Goal: Task Accomplishment & Management: Complete application form

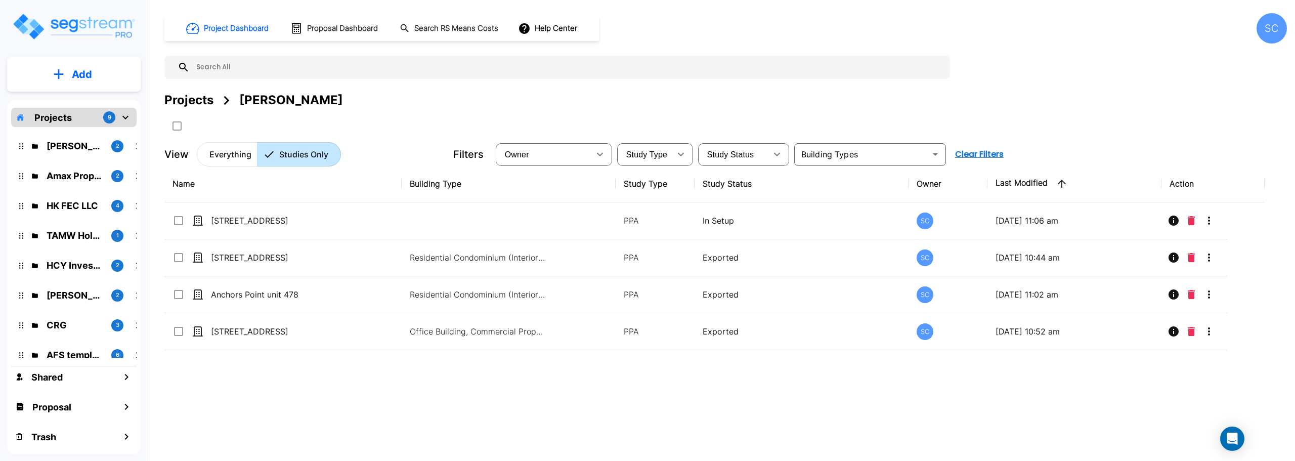
click at [213, 154] on p "Everything" at bounding box center [230, 154] width 42 height 12
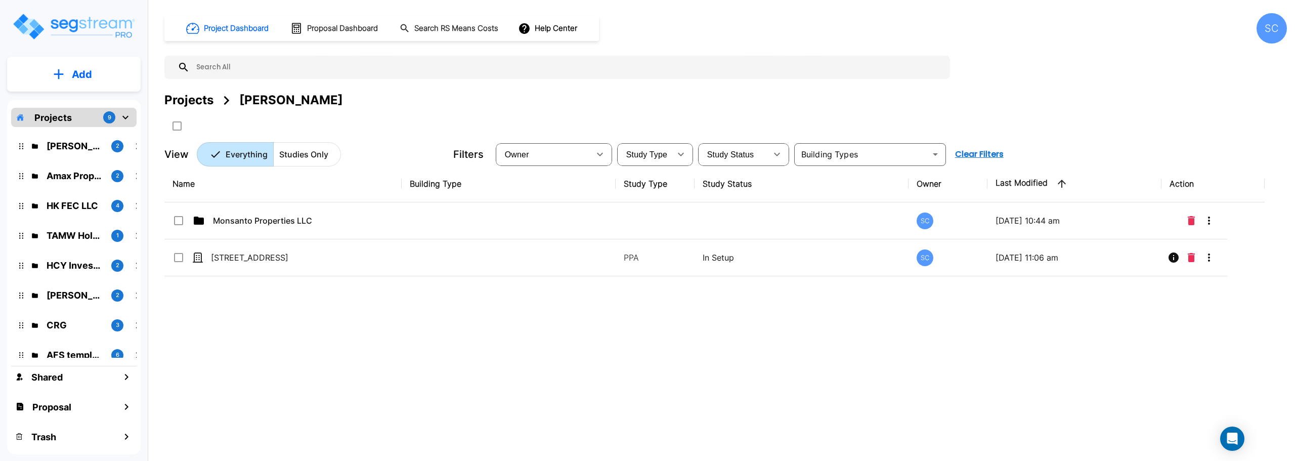
click at [64, 112] on p "Projects" at bounding box center [52, 118] width 37 height 14
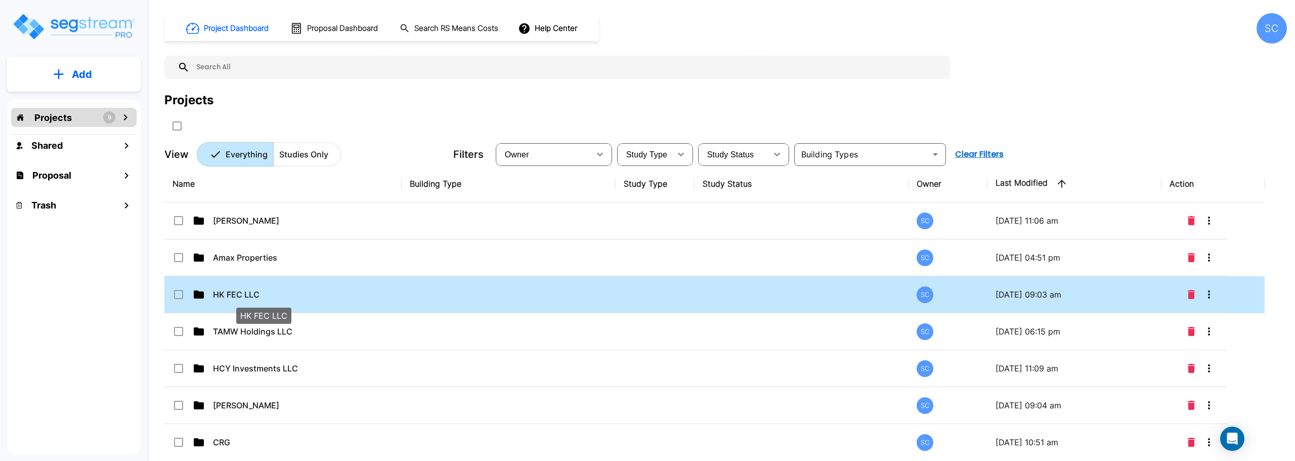
click at [236, 295] on p "HK FEC LLC" at bounding box center [263, 294] width 101 height 12
checkbox input "false"
click at [236, 295] on p "HK FEC LLC" at bounding box center [263, 294] width 101 height 12
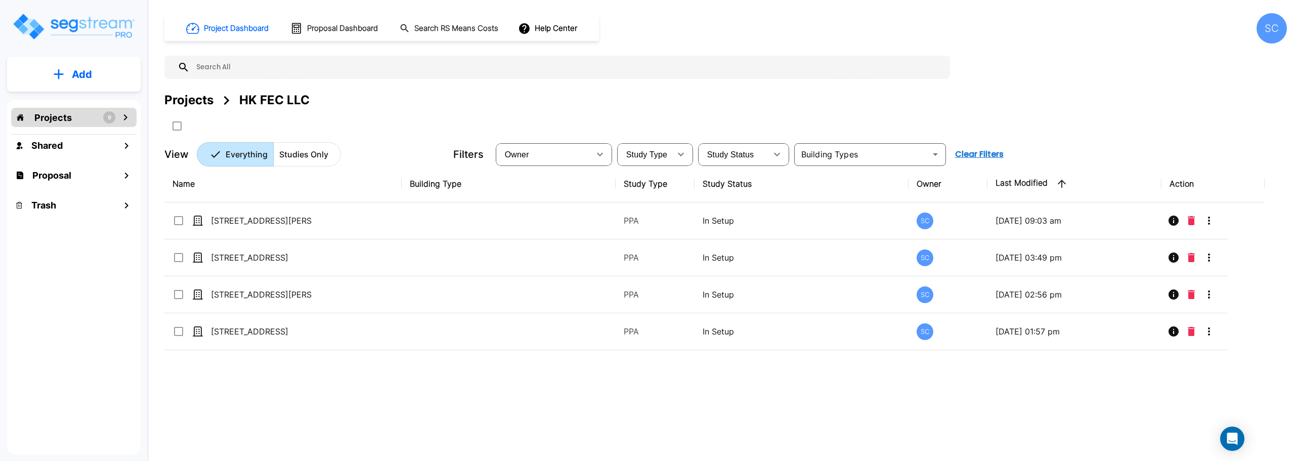
click at [73, 117] on div "Projects 9" at bounding box center [73, 117] width 125 height 19
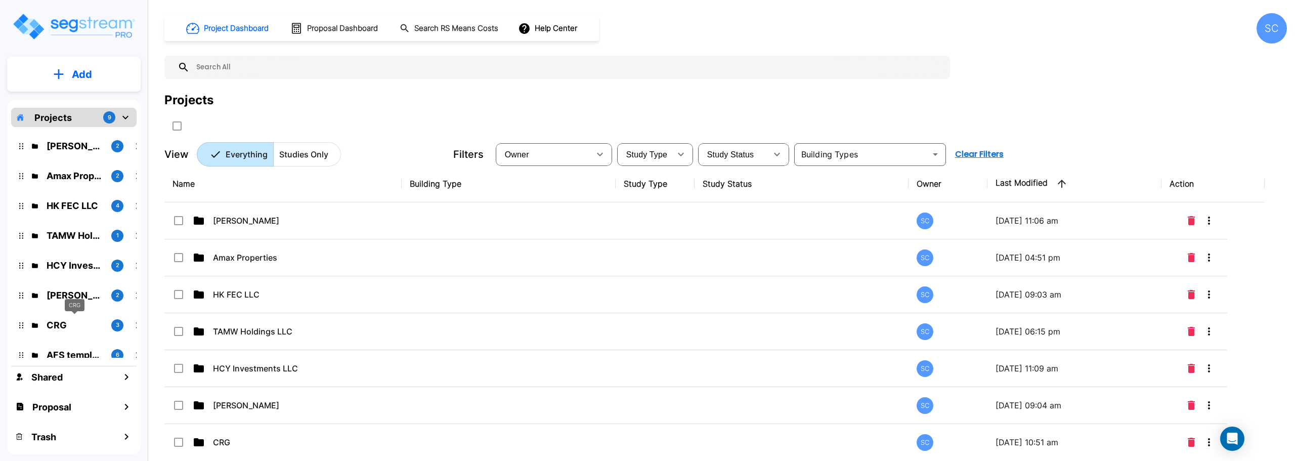
click at [66, 327] on p "CRG" at bounding box center [75, 325] width 57 height 14
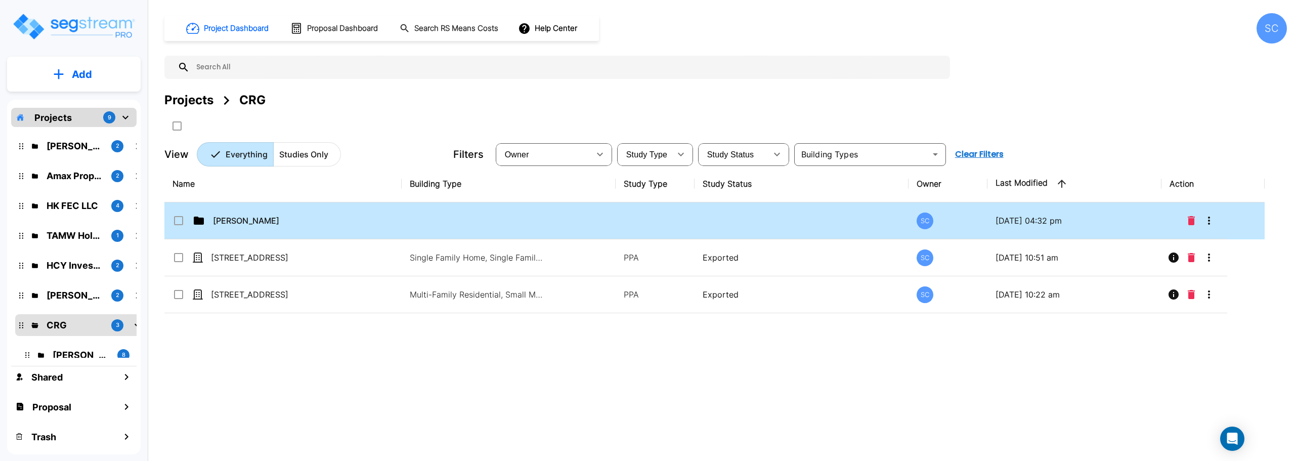
click at [243, 224] on p "Jordan Johnson" at bounding box center [263, 220] width 101 height 12
checkbox input "true"
click at [243, 224] on p "Jordan Johnson" at bounding box center [263, 220] width 101 height 12
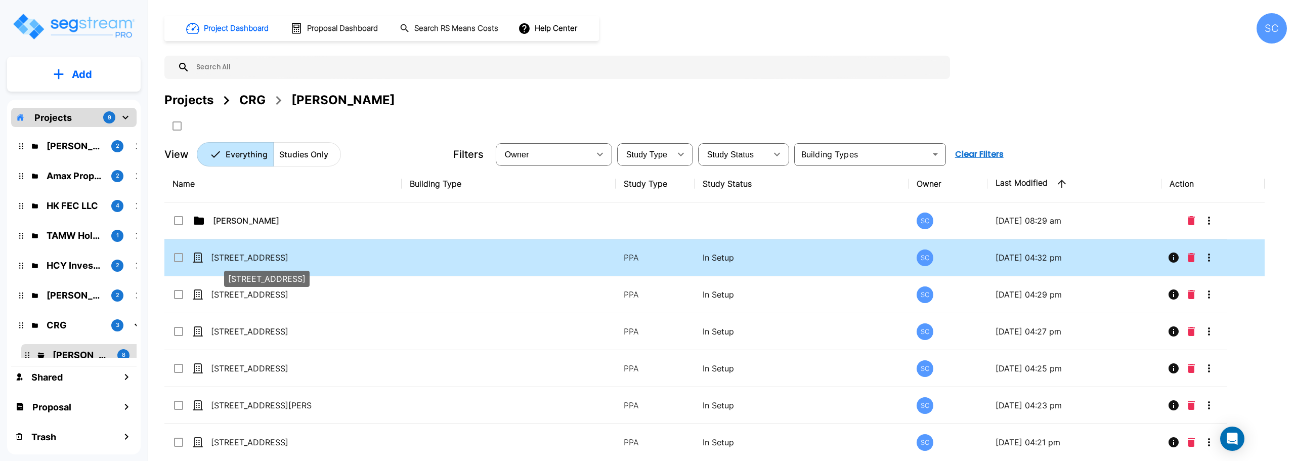
scroll to position [47, 0]
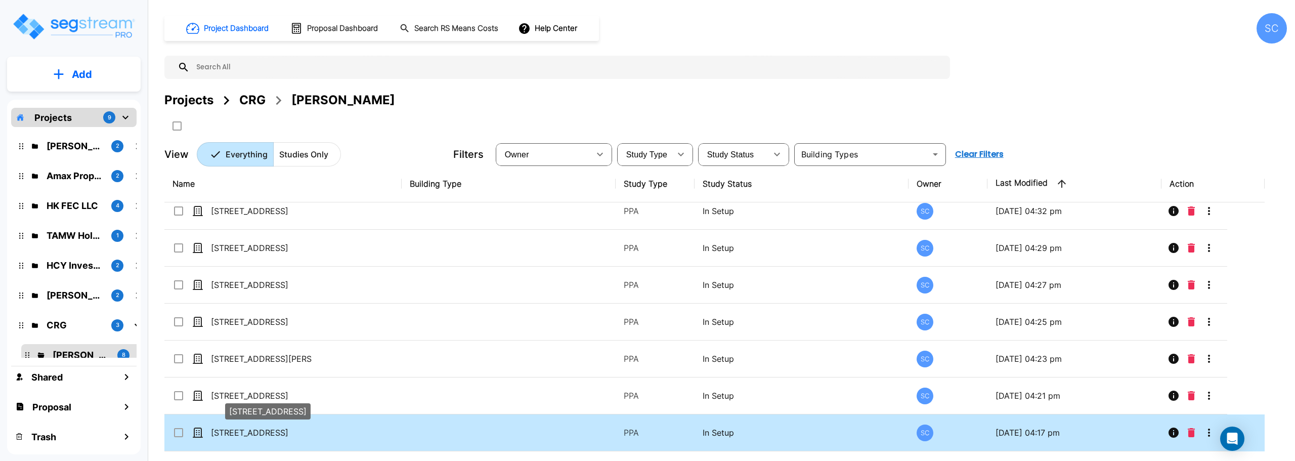
click at [256, 433] on p "510 N Forest Ave" at bounding box center [261, 432] width 101 height 12
checkbox input "true"
click at [256, 433] on p "510 N Forest Ave" at bounding box center [261, 432] width 101 height 12
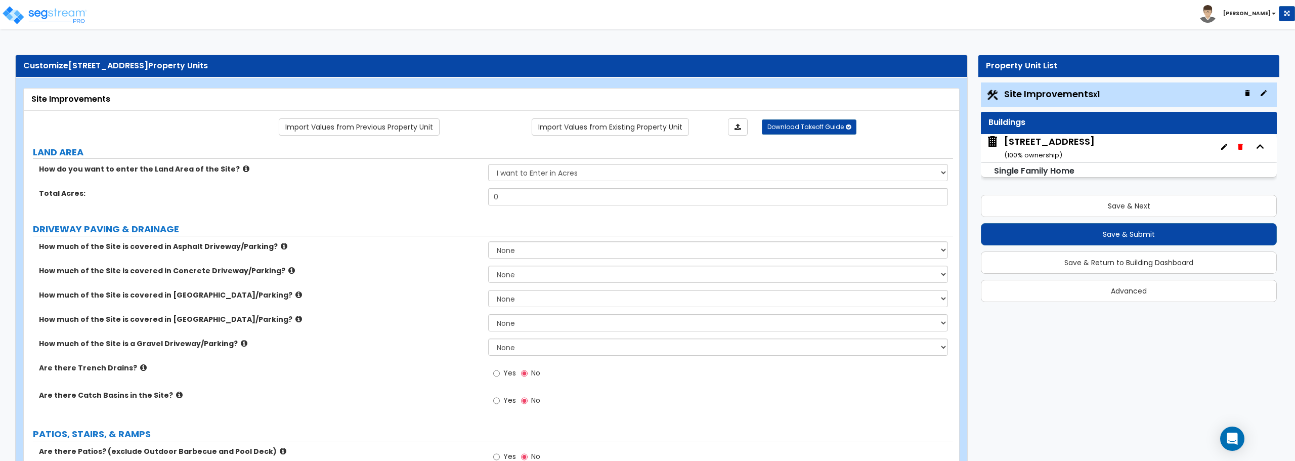
click at [1097, 151] on div "510 N Forest Ave ( 100 % ownership)" at bounding box center [1129, 148] width 296 height 28
click at [1089, 169] on div "Single Family Home" at bounding box center [1129, 170] width 296 height 15
click at [1090, 147] on div "510 N Forest Ave ( 100 % ownership)" at bounding box center [1129, 148] width 296 height 28
click at [1087, 125] on div "Buildings" at bounding box center [1128, 123] width 281 height 12
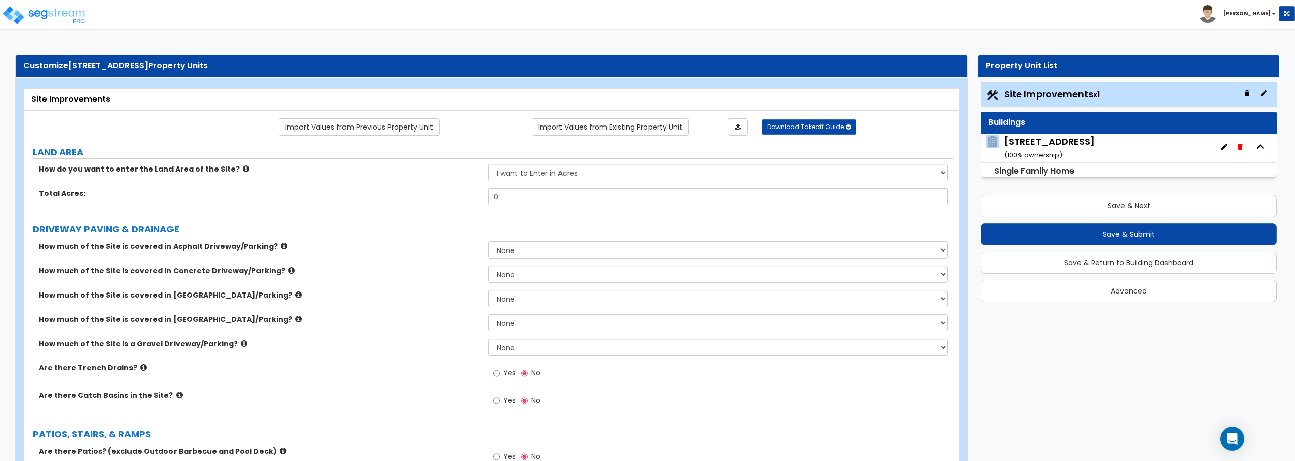
click at [1087, 125] on div "Buildings" at bounding box center [1128, 123] width 281 height 12
click at [1223, 149] on icon "button" at bounding box center [1224, 147] width 8 height 8
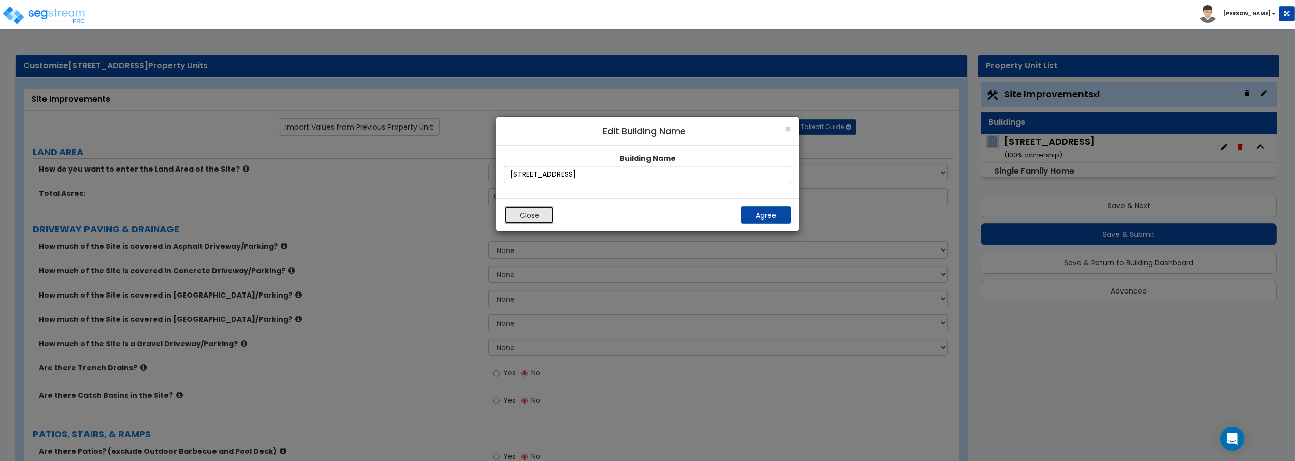
click at [527, 214] on button "Close" at bounding box center [529, 214] width 51 height 17
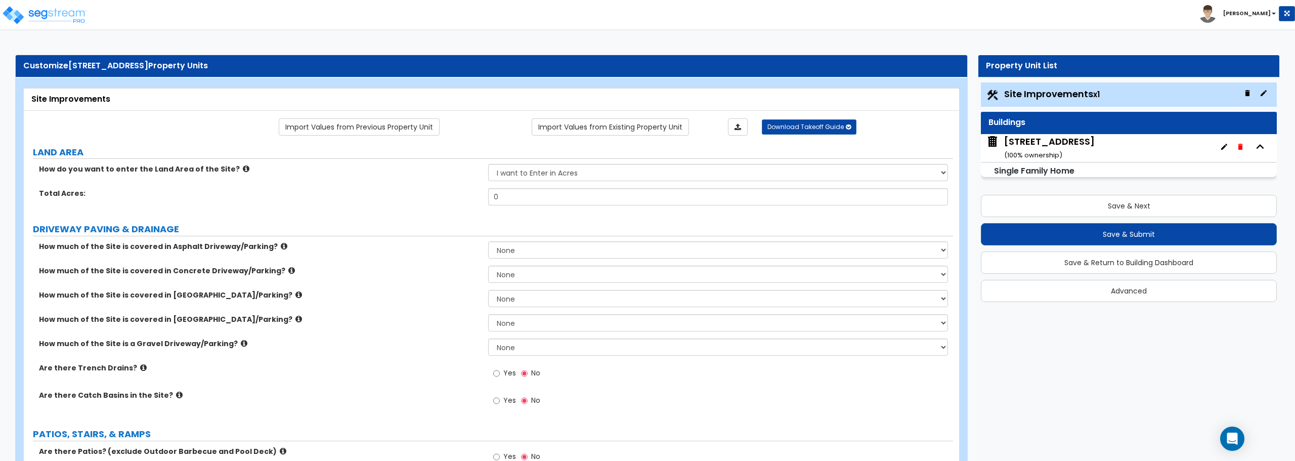
click at [1067, 153] on div "510 N Forest Ave ( 100 % ownership)" at bounding box center [1049, 148] width 91 height 26
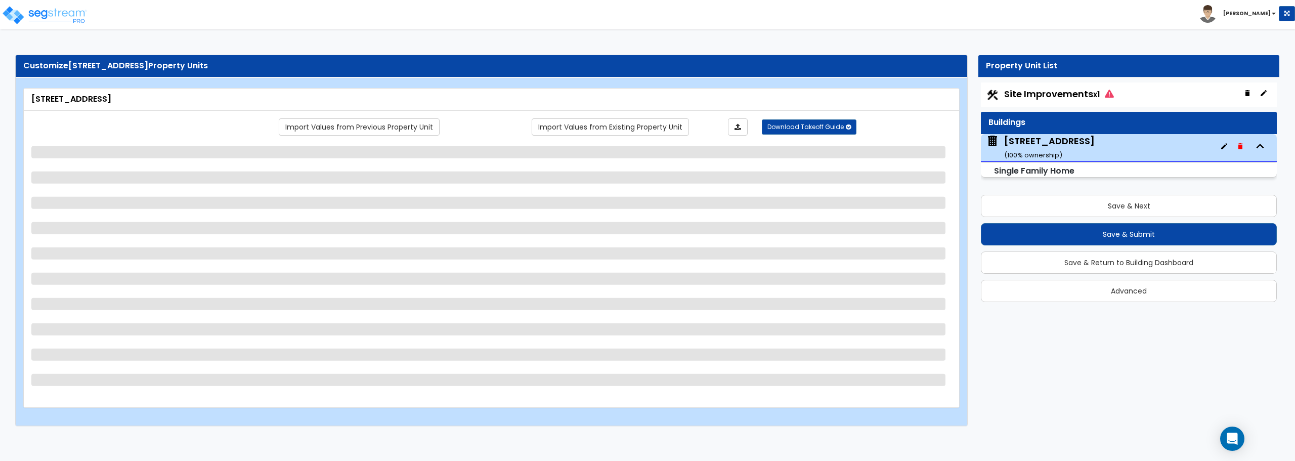
click at [1067, 153] on div "510 N Forest Ave ( 100 % ownership)" at bounding box center [1049, 148] width 91 height 26
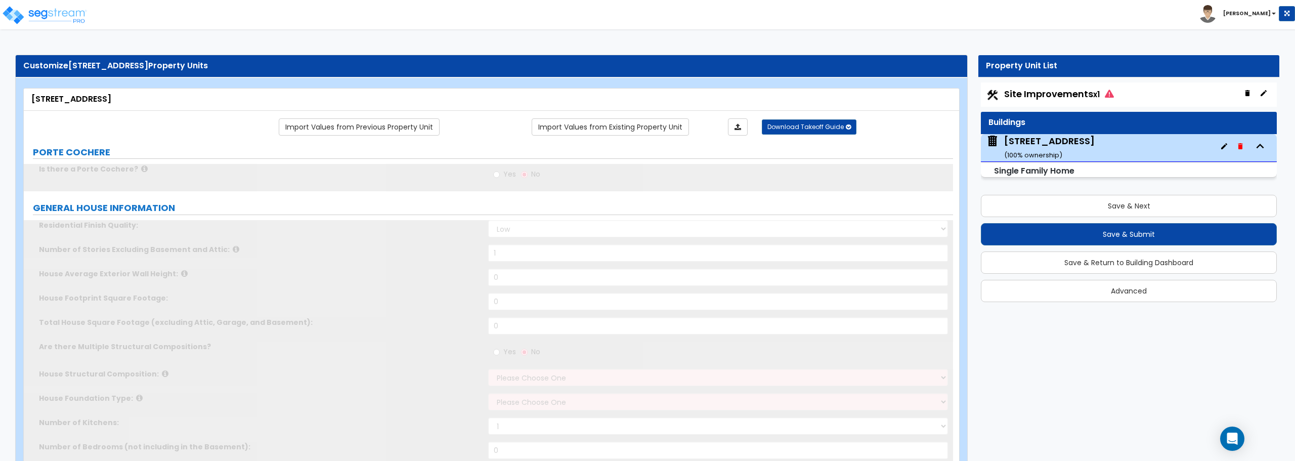
type input "1"
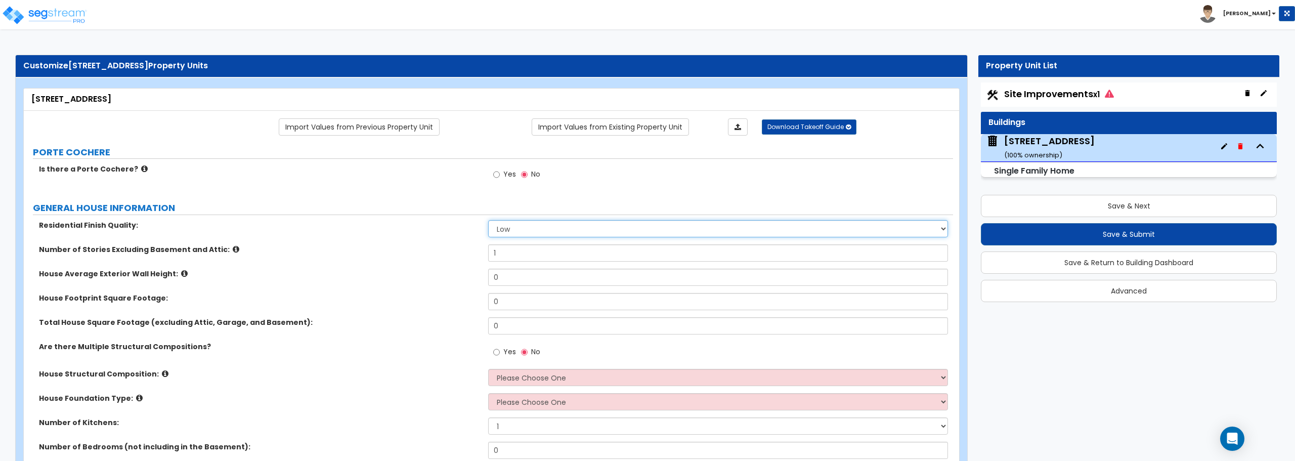
drag, startPoint x: 540, startPoint y: 231, endPoint x: 540, endPoint y: 237, distance: 5.6
click at [540, 231] on select "Low Average High" at bounding box center [717, 228] width 459 height 17
select select "1"
click at [488, 220] on select "Low Average High" at bounding box center [717, 228] width 459 height 17
drag, startPoint x: 526, startPoint y: 283, endPoint x: 437, endPoint y: 275, distance: 89.4
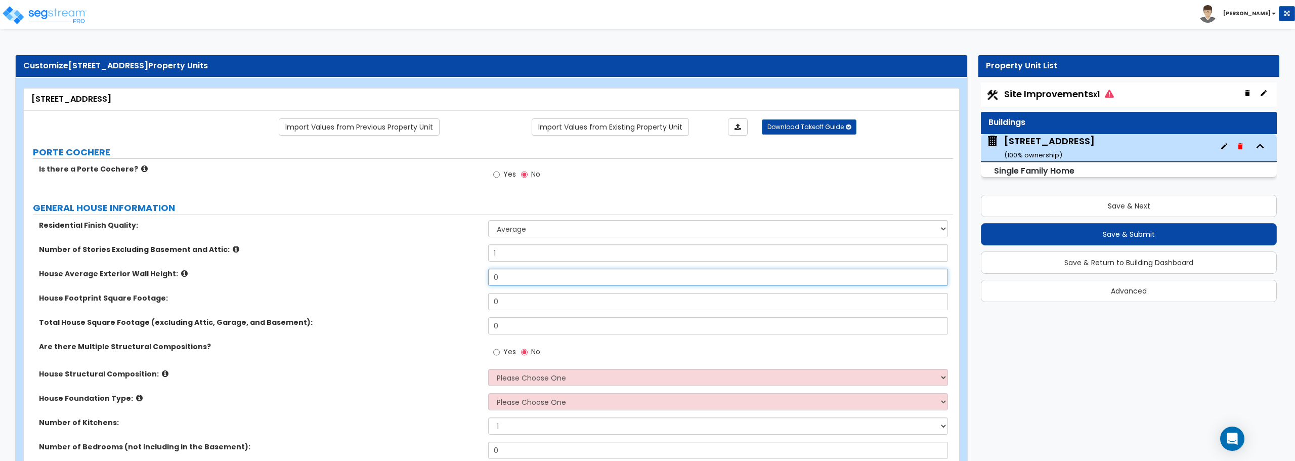
click at [438, 282] on div "House Average Exterior Wall Height: 0" at bounding box center [488, 281] width 929 height 24
type input "8"
drag, startPoint x: 503, startPoint y: 301, endPoint x: 476, endPoint y: 302, distance: 26.8
click at [476, 302] on div "House Footprint Square Footage: 0" at bounding box center [488, 305] width 929 height 24
type input "873"
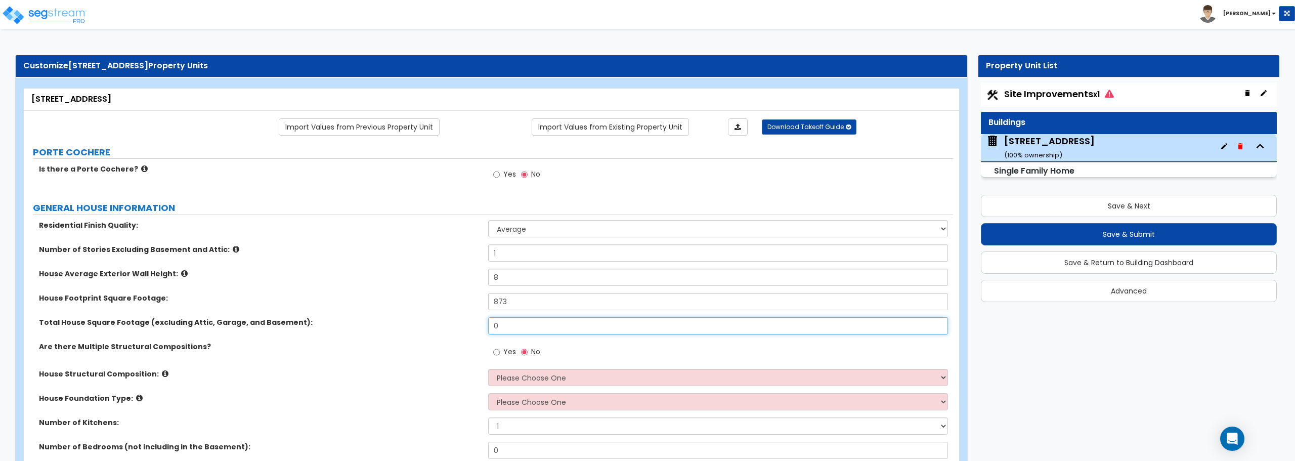
drag, startPoint x: 524, startPoint y: 323, endPoint x: 392, endPoint y: 328, distance: 131.6
click at [392, 328] on div "Total House Square Footage (excluding Attic, Garage, and Basement): 0" at bounding box center [488, 329] width 929 height 24
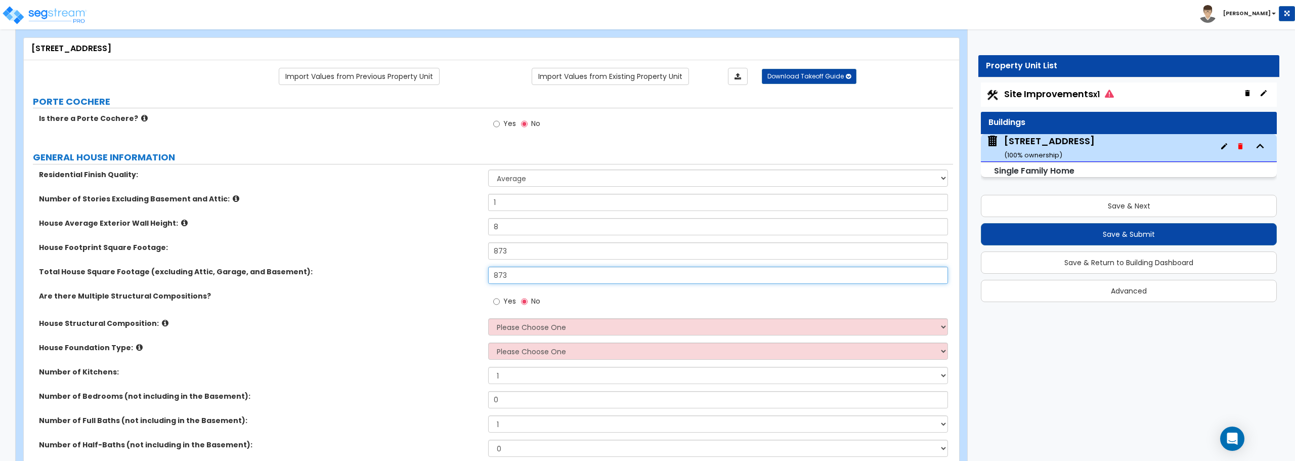
type input "873"
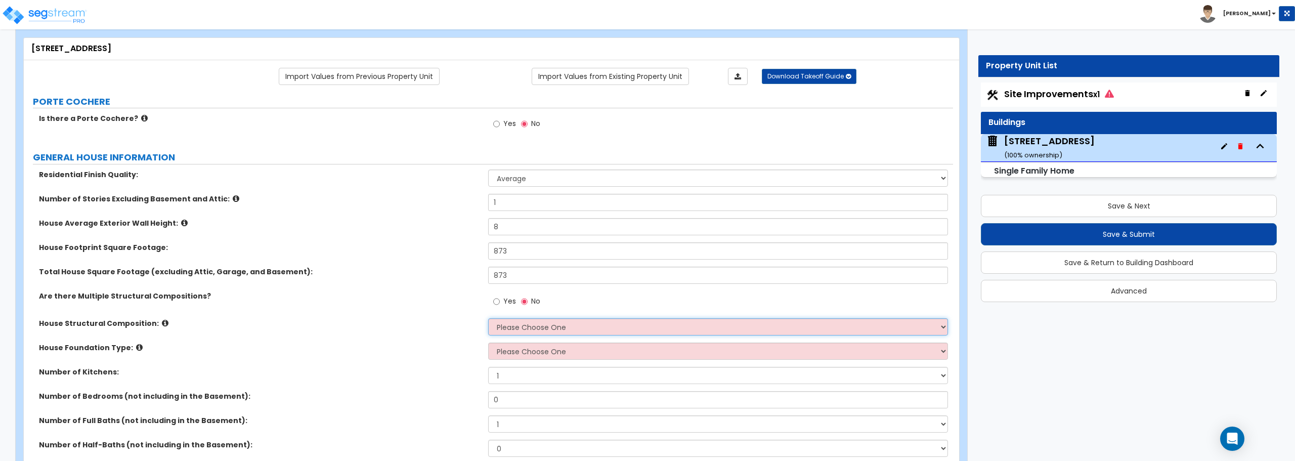
click at [530, 332] on select "Please Choose One Reinforced Concrete Structural Steel Brick Masonry CMU Masonr…" at bounding box center [717, 326] width 459 height 17
select select "7"
click at [488, 318] on select "Please Choose One Reinforced Concrete Structural Steel Brick Masonry CMU Masonr…" at bounding box center [717, 326] width 459 height 17
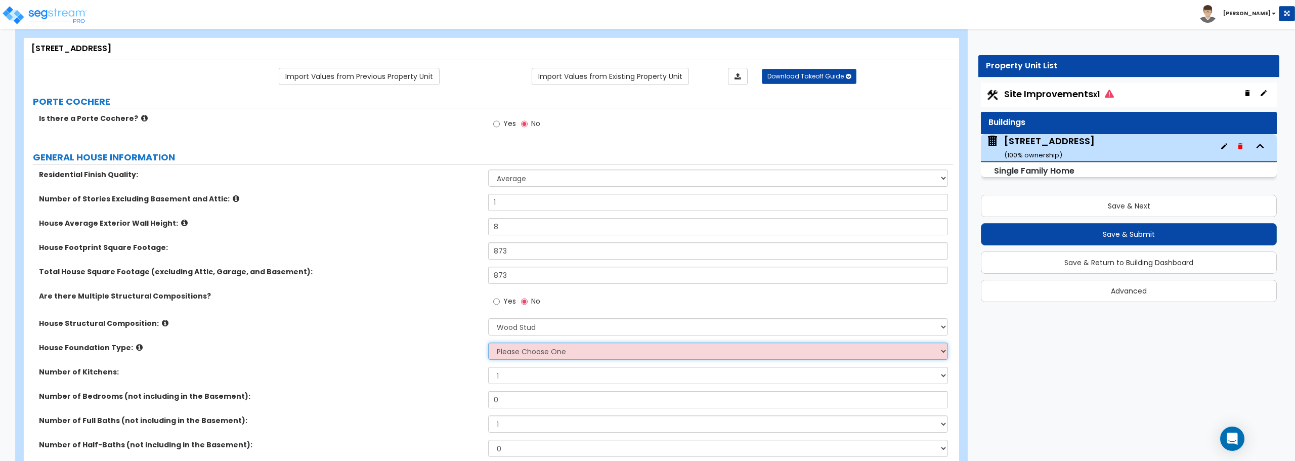
click at [548, 356] on select "Please Choose One Crawl Space Pier-Elevated First floor Slab on Grade" at bounding box center [717, 350] width 459 height 17
select select "1"
click at [488, 342] on select "Please Choose One Crawl Space Pier-Elevated First floor Slab on Grade" at bounding box center [717, 350] width 459 height 17
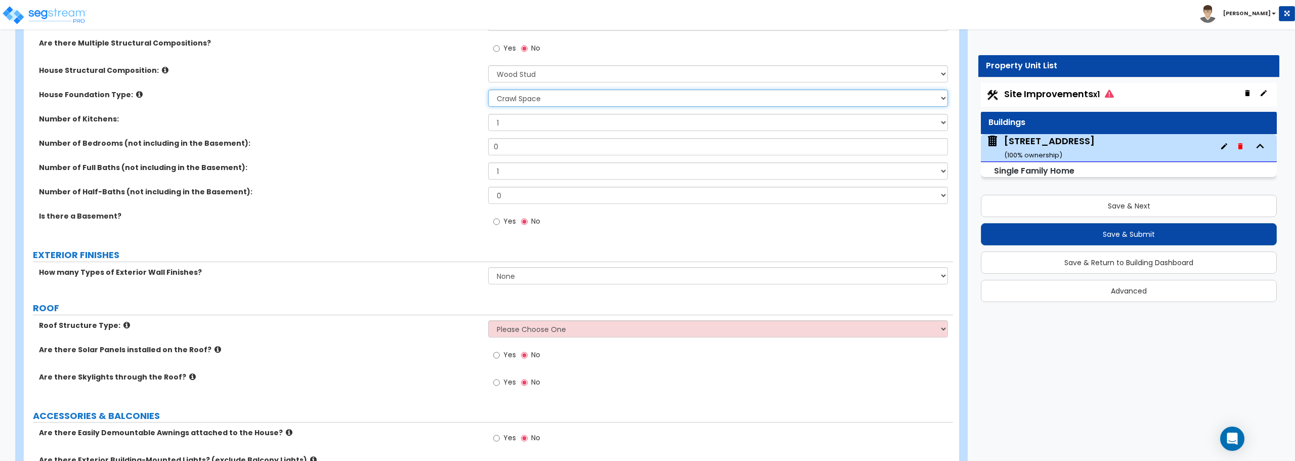
scroll to position [354, 0]
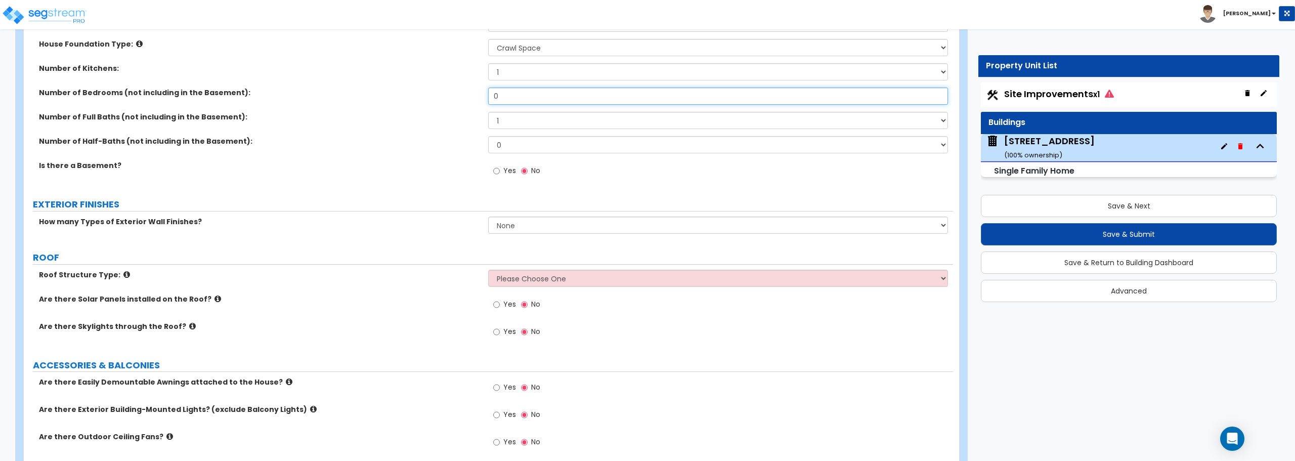
drag, startPoint x: 516, startPoint y: 96, endPoint x: 416, endPoint y: 97, distance: 99.6
click at [416, 97] on div "Number of Bedrooms (not including in the Basement): 0" at bounding box center [488, 99] width 929 height 24
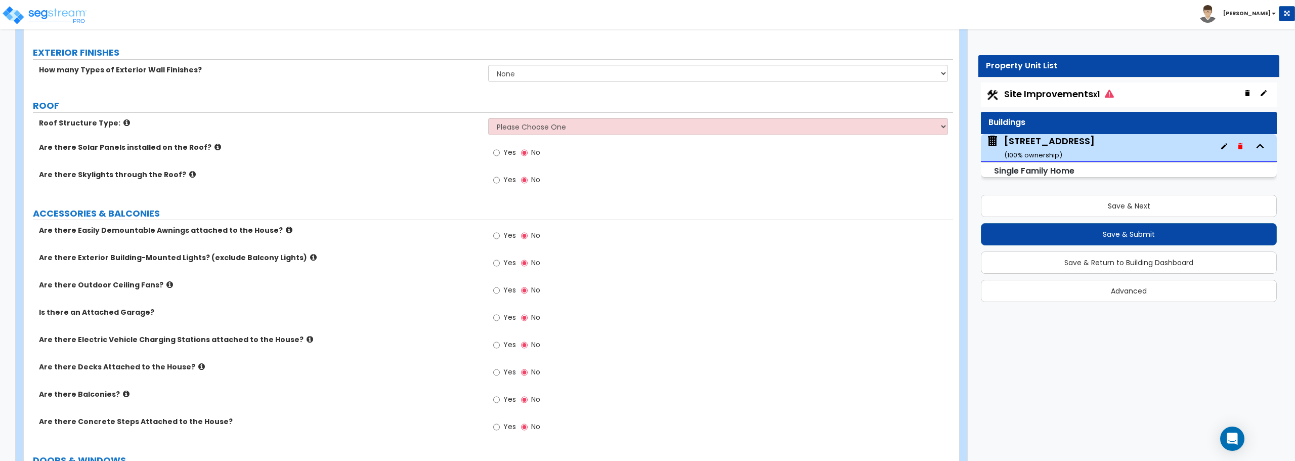
scroll to position [455, 0]
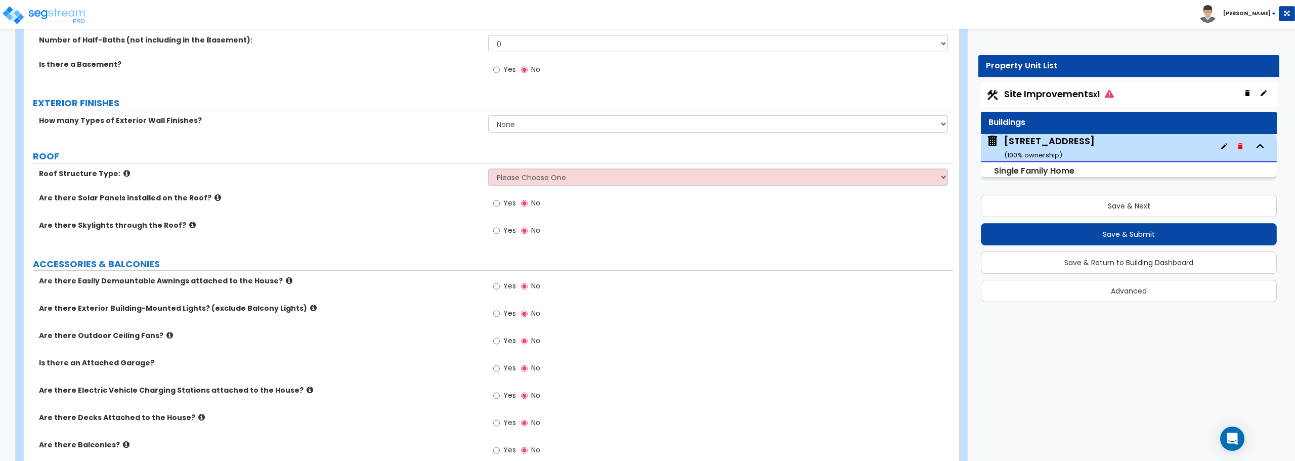
type input "2"
click at [532, 123] on select "None 1 2 3" at bounding box center [717, 123] width 459 height 17
select select "1"
click at [488, 115] on select "None 1 2 3" at bounding box center [717, 123] width 459 height 17
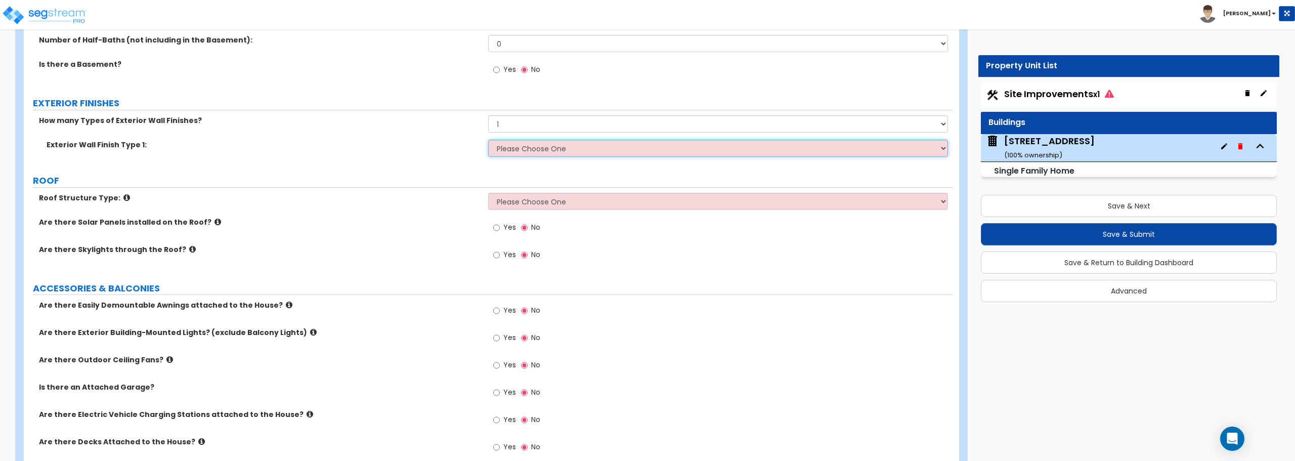
click at [533, 143] on select "Please Choose One No Finish/Shared Wall No Wall Brick Finish Stone Finish Wood …" at bounding box center [717, 148] width 459 height 17
select select "4"
click at [488, 140] on select "Please Choose One No Finish/Shared Wall No Wall Brick Finish Stone Finish Wood …" at bounding box center [717, 148] width 459 height 17
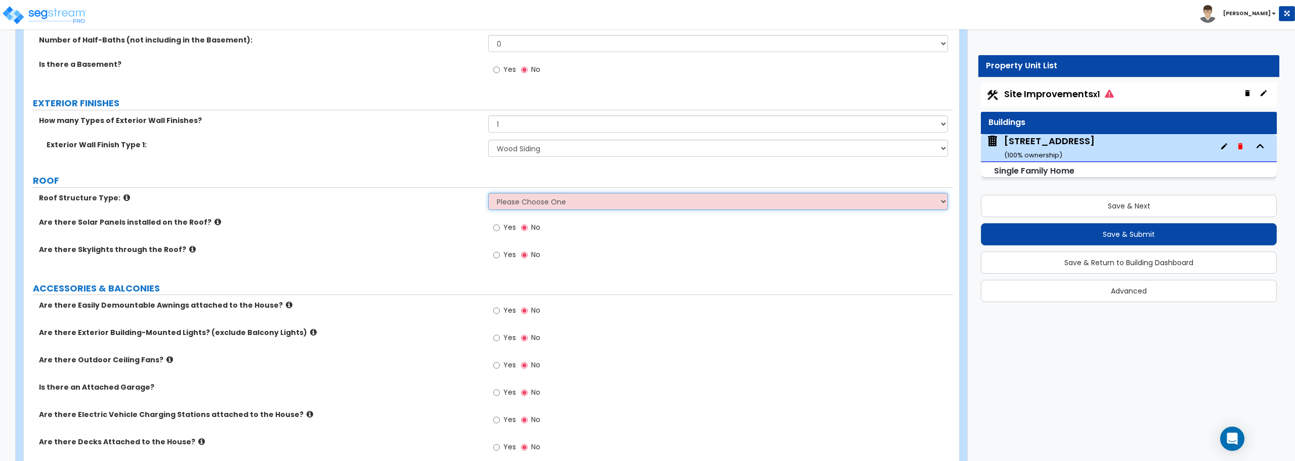
click at [573, 193] on select "Please Choose One [PERSON_NAME] Roof Flat Roof Hybrid [PERSON_NAME] & Flat Roof" at bounding box center [717, 201] width 459 height 17
select select "1"
click at [488, 193] on select "Please Choose One [PERSON_NAME] Roof Flat Roof Hybrid [PERSON_NAME] & Flat Roof" at bounding box center [717, 201] width 459 height 17
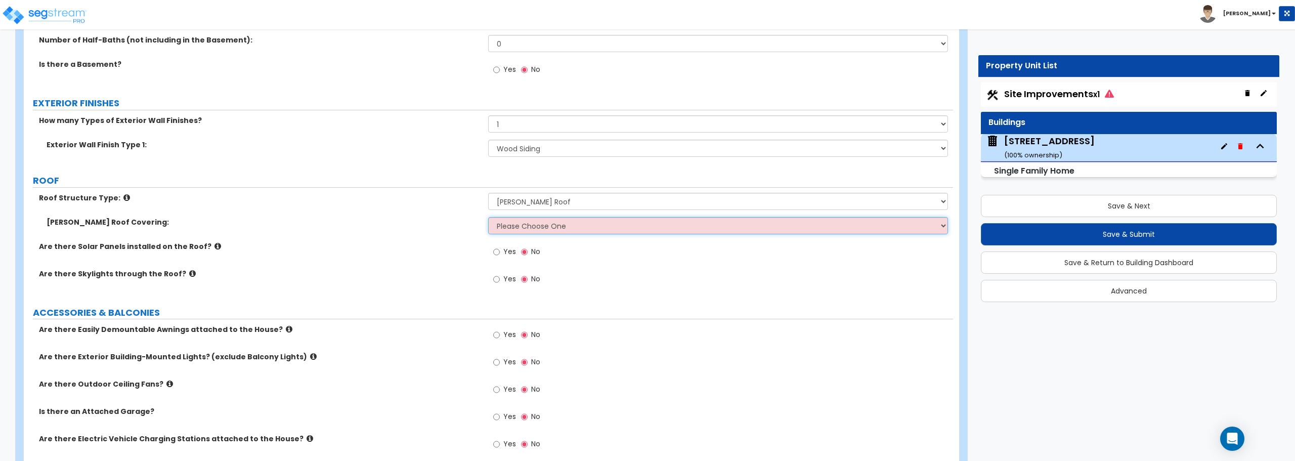
click at [555, 229] on select "Please Choose One Asphalt Shingle Clay Tile Wood Shingle Metal Shingle Standing…" at bounding box center [717, 225] width 459 height 17
select select "1"
click at [488, 217] on select "Please Choose One Asphalt Shingle Clay Tile Wood Shingle Metal Shingle Standing…" at bounding box center [717, 225] width 459 height 17
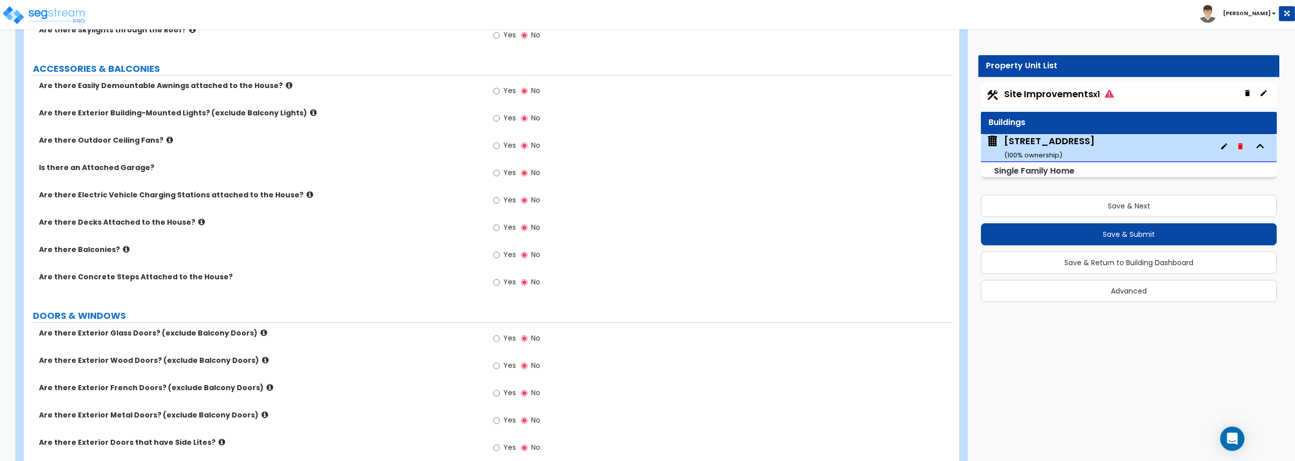
scroll to position [708, 0]
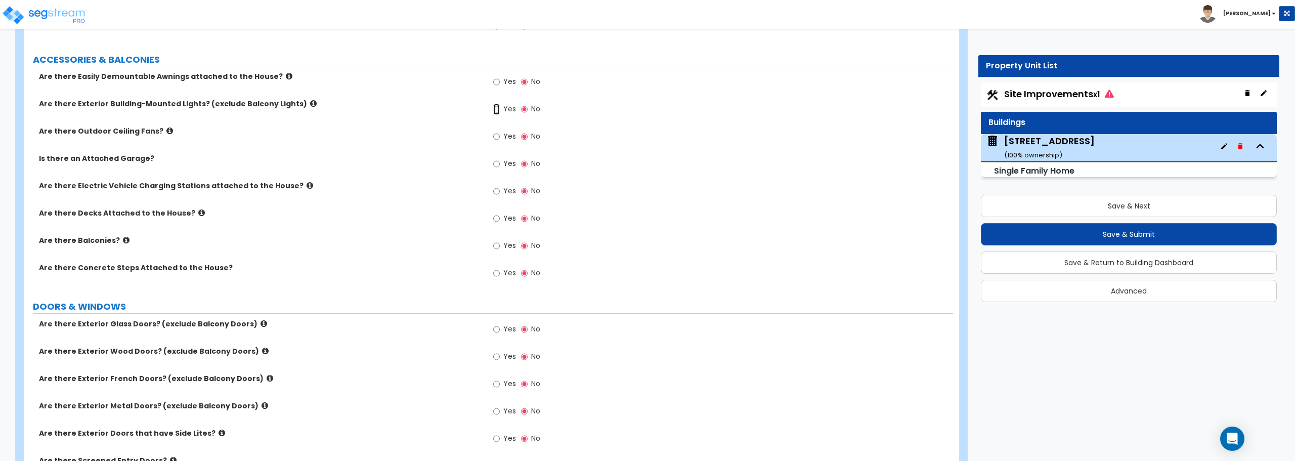
click at [494, 106] on input "Yes" at bounding box center [496, 109] width 7 height 11
radio input "true"
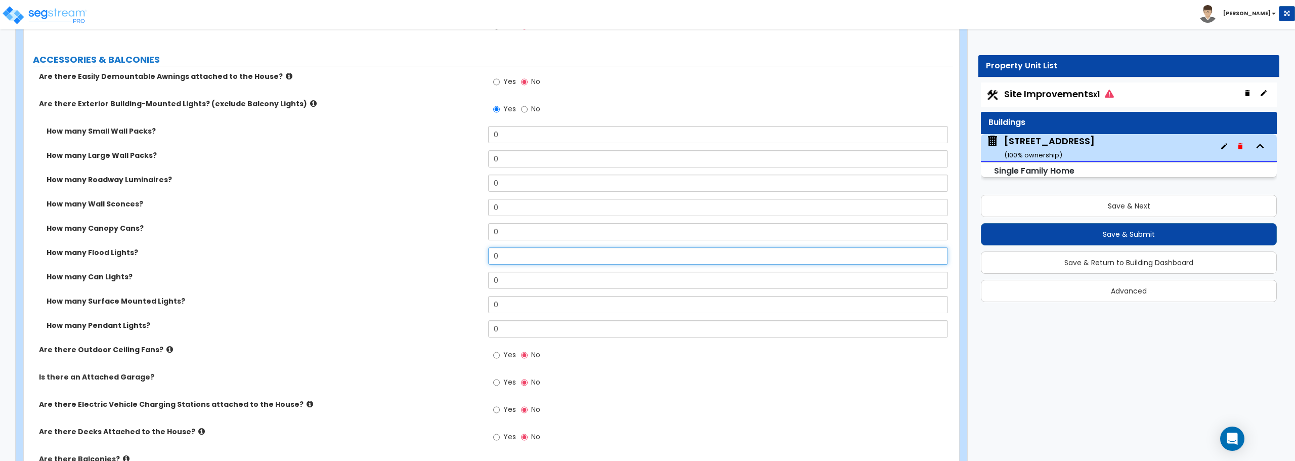
drag, startPoint x: 517, startPoint y: 253, endPoint x: 459, endPoint y: 256, distance: 58.7
click at [459, 256] on div "How many Flood Lights? 0" at bounding box center [488, 259] width 929 height 24
type input "3"
click at [495, 352] on input "Yes" at bounding box center [496, 354] width 7 height 11
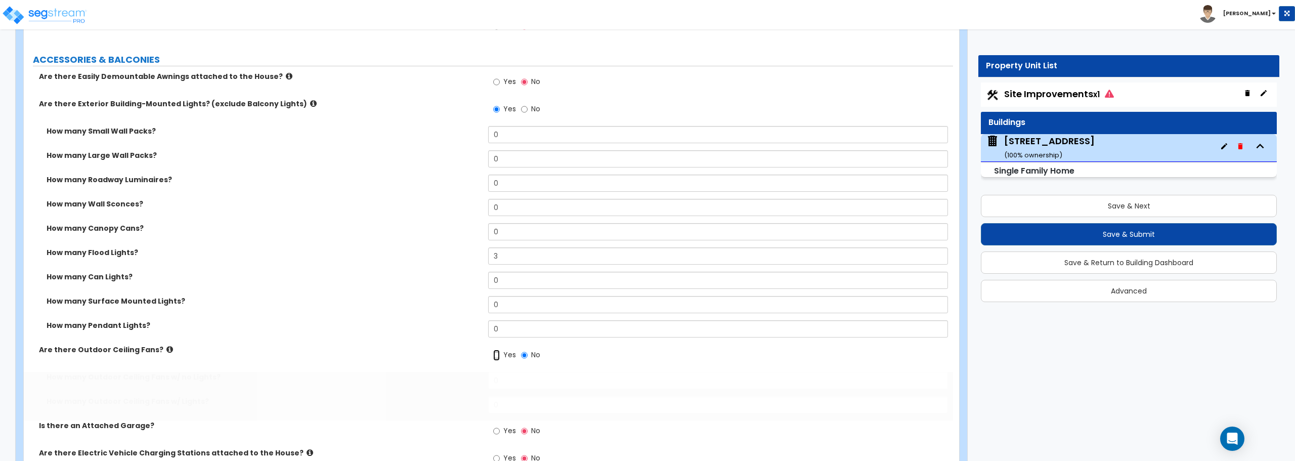
radio input "true"
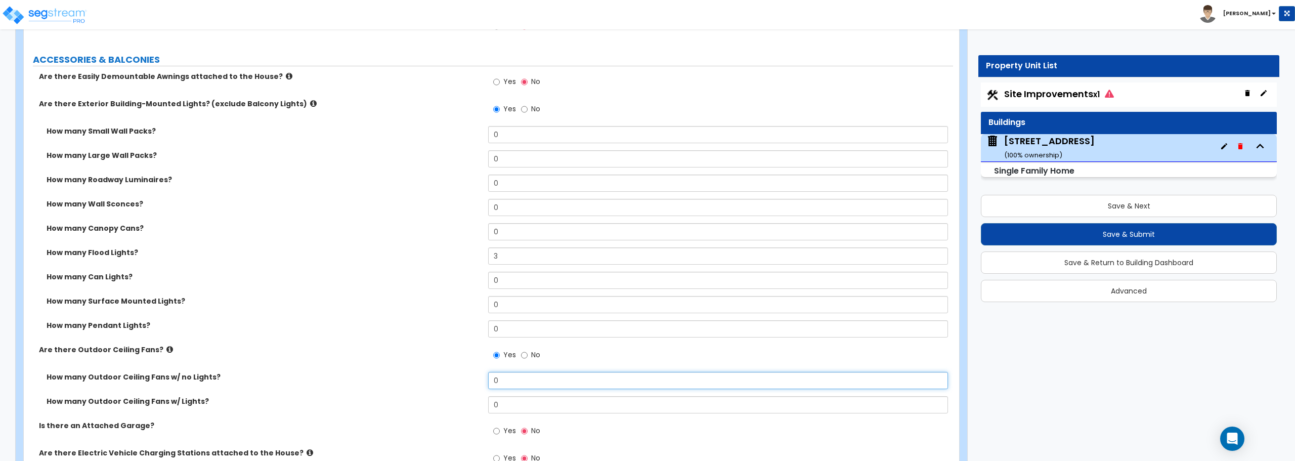
drag, startPoint x: 505, startPoint y: 382, endPoint x: 464, endPoint y: 382, distance: 41.5
click at [464, 382] on div "How many Outdoor Ceiling Fans w/ no Lights? 0" at bounding box center [488, 384] width 929 height 24
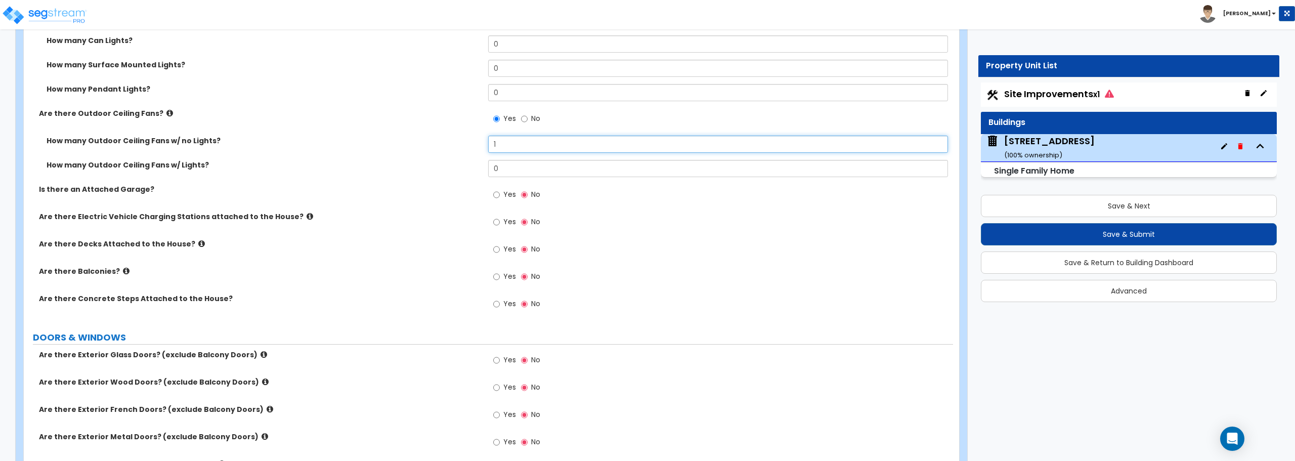
scroll to position [961, 0]
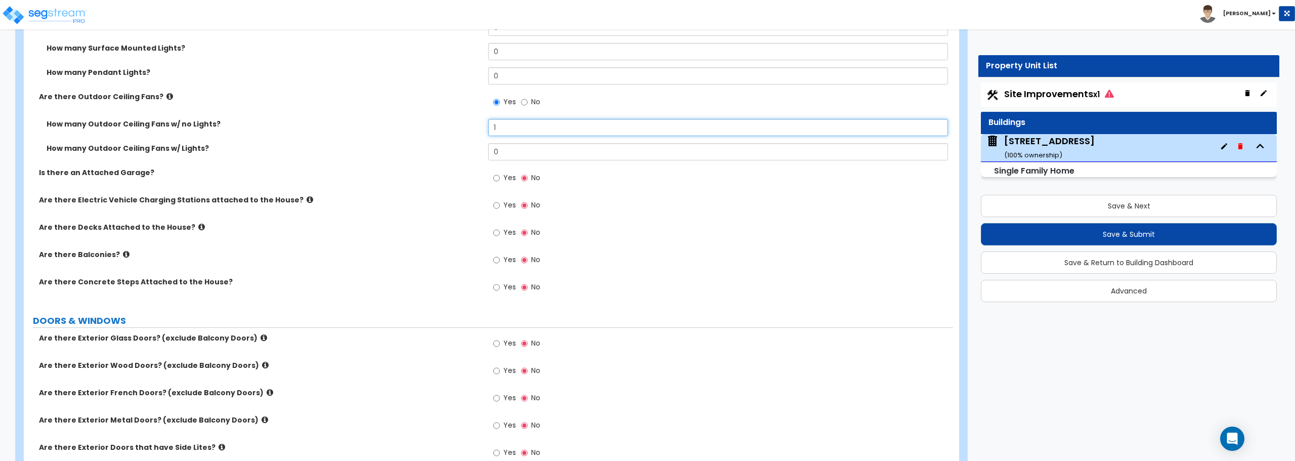
type input "1"
click at [499, 232] on input "Yes" at bounding box center [496, 232] width 7 height 11
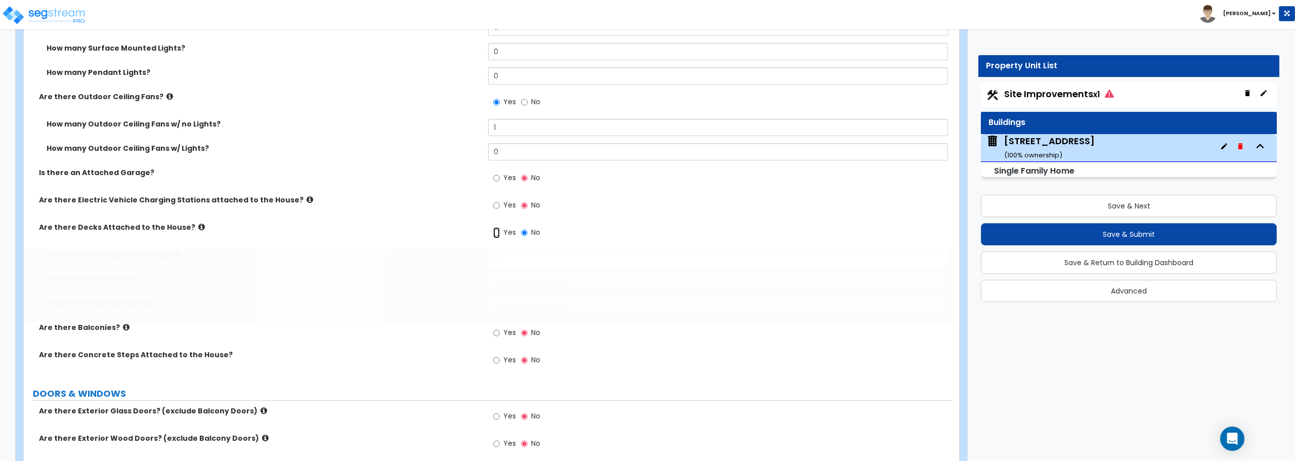
radio input "true"
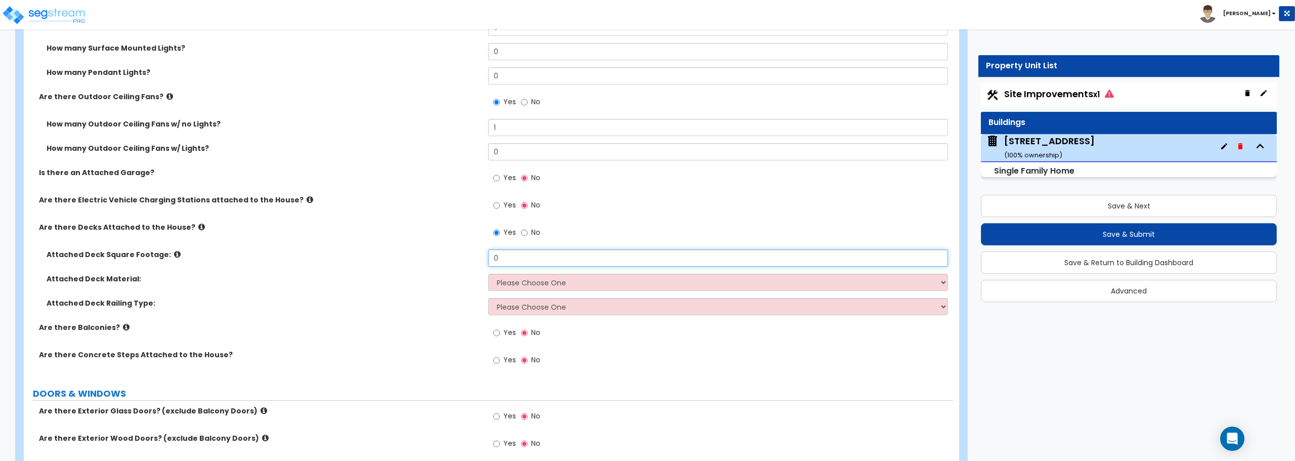
drag, startPoint x: 505, startPoint y: 259, endPoint x: 427, endPoint y: 258, distance: 77.9
click at [427, 258] on div "Attached Deck Square Footage: 0" at bounding box center [488, 261] width 929 height 24
type input "68"
click at [514, 288] on select "Please Choose One Wood Plastic/PVC" at bounding box center [717, 282] width 459 height 17
select select "1"
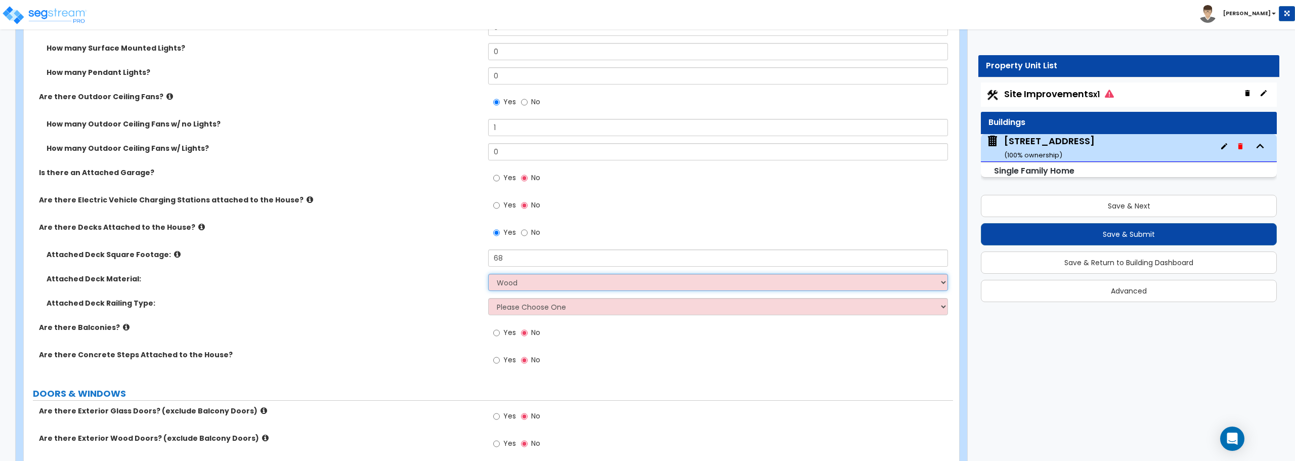
click at [488, 274] on select "Please Choose One Wood Plastic/PVC" at bounding box center [717, 282] width 459 height 17
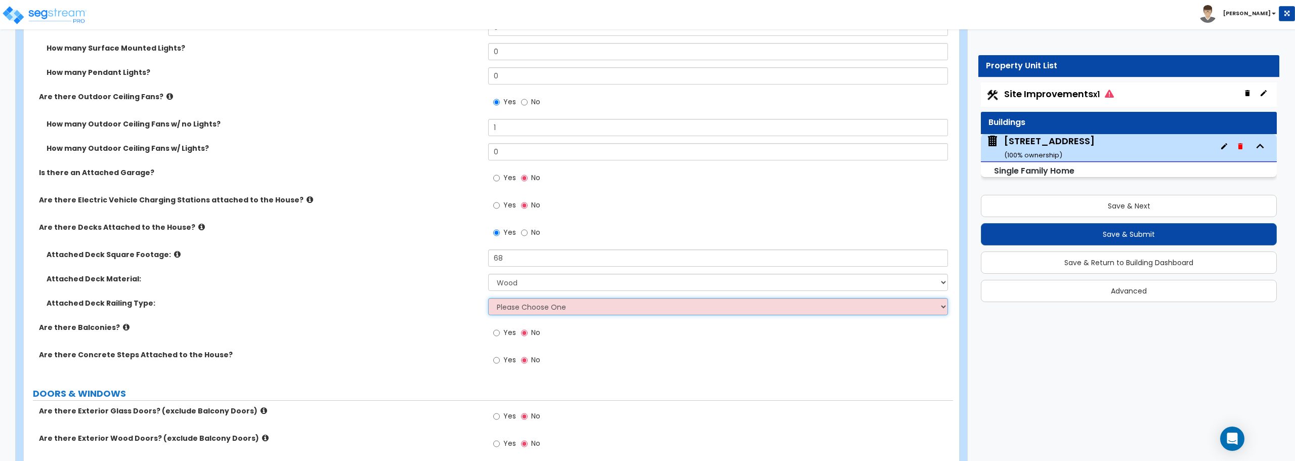
click at [543, 309] on select "Please Choose One Wood Plastic" at bounding box center [717, 306] width 459 height 17
select select "1"
click at [488, 298] on select "Please Choose One Wood Plastic" at bounding box center [717, 306] width 459 height 17
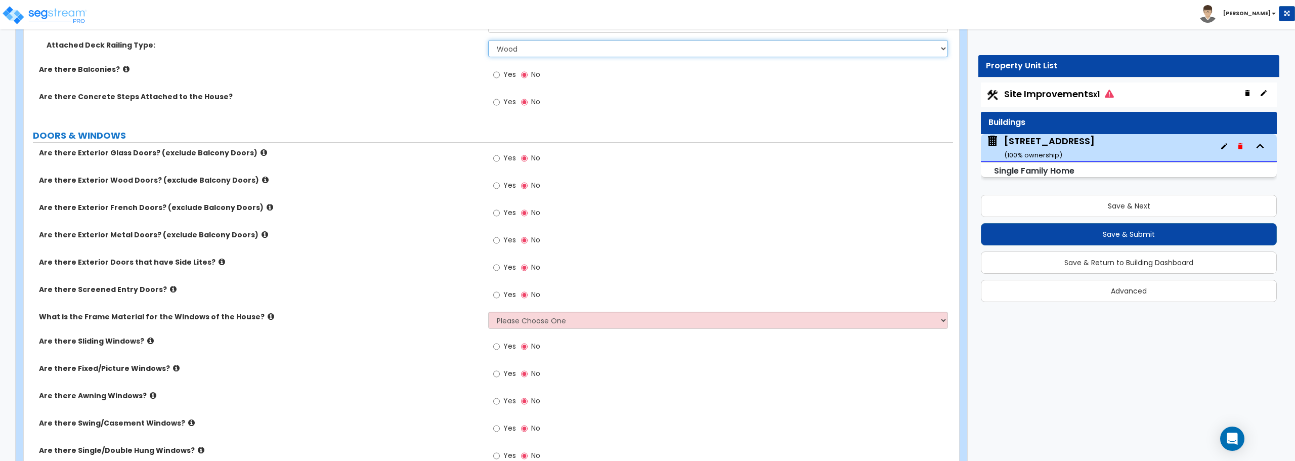
scroll to position [1264, 0]
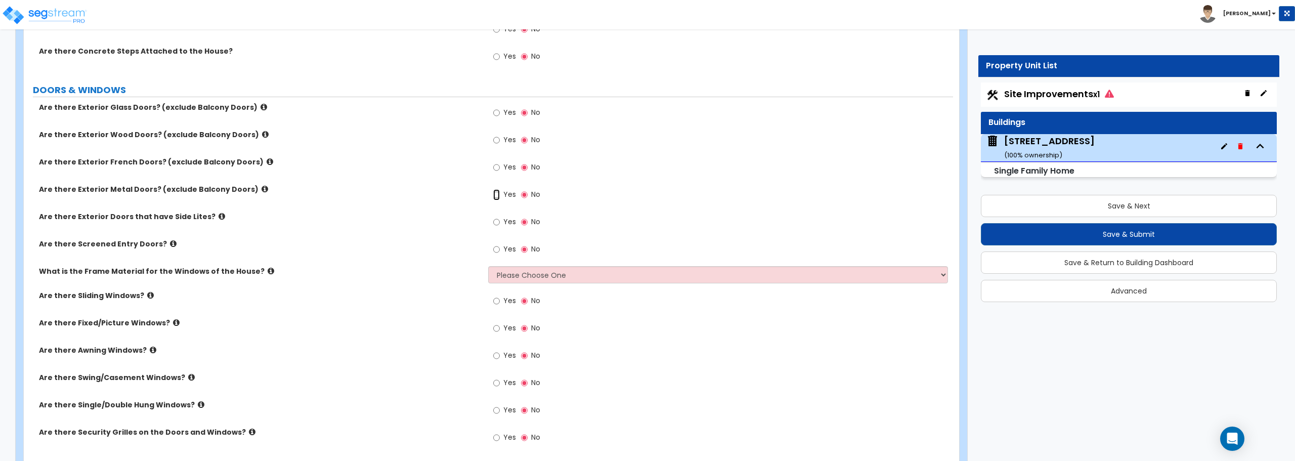
click at [496, 193] on input "Yes" at bounding box center [496, 194] width 7 height 11
radio input "true"
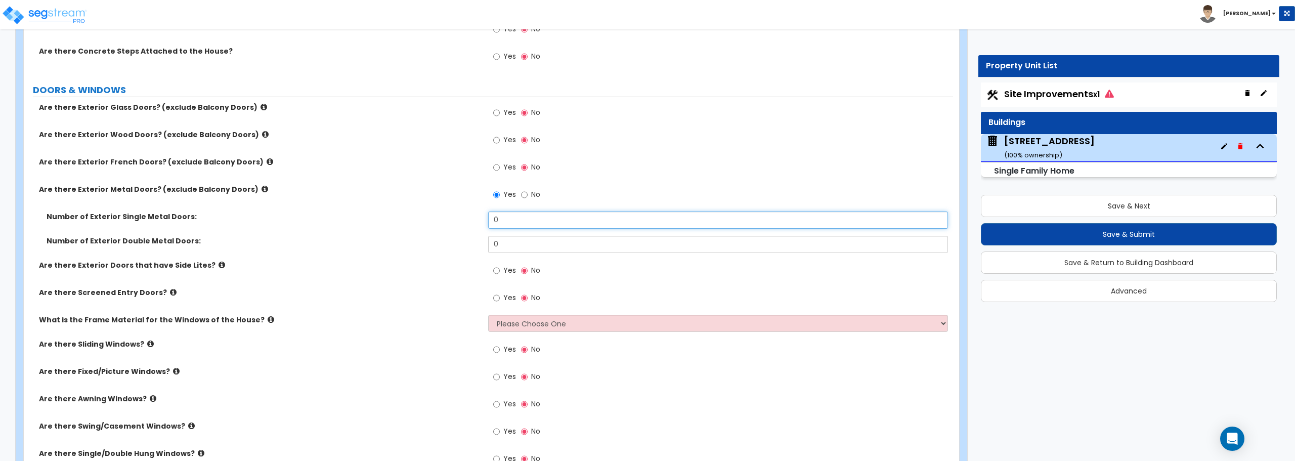
drag, startPoint x: 517, startPoint y: 223, endPoint x: 469, endPoint y: 219, distance: 47.7
click at [469, 219] on div "Number of Exterior Single Metal Doors: 0" at bounding box center [488, 223] width 929 height 24
type input "2"
click at [498, 273] on input "Yes" at bounding box center [496, 270] width 7 height 11
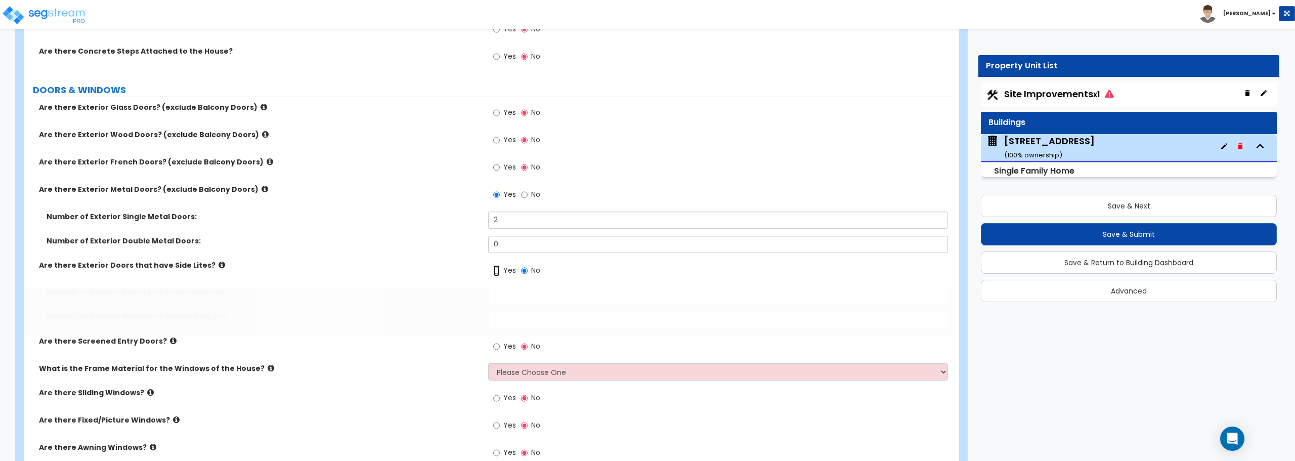
radio input "true"
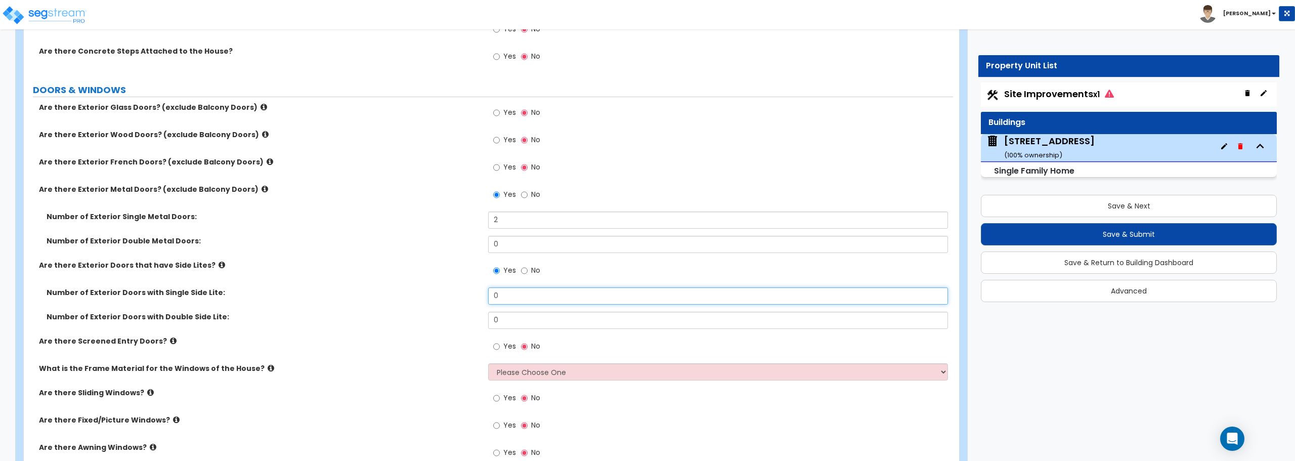
drag, startPoint x: 500, startPoint y: 296, endPoint x: 428, endPoint y: 307, distance: 72.2
click at [428, 307] on div "Number of Exterior Doors with Single Side Lite: 0" at bounding box center [488, 299] width 929 height 24
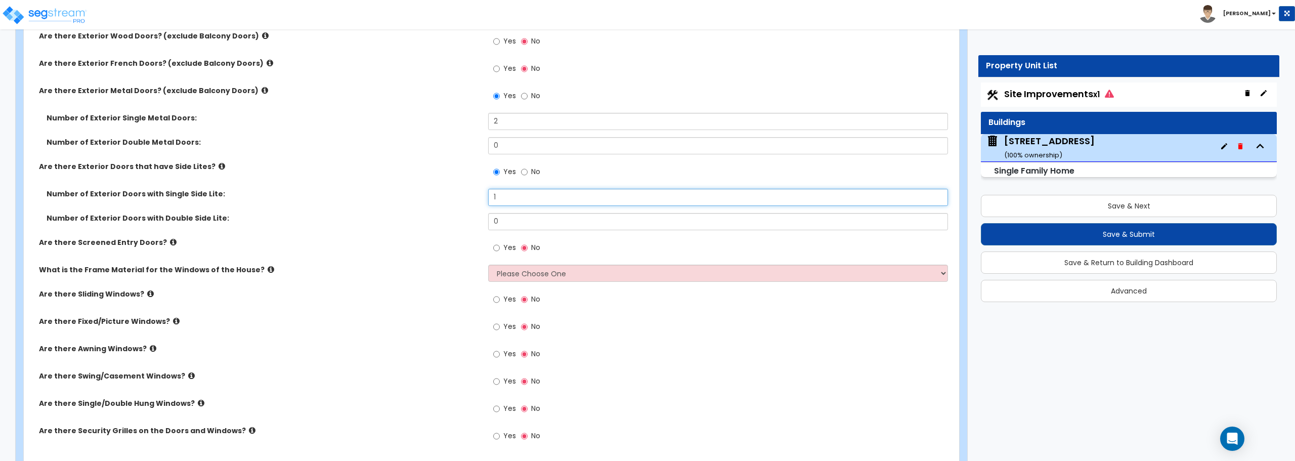
scroll to position [1366, 0]
type input "1"
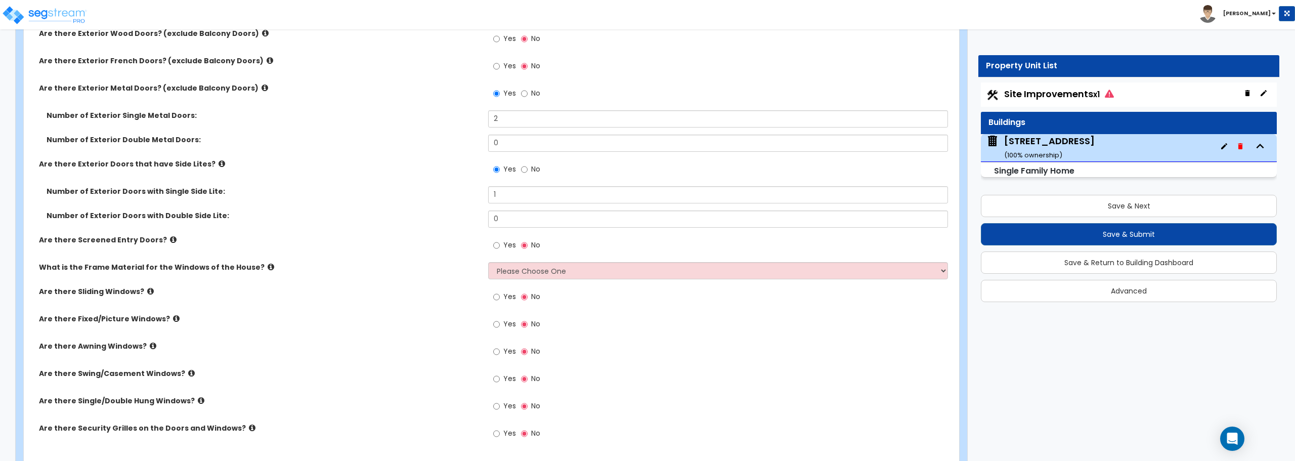
click at [508, 260] on div "Yes No" at bounding box center [720, 248] width 464 height 27
click at [509, 269] on select "Please Choose One Vinyl Aluminum Wood" at bounding box center [717, 270] width 459 height 17
select select "1"
click at [488, 262] on select "Please Choose One Vinyl Aluminum Wood" at bounding box center [717, 270] width 459 height 17
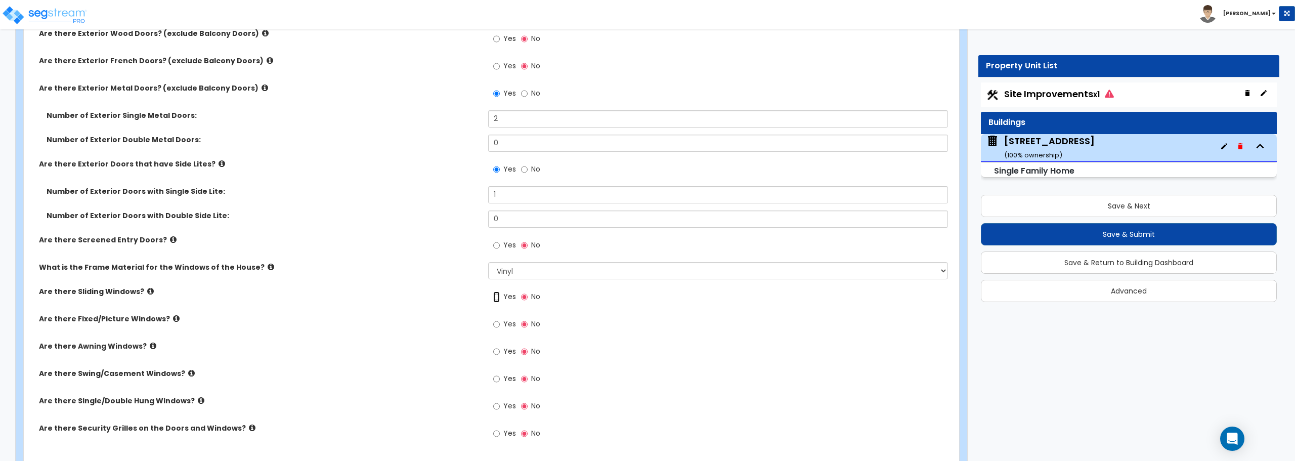
click at [496, 298] on input "Yes" at bounding box center [496, 296] width 7 height 11
radio input "true"
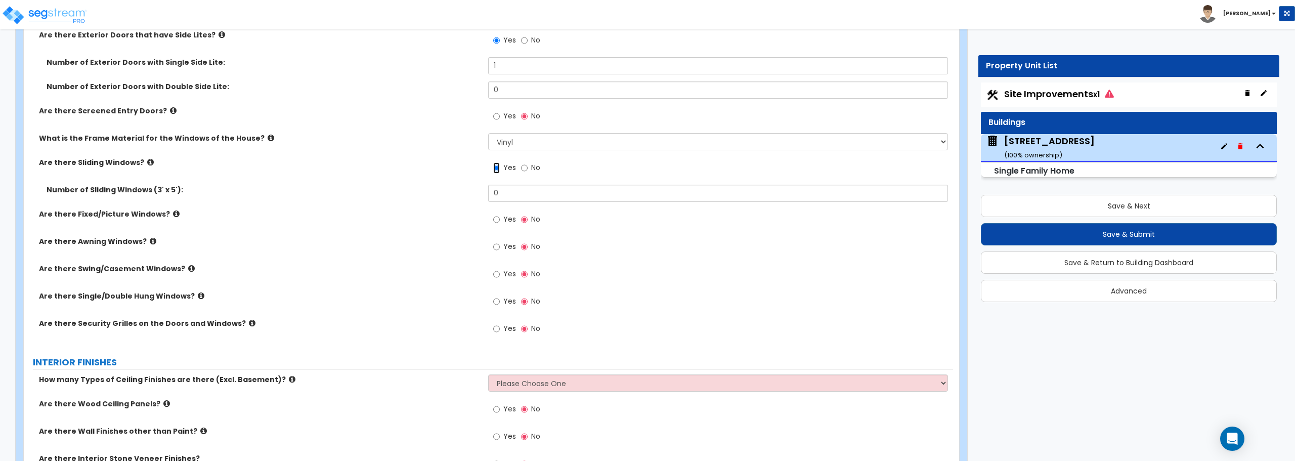
scroll to position [1517, 0]
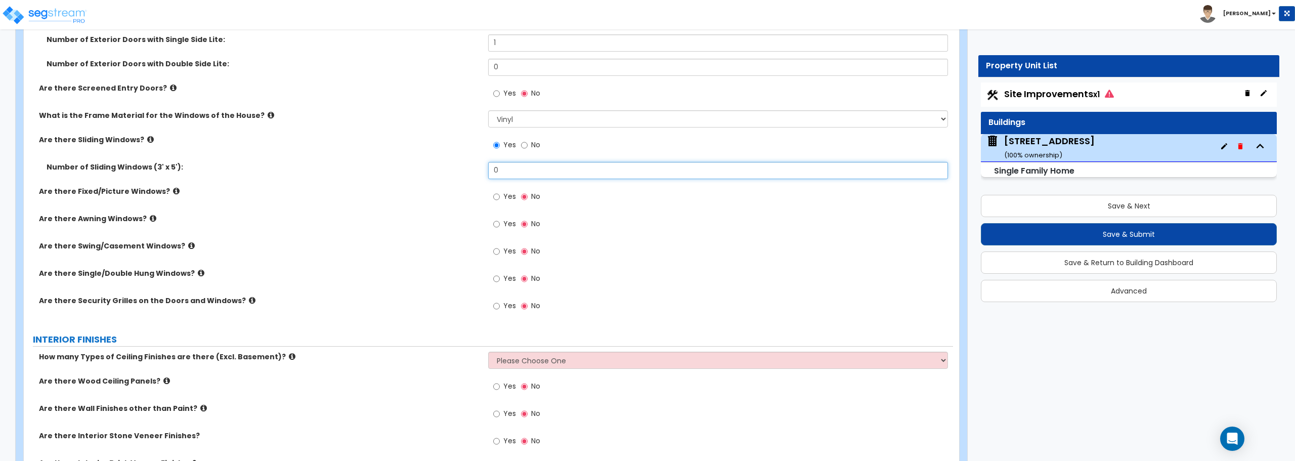
drag, startPoint x: 536, startPoint y: 170, endPoint x: 439, endPoint y: 171, distance: 96.1
click at [440, 171] on div "Number of Sliding Windows (3' x 5'): 0" at bounding box center [488, 174] width 929 height 24
type input "7"
click at [498, 275] on input "Yes" at bounding box center [496, 278] width 7 height 11
radio input "true"
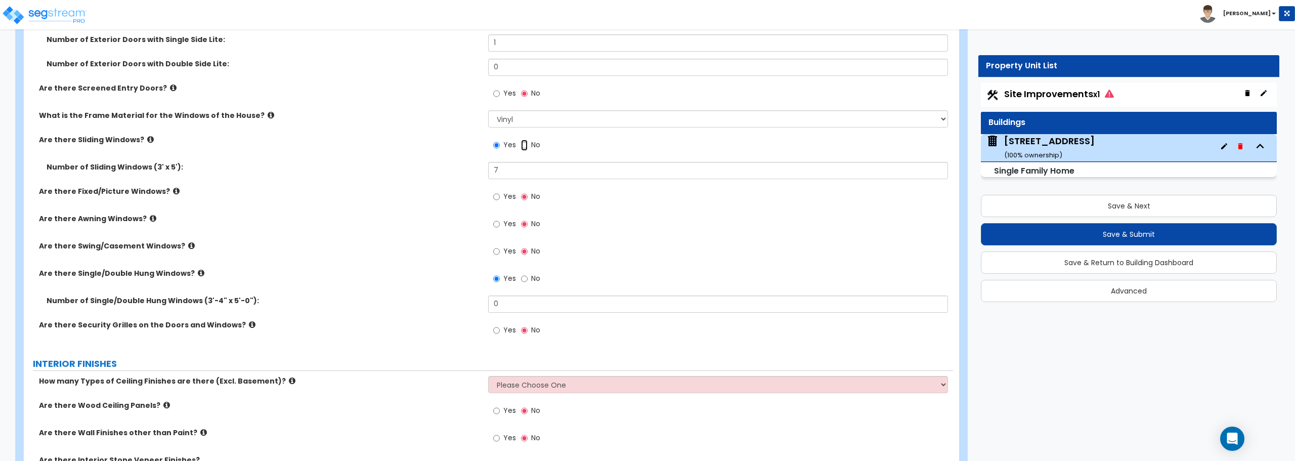
click at [521, 143] on input "No" at bounding box center [524, 145] width 7 height 11
radio input "false"
radio input "true"
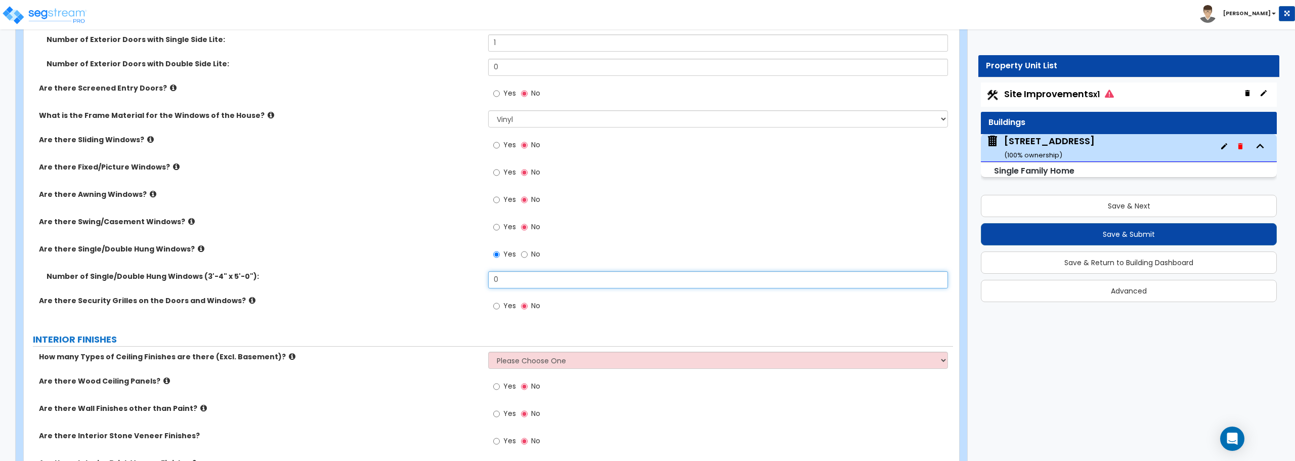
drag, startPoint x: 503, startPoint y: 281, endPoint x: 444, endPoint y: 278, distance: 59.8
click at [444, 278] on div "Number of Single/Double Hung Windows (3'-4" x 5'-0"): 0" at bounding box center [488, 283] width 929 height 24
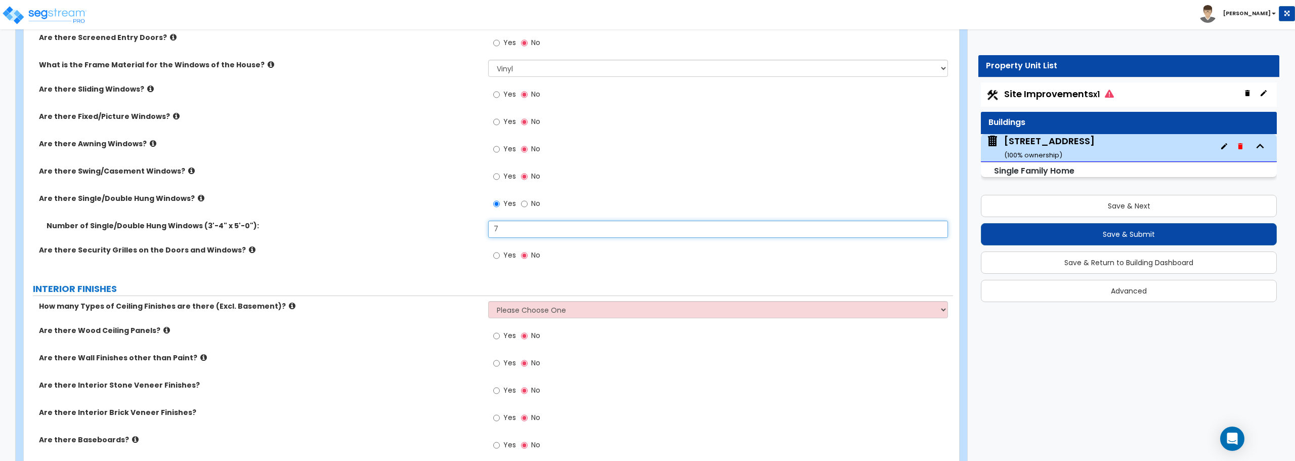
type input "7"
click at [500, 307] on select "Please Choose One 1 2 3" at bounding box center [717, 309] width 459 height 17
select select "1"
click at [488, 301] on select "Please Choose One 1 2 3" at bounding box center [717, 309] width 459 height 17
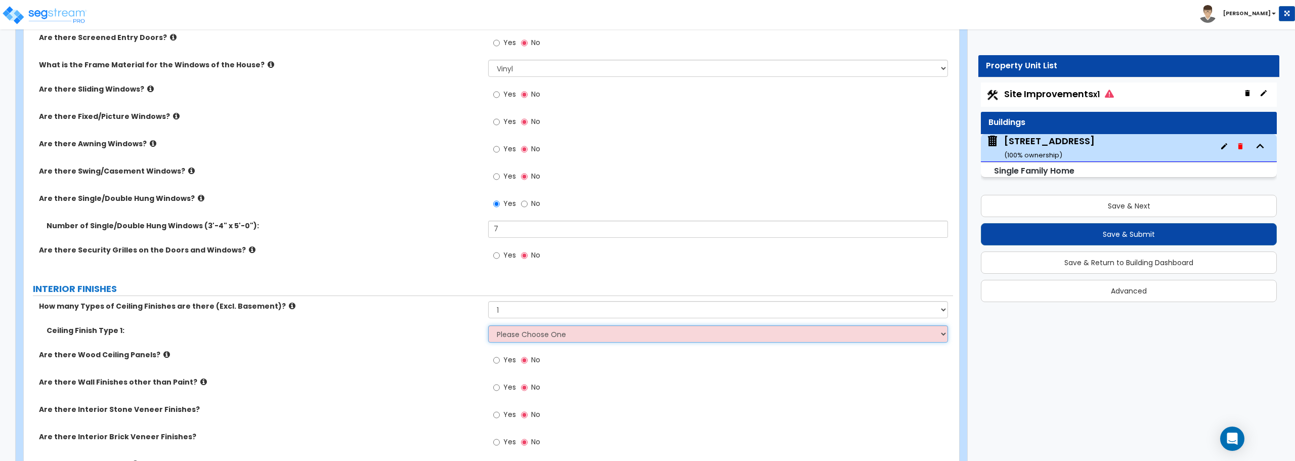
click at [510, 329] on select "Please Choose One Drop Ceiling Drywall Ceiling Open Ceiling" at bounding box center [717, 333] width 459 height 17
select select "2"
click at [488, 325] on select "Please Choose One Drop Ceiling Drywall Ceiling Open Ceiling" at bounding box center [717, 333] width 459 height 17
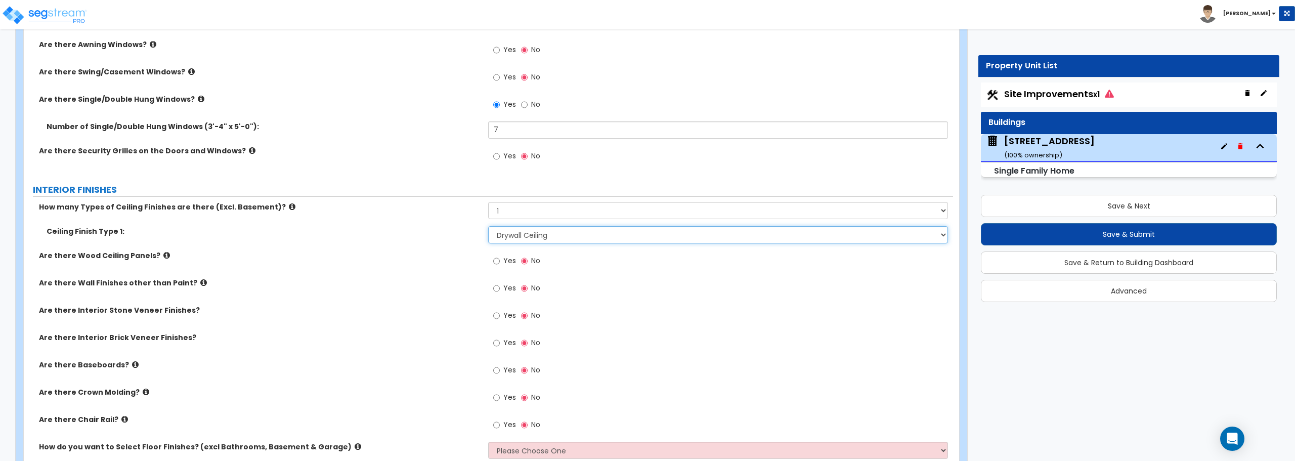
scroll to position [1669, 0]
click at [500, 341] on input "Yes" at bounding box center [496, 340] width 7 height 11
radio input "true"
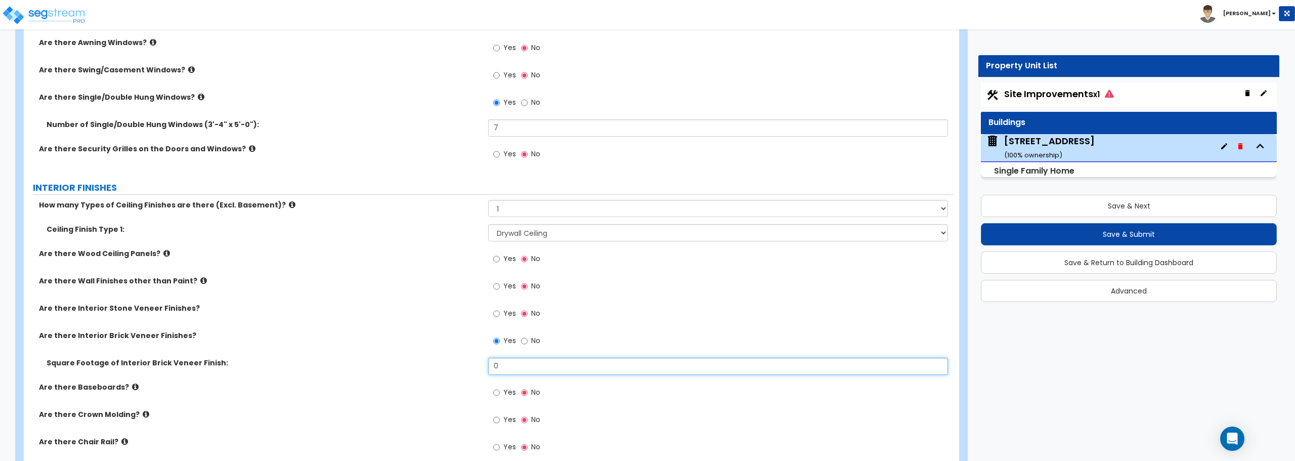
drag, startPoint x: 551, startPoint y: 367, endPoint x: 461, endPoint y: 367, distance: 90.5
click at [461, 367] on div "Square Footage of Interior Brick Veneer Finish: 0" at bounding box center [488, 370] width 929 height 24
type input "40"
click at [497, 389] on input "Yes" at bounding box center [496, 392] width 7 height 11
radio input "true"
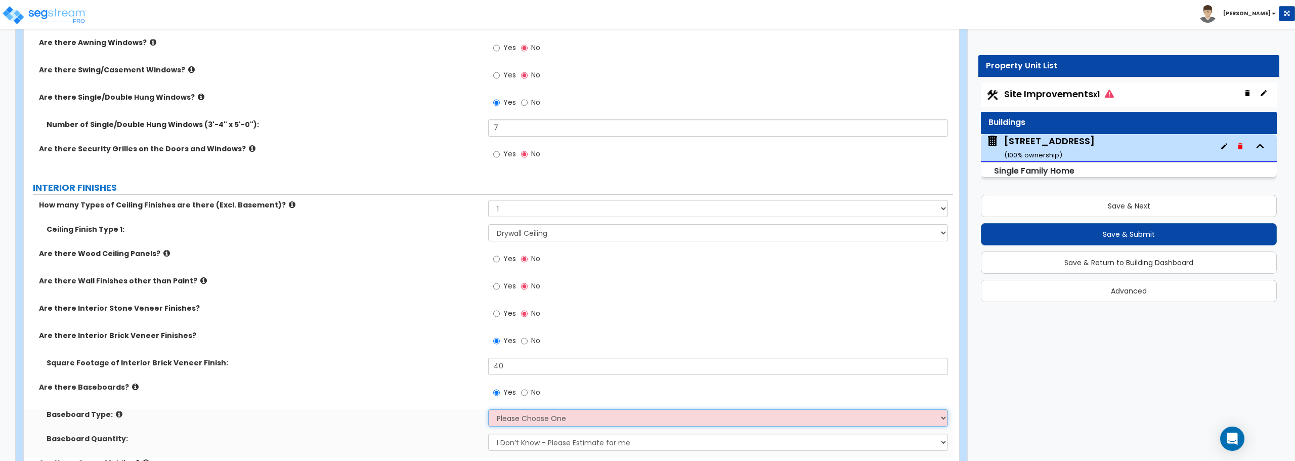
click at [523, 415] on select "Please Choose One Wood Vinyl Carpet Tile" at bounding box center [717, 417] width 459 height 17
select select "1"
click at [488, 409] on select "Please Choose One Wood Vinyl Carpet Tile" at bounding box center [717, 417] width 459 height 17
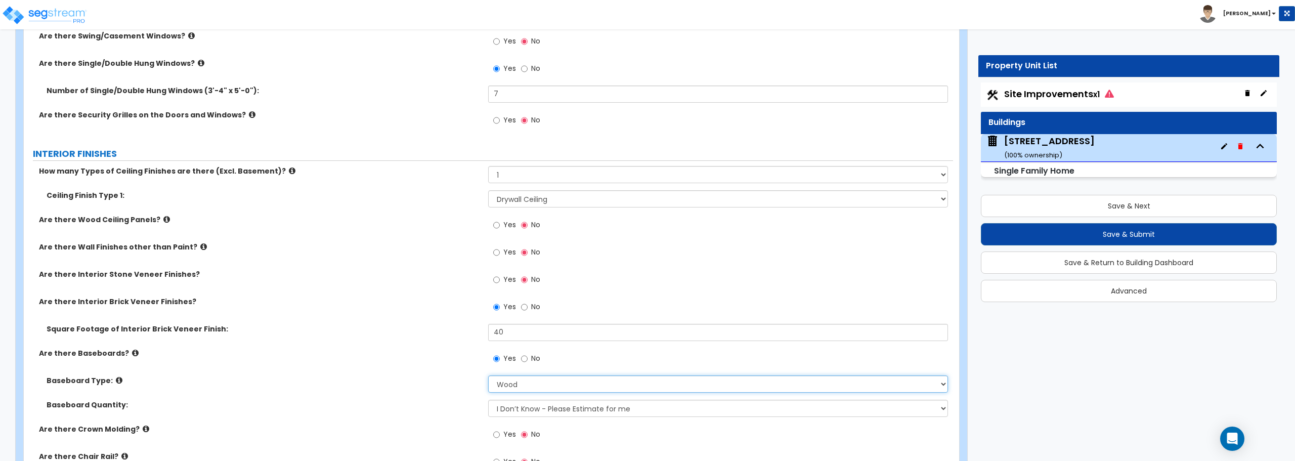
scroll to position [1720, 0]
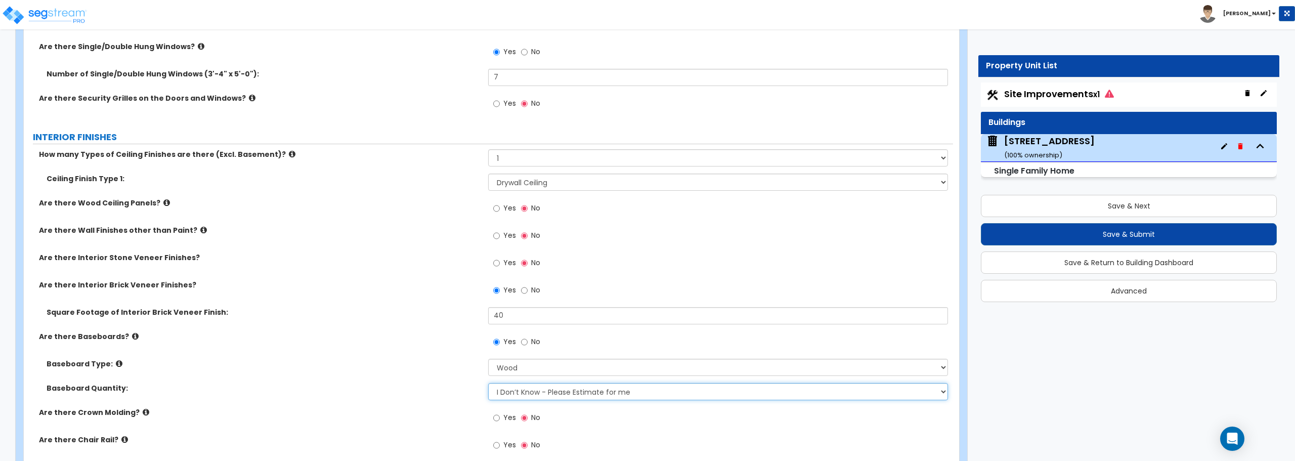
click at [546, 388] on select "I Don’t Know - Please Estimate for me I want to Enter the Linear Footage" at bounding box center [717, 391] width 459 height 17
select select "1"
click at [488, 383] on select "I Don’t Know - Please Estimate for me I want to Enter the Linear Footage" at bounding box center [717, 391] width 459 height 17
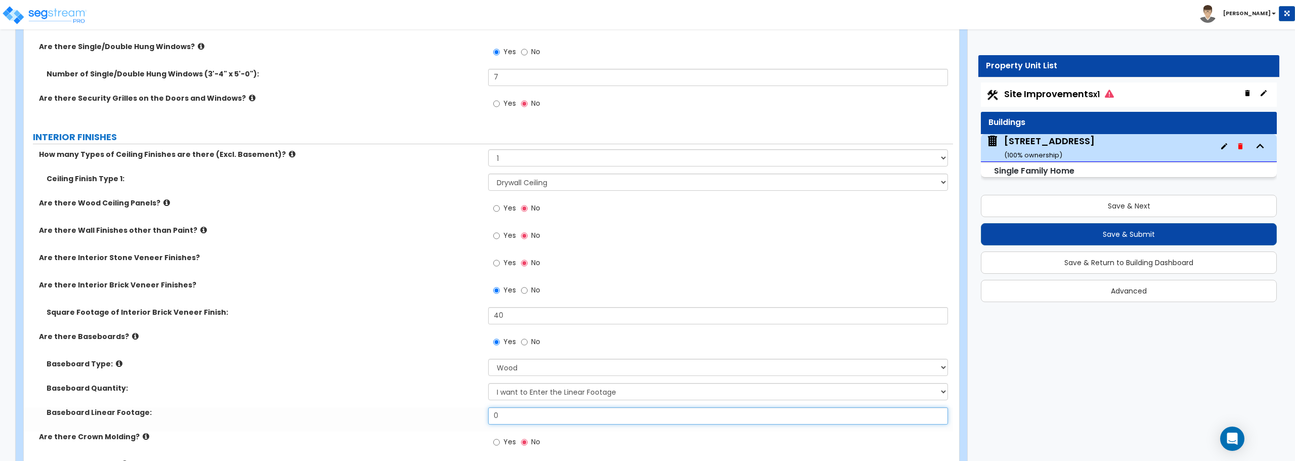
drag, startPoint x: 527, startPoint y: 417, endPoint x: 469, endPoint y: 411, distance: 58.9
click at [469, 411] on div "Baseboard Linear Footage: 0" at bounding box center [488, 419] width 929 height 24
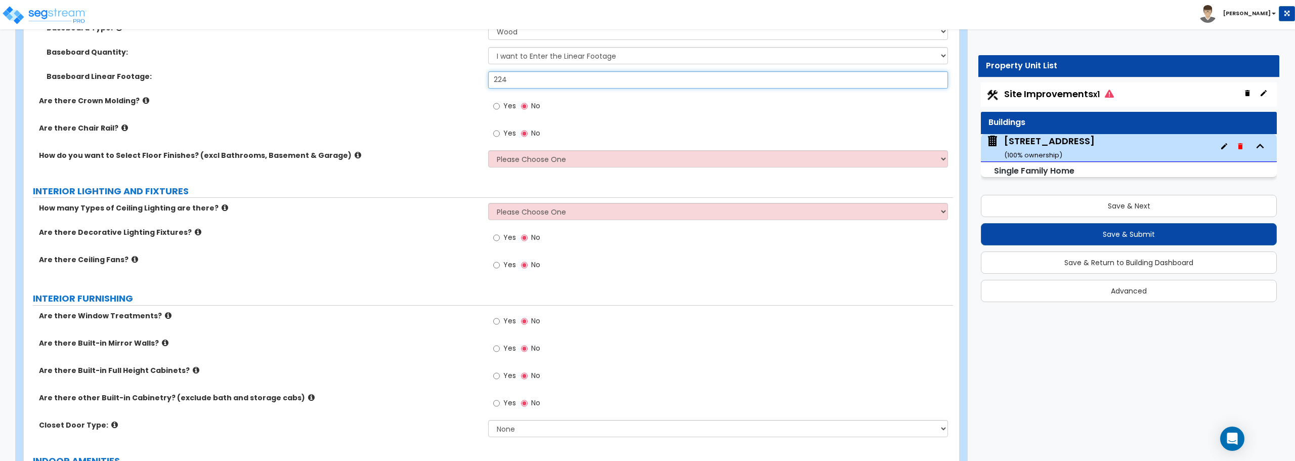
scroll to position [2074, 0]
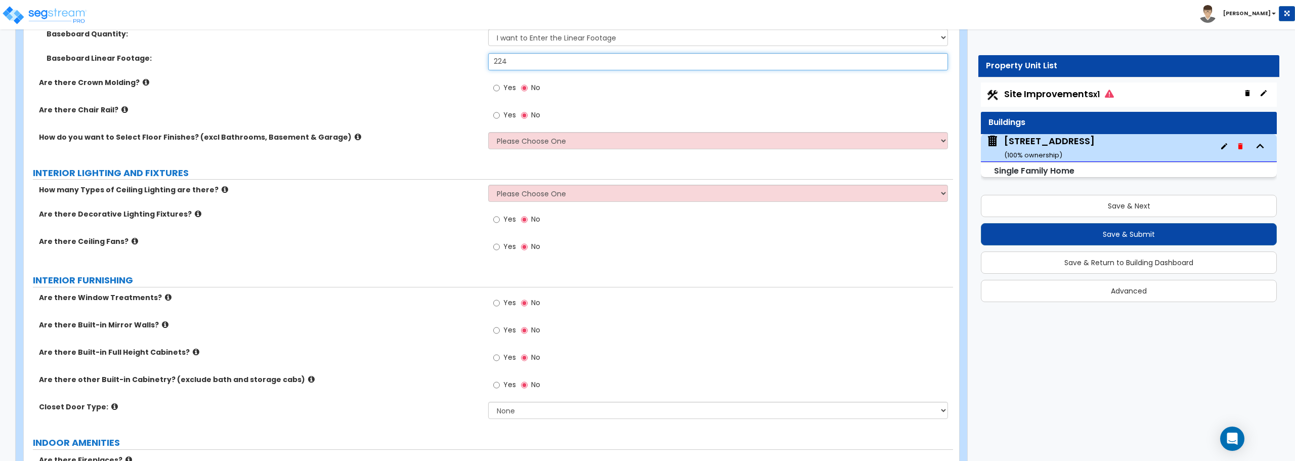
type input "224"
click at [535, 135] on select "Please Choose One I want to Select Floor Finishes for the Areas of the House I …" at bounding box center [717, 140] width 459 height 17
select select "1"
click at [488, 132] on select "Please Choose One I want to Select Floor Finishes for the Areas of the House I …" at bounding box center [717, 140] width 459 height 17
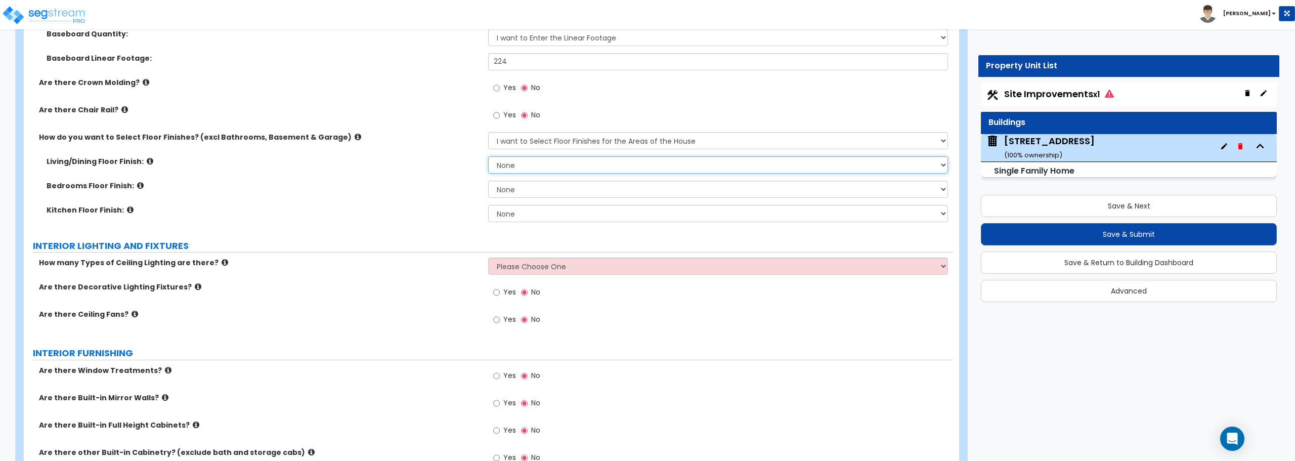
click at [529, 163] on select "None Tile Flooring Hardwood Flooring Resilient Laminate Flooring VCT Flooring S…" at bounding box center [717, 164] width 459 height 17
select select "7"
click at [488, 156] on select "None Tile Flooring Hardwood Flooring Resilient Laminate Flooring VCT Flooring S…" at bounding box center [717, 164] width 459 height 17
click at [523, 187] on select "None Tile Flooring Hardwood Flooring Resilient Laminate Flooring VCT Flooring S…" at bounding box center [717, 189] width 459 height 17
click at [435, 192] on div "Bedrooms Floor Finish: None Tile Flooring Hardwood Flooring Resilient Laminate …" at bounding box center [488, 193] width 929 height 24
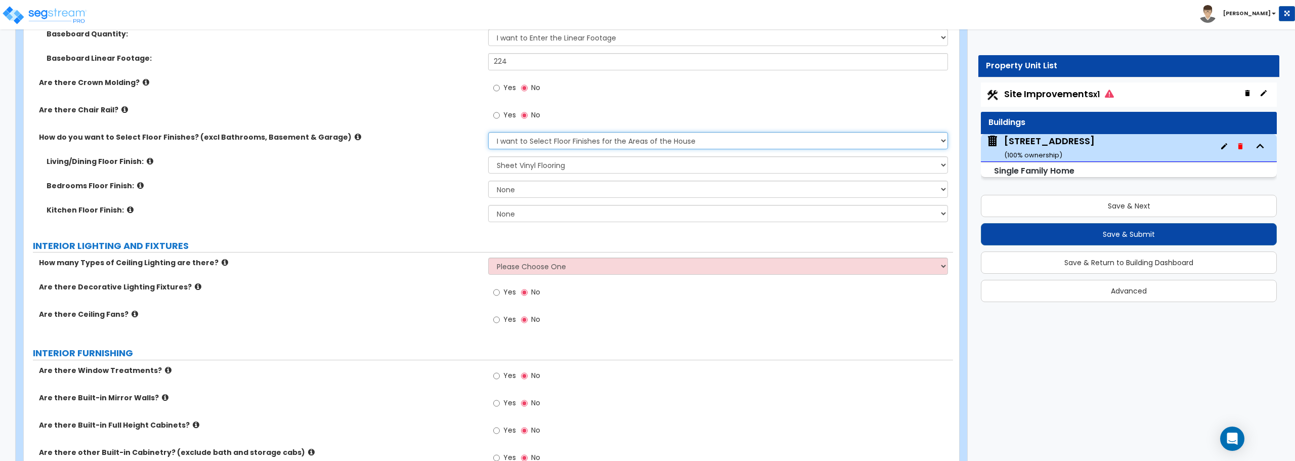
click at [540, 141] on select "Please Choose One I want to Select Floor Finishes for the Areas of the House I …" at bounding box center [717, 140] width 459 height 17
select select "2"
click at [488, 132] on select "Please Choose One I want to Select Floor Finishes for the Areas of the House I …" at bounding box center [717, 140] width 459 height 17
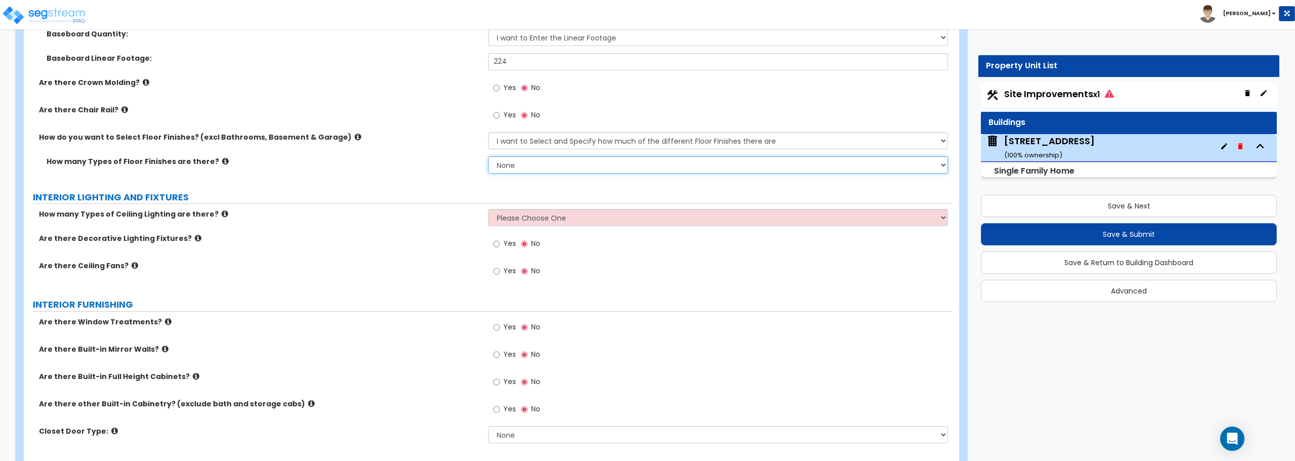
click at [533, 164] on select "None 1 2 3 4" at bounding box center [717, 164] width 459 height 17
select select "2"
click at [488, 156] on select "None 1 2 3 4" at bounding box center [717, 164] width 459 height 17
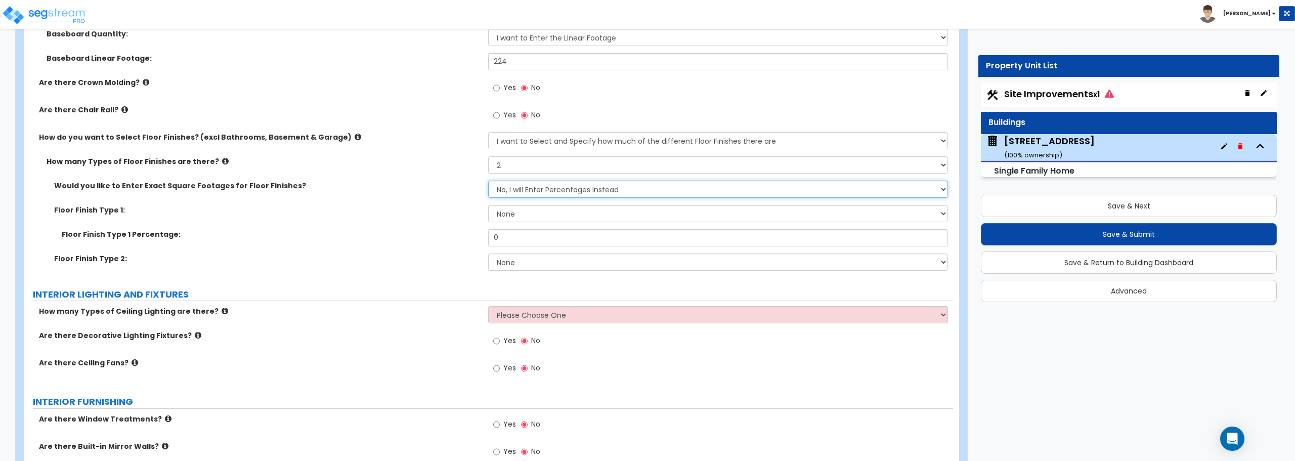
click at [523, 188] on select "No, I will Enter Percentages Instead Yes, I will Enter Exact Square Footages" at bounding box center [717, 189] width 459 height 17
select select "1"
click at [488, 181] on select "No, I will Enter Percentages Instead Yes, I will Enter Exact Square Footages" at bounding box center [717, 189] width 459 height 17
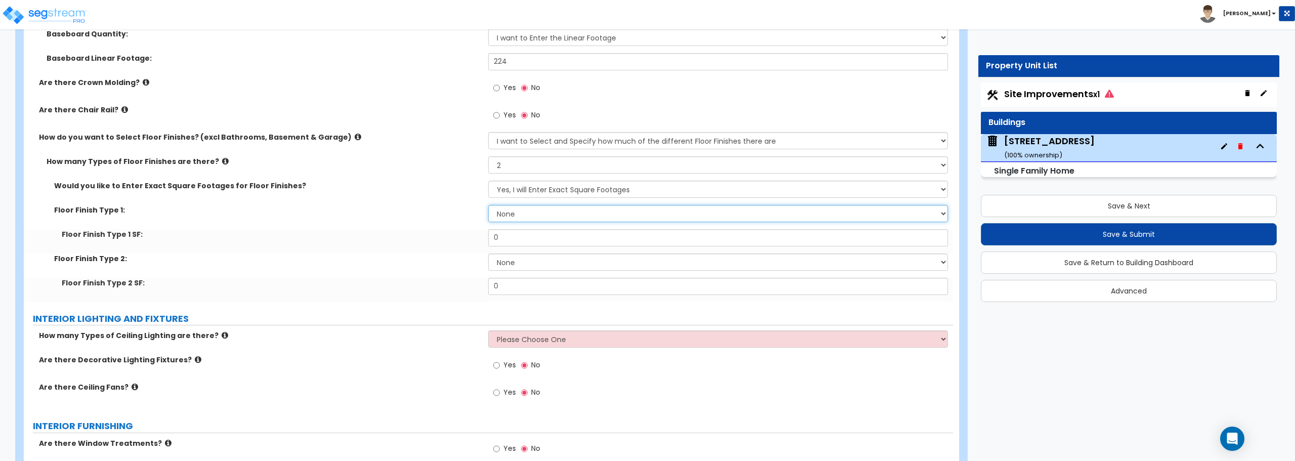
click at [517, 216] on select "None Tile Flooring Hardwood Flooring Resilient Laminate Flooring VCT Flooring S…" at bounding box center [717, 213] width 459 height 17
select select "6"
click at [488, 205] on select "None Tile Flooring Hardwood Flooring Resilient Laminate Flooring VCT Flooring S…" at bounding box center [717, 213] width 459 height 17
drag, startPoint x: 515, startPoint y: 234, endPoint x: 461, endPoint y: 235, distance: 54.1
click at [461, 235] on div "Floor Finish Type 1 SF: 0" at bounding box center [488, 241] width 929 height 24
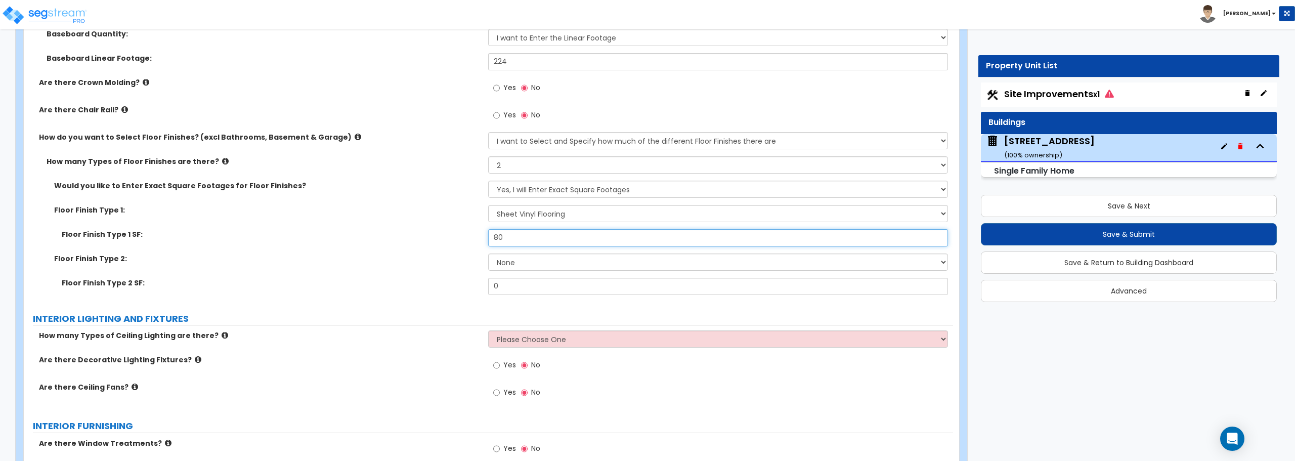
type input "80"
click at [499, 257] on select "None Tile Flooring Hardwood Flooring Resilient Laminate Flooring VCT Flooring S…" at bounding box center [717, 261] width 459 height 17
click at [488, 253] on select "None Tile Flooring Hardwood Flooring Resilient Laminate Flooring VCT Flooring S…" at bounding box center [717, 261] width 459 height 17
drag, startPoint x: 518, startPoint y: 280, endPoint x: 468, endPoint y: 280, distance: 50.1
click at [468, 280] on div "Floor Finish Type 2 SF: 0" at bounding box center [488, 290] width 929 height 24
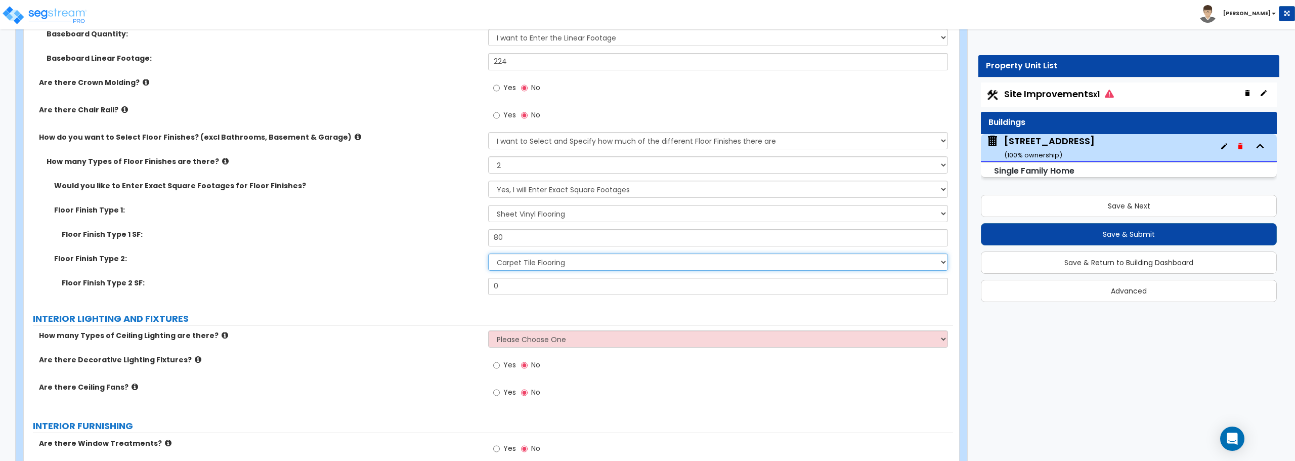
click at [507, 262] on select "None Tile Flooring Hardwood Flooring Resilient Laminate Flooring VCT Flooring S…" at bounding box center [717, 261] width 459 height 17
select select "5"
click at [488, 253] on select "None Tile Flooring Hardwood Flooring Resilient Laminate Flooring VCT Flooring S…" at bounding box center [717, 261] width 459 height 17
click at [579, 189] on select "No, I will Enter Percentages Instead Yes, I will Enter Exact Square Footages" at bounding box center [717, 189] width 459 height 17
select select "0"
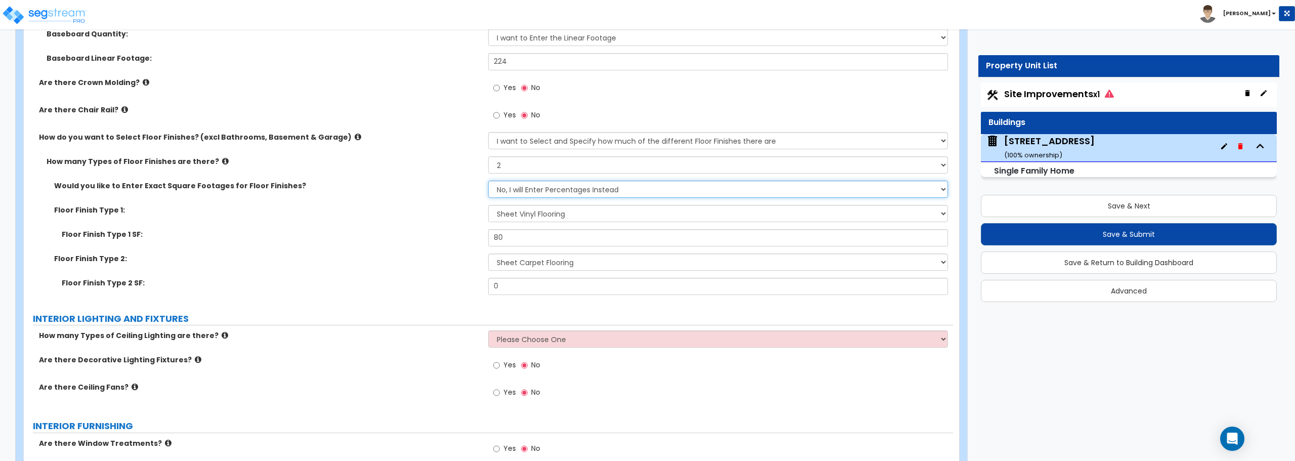
click at [488, 181] on select "No, I will Enter Percentages Instead Yes, I will Enter Exact Square Footages" at bounding box center [717, 189] width 459 height 17
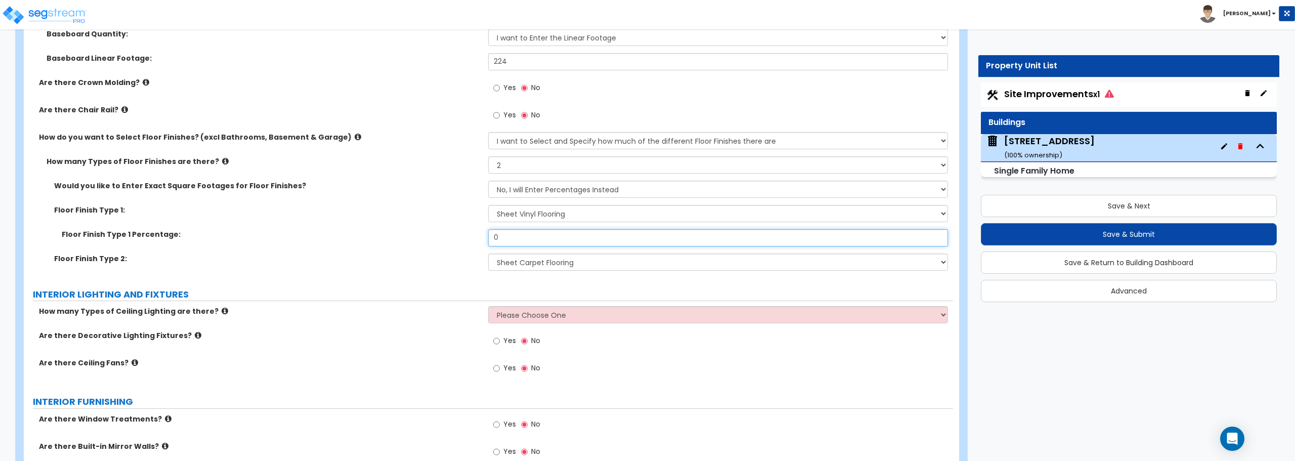
drag, startPoint x: 522, startPoint y: 237, endPoint x: 460, endPoint y: 233, distance: 61.9
click at [460, 233] on div "Floor Finish Type 1 Percentage: 0" at bounding box center [488, 241] width 929 height 24
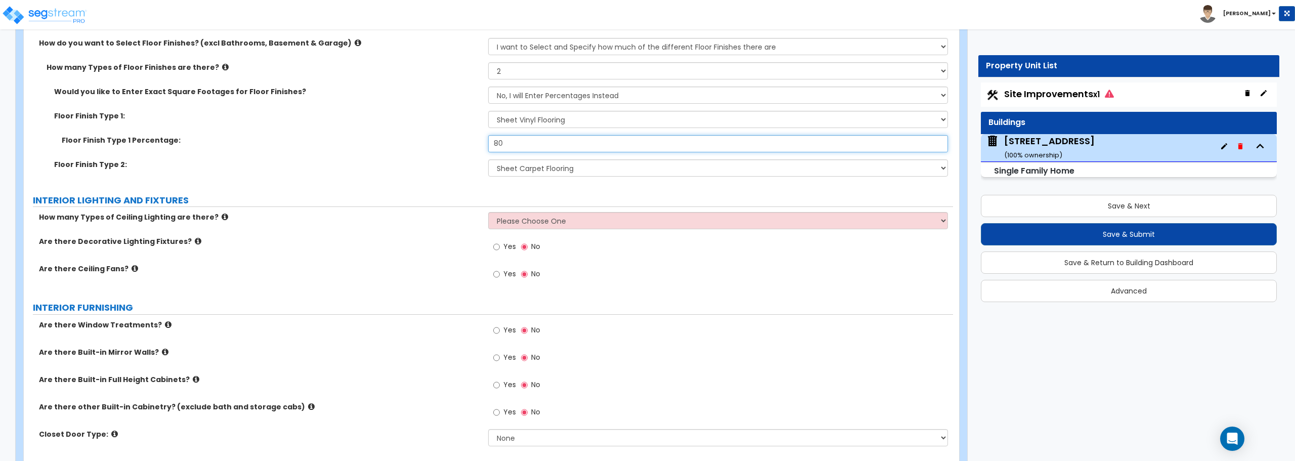
scroll to position [2175, 0]
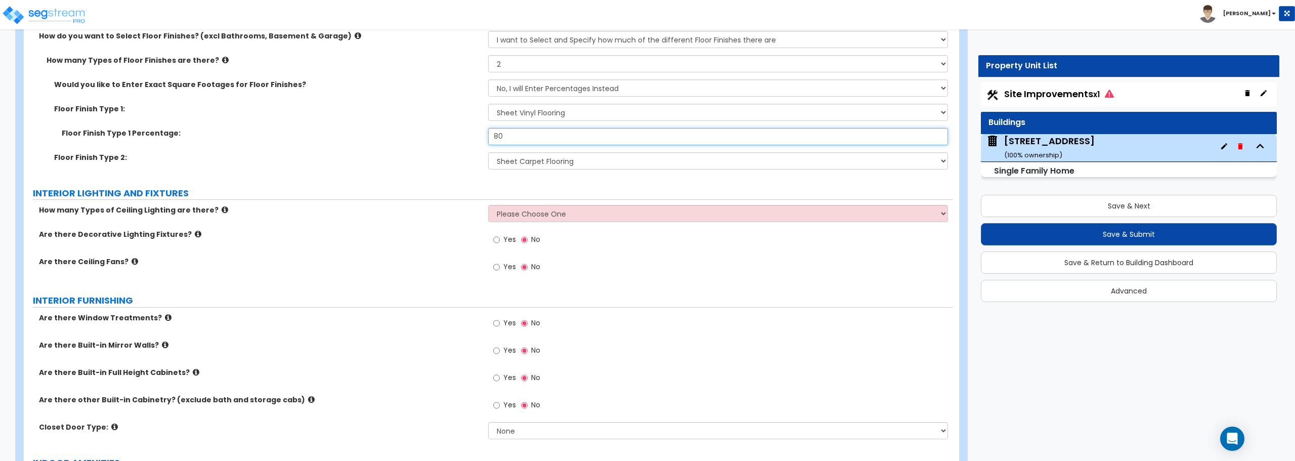
type input "80"
click at [497, 270] on input "Yes" at bounding box center [496, 266] width 7 height 11
radio input "true"
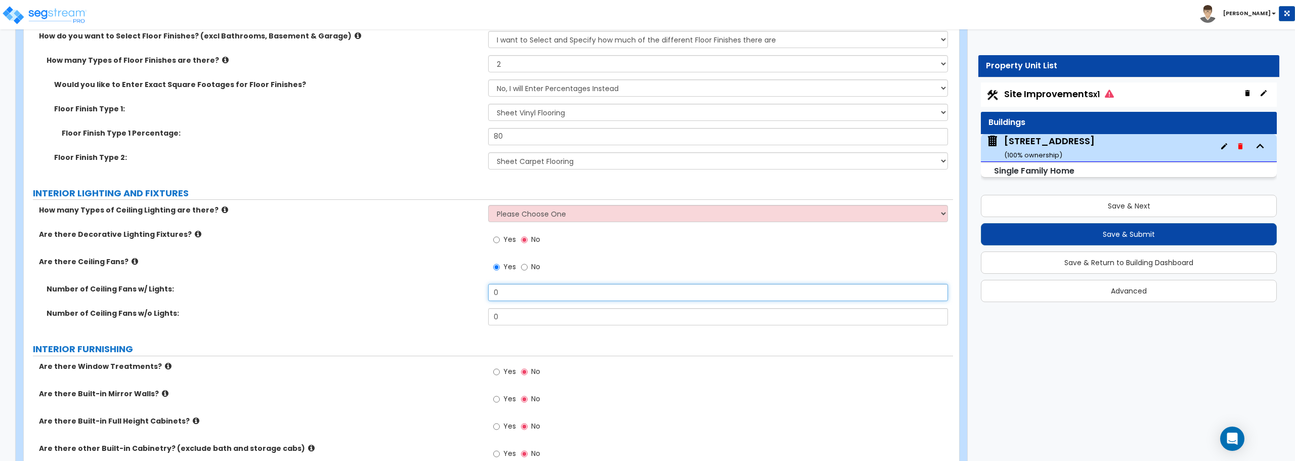
drag, startPoint x: 505, startPoint y: 296, endPoint x: 480, endPoint y: 296, distance: 24.8
click at [480, 296] on div "Number of Ceiling Fans w/ Lights: 0" at bounding box center [488, 296] width 929 height 24
type input "3"
click at [497, 371] on input "Yes" at bounding box center [496, 371] width 7 height 11
radio input "true"
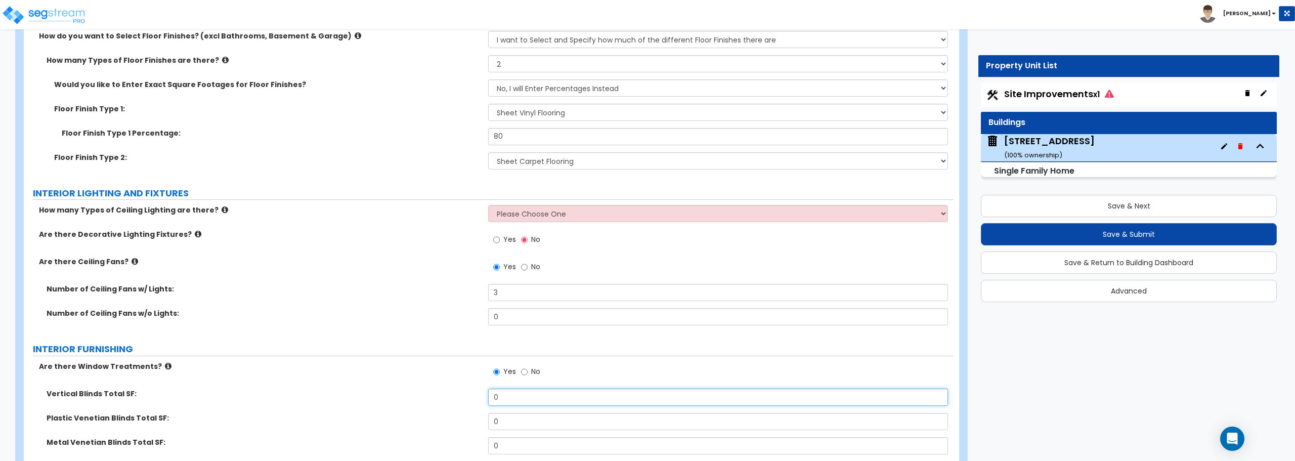
drag, startPoint x: 505, startPoint y: 397, endPoint x: 458, endPoint y: 397, distance: 47.0
click at [458, 397] on div "Vertical Blinds Total SF: 0" at bounding box center [488, 400] width 929 height 24
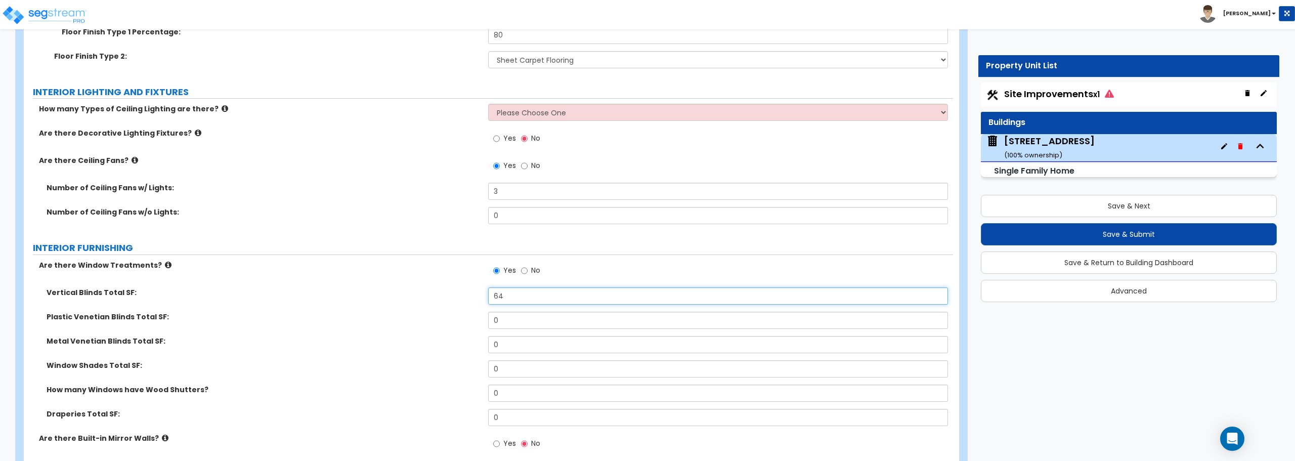
scroll to position [2326, 0]
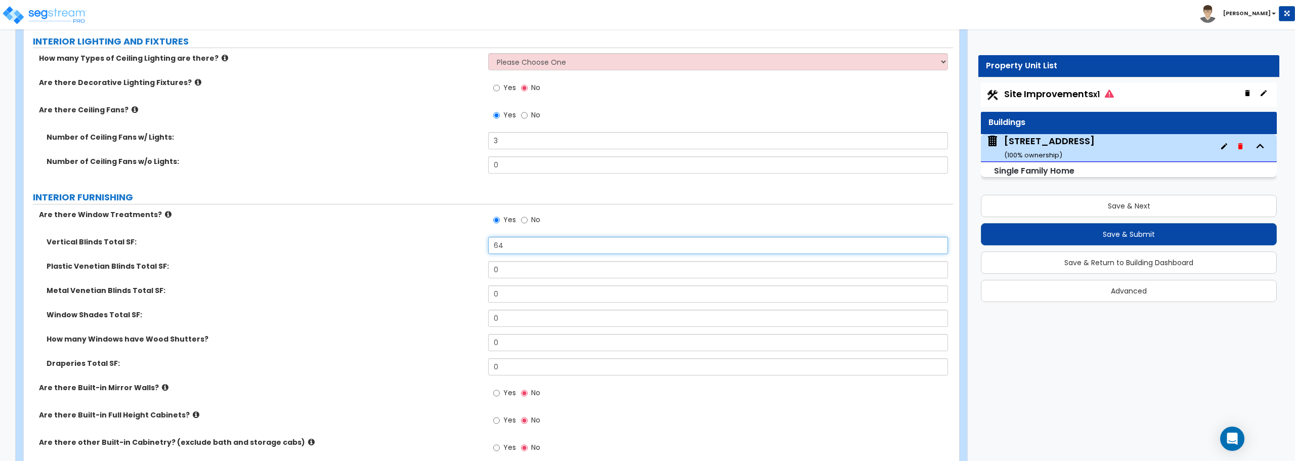
type input "64"
drag, startPoint x: 507, startPoint y: 373, endPoint x: 461, endPoint y: 369, distance: 46.7
click at [461, 369] on div "Draperies Total SF: 0" at bounding box center [488, 370] width 929 height 24
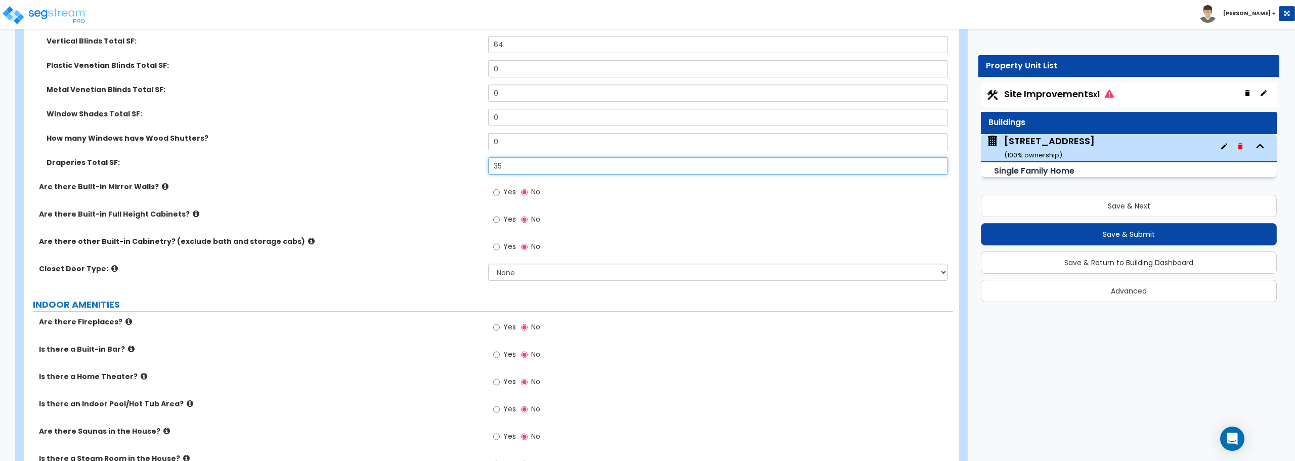
scroll to position [2529, 0]
type input "35"
click at [512, 271] on select "None Bi-fold Louvered Doors Bi-fold Panel Doors Sliding Doors Hinged Wood Door" at bounding box center [717, 270] width 459 height 17
select select "4"
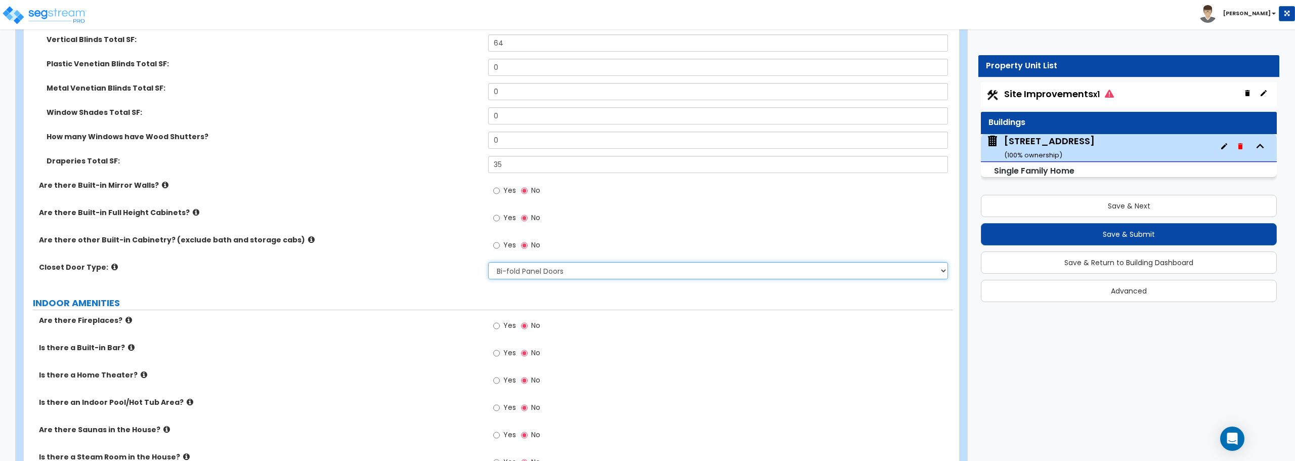
click at [488, 262] on select "None Bi-fold Louvered Doors Bi-fold Panel Doors Sliding Doors Hinged Wood Door" at bounding box center [717, 270] width 459 height 17
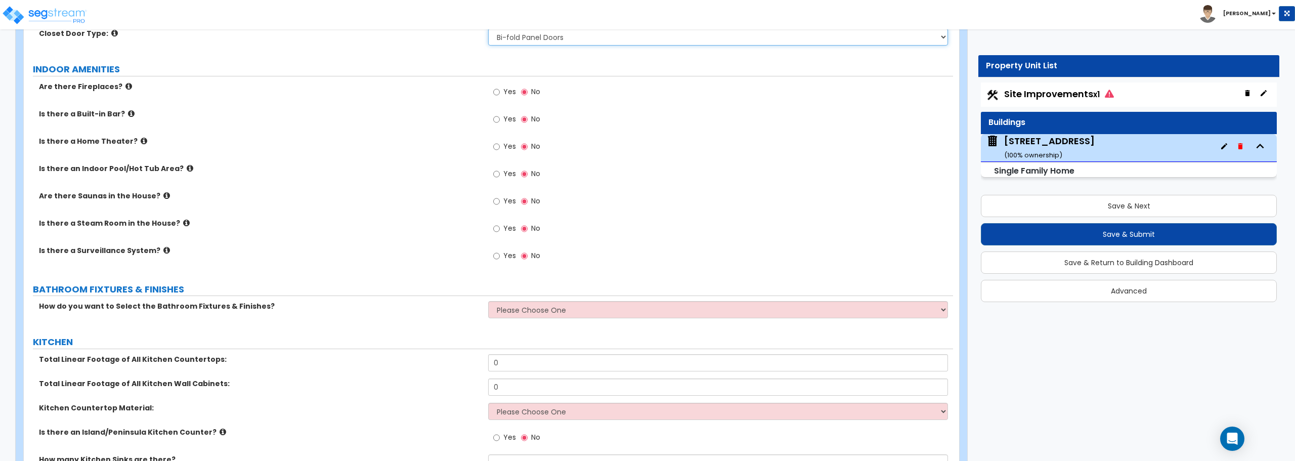
scroll to position [2782, 0]
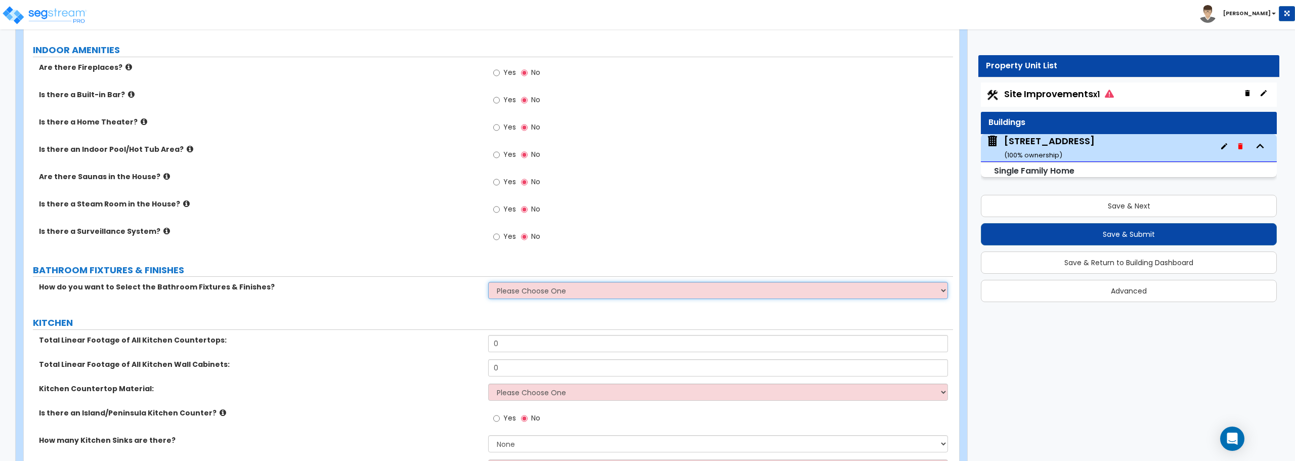
click at [525, 292] on select "Please Choose One I want to Select Fixtures and Finishes only for one Bath and …" at bounding box center [717, 290] width 459 height 17
select select "1"
click at [488, 282] on select "Please Choose One I want to Select Fixtures and Finishes only for one Bath and …" at bounding box center [717, 290] width 459 height 17
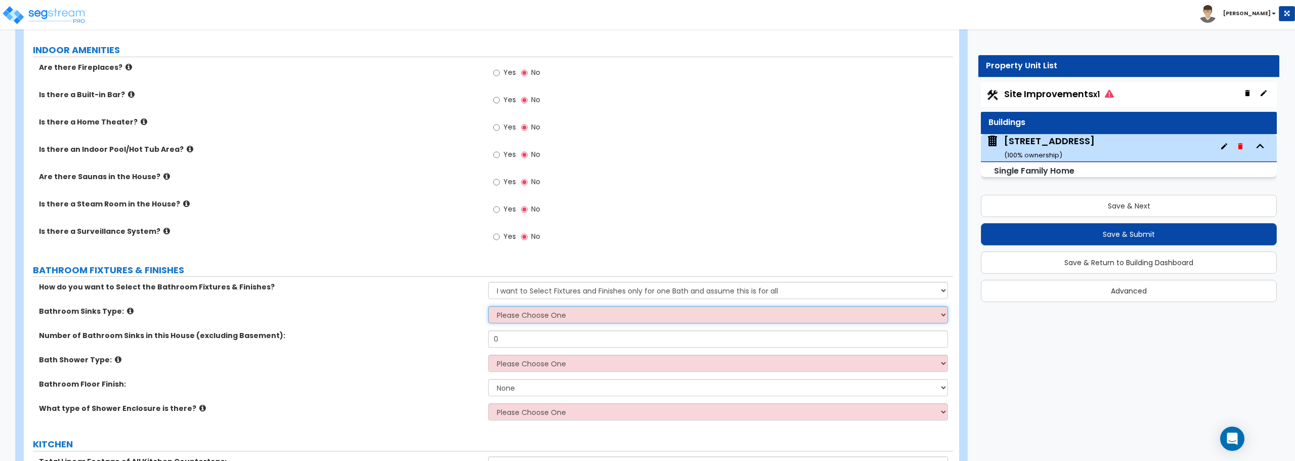
click at [525, 318] on select "Please Choose One Wall-mounted Pedestal-mounted Vanity-mounted" at bounding box center [717, 314] width 459 height 17
select select "2"
click at [488, 306] on select "Please Choose One Wall-mounted Pedestal-mounted Vanity-mounted" at bounding box center [717, 314] width 459 height 17
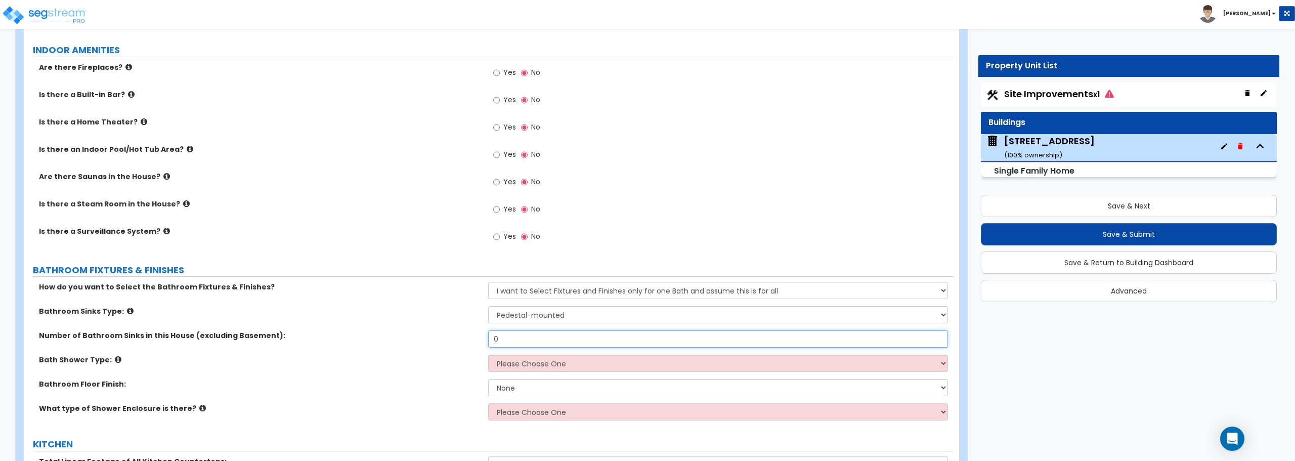
drag, startPoint x: 514, startPoint y: 340, endPoint x: 463, endPoint y: 333, distance: 51.6
click at [463, 333] on div "Number of Bathroom Sinks in this House (excluding Basement): 0" at bounding box center [488, 342] width 929 height 24
type input "1"
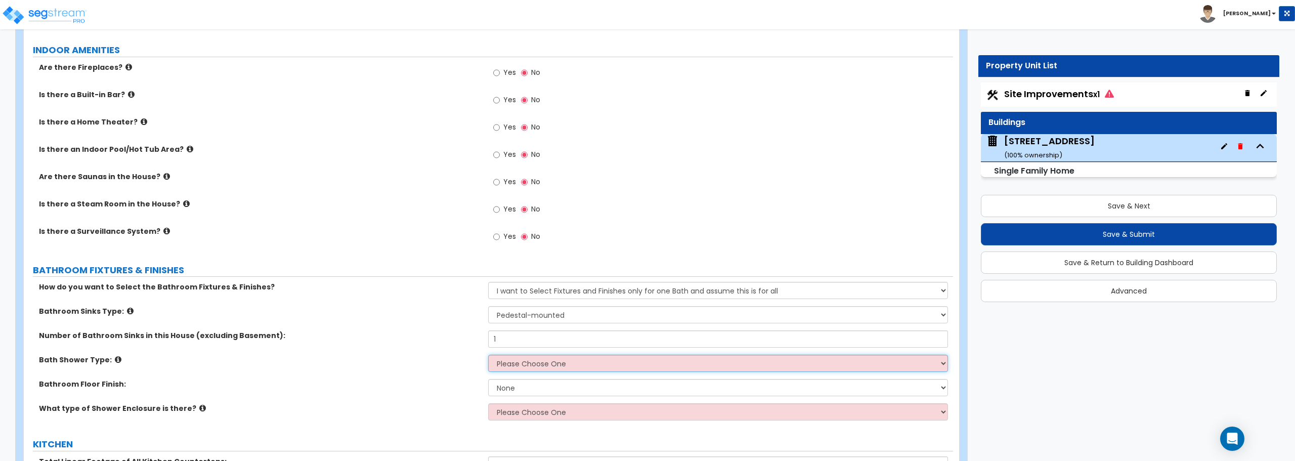
click at [540, 371] on select "Please Choose One Standalone Shower Bathtub - Shower Combination" at bounding box center [717, 363] width 459 height 17
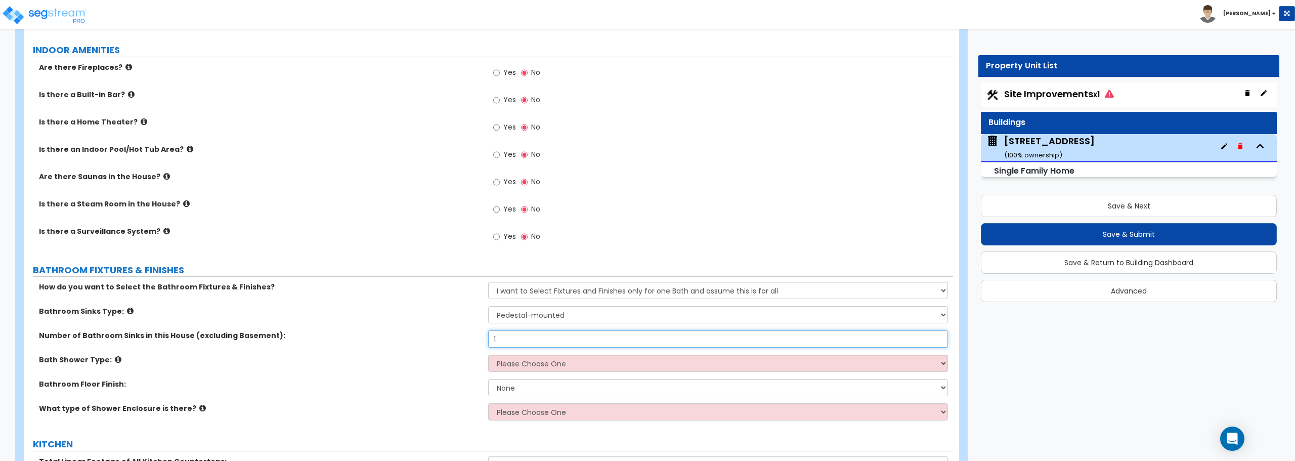
click at [536, 333] on input "1" at bounding box center [717, 338] width 459 height 17
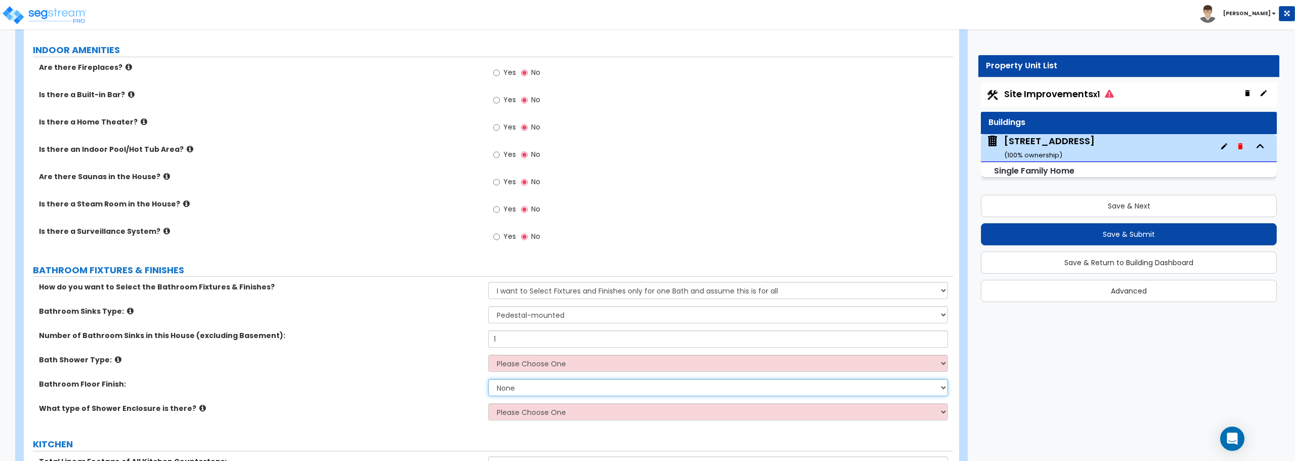
click at [519, 394] on select "None Tile Flooring Hardwood Flooring Resilient Laminate Flooring VCT Flooring S…" at bounding box center [717, 387] width 459 height 17
select select "5"
click at [488, 379] on select "None Tile Flooring Hardwood Flooring Resilient Laminate Flooring VCT Flooring S…" at bounding box center [717, 387] width 459 height 17
click at [511, 357] on select "Please Choose One Standalone Shower Bathtub - Shower Combination" at bounding box center [717, 363] width 459 height 17
select select "2"
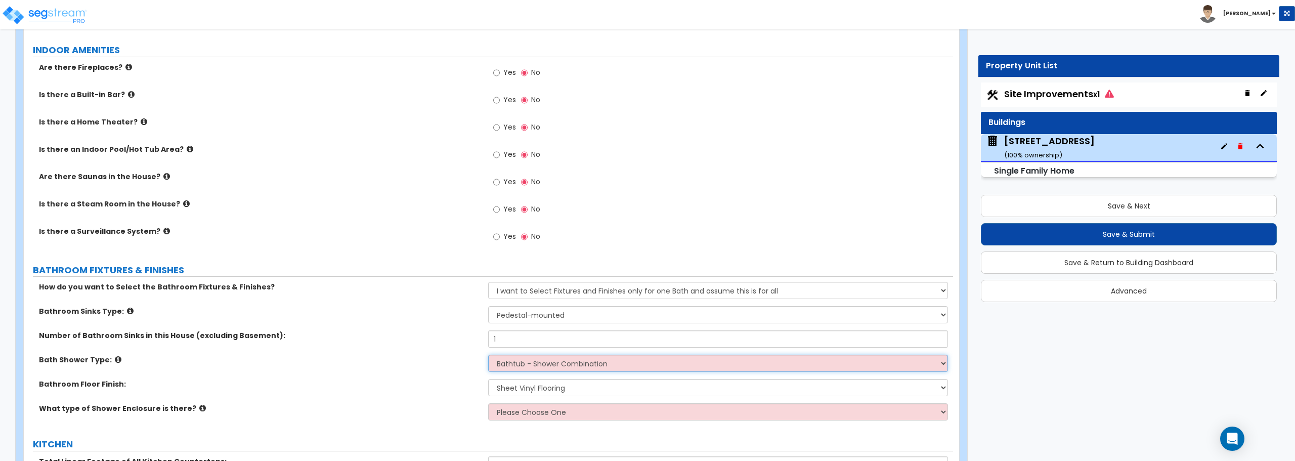
click at [488, 355] on select "Please Choose One Standalone Shower Bathtub - Shower Combination" at bounding box center [717, 363] width 459 height 17
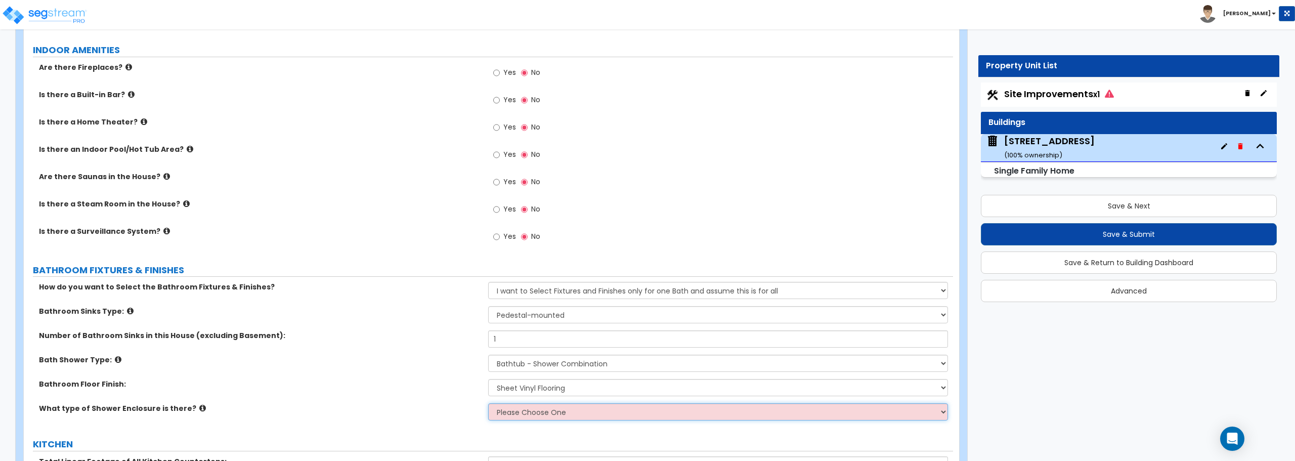
click at [525, 414] on select "Please Choose One Curtain & [PERSON_NAME] Sliding Doors Glass Hinged Doors" at bounding box center [717, 411] width 459 height 17
select select "1"
click at [488, 403] on select "Please Choose One Curtain & [PERSON_NAME] Sliding Doors Glass Hinged Doors" at bounding box center [717, 411] width 459 height 17
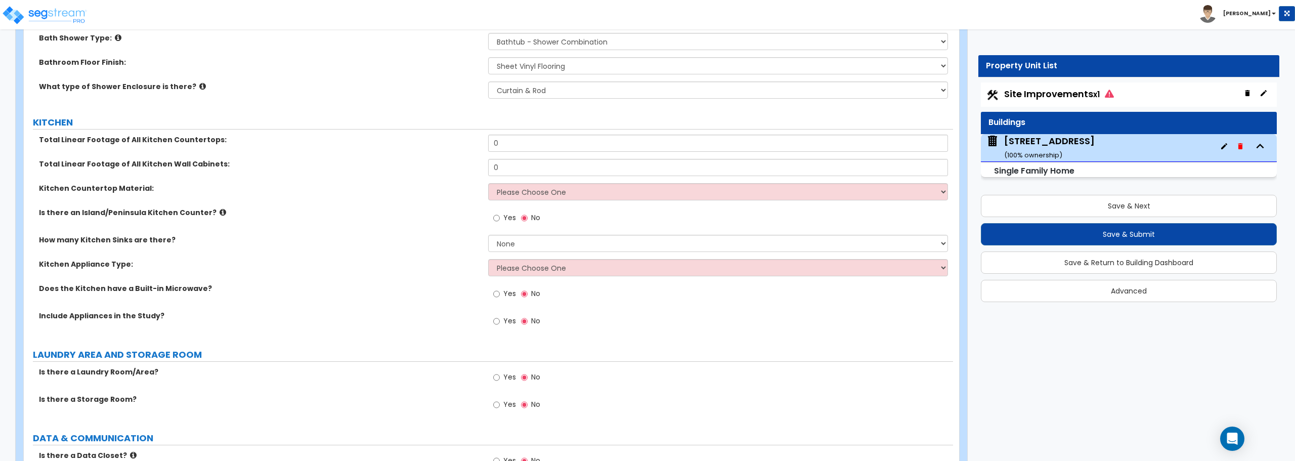
scroll to position [3085, 0]
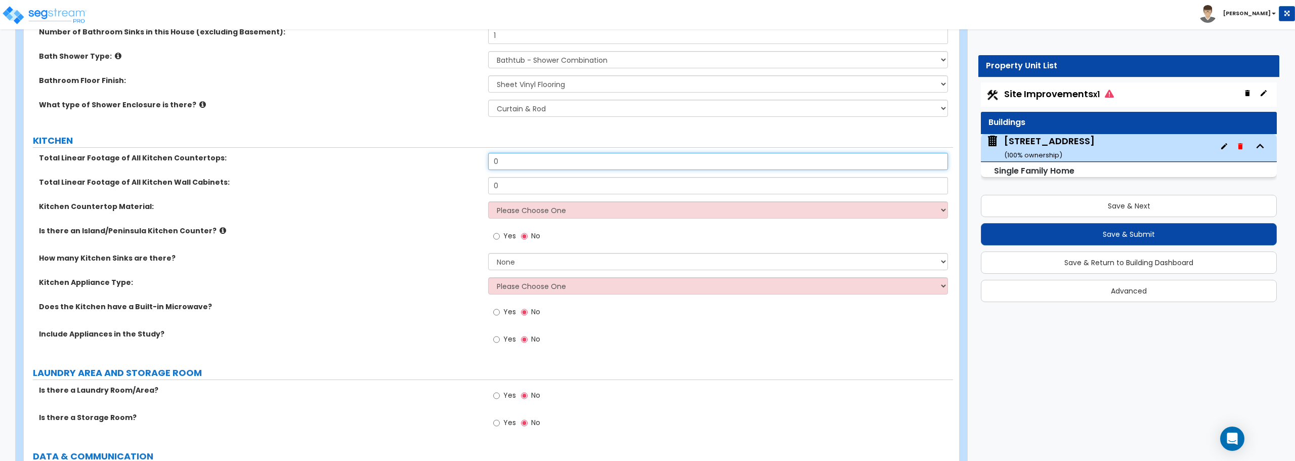
drag, startPoint x: 507, startPoint y: 158, endPoint x: 415, endPoint y: 160, distance: 92.1
click at [415, 160] on div "Total Linear Footage of All Kitchen Countertops: 0" at bounding box center [488, 165] width 929 height 24
type input "17"
drag, startPoint x: 518, startPoint y: 186, endPoint x: 483, endPoint y: 186, distance: 35.4
click at [483, 186] on div "Total Linear Footage of All Kitchen Wall Cabinets: 0" at bounding box center [488, 189] width 929 height 24
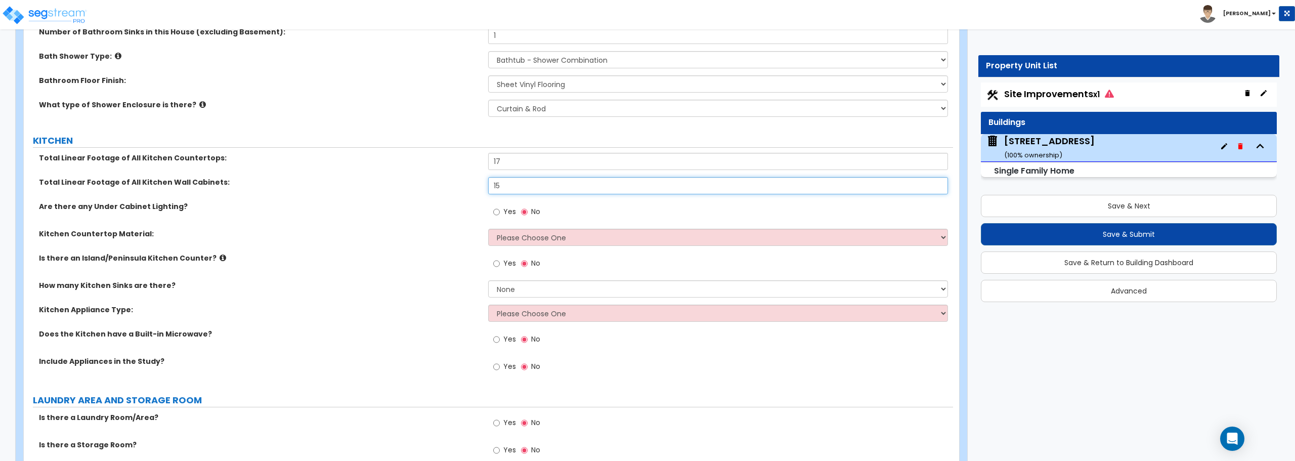
type input "15"
click at [532, 239] on select "Please Choose One Plastic Laminate Solid Surface Stone Quartz Marble Tile Wood …" at bounding box center [717, 237] width 459 height 17
select select "1"
click at [488, 229] on select "Please Choose One Plastic Laminate Solid Surface Stone Quartz Marble Tile Wood …" at bounding box center [717, 237] width 459 height 17
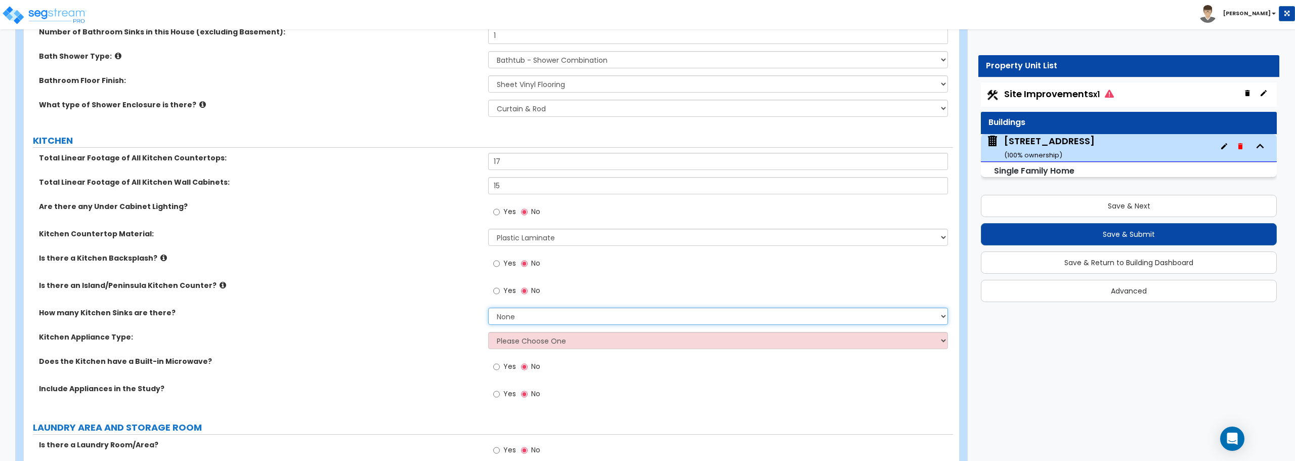
click at [508, 319] on select "None 1 2 3" at bounding box center [717, 315] width 459 height 17
select select "1"
click at [488, 307] on select "None 1 2 3" at bounding box center [717, 315] width 459 height 17
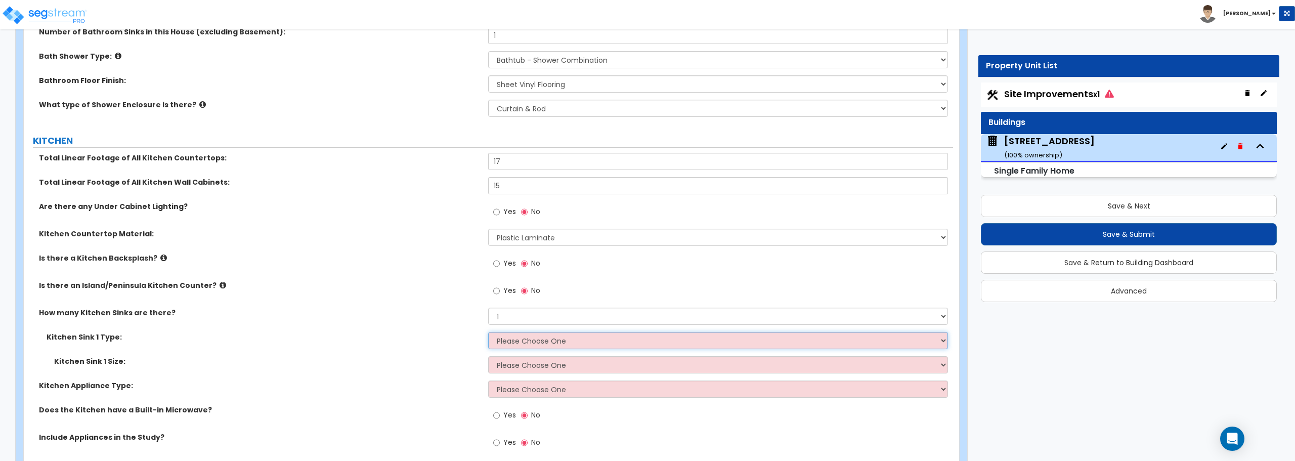
click at [515, 343] on select "Please Choose One Stainless Steel Porcelain Enamel Cast Iron Granite Composite" at bounding box center [717, 340] width 459 height 17
select select "1"
click at [488, 332] on select "Please Choose One Stainless Steel Porcelain Enamel Cast Iron Granite Composite" at bounding box center [717, 340] width 459 height 17
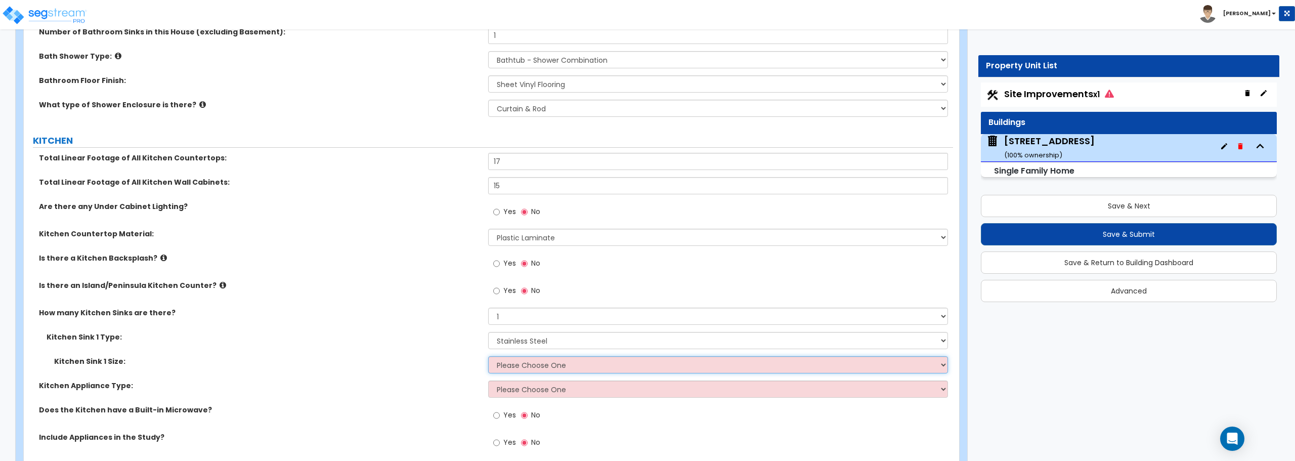
click at [525, 367] on select "Please Choose One Single Sink Double Sink" at bounding box center [717, 364] width 459 height 17
click at [488, 356] on select "Please Choose One Single Sink Double Sink" at bounding box center [717, 364] width 459 height 17
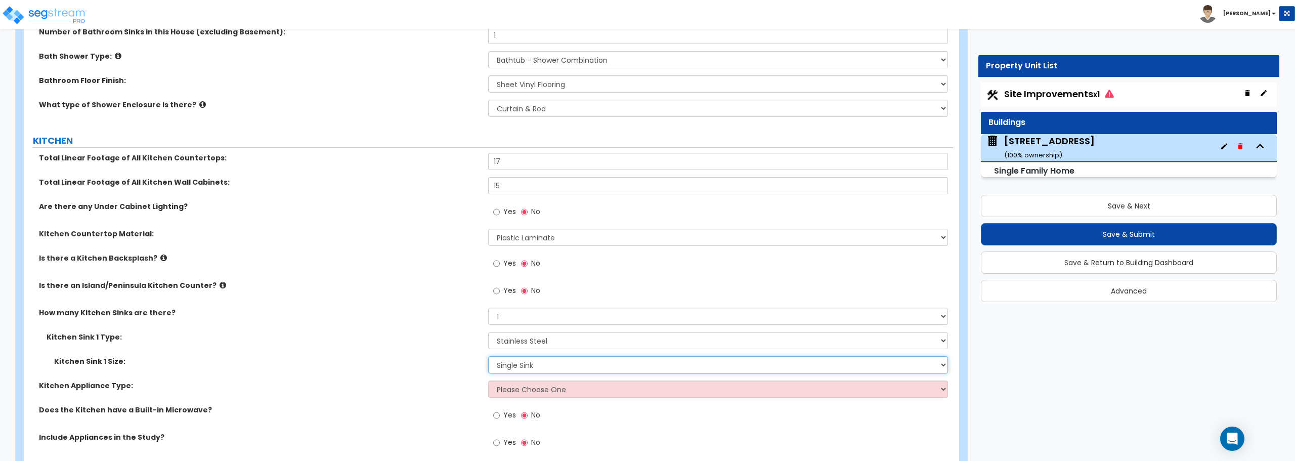
drag, startPoint x: 517, startPoint y: 363, endPoint x: 517, endPoint y: 369, distance: 5.6
click at [517, 363] on select "Please Choose One Single Sink Double Sink" at bounding box center [717, 364] width 459 height 17
select select "2"
click at [488, 356] on select "Please Choose One Single Sink Double Sink" at bounding box center [717, 364] width 459 height 17
click at [514, 388] on select "Please Choose One Gas Electric" at bounding box center [717, 388] width 459 height 17
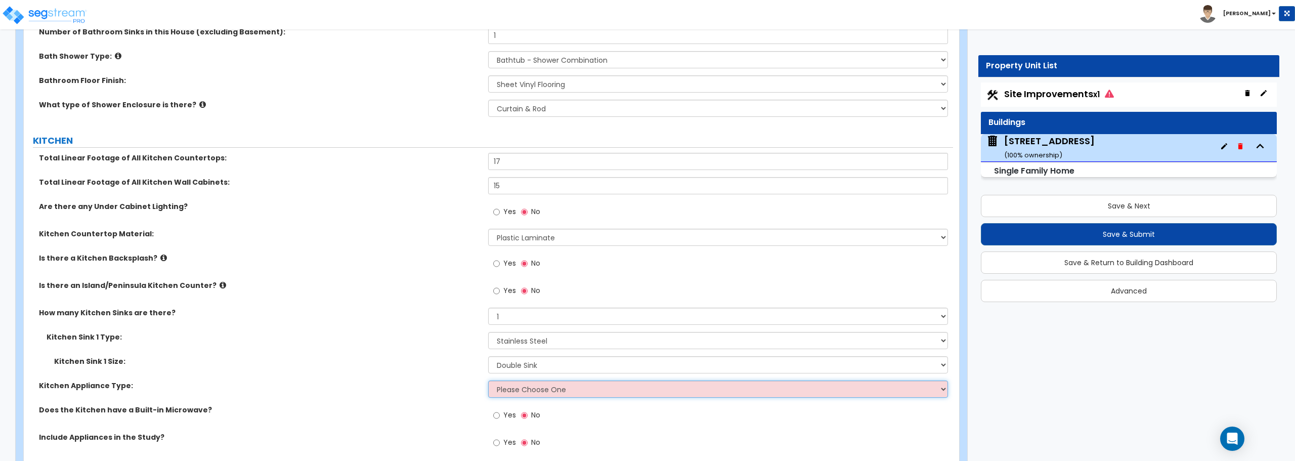
select select "2"
click at [488, 380] on select "Please Choose One Gas Electric" at bounding box center [717, 388] width 459 height 17
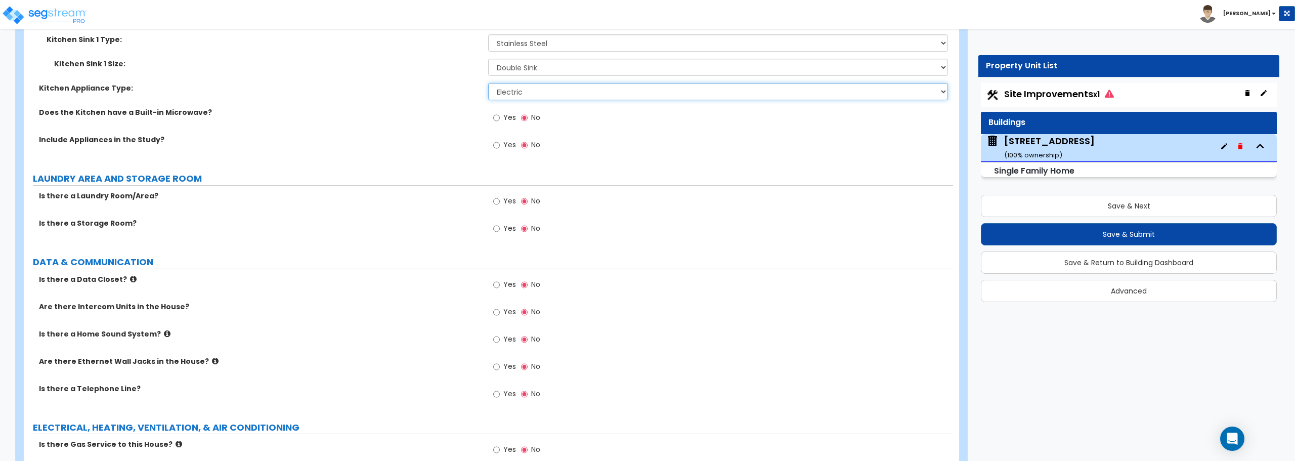
scroll to position [3389, 0]
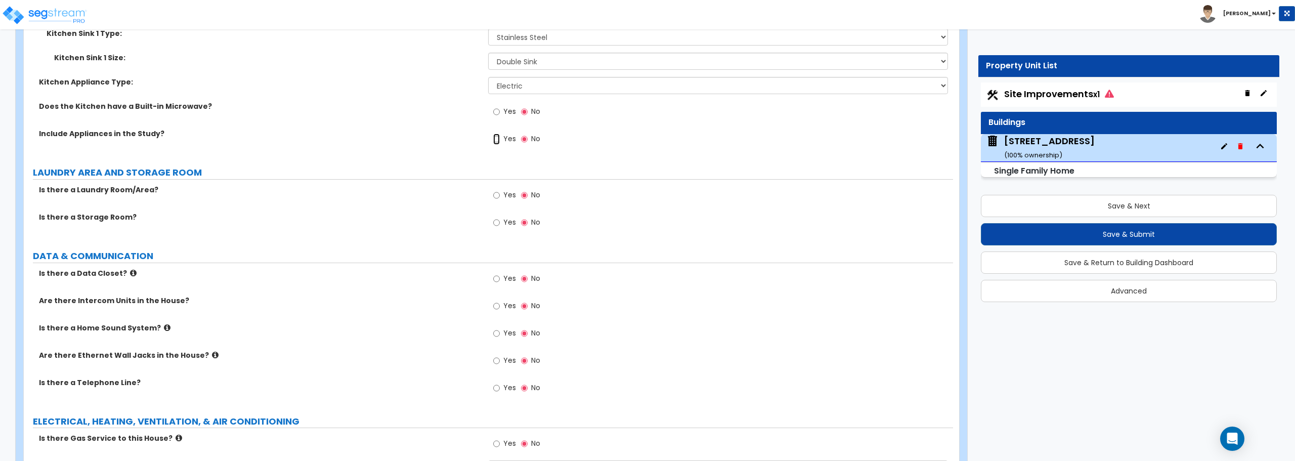
click at [494, 140] on input "Yes" at bounding box center [496, 139] width 7 height 11
radio input "true"
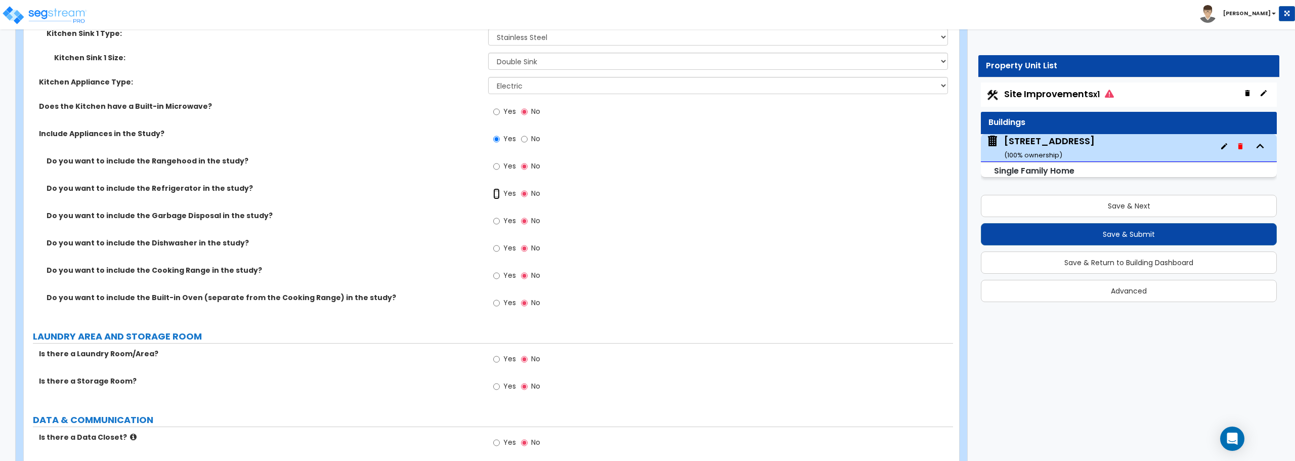
click at [496, 192] on input "Yes" at bounding box center [496, 193] width 7 height 11
radio input "true"
click at [497, 223] on input "Yes" at bounding box center [496, 220] width 7 height 11
radio input "true"
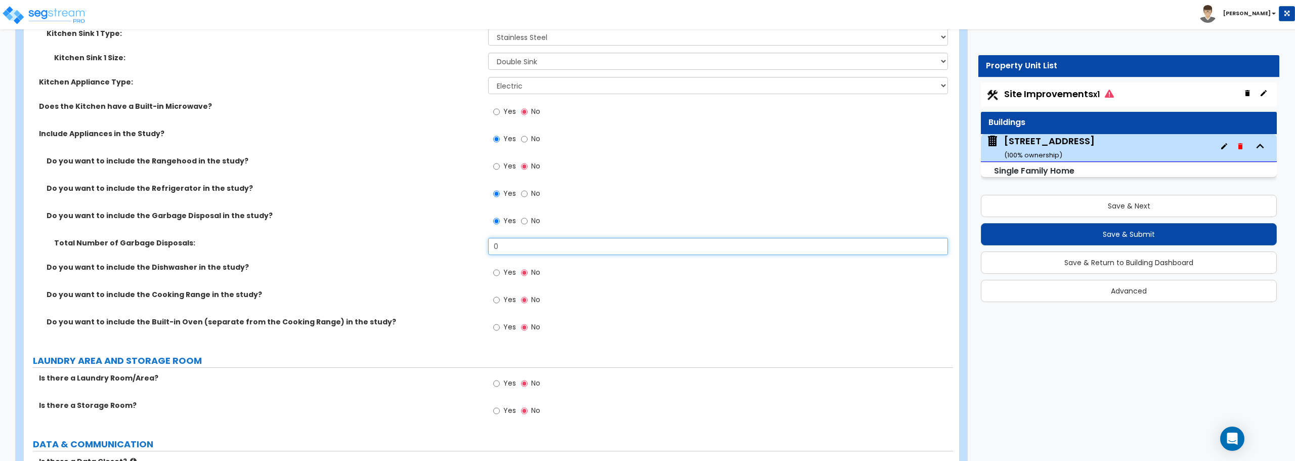
drag, startPoint x: 508, startPoint y: 249, endPoint x: 429, endPoint y: 249, distance: 78.9
click at [429, 249] on div "Total Number of Garbage Disposals: 0" at bounding box center [488, 250] width 929 height 24
type input "1"
click at [499, 298] on input "Yes" at bounding box center [496, 299] width 7 height 11
radio input "true"
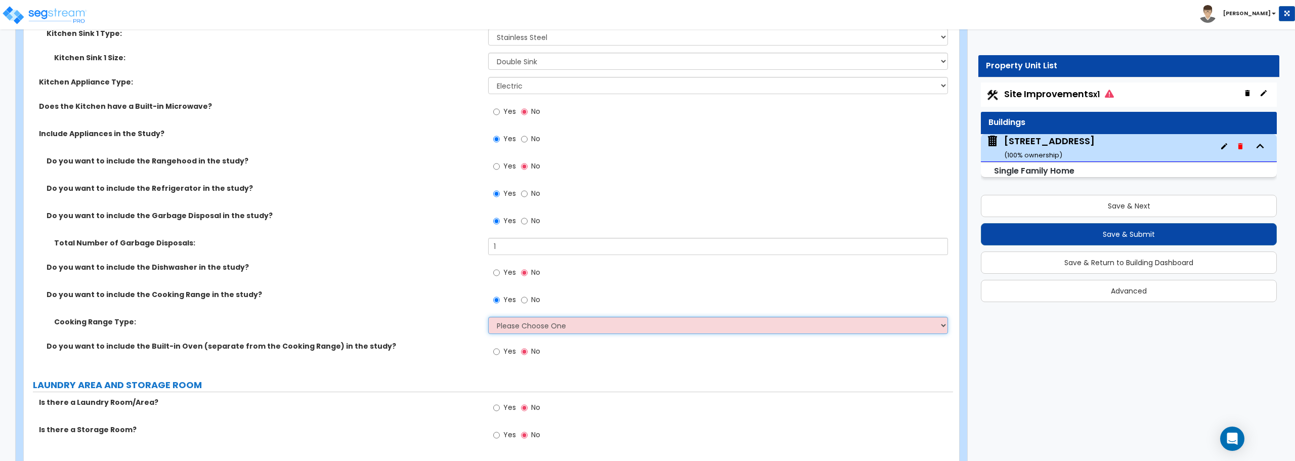
click at [524, 324] on select "Please Choose One Cook Top Only Range with Oven" at bounding box center [717, 325] width 459 height 17
select select "2"
click at [488, 317] on select "Please Choose One Cook Top Only Range with Oven" at bounding box center [717, 325] width 459 height 17
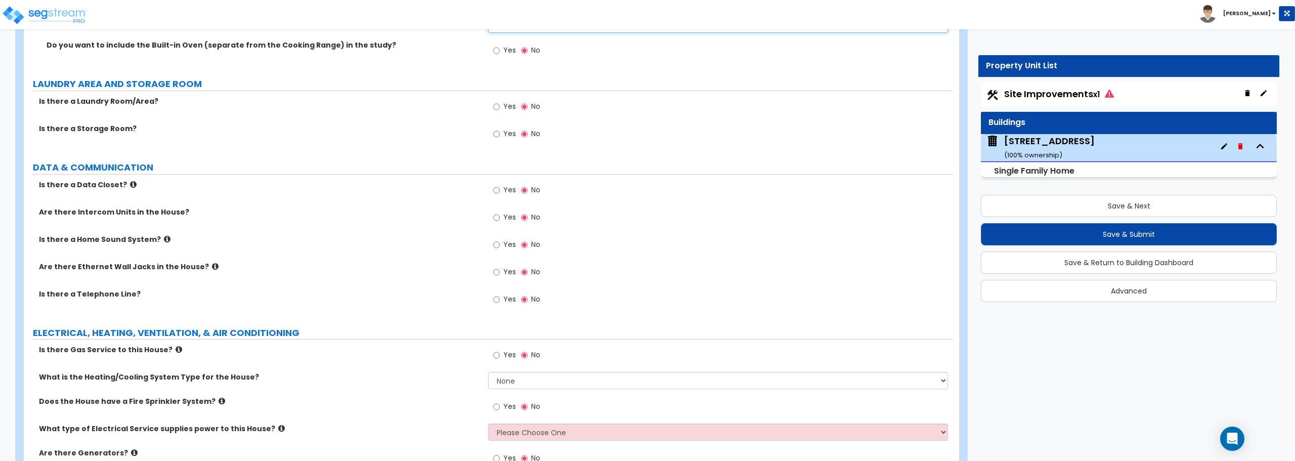
scroll to position [3692, 0]
click at [494, 103] on input "Yes" at bounding box center [496, 104] width 7 height 11
radio input "true"
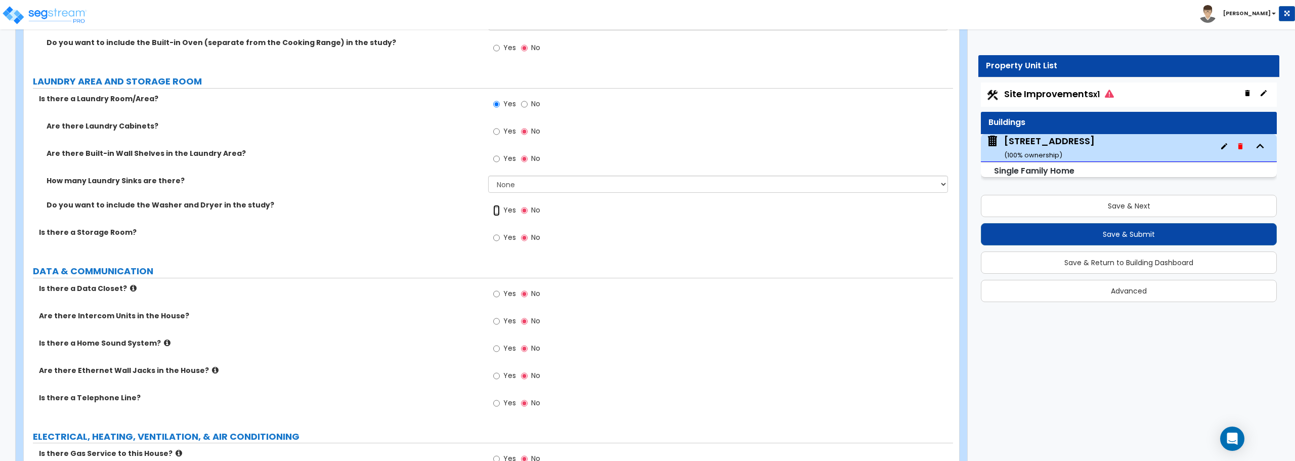
click at [493, 209] on input "Yes" at bounding box center [496, 210] width 7 height 11
click at [526, 209] on input "No" at bounding box center [524, 210] width 7 height 11
radio input "false"
radio input "true"
click at [497, 159] on input "Yes" at bounding box center [496, 158] width 7 height 11
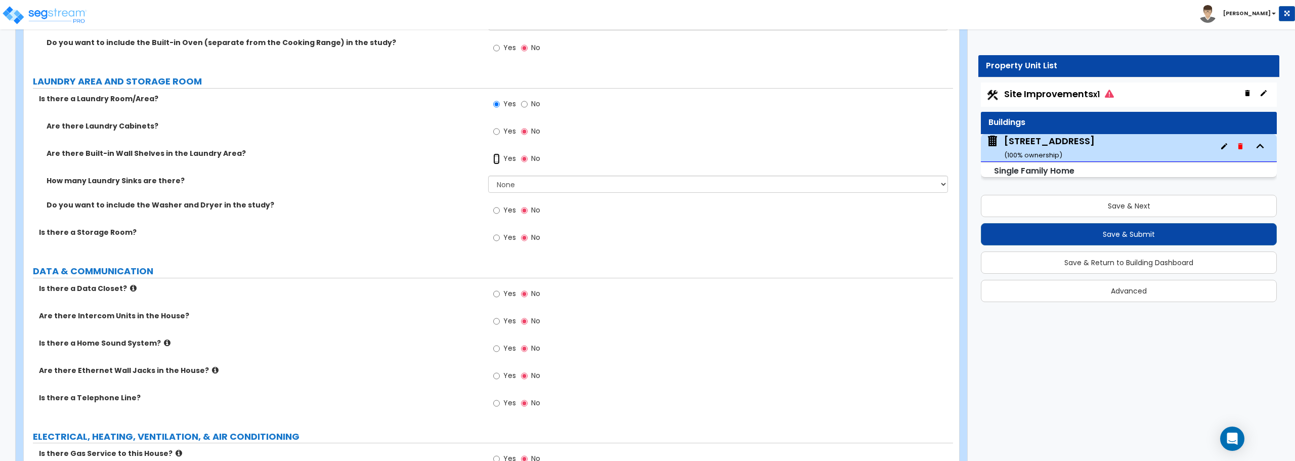
radio input "true"
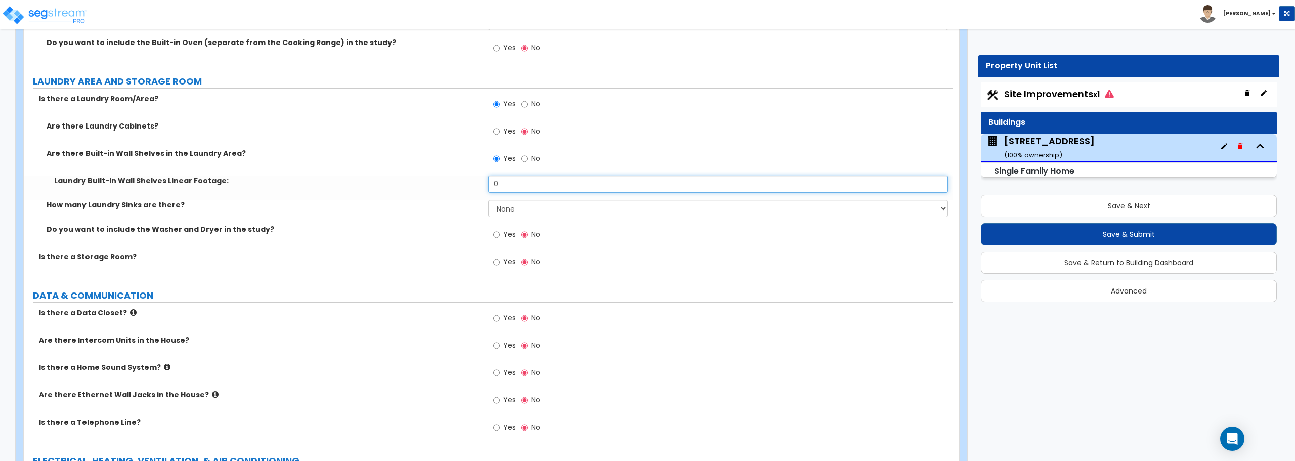
drag, startPoint x: 516, startPoint y: 184, endPoint x: 426, endPoint y: 191, distance: 89.8
click at [427, 192] on div "Laundry Built-in Wall Shelves Linear Footage: 0" at bounding box center [488, 187] width 929 height 24
type input "4"
click at [509, 209] on select "None 1 2 3" at bounding box center [717, 208] width 459 height 17
click at [488, 200] on select "None 1 2 3" at bounding box center [717, 208] width 459 height 17
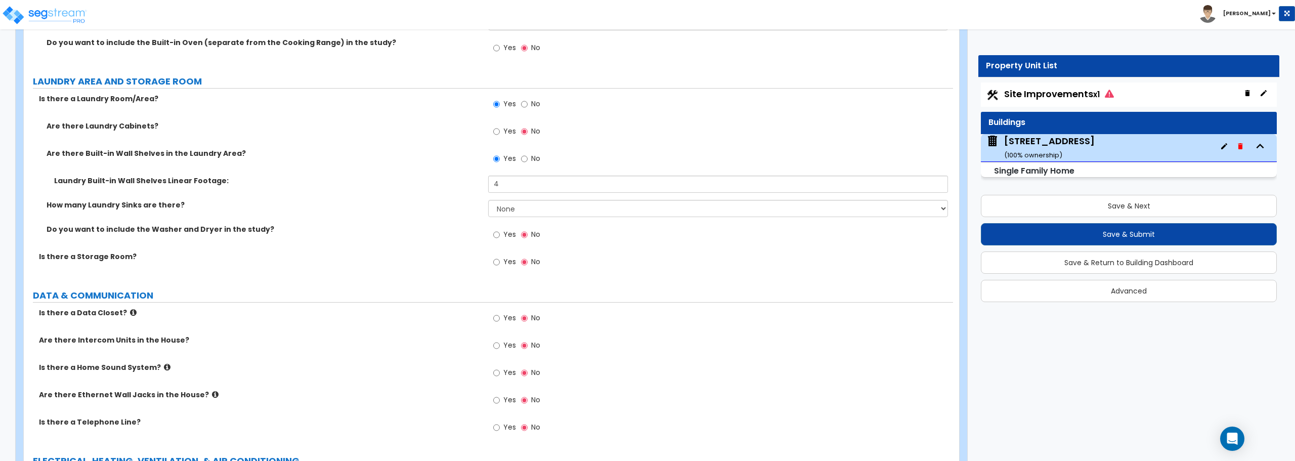
click at [460, 219] on div "How many Laundry Sinks are there? None 1 2 3" at bounding box center [488, 212] width 929 height 24
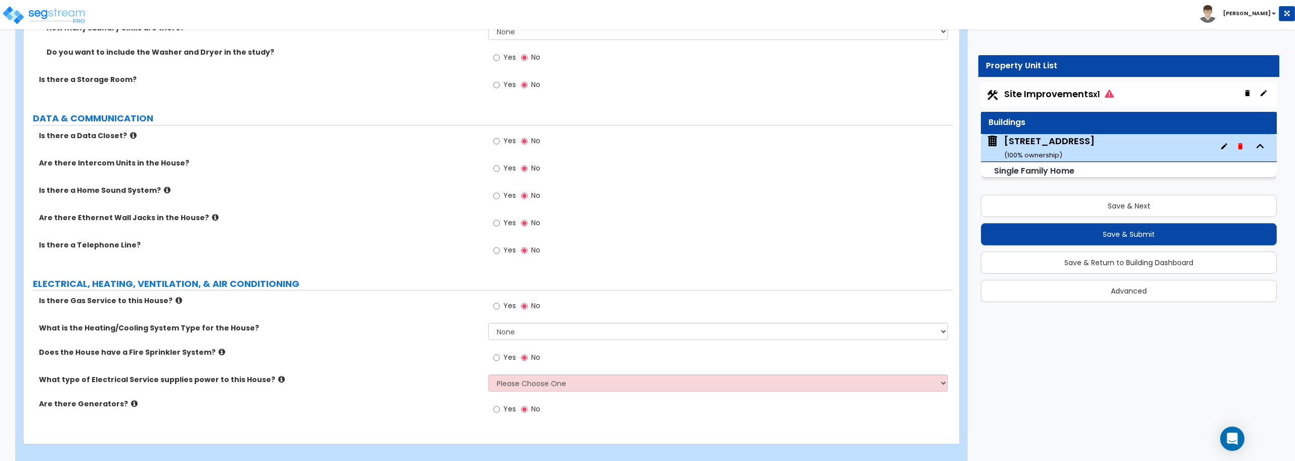
scroll to position [3881, 0]
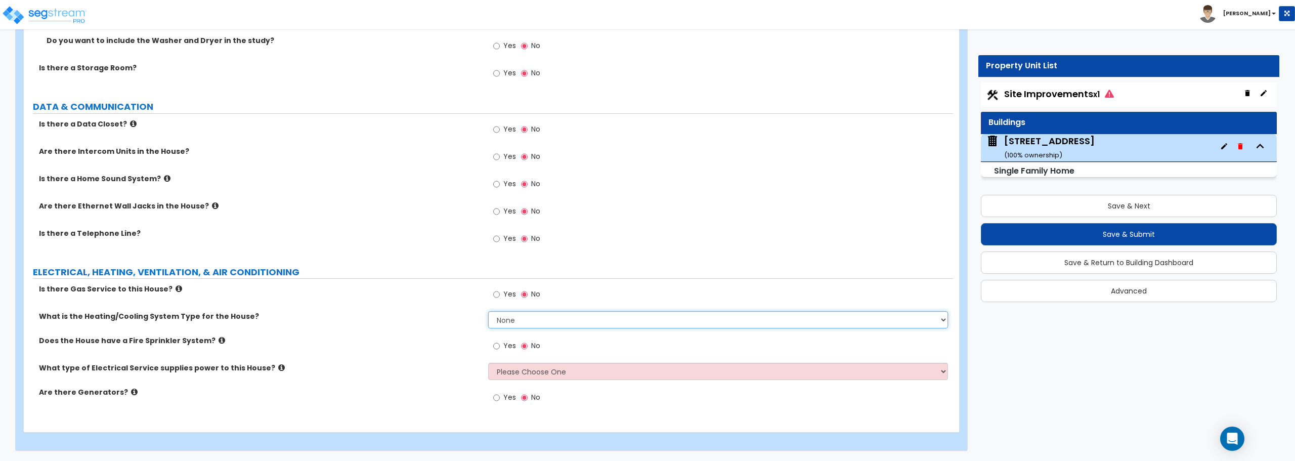
click at [503, 314] on select "None Heat Only Centralized Heating & Cooling Thru Wall Air Conditioners Mini Sp…" at bounding box center [717, 319] width 459 height 17
select select "2"
click at [488, 311] on select "None Heat Only Centralized Heating & Cooling Thru Wall Air Conditioners Mini Sp…" at bounding box center [717, 319] width 459 height 17
click at [531, 372] on select "Please Choose One Overhead Underground" at bounding box center [717, 371] width 459 height 17
select select "1"
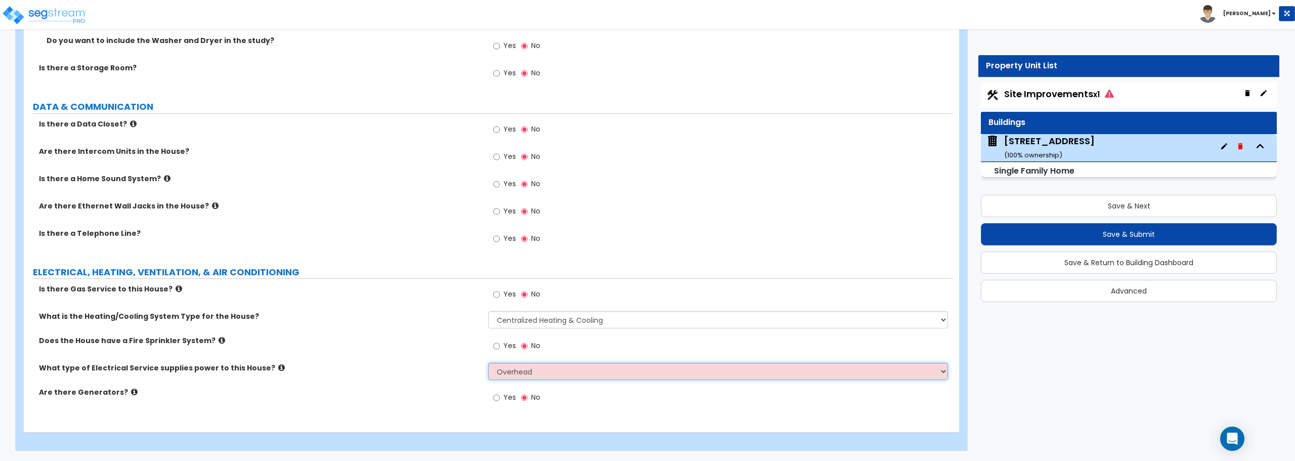
click at [488, 363] on select "Please Choose One Overhead Underground" at bounding box center [717, 371] width 459 height 17
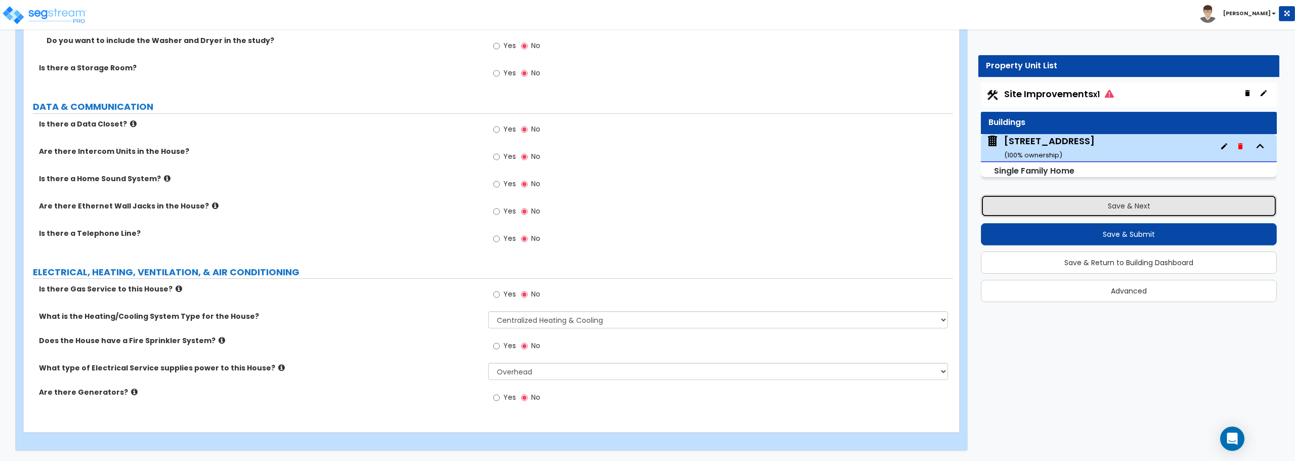
click at [1115, 207] on button "Save & Next" at bounding box center [1129, 206] width 296 height 22
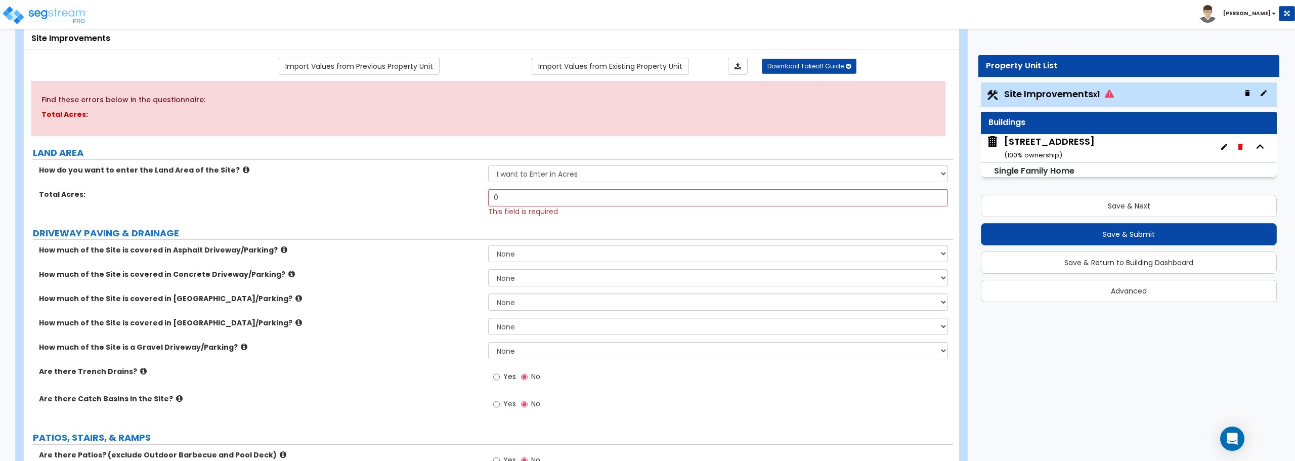
scroll to position [10, 0]
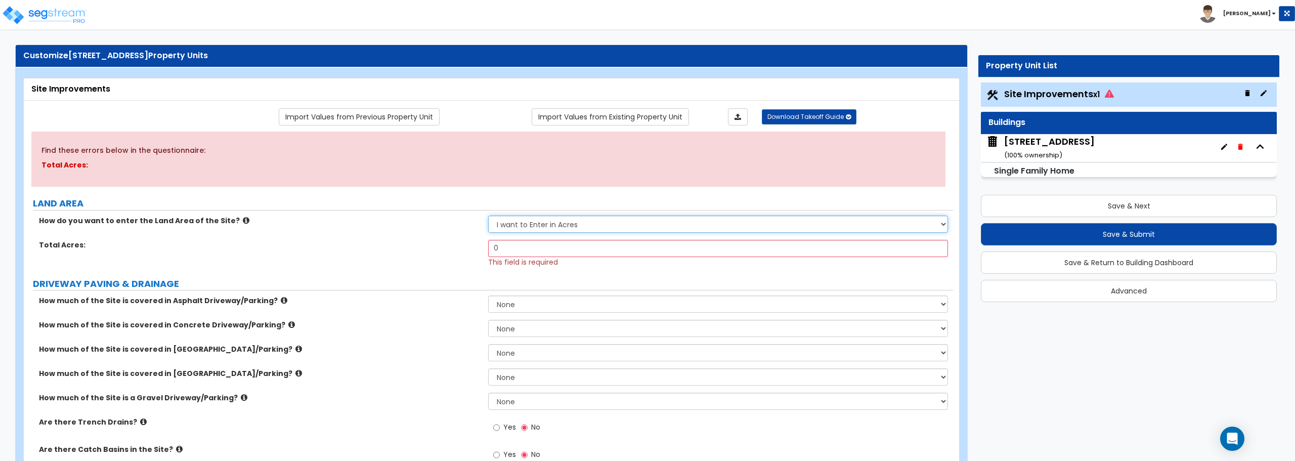
click at [545, 227] on select "I want to Enter in [GEOGRAPHIC_DATA] I want to Enter in Square Feet" at bounding box center [717, 223] width 459 height 17
select select "2"
click at [488, 215] on select "I want to Enter in [GEOGRAPHIC_DATA] I want to Enter in Square Feet" at bounding box center [717, 223] width 459 height 17
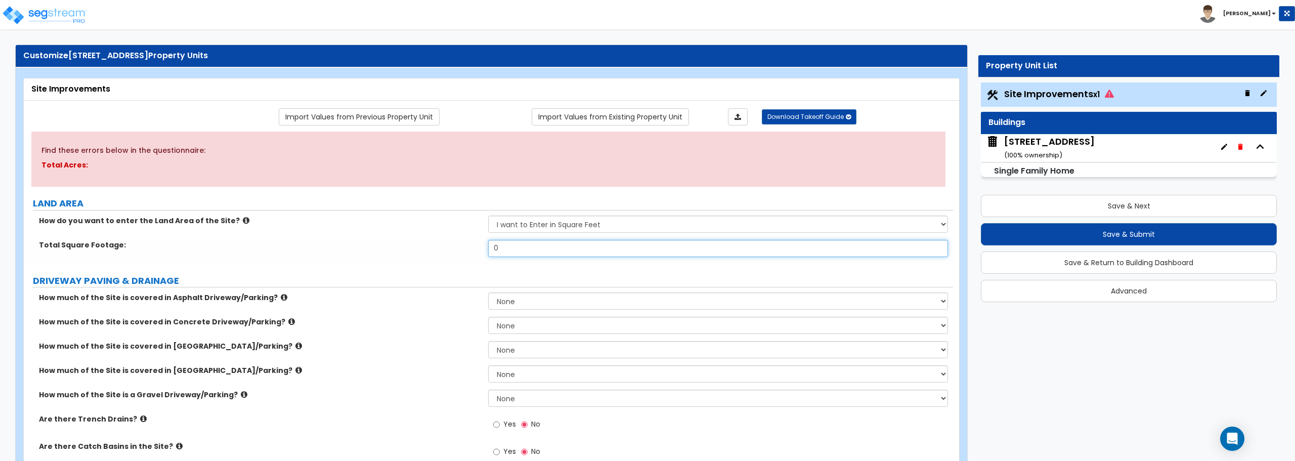
drag, startPoint x: 545, startPoint y: 245, endPoint x: 445, endPoint y: 245, distance: 99.6
click at [445, 245] on div "Total Square Footage: 0" at bounding box center [488, 252] width 929 height 24
type input "9,400"
click at [501, 396] on select "None I want to Enter an Approximate Percentage I want to Enter the Square Foota…" at bounding box center [717, 397] width 459 height 17
select select "2"
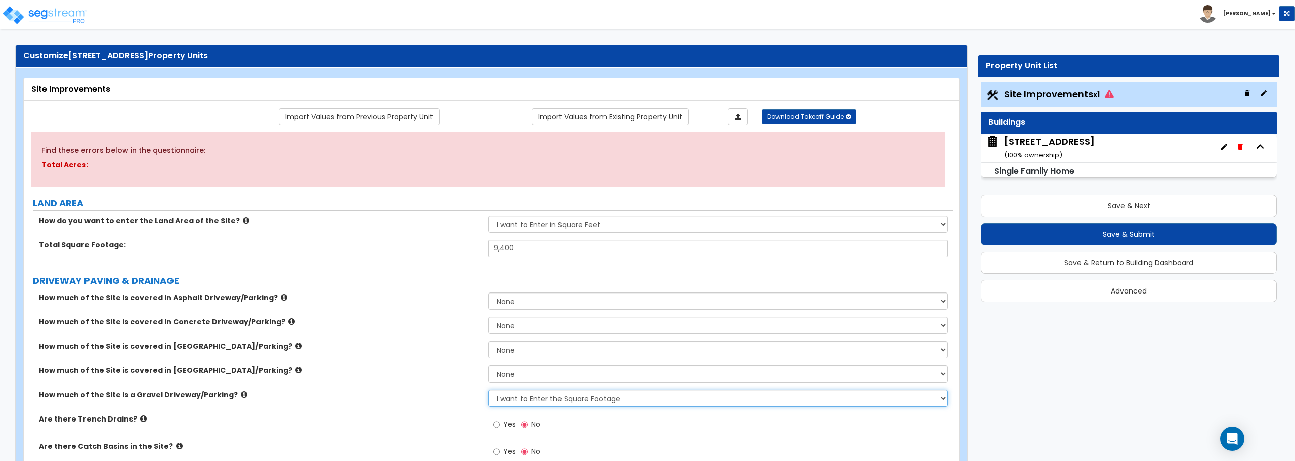
click at [488, 389] on select "None I want to Enter an Approximate Percentage I want to Enter the Square Foota…" at bounding box center [717, 397] width 459 height 17
drag, startPoint x: 517, startPoint y: 424, endPoint x: 432, endPoint y: 422, distance: 85.5
click at [432, 422] on div "Total Square Footage of [GEOGRAPHIC_DATA]/Parking: 0" at bounding box center [488, 426] width 929 height 24
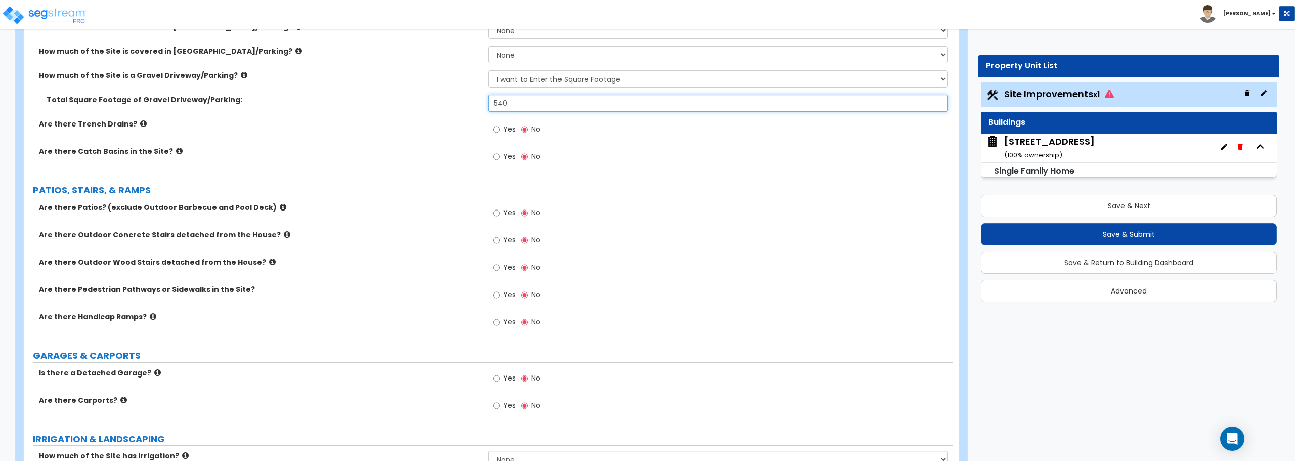
scroll to position [364, 0]
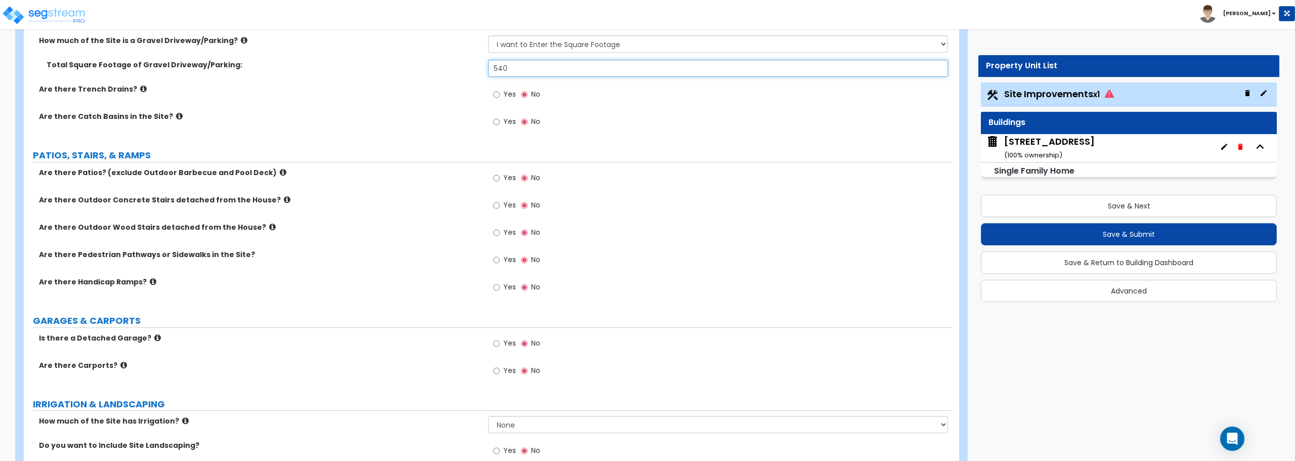
type input "540"
click at [495, 180] on input "Yes" at bounding box center [496, 177] width 7 height 11
radio input "true"
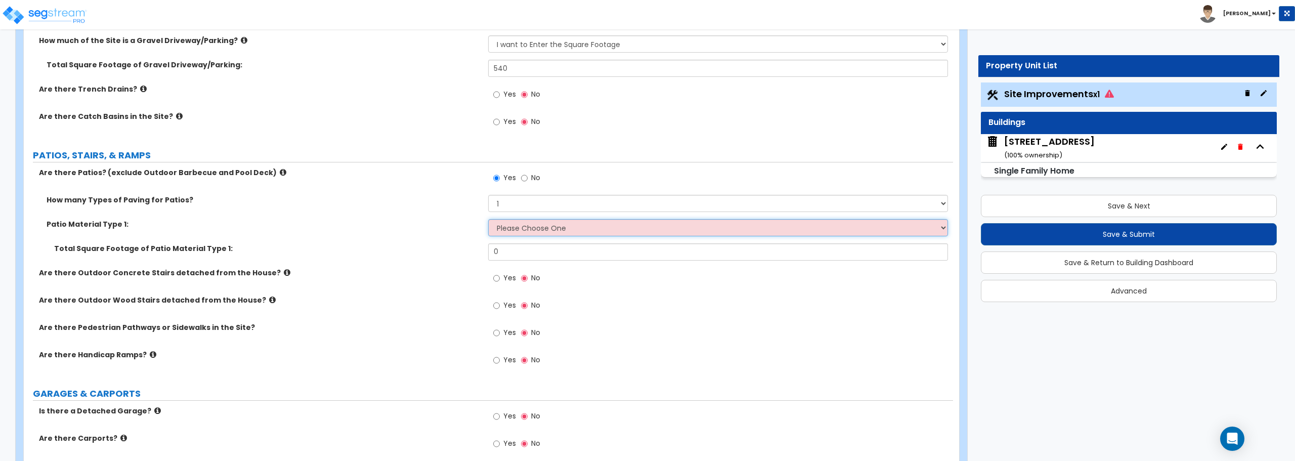
click at [515, 224] on select "Please Choose One Bare Concrete Stamped Concrete Brick Pavers Stone Pavers Tile…" at bounding box center [717, 227] width 459 height 17
select select "1"
click at [488, 219] on select "Please Choose One Bare Concrete Stamped Concrete Brick Pavers Stone Pavers Tile…" at bounding box center [717, 227] width 459 height 17
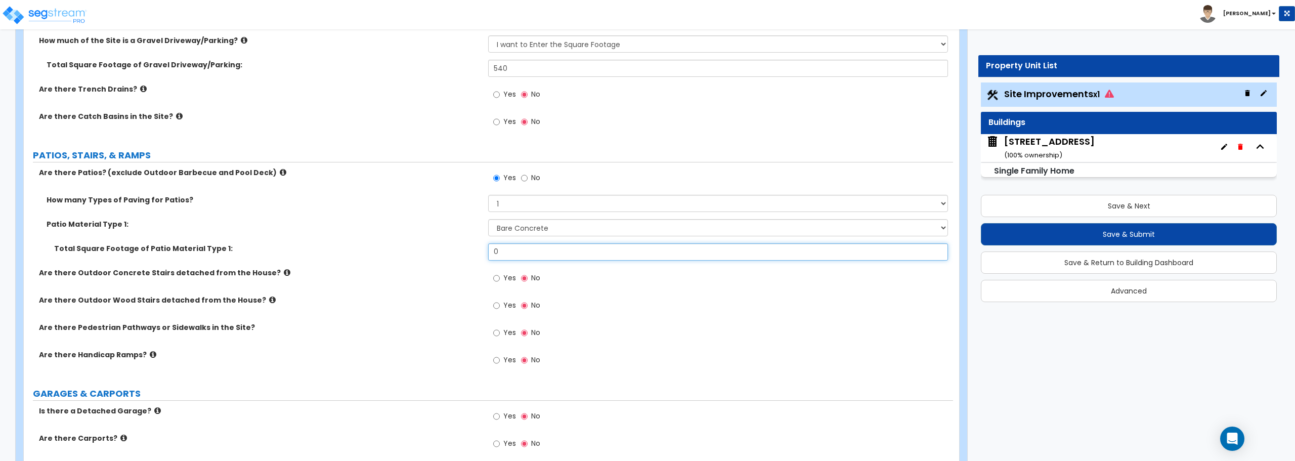
drag, startPoint x: 516, startPoint y: 257, endPoint x: 436, endPoint y: 251, distance: 80.7
click at [436, 251] on div "Total Square Footage of Patio Material Type 1: 0" at bounding box center [488, 255] width 929 height 24
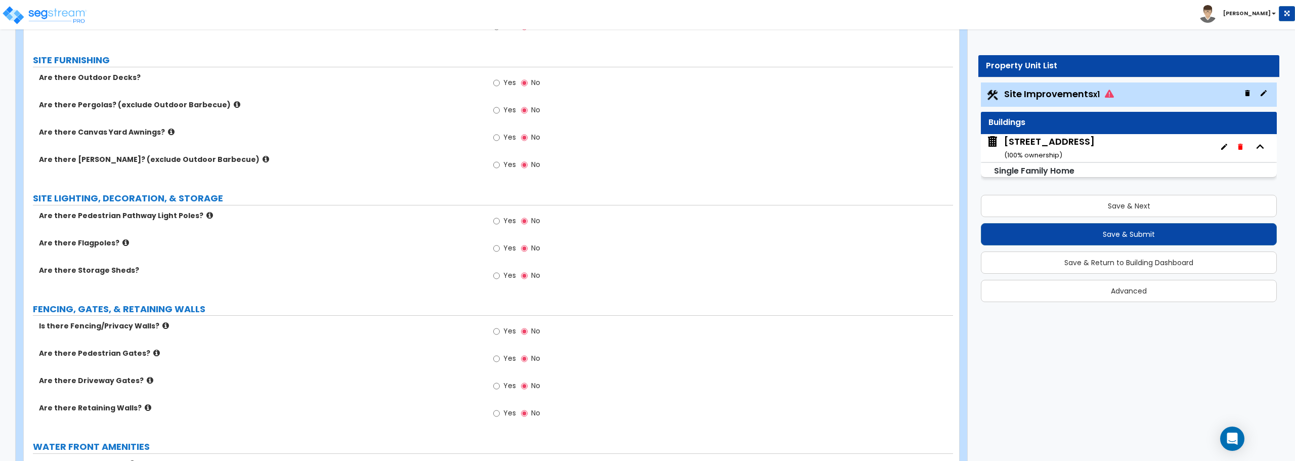
scroll to position [971, 0]
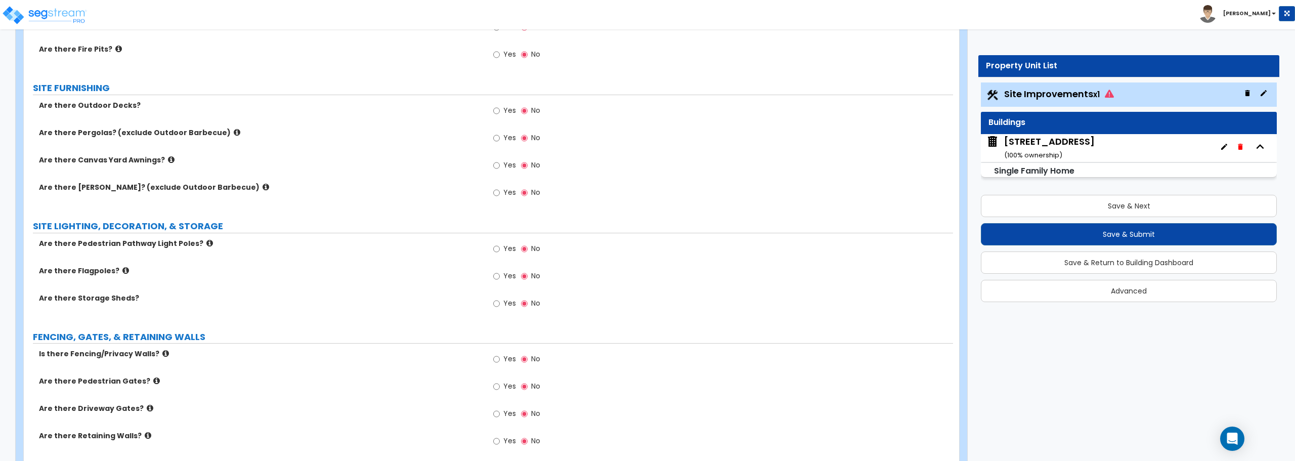
type input "324"
click at [495, 112] on input "Yes" at bounding box center [496, 110] width 7 height 11
radio input "true"
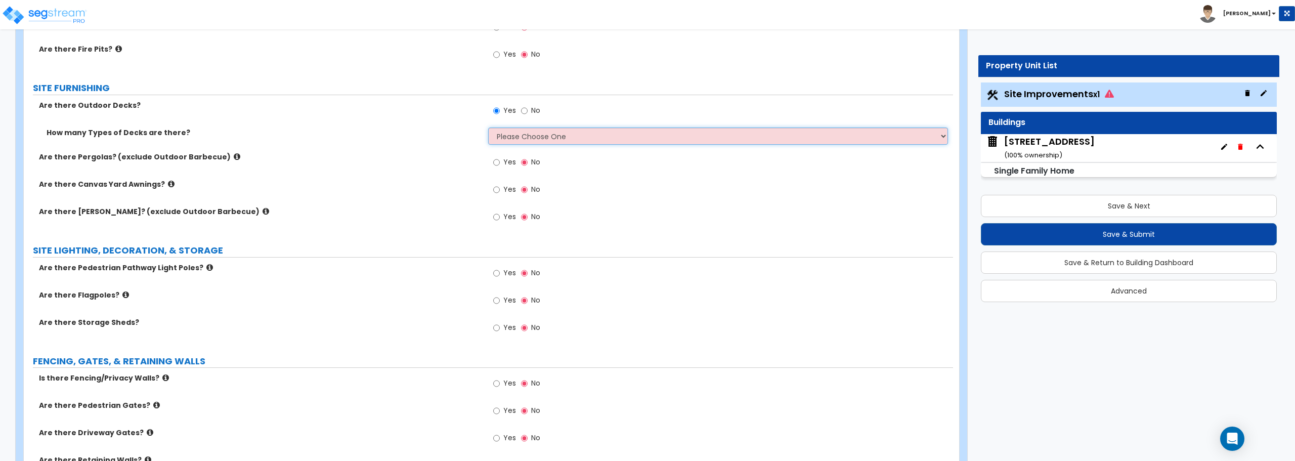
click at [501, 137] on select "Please Choose One 1 2 3 4" at bounding box center [717, 135] width 459 height 17
select select "1"
click at [488, 127] on select "Please Choose One 1 2 3 4" at bounding box center [717, 135] width 459 height 17
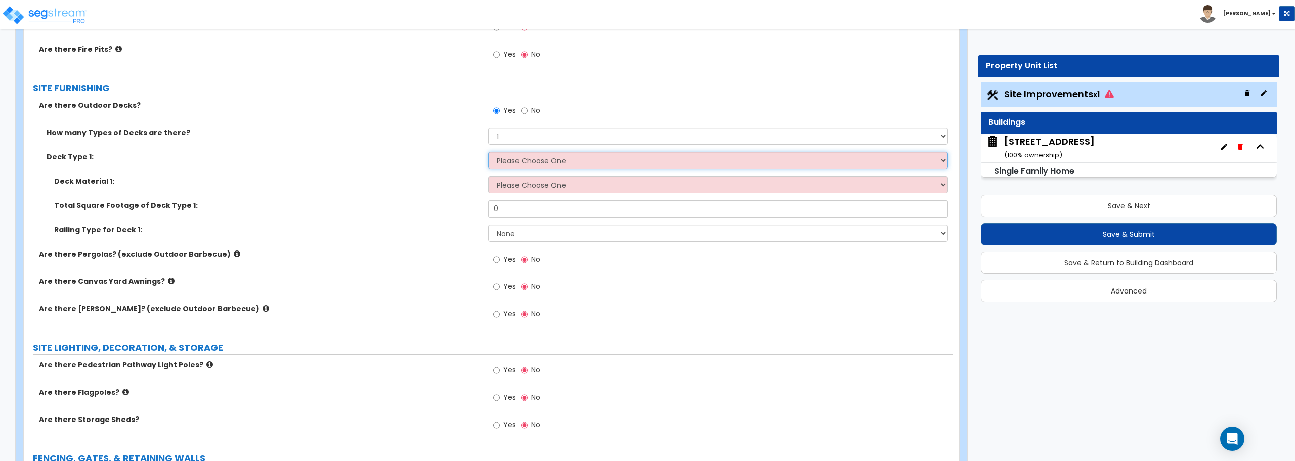
click at [564, 161] on select "Please Choose One Attached to Structure Detached from Structure" at bounding box center [717, 160] width 459 height 17
click at [522, 162] on select "Please Choose One Attached to Structure Detached from Structure" at bounding box center [717, 160] width 459 height 17
select select "1"
click at [488, 152] on select "Please Choose One Attached to Structure Detached from Structure" at bounding box center [717, 160] width 459 height 17
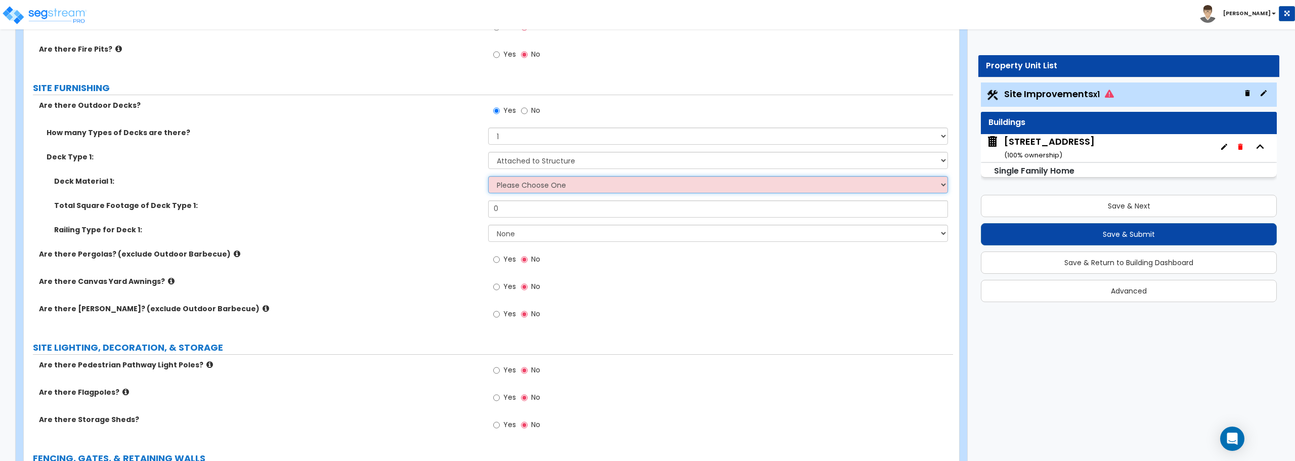
click at [519, 189] on select "Please Choose One Wood Plastic/PVC" at bounding box center [717, 184] width 459 height 17
select select "1"
click at [488, 176] on select "Please Choose One Wood Plastic/PVC" at bounding box center [717, 184] width 459 height 17
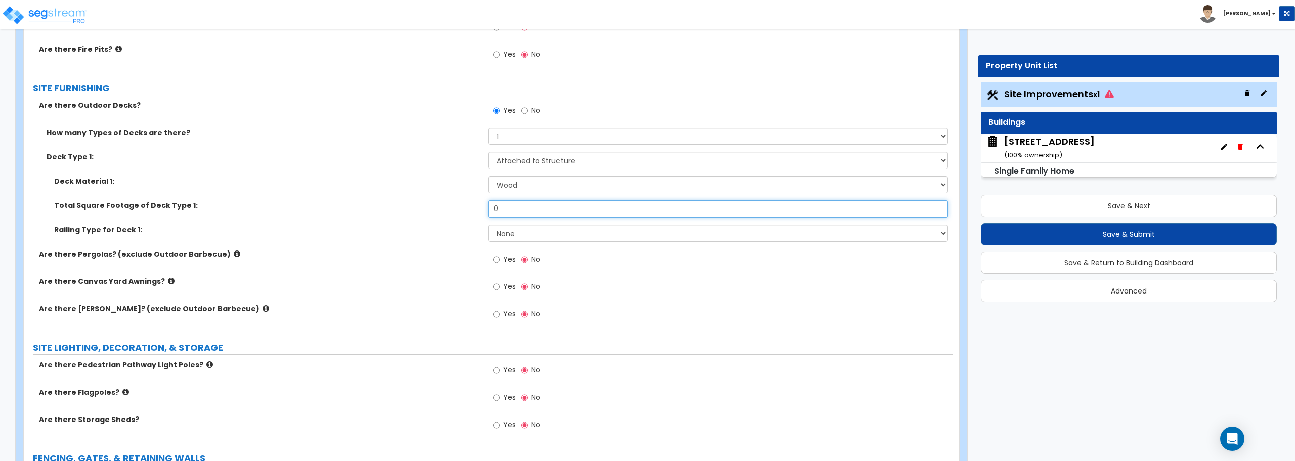
drag, startPoint x: 538, startPoint y: 212, endPoint x: 464, endPoint y: 213, distance: 73.8
click at [464, 213] on div "Total Square Footage of Deck Type 1: 0" at bounding box center [488, 212] width 929 height 24
type input "97"
click at [561, 233] on select "None Wood Plastic" at bounding box center [717, 233] width 459 height 17
select select "1"
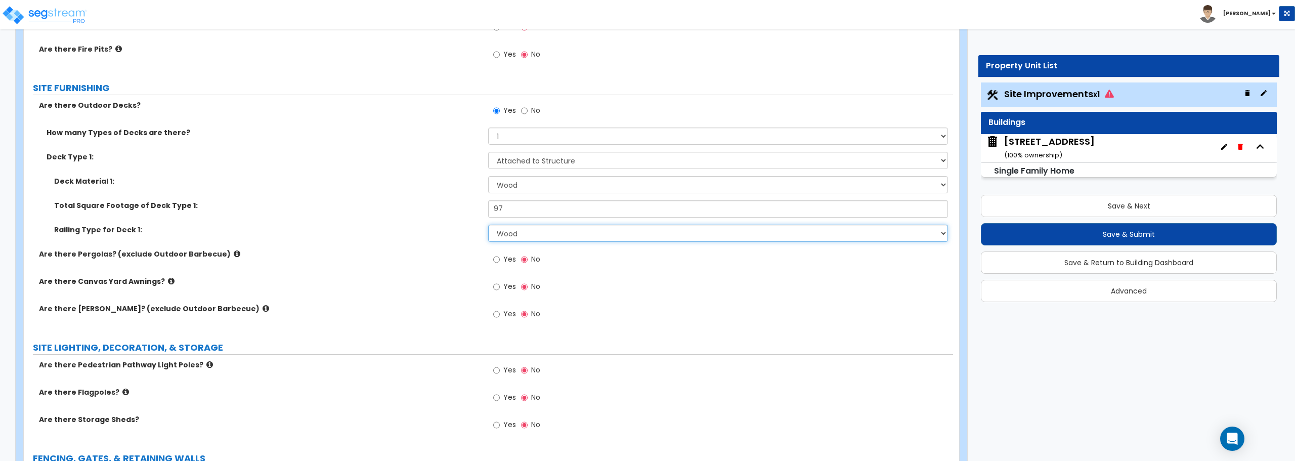
click at [488, 225] on select "None Wood Plastic" at bounding box center [717, 233] width 459 height 17
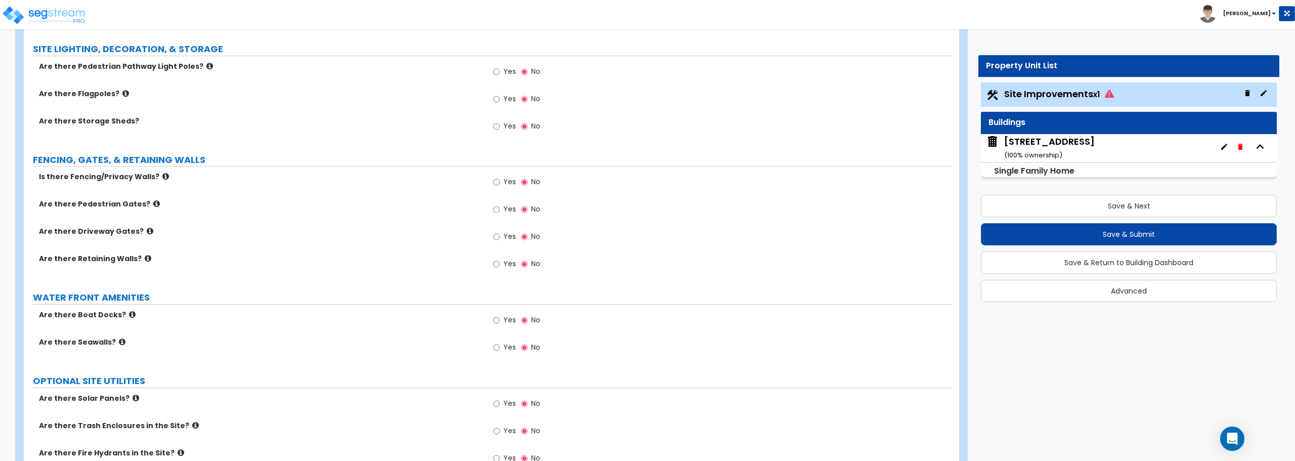
scroll to position [1439, 0]
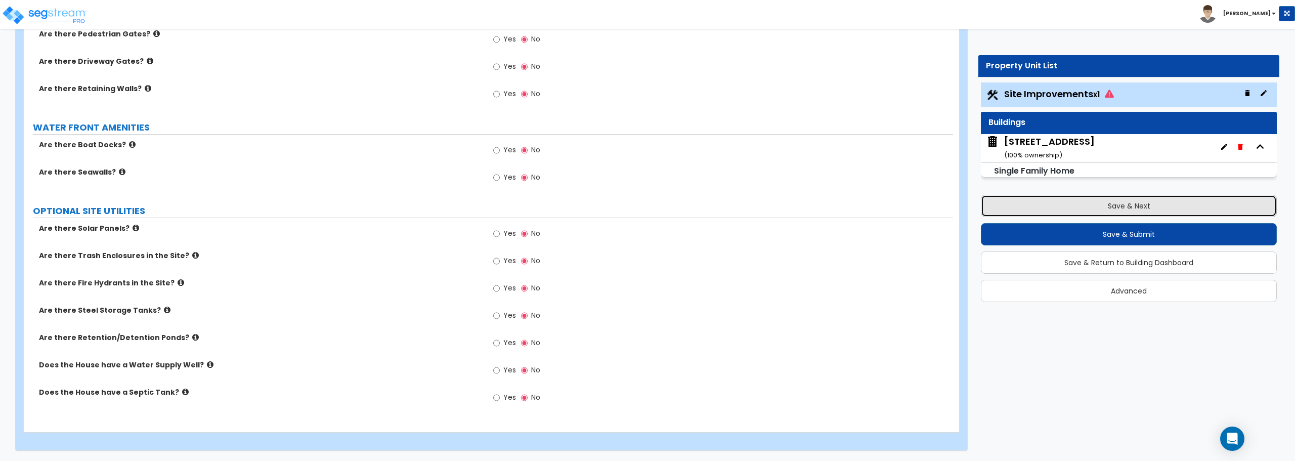
click at [1128, 207] on button "Save & Next" at bounding box center [1129, 206] width 296 height 22
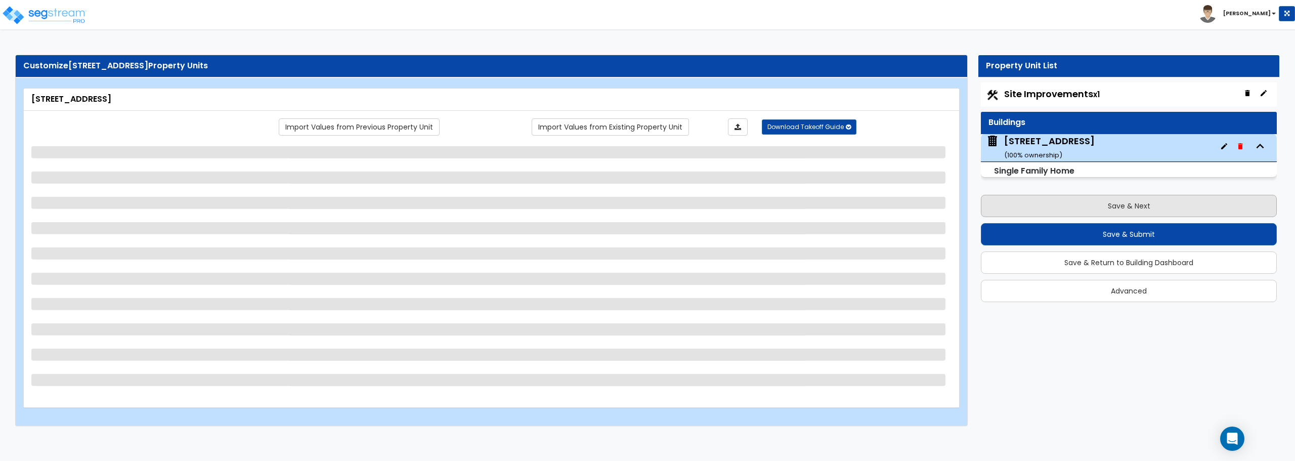
scroll to position [0, 0]
select select "1"
select select "7"
select select "1"
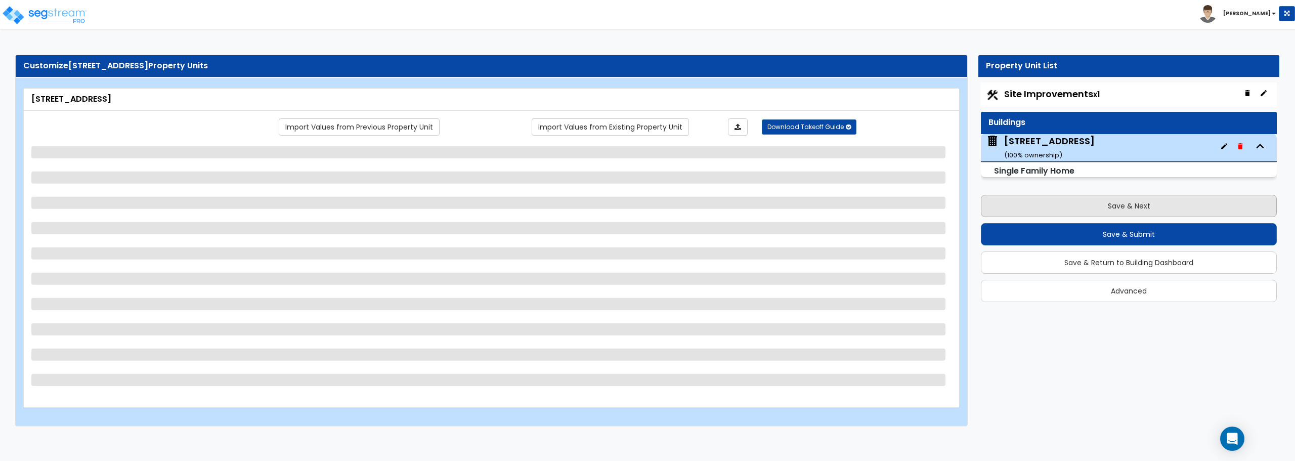
select select "4"
select select "1"
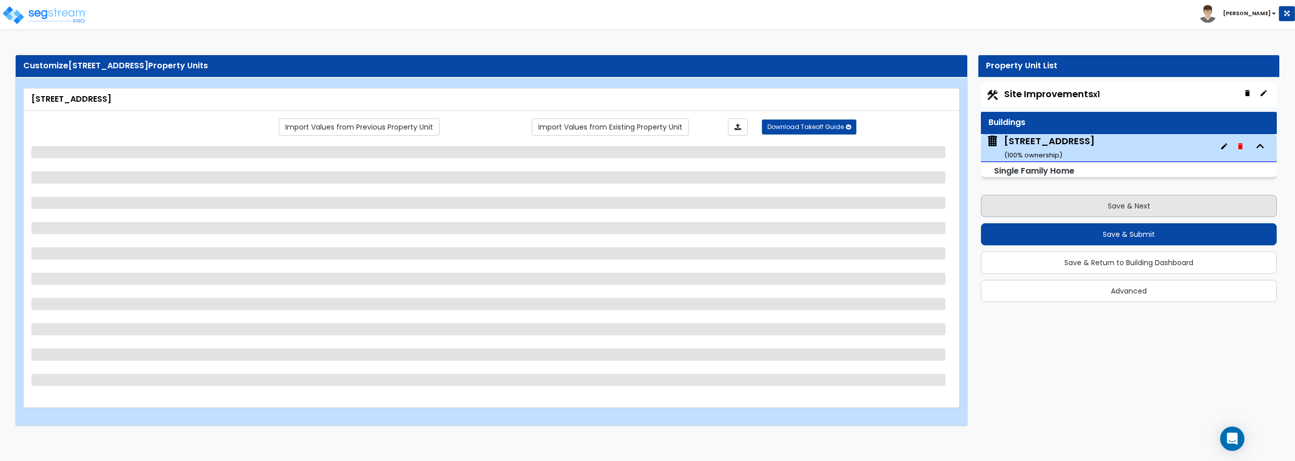
select select "1"
select select "2"
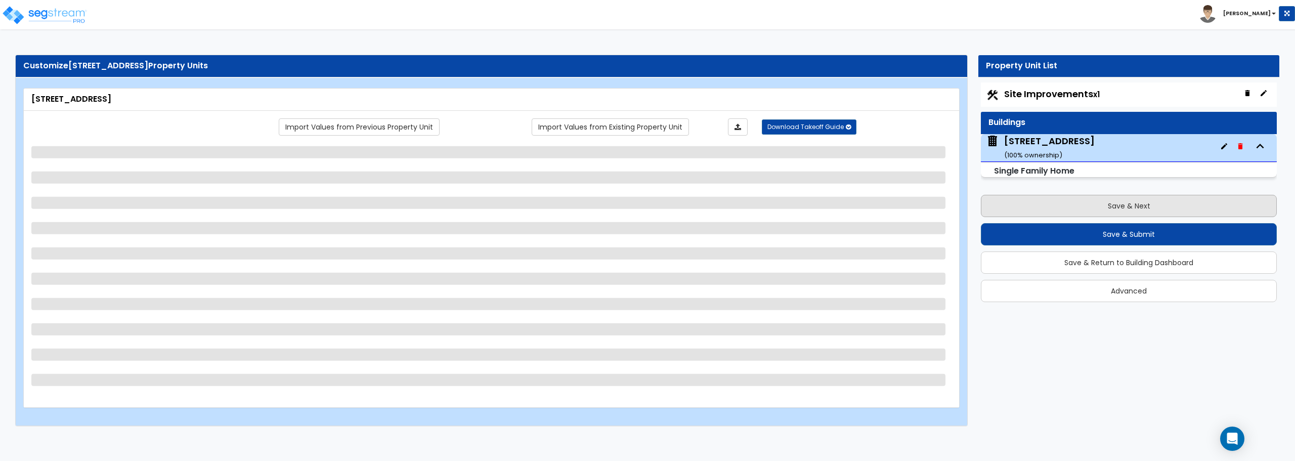
select select "2"
select select "6"
select select "5"
select select "4"
select select "1"
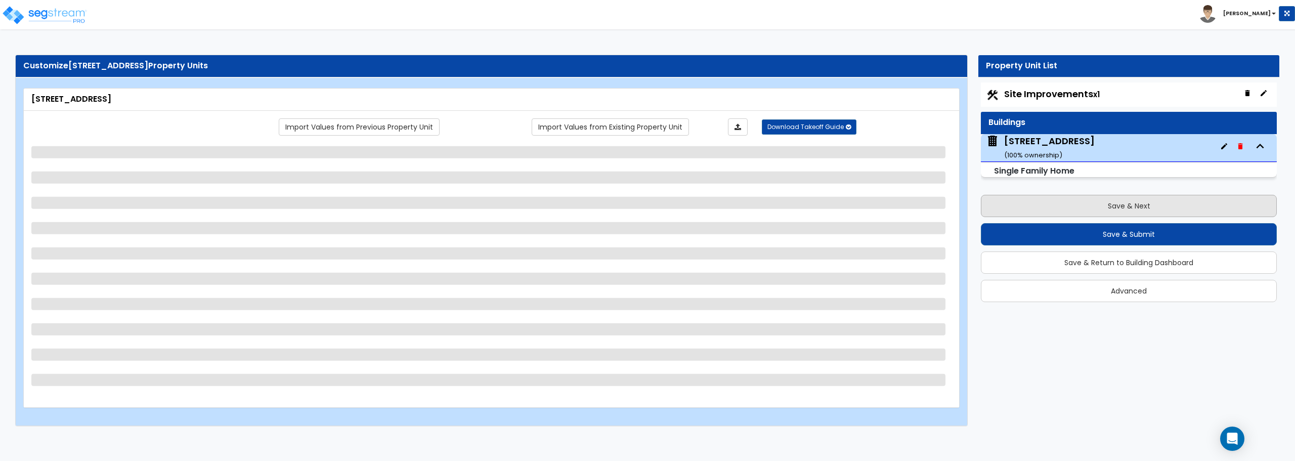
select select "2"
select select "5"
select select "1"
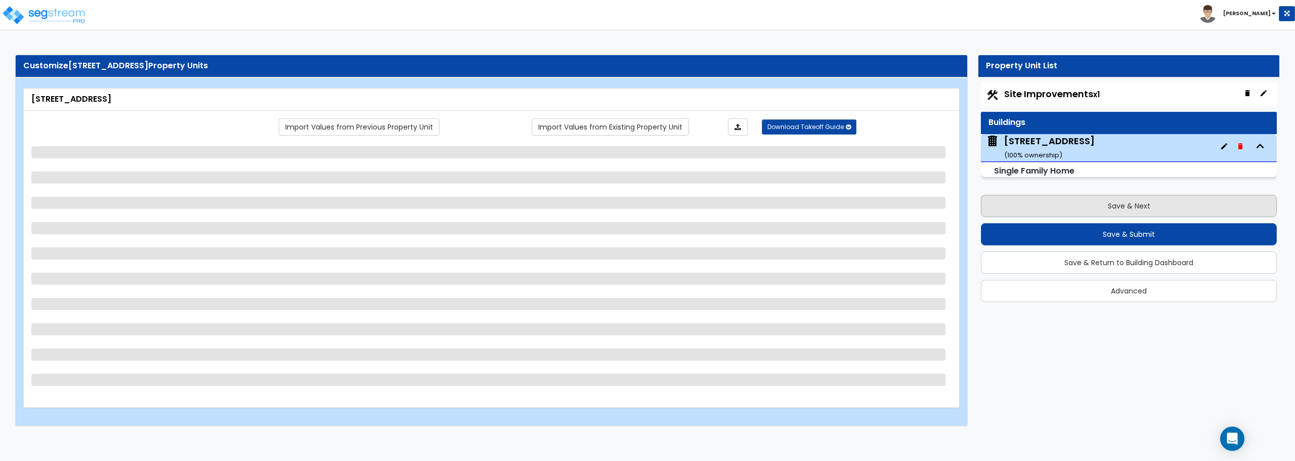
select select "1"
select select "2"
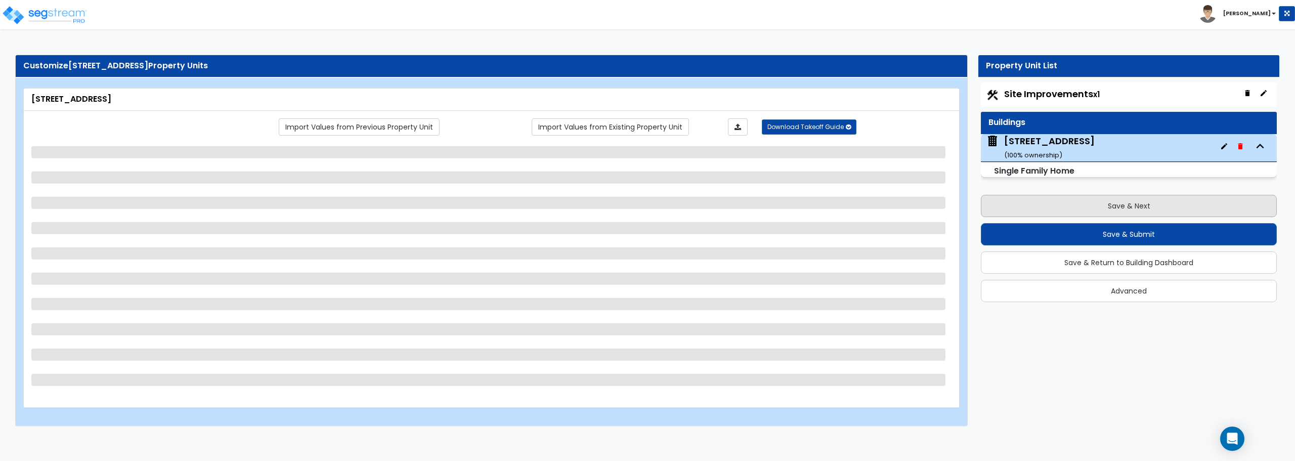
select select "2"
select select "1"
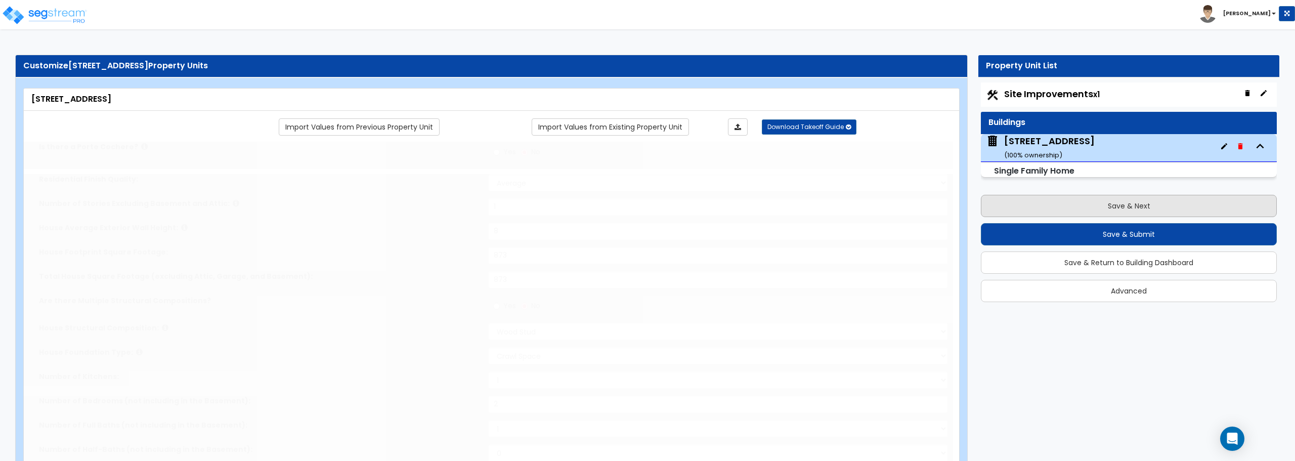
type input "3"
select select "2"
type input "3"
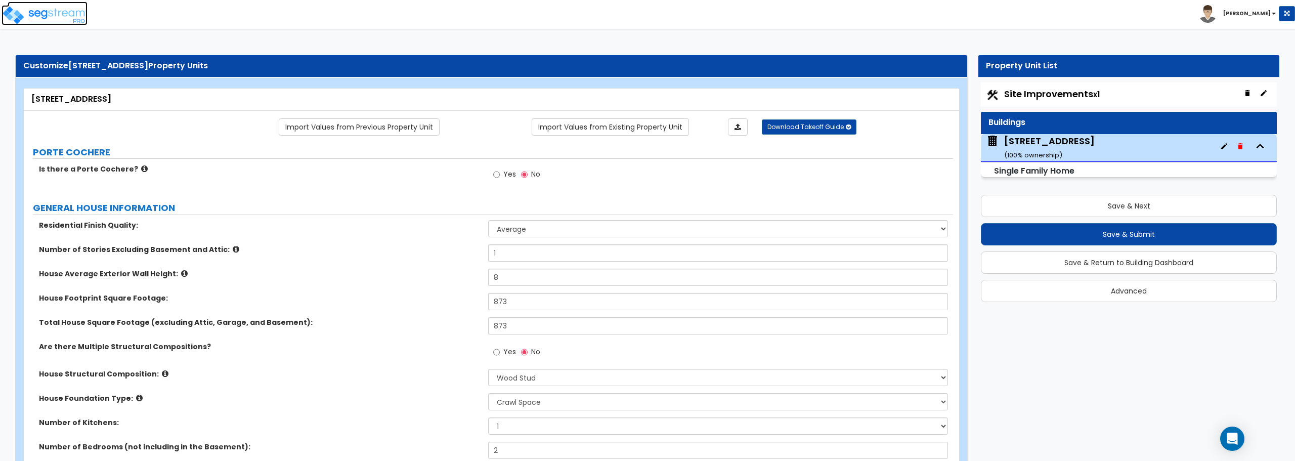
click at [57, 14] on img at bounding box center [45, 15] width 86 height 20
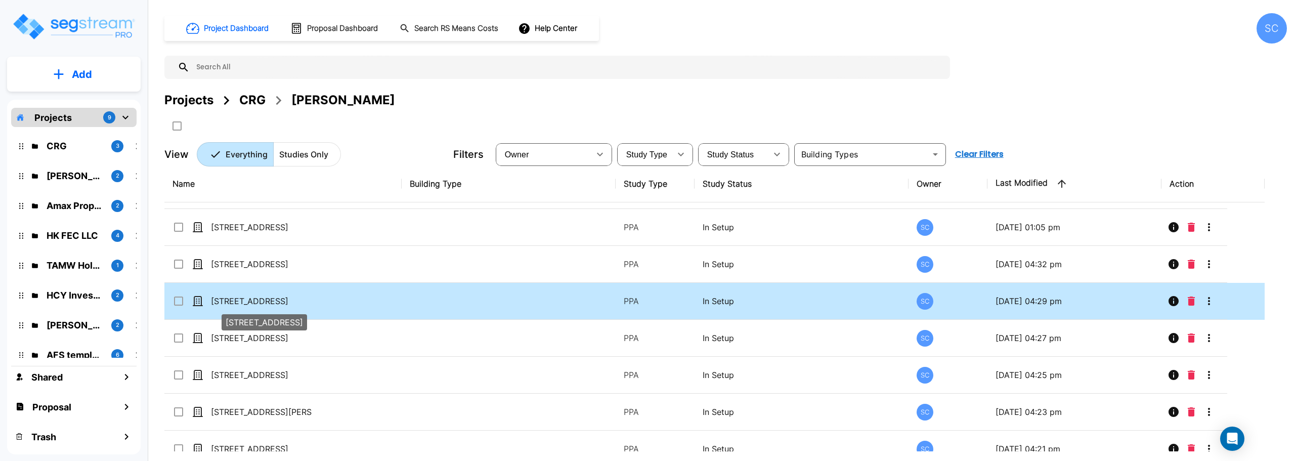
scroll to position [47, 0]
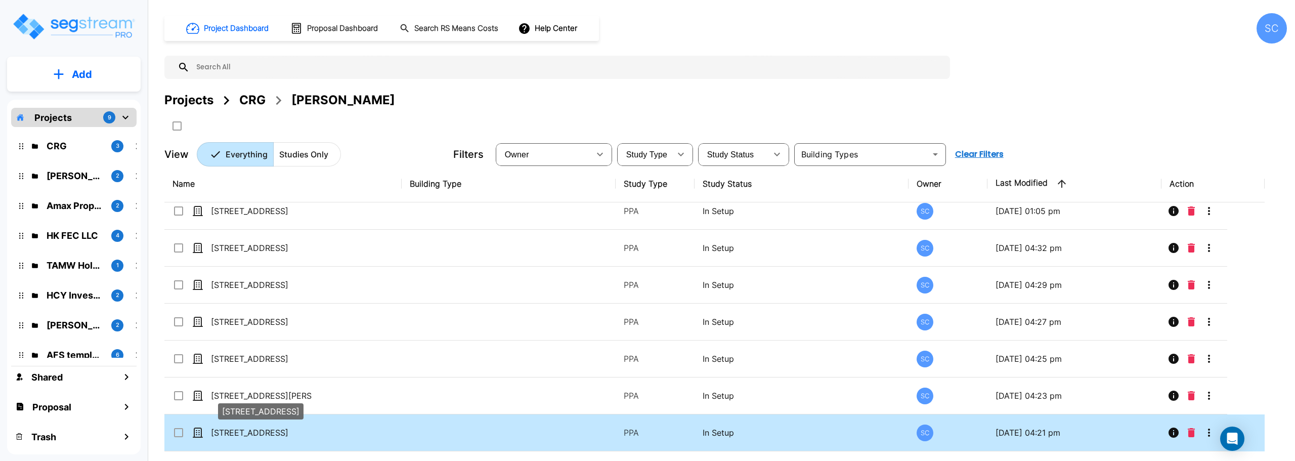
click at [238, 428] on p "[STREET_ADDRESS]" at bounding box center [261, 432] width 101 height 12
checkbox input "true"
click at [238, 428] on p "[STREET_ADDRESS]" at bounding box center [261, 432] width 101 height 12
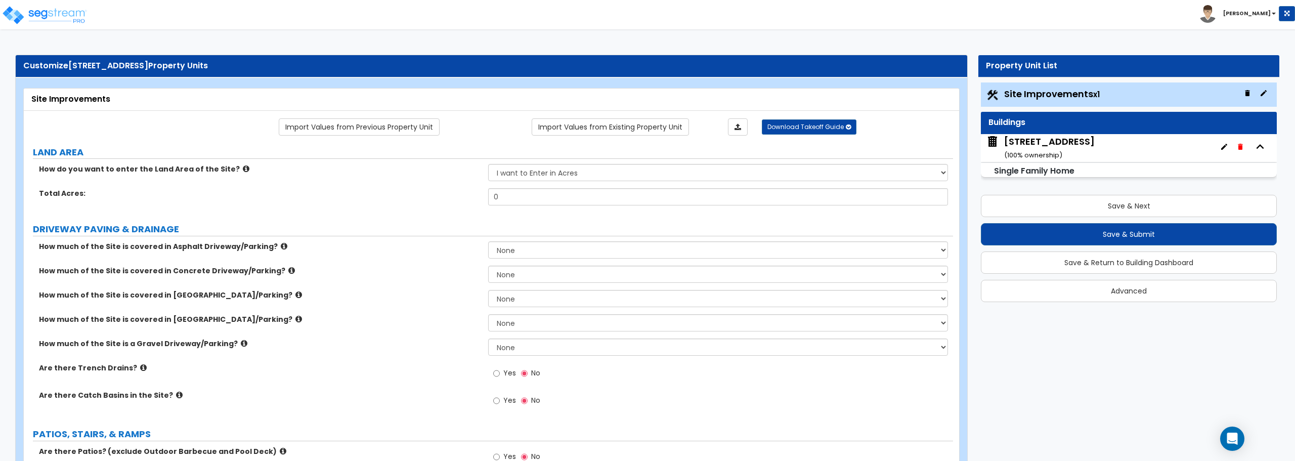
click at [1080, 151] on div "[STREET_ADDRESS] ( 100 % ownership)" at bounding box center [1049, 148] width 91 height 26
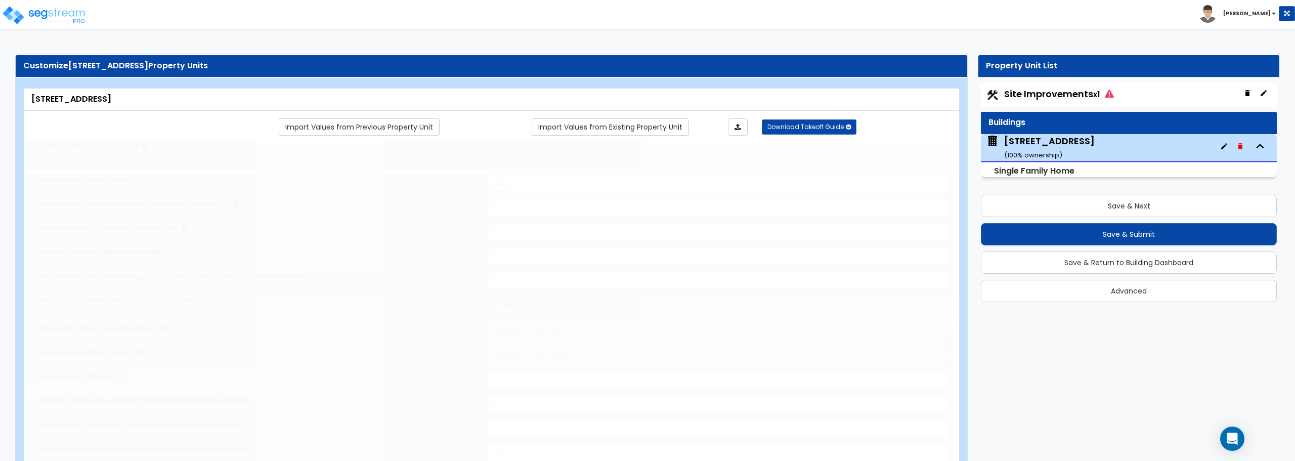
type input "1"
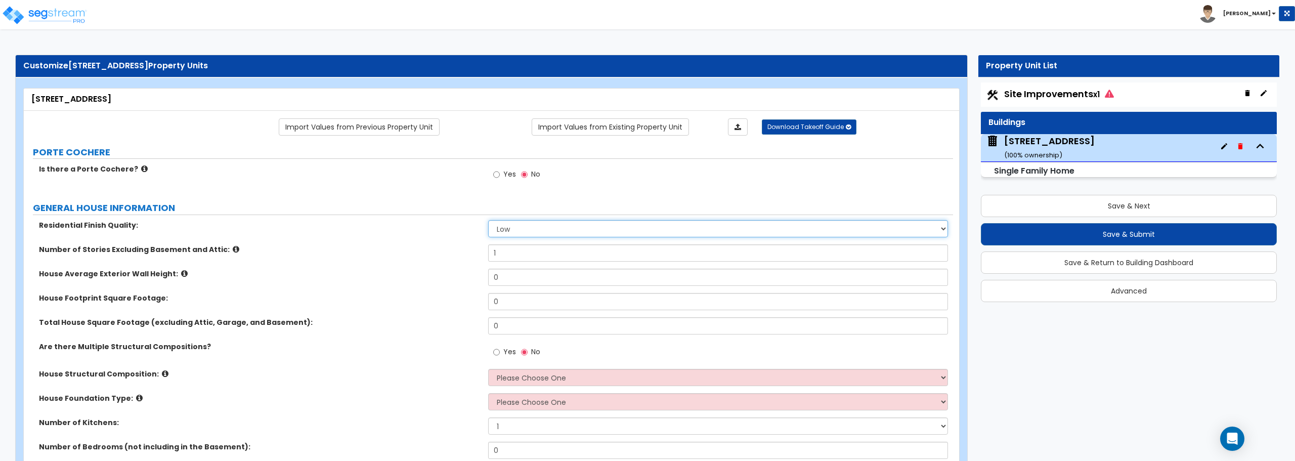
click at [547, 225] on select "Low Average High" at bounding box center [717, 228] width 459 height 17
select select "1"
click at [488, 220] on select "Low Average High" at bounding box center [717, 228] width 459 height 17
click at [532, 255] on input "1" at bounding box center [717, 252] width 459 height 17
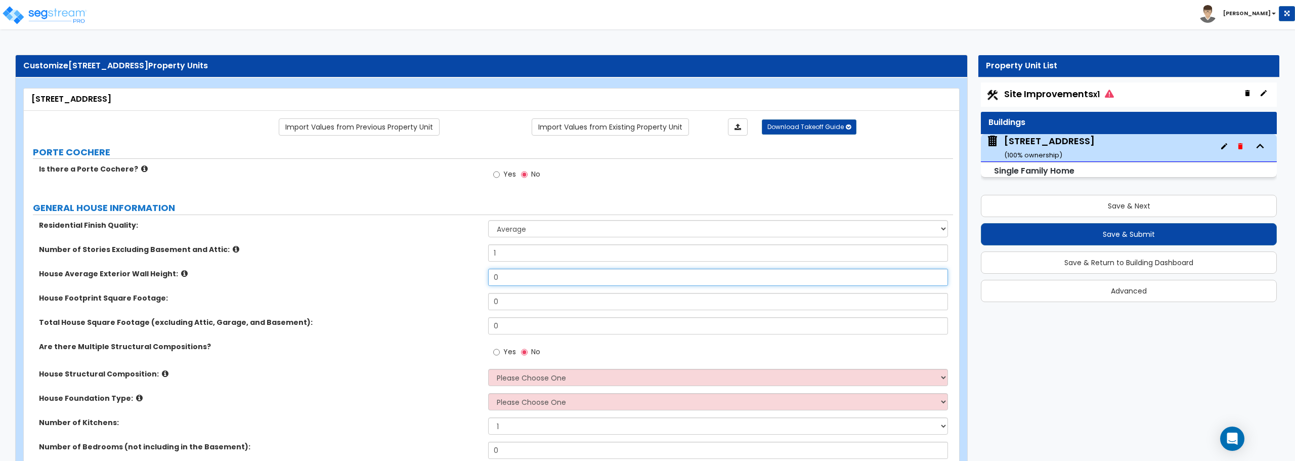
drag, startPoint x: 521, startPoint y: 277, endPoint x: 457, endPoint y: 272, distance: 64.4
click at [457, 272] on div "House Average Exterior Wall Height: 0" at bounding box center [488, 281] width 929 height 24
type input "9"
drag, startPoint x: 519, startPoint y: 302, endPoint x: 468, endPoint y: 303, distance: 51.1
click at [468, 303] on div "House Footprint Square Footage: 0" at bounding box center [488, 305] width 929 height 24
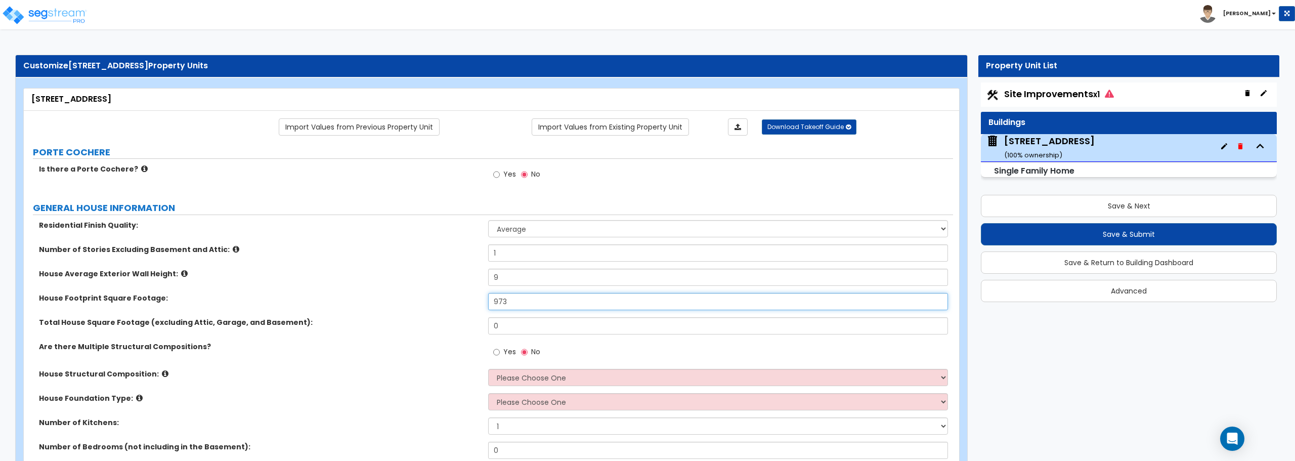
type input "973"
drag, startPoint x: 527, startPoint y: 323, endPoint x: 445, endPoint y: 323, distance: 82.4
click at [445, 323] on div "Total House Square Footage (excluding Attic, Garage, and Basement): 0" at bounding box center [488, 329] width 929 height 24
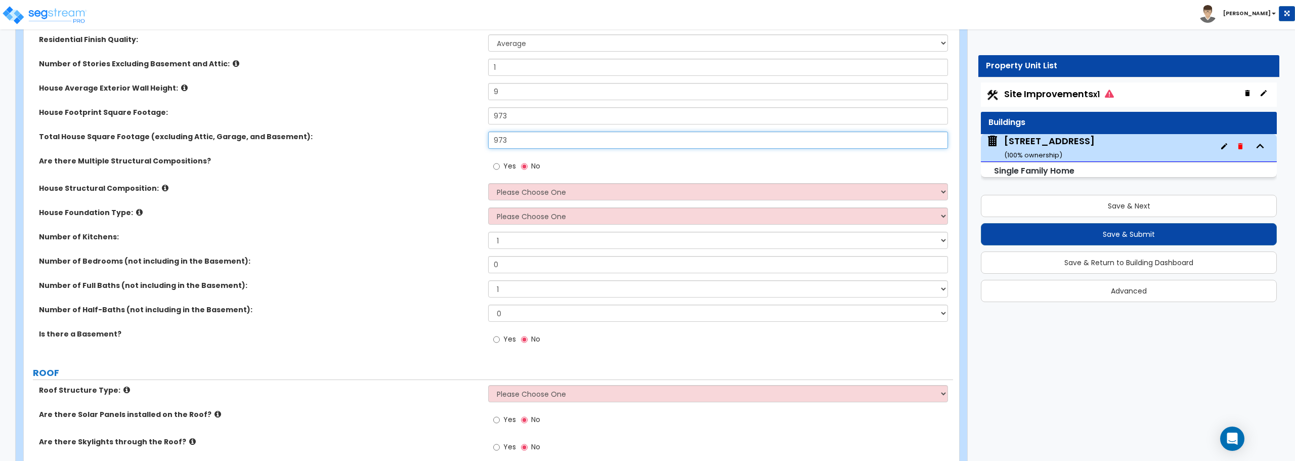
scroll to position [202, 0]
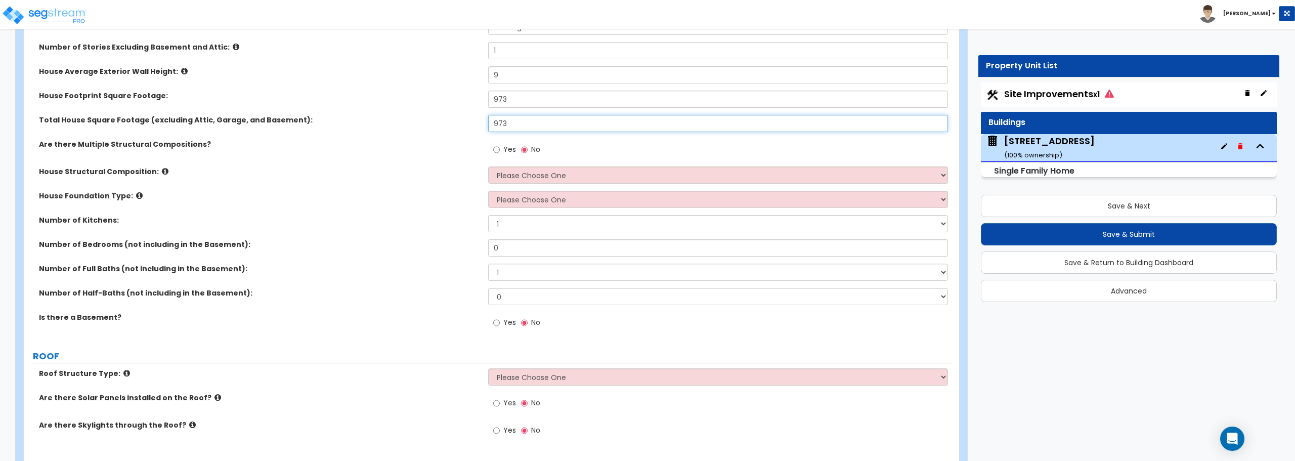
type input "973"
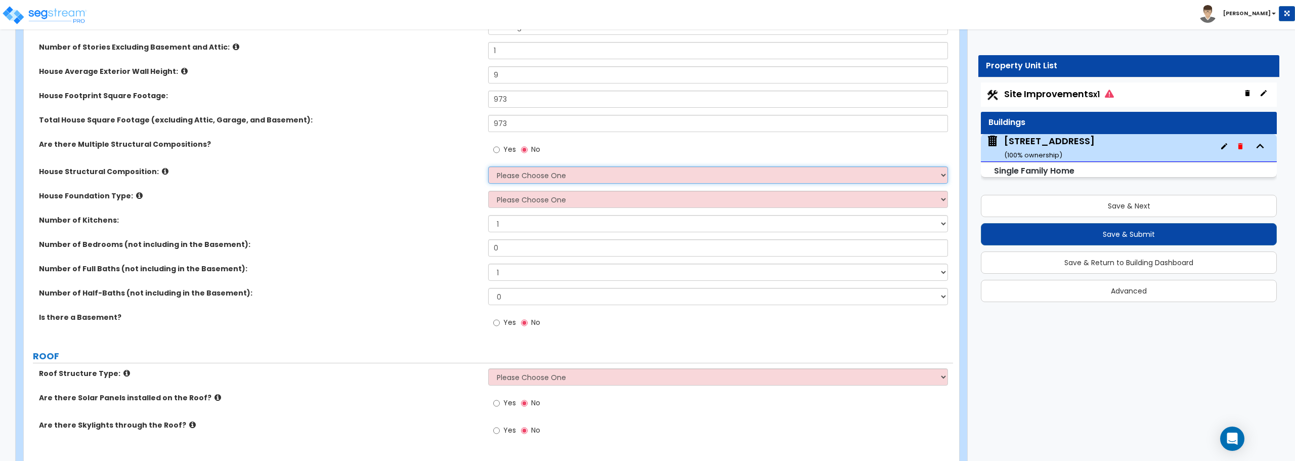
click at [549, 178] on select "Please Choose One Reinforced Concrete Structural Steel Brick Masonry CMU Masonr…" at bounding box center [717, 174] width 459 height 17
select select "7"
click at [488, 166] on select "Please Choose One Reinforced Concrete Structural Steel Brick Masonry CMU Masonr…" at bounding box center [717, 174] width 459 height 17
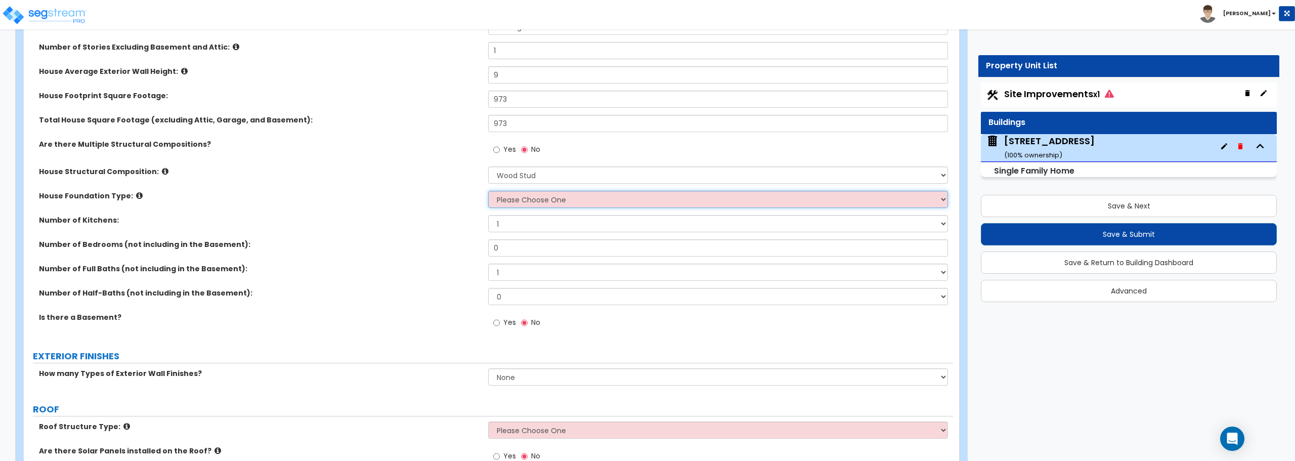
click at [531, 198] on select "Please Choose One Crawl Space Pier-Elevated First floor Slab on Grade" at bounding box center [717, 199] width 459 height 17
select select "1"
click at [488, 191] on select "Please Choose One Crawl Space Pier-Elevated First floor Slab on Grade" at bounding box center [717, 199] width 459 height 17
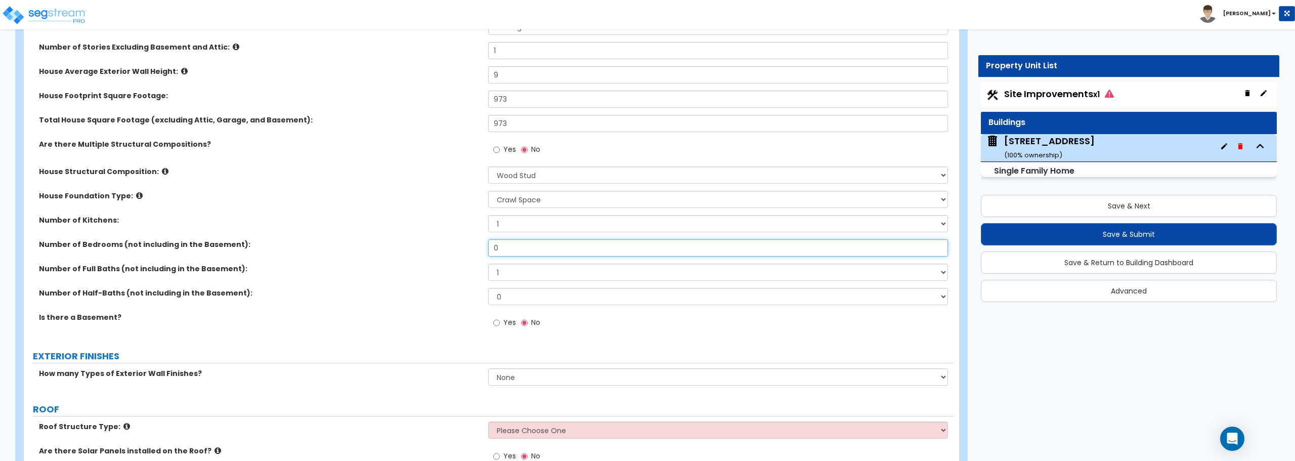
click at [536, 252] on input "0" at bounding box center [717, 247] width 459 height 17
drag, startPoint x: 606, startPoint y: 256, endPoint x: 380, endPoint y: 259, distance: 226.6
click at [379, 258] on div "Number of Bedrooms (not including in the Basement): 0" at bounding box center [488, 251] width 929 height 24
type input "2"
click at [520, 378] on select "None 1 2 3" at bounding box center [717, 376] width 459 height 17
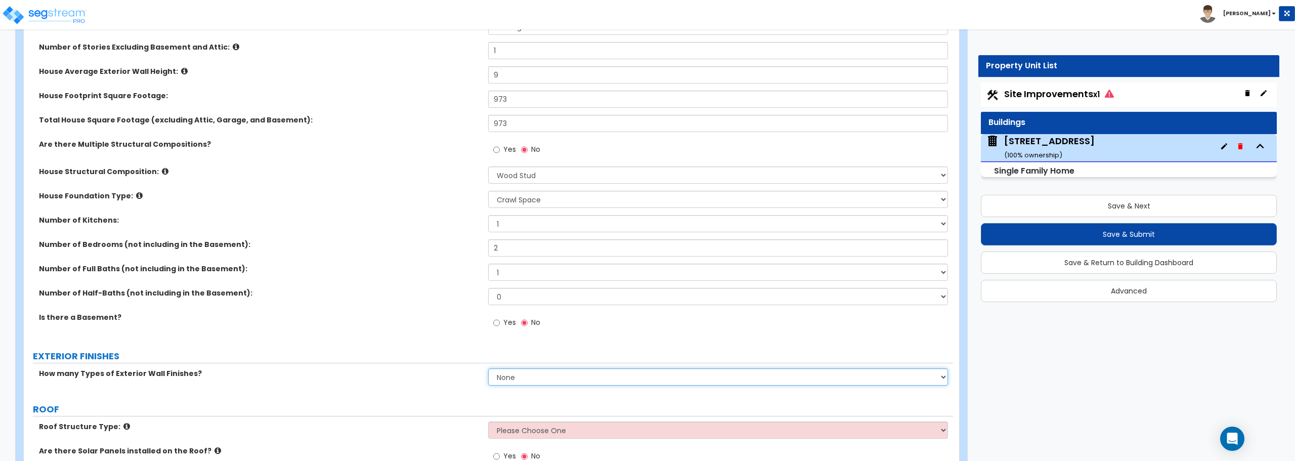
select select "2"
click at [488, 368] on select "None 1 2 3" at bounding box center [717, 376] width 459 height 17
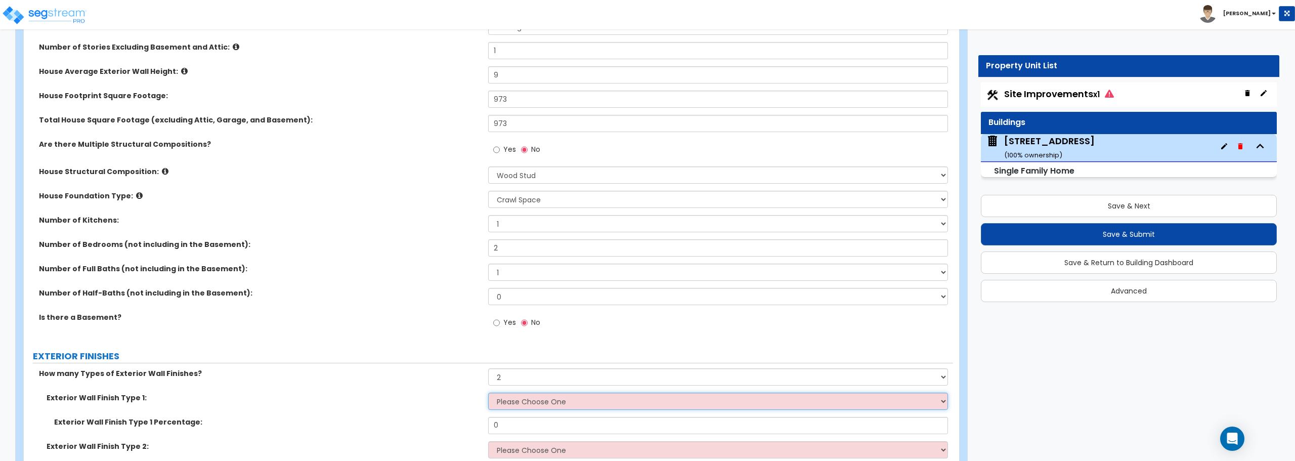
click at [515, 400] on select "Please Choose One No Finish/Shared Wall No Wall Brick Finish Stone Finish Wood …" at bounding box center [717, 400] width 459 height 17
select select "11"
click at [488, 392] on select "Please Choose One No Finish/Shared Wall No Wall Brick Finish Stone Finish Wood …" at bounding box center [717, 400] width 459 height 17
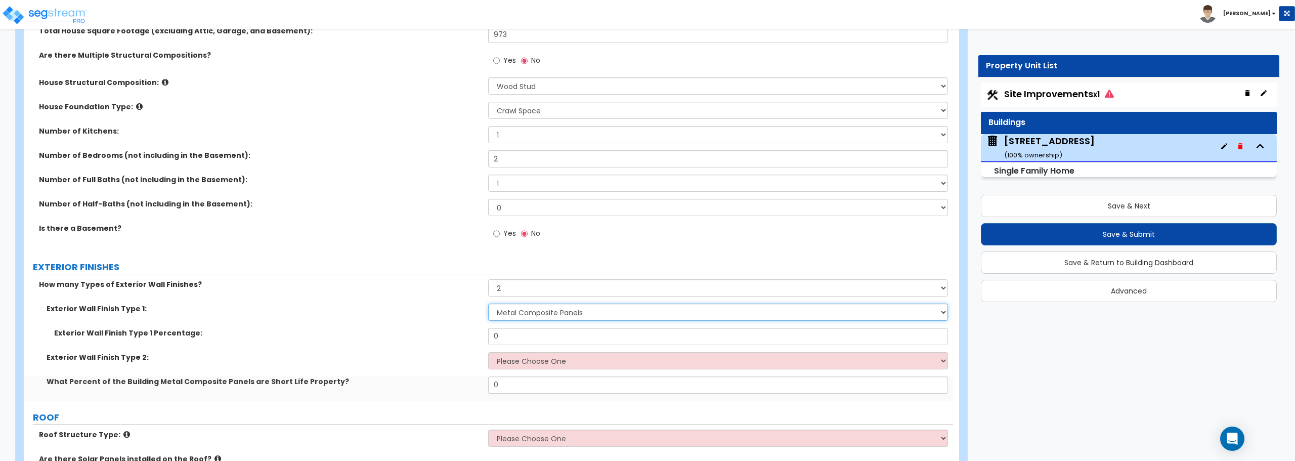
scroll to position [303, 0]
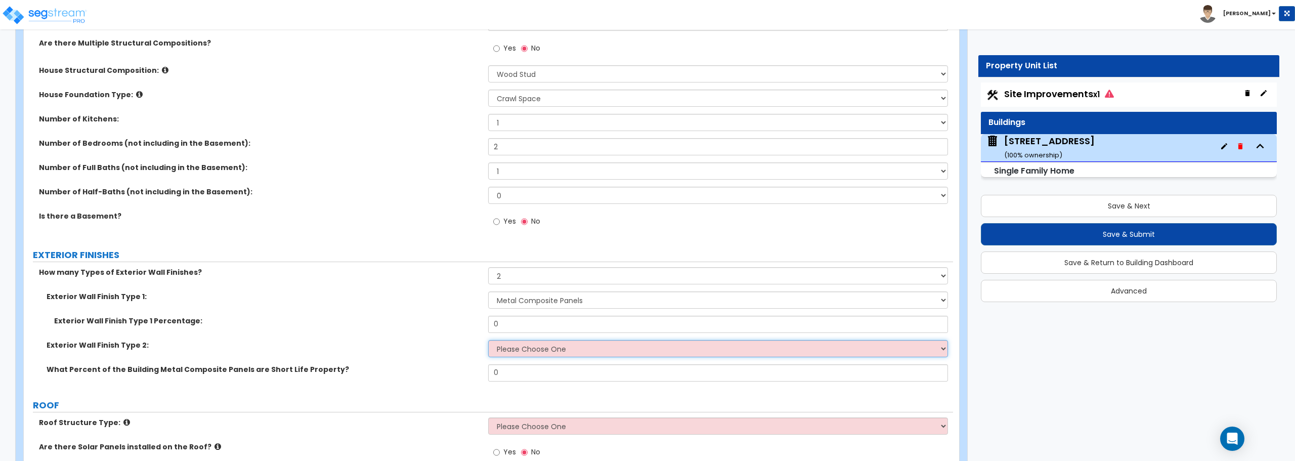
click at [533, 351] on select "Please Choose One No Finish/Shared Wall No Wall Brick Finish Stone Finish Wood …" at bounding box center [717, 348] width 459 height 17
select select "3"
click at [488, 340] on select "Please Choose One No Finish/Shared Wall No Wall Brick Finish Stone Finish Wood …" at bounding box center [717, 348] width 459 height 17
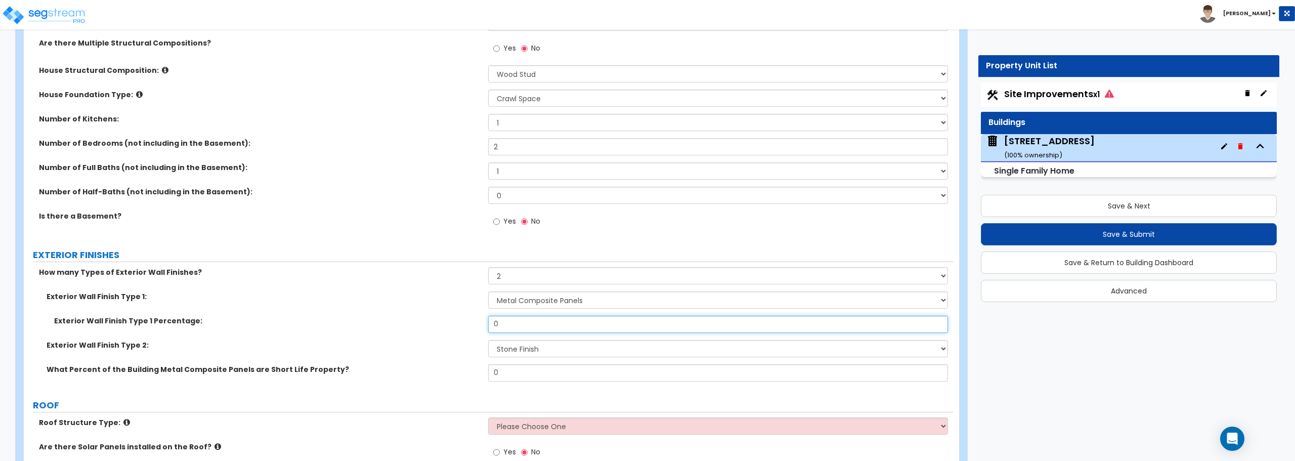
drag, startPoint x: 544, startPoint y: 330, endPoint x: 420, endPoint y: 323, distance: 124.6
click at [420, 323] on div "Exterior Wall Finish Type 1 Percentage: 0" at bounding box center [488, 328] width 929 height 24
type input "80"
click at [420, 323] on label "Exterior Wall Finish Type 1 Percentage:" at bounding box center [267, 321] width 426 height 10
drag, startPoint x: 515, startPoint y: 376, endPoint x: 454, endPoint y: 376, distance: 61.2
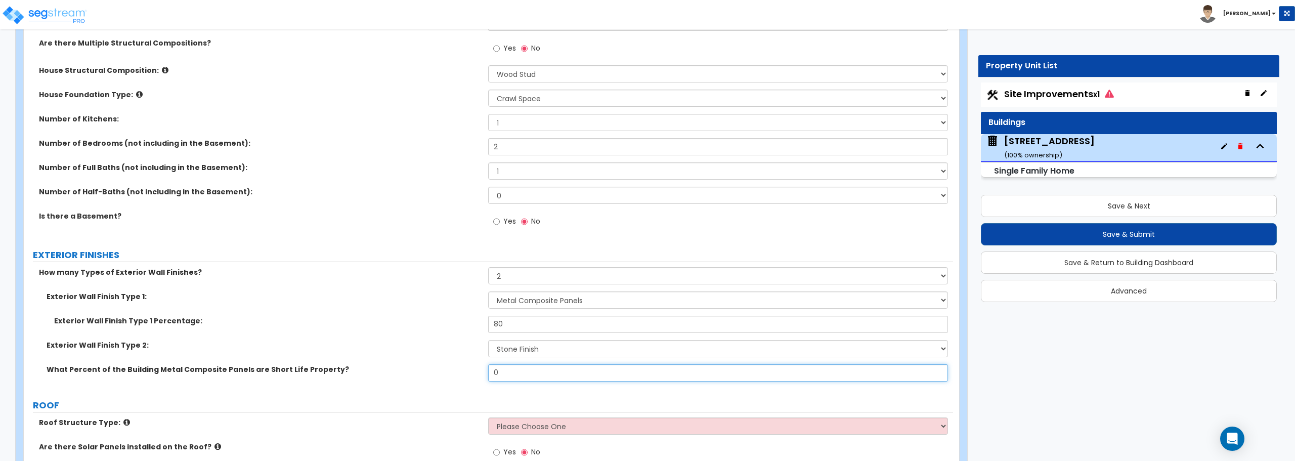
click at [454, 376] on div "What Percent of the Building Metal Composite Panels are Short Life Property? 0" at bounding box center [488, 376] width 929 height 24
click at [406, 368] on label "What Percent of the Building Metal Composite Panels are Short Life Property?" at bounding box center [264, 369] width 434 height 10
drag, startPoint x: 507, startPoint y: 372, endPoint x: 486, endPoint y: 375, distance: 22.0
click at [486, 375] on div "What Percent of the Building Metal Composite Panels are Short Life Property? 0" at bounding box center [488, 376] width 929 height 24
type input "20"
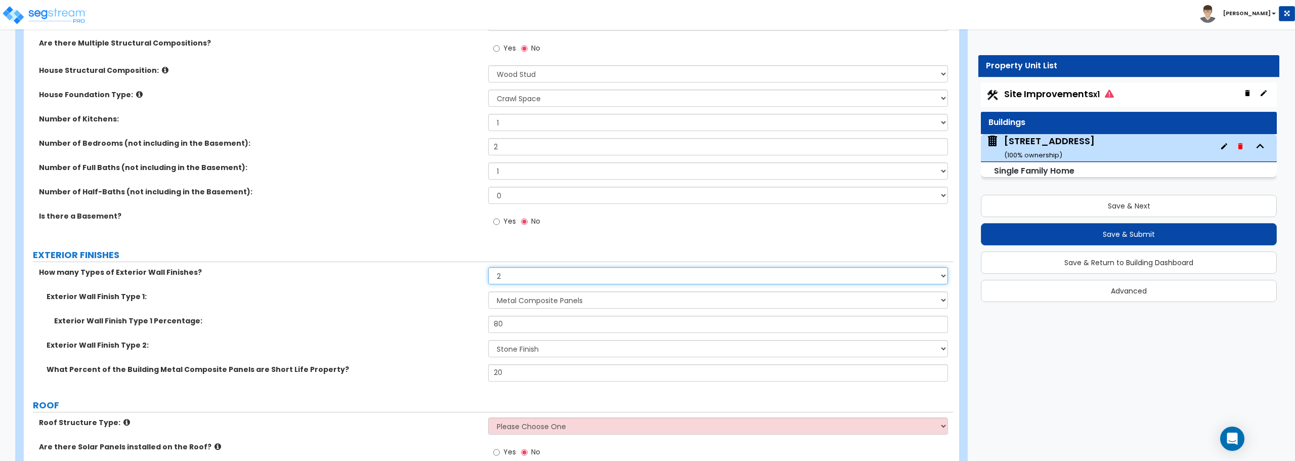
click at [510, 277] on select "None 1 2 3" at bounding box center [717, 275] width 459 height 17
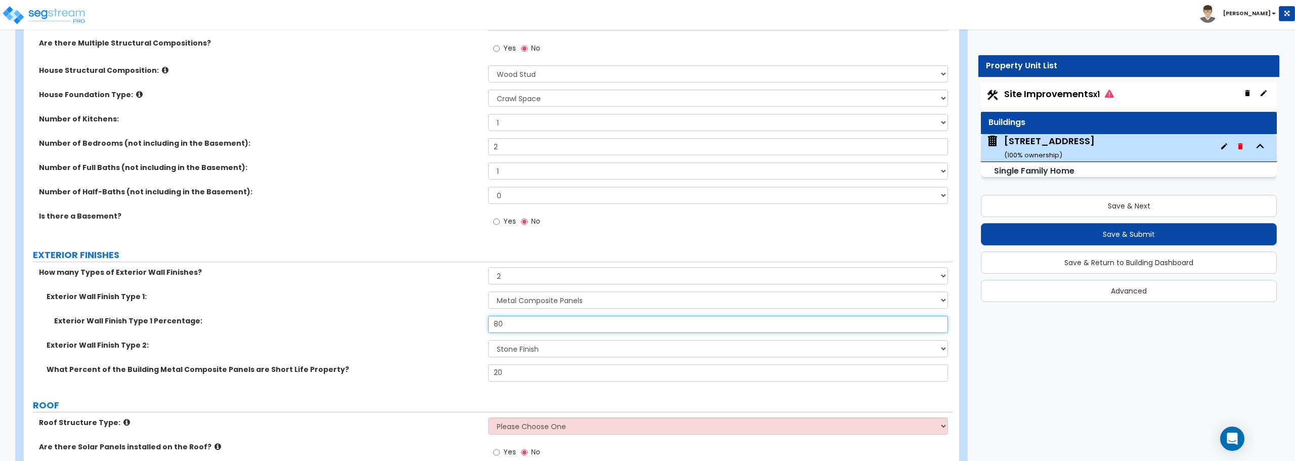
drag, startPoint x: 512, startPoint y: 326, endPoint x: 451, endPoint y: 326, distance: 60.7
click at [451, 326] on div "Exterior Wall Finish Type 1 Percentage: 80" at bounding box center [488, 328] width 929 height 24
type input "20"
drag, startPoint x: 517, startPoint y: 373, endPoint x: 436, endPoint y: 372, distance: 80.9
click at [436, 372] on div "What Percent of the Building Metal Composite Panels are Short Life Property? 20" at bounding box center [488, 376] width 929 height 24
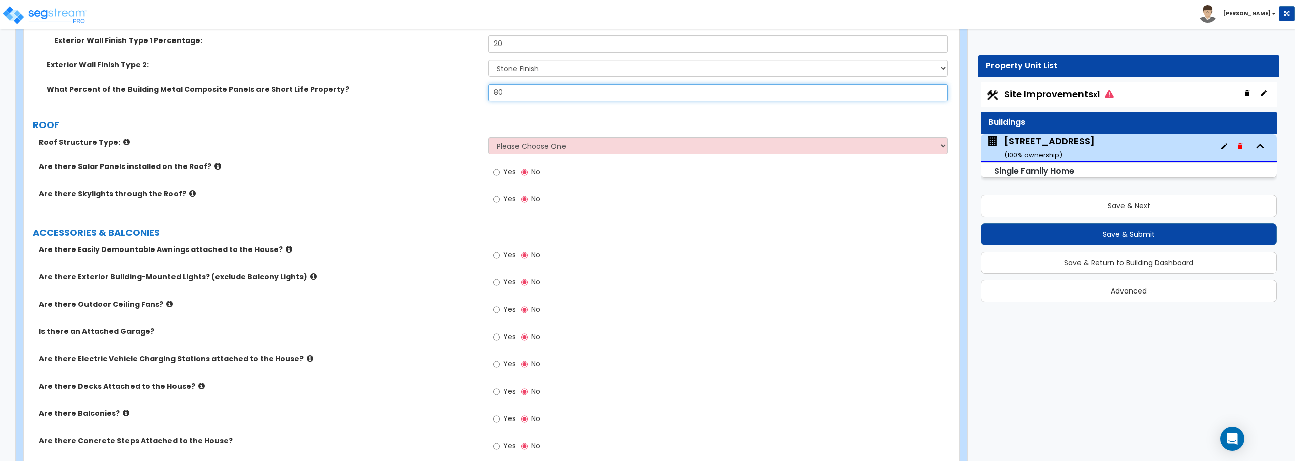
scroll to position [607, 0]
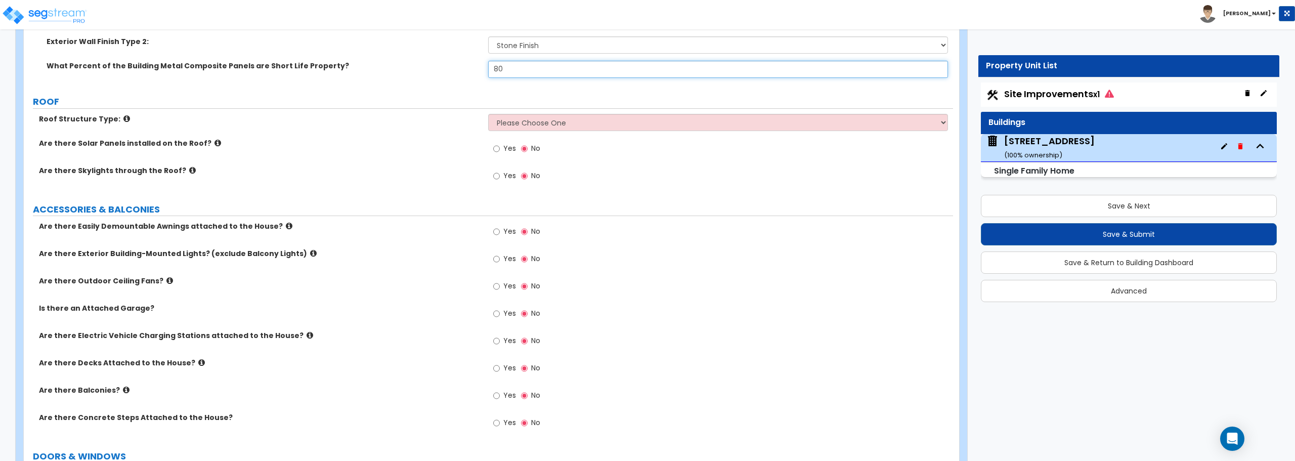
type input "80"
click at [571, 120] on select "Please Choose One [PERSON_NAME] Roof Flat Roof Hybrid [PERSON_NAME] & Flat Roof" at bounding box center [717, 122] width 459 height 17
select select "1"
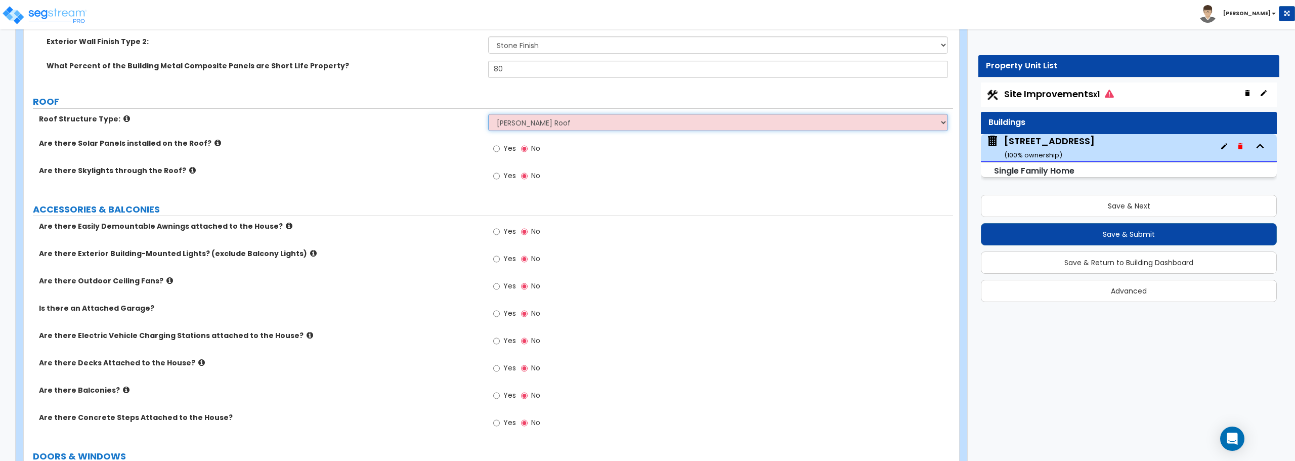
click at [488, 114] on select "Please Choose One [PERSON_NAME] Roof Flat Roof Hybrid [PERSON_NAME] & Flat Roof" at bounding box center [717, 122] width 459 height 17
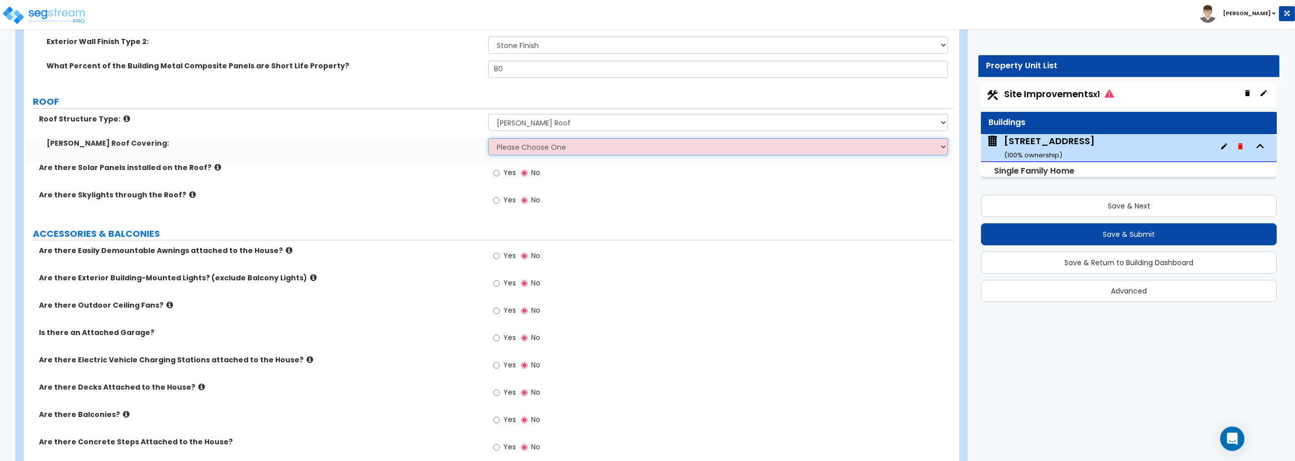
click at [551, 149] on select "Please Choose One Asphalt Shingle Clay Tile Wood Shingle Metal Shingle Standing…" at bounding box center [717, 146] width 459 height 17
select select "1"
click at [488, 138] on select "Please Choose One Asphalt Shingle Clay Tile Wood Shingle Metal Shingle Standing…" at bounding box center [717, 146] width 459 height 17
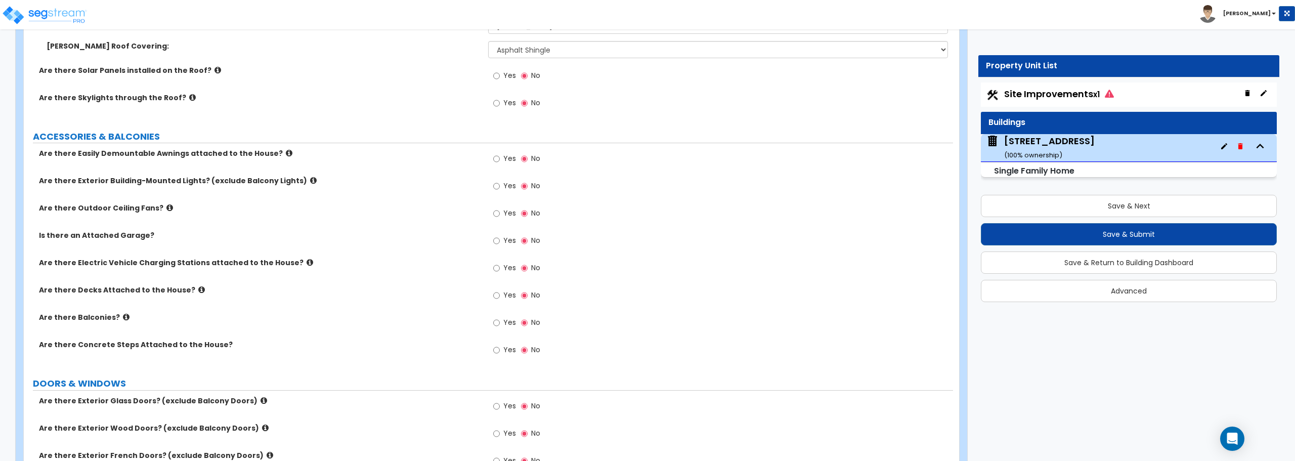
scroll to position [759, 0]
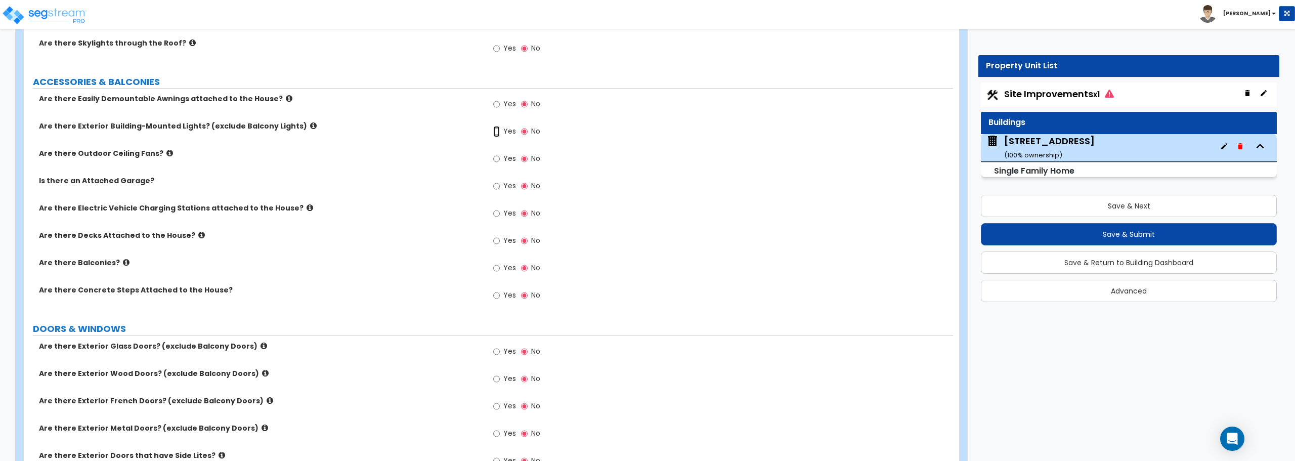
click at [494, 130] on input "Yes" at bounding box center [496, 131] width 7 height 11
radio input "true"
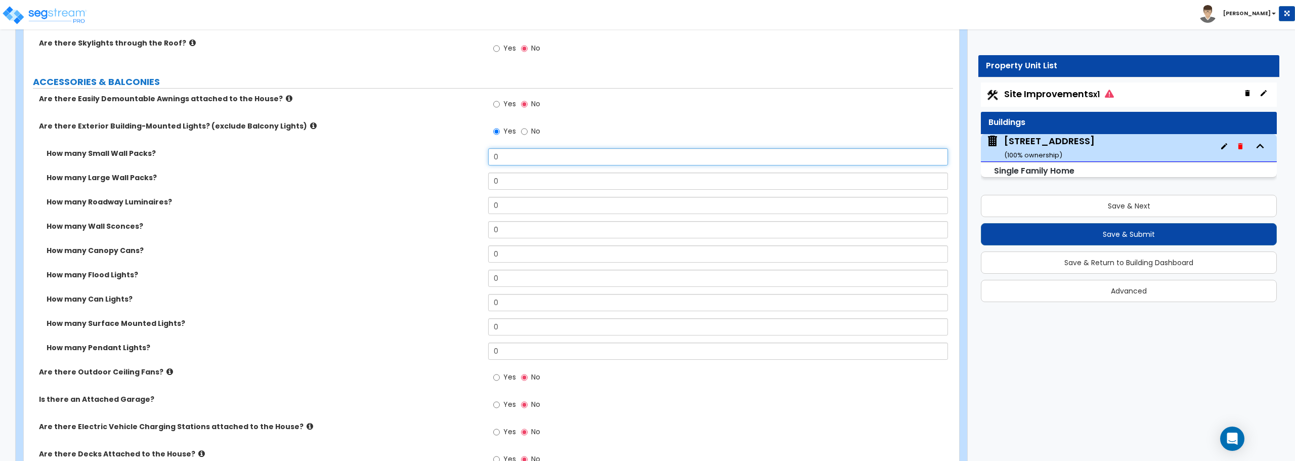
drag, startPoint x: 509, startPoint y: 156, endPoint x: 448, endPoint y: 157, distance: 61.7
click at [448, 157] on div "How many Small Wall Packs? 0" at bounding box center [488, 160] width 929 height 24
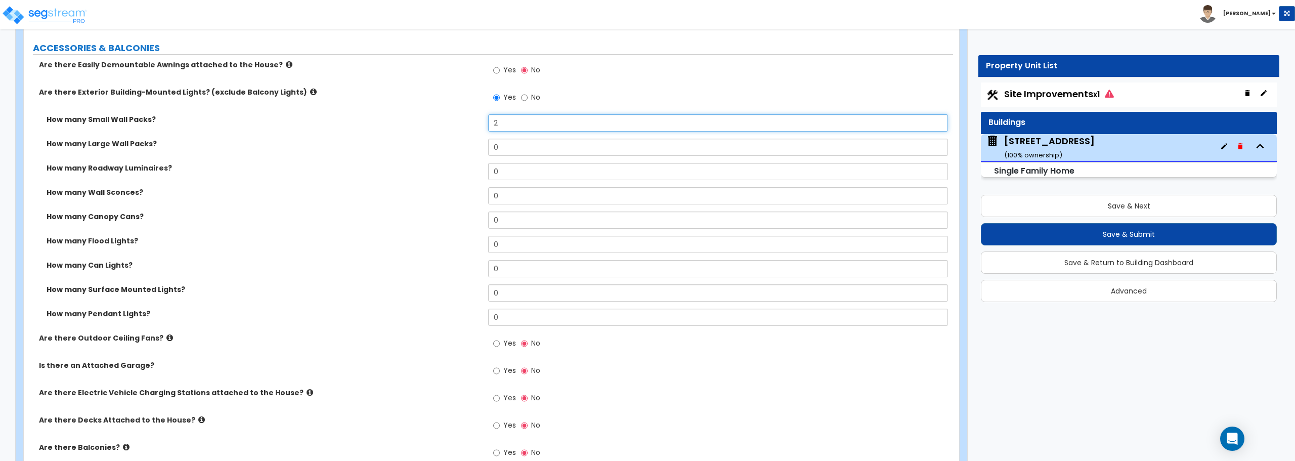
scroll to position [809, 0]
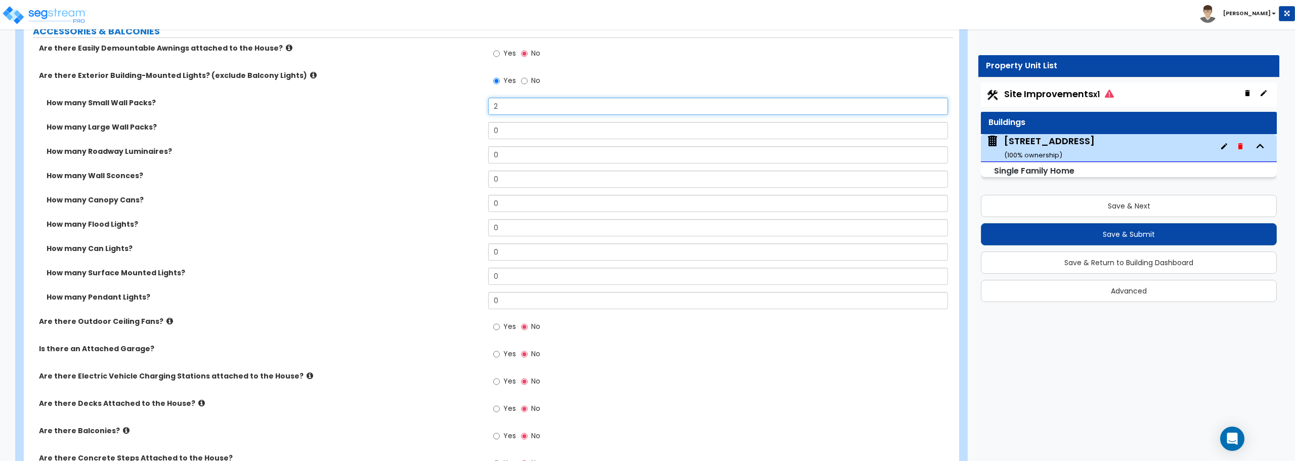
type input "2"
click at [495, 326] on input "Yes" at bounding box center [496, 326] width 7 height 11
radio input "true"
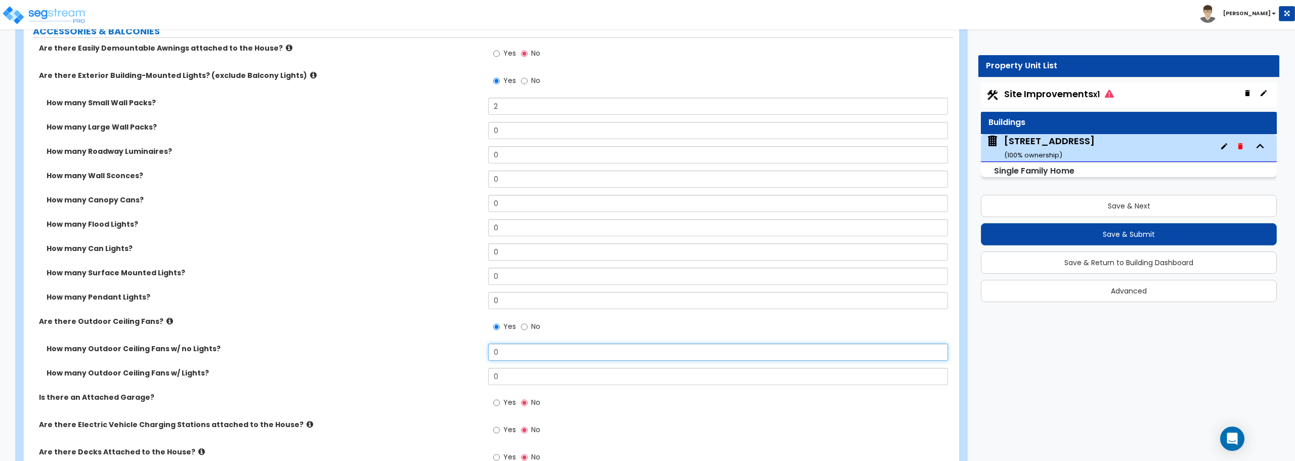
drag, startPoint x: 535, startPoint y: 356, endPoint x: 427, endPoint y: 359, distance: 107.2
click at [427, 359] on div "How many Outdoor Ceiling Fans w/ no Lights? 0" at bounding box center [488, 355] width 929 height 24
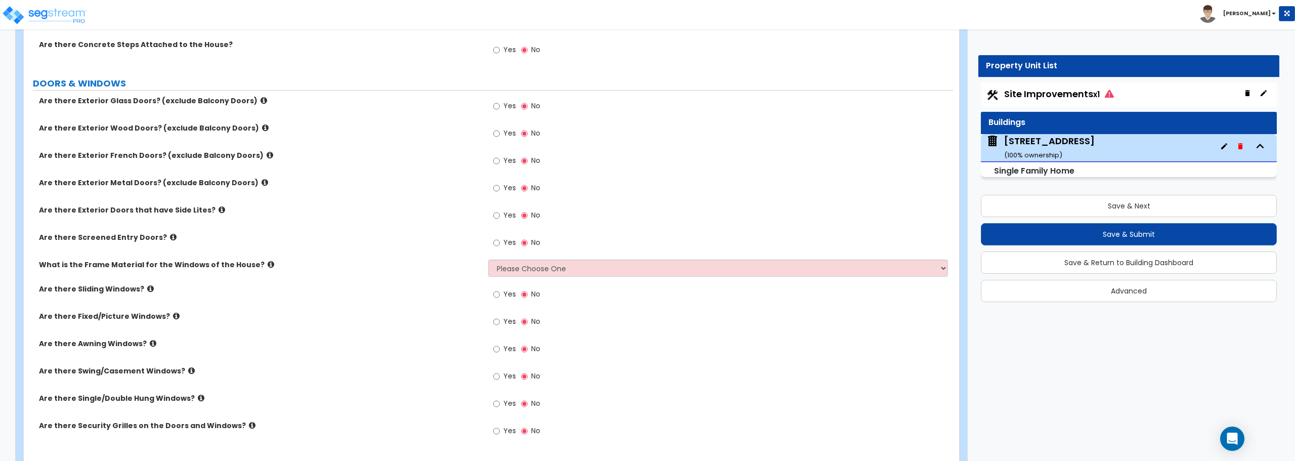
scroll to position [1264, 0]
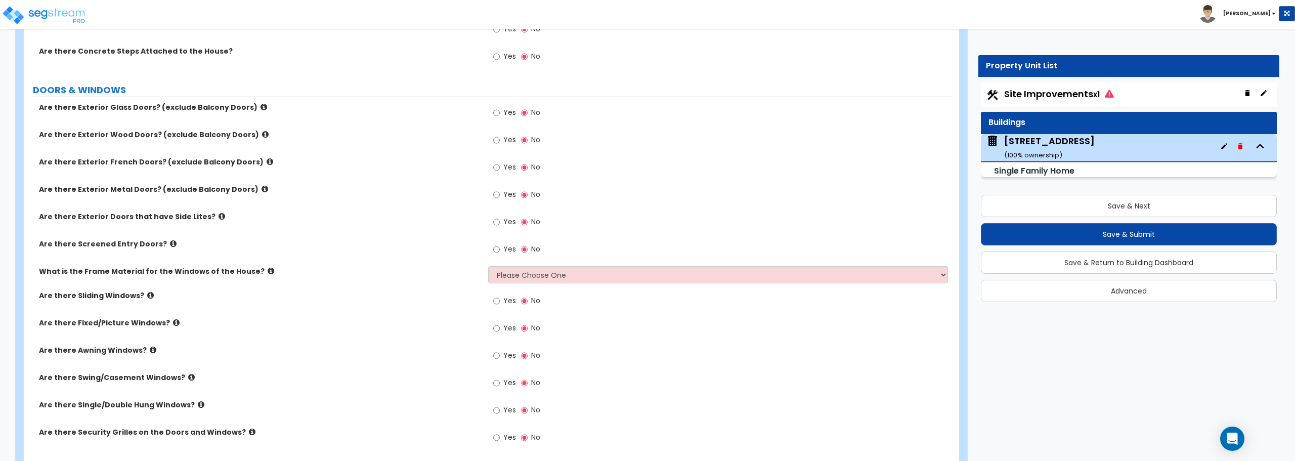
type input "1"
click at [495, 111] on input "Yes" at bounding box center [496, 112] width 7 height 11
radio input "true"
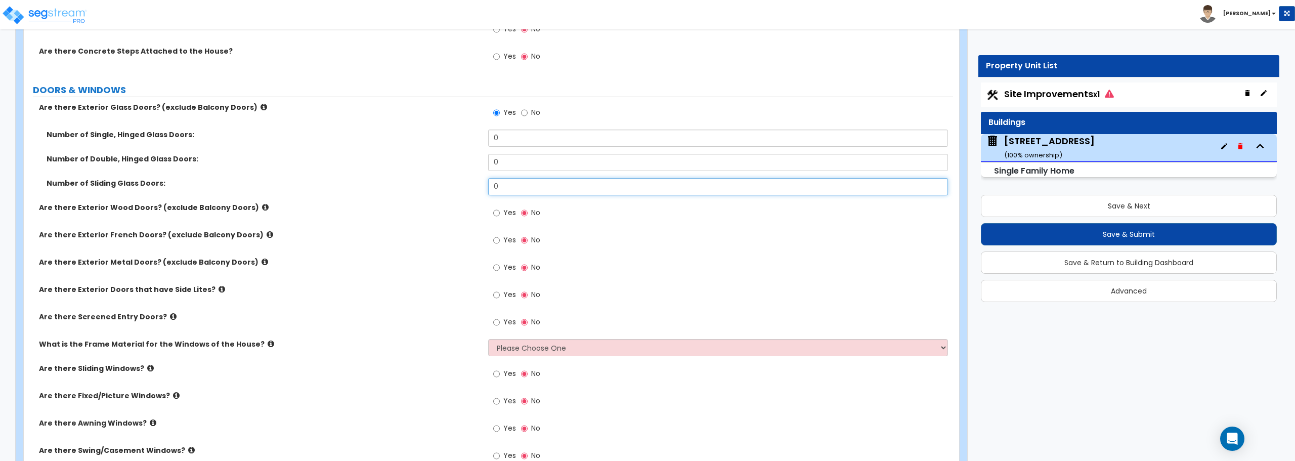
drag, startPoint x: 519, startPoint y: 189, endPoint x: 381, endPoint y: 183, distance: 138.2
click at [381, 183] on div "Number of Sliding Glass Doors: 0" at bounding box center [488, 190] width 929 height 24
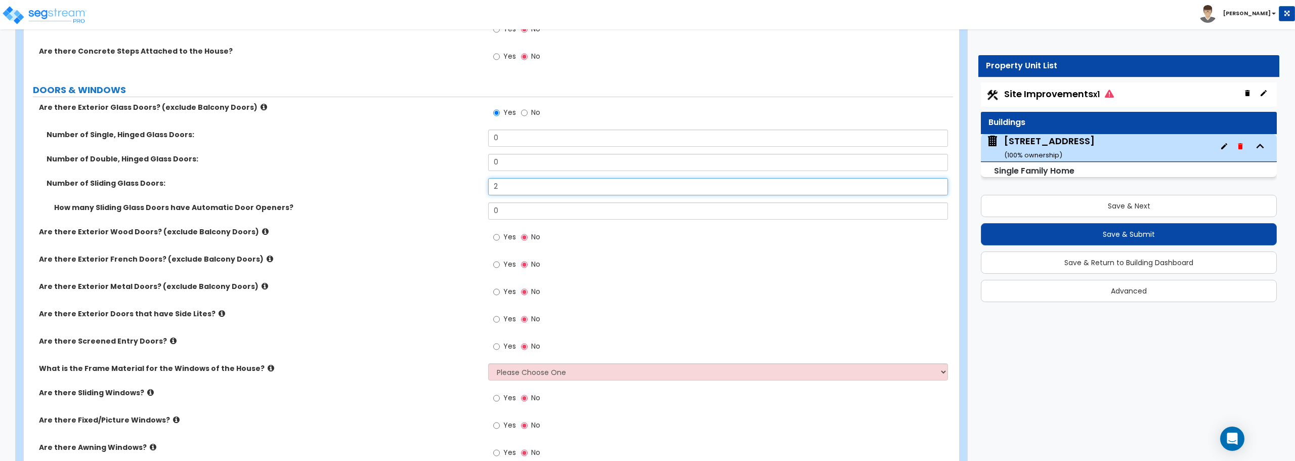
type input "2"
drag, startPoint x: 455, startPoint y: 217, endPoint x: 444, endPoint y: 217, distance: 11.6
click at [444, 217] on div "How many Sliding Glass Doors have Automatic Door Openers? 0" at bounding box center [488, 214] width 929 height 24
click at [495, 238] on input "Yes" at bounding box center [496, 237] width 7 height 11
radio input "true"
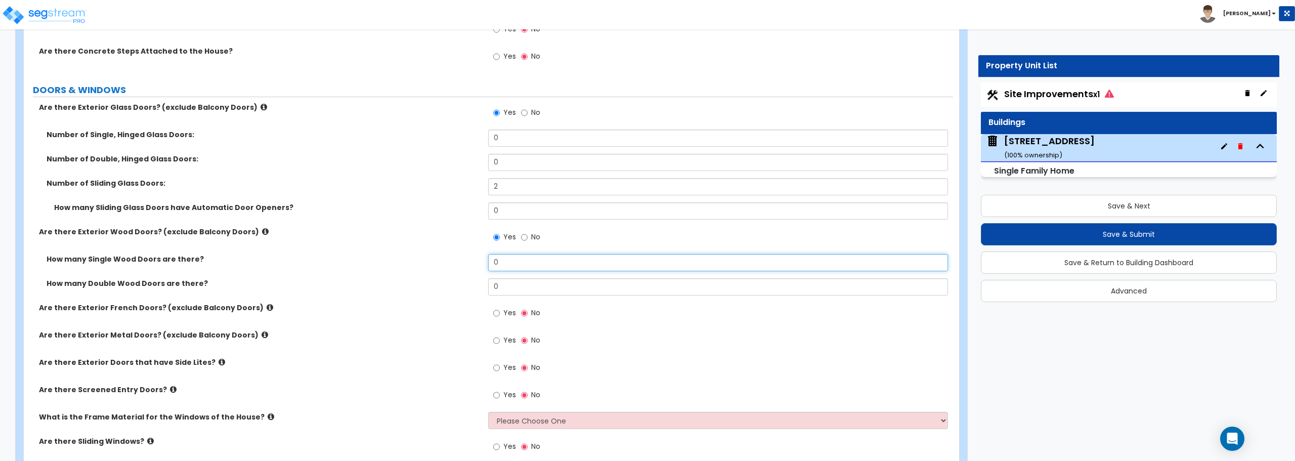
drag, startPoint x: 497, startPoint y: 256, endPoint x: 463, endPoint y: 257, distance: 33.9
click at [463, 257] on div "How many Single Wood Doors are there? 0" at bounding box center [488, 266] width 929 height 24
type input "1"
click at [497, 339] on input "Yes" at bounding box center [496, 340] width 7 height 11
radio input "true"
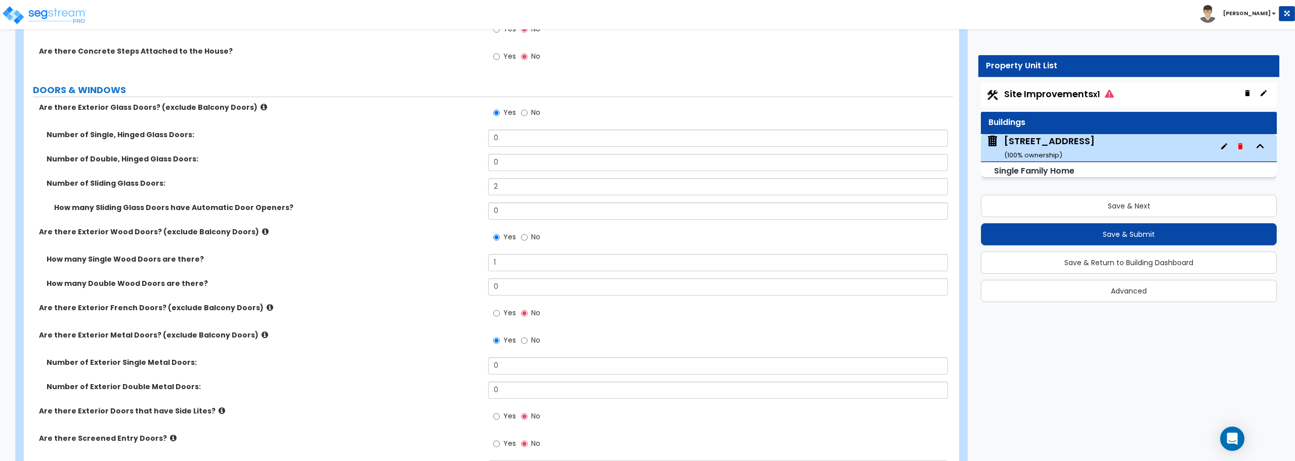
drag, startPoint x: 508, startPoint y: 375, endPoint x: 493, endPoint y: 371, distance: 16.2
click at [493, 371] on div "Number of Exterior Single Metal Doors: 0" at bounding box center [488, 369] width 929 height 24
drag, startPoint x: 501, startPoint y: 366, endPoint x: 485, endPoint y: 365, distance: 16.7
click at [485, 365] on div "Number of Exterior Single Metal Doors: 0" at bounding box center [488, 369] width 929 height 24
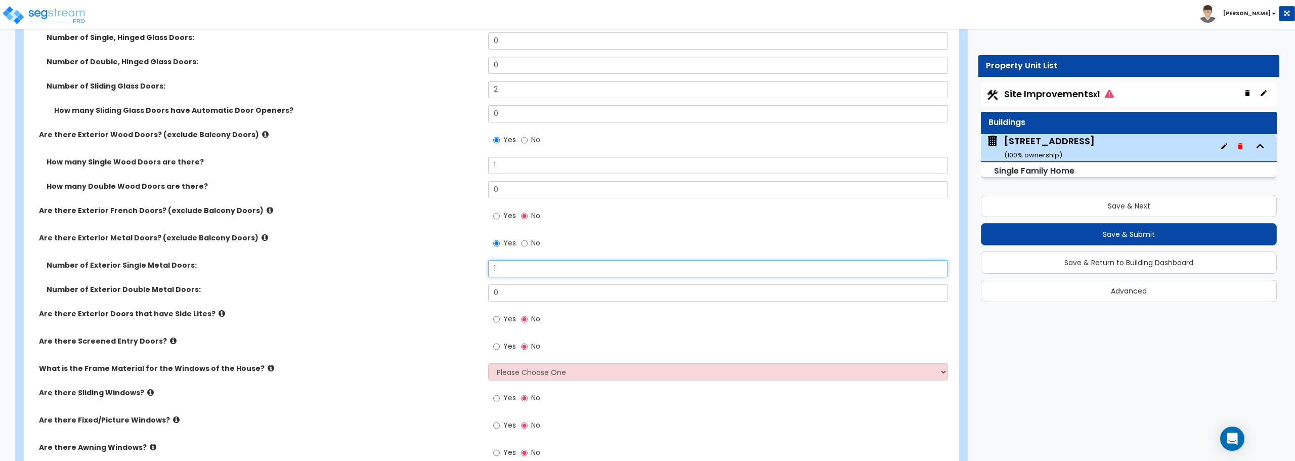
scroll to position [1366, 0]
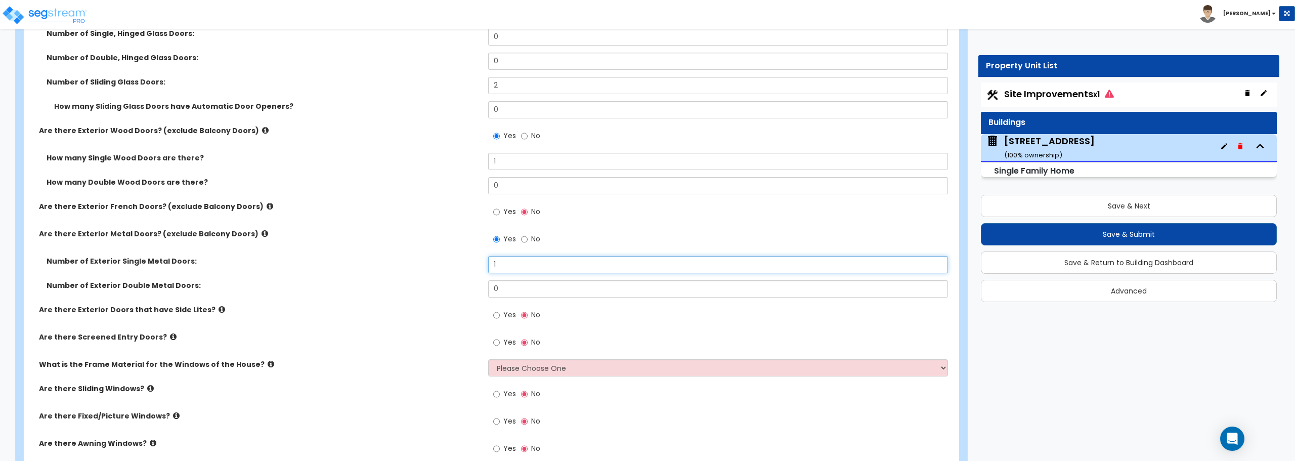
type input "1"
click at [543, 365] on select "Please Choose One Vinyl Aluminum Wood" at bounding box center [717, 367] width 459 height 17
select select "1"
click at [488, 359] on select "Please Choose One Vinyl Aluminum Wood" at bounding box center [717, 367] width 459 height 17
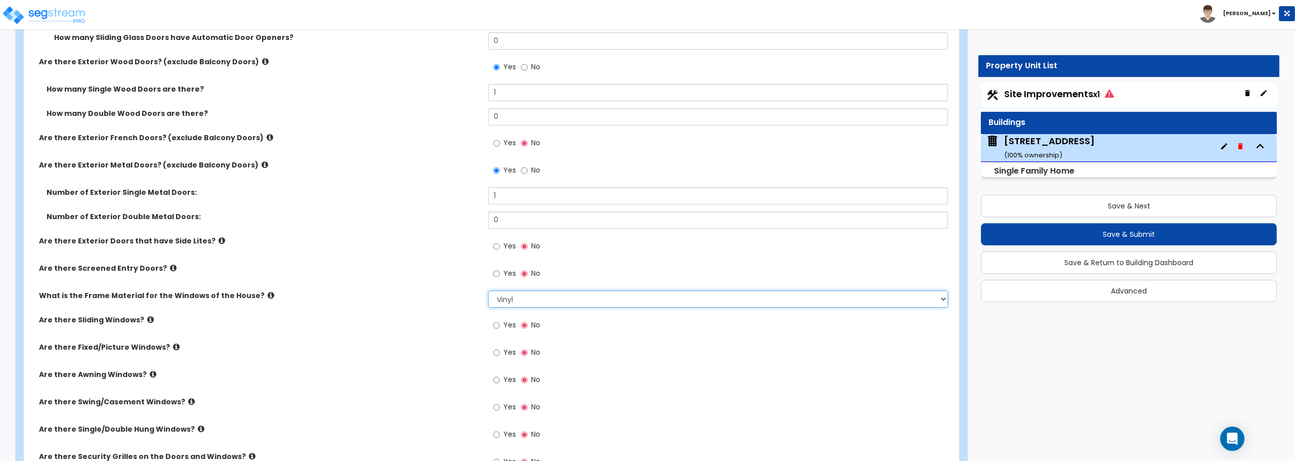
scroll to position [1467, 0]
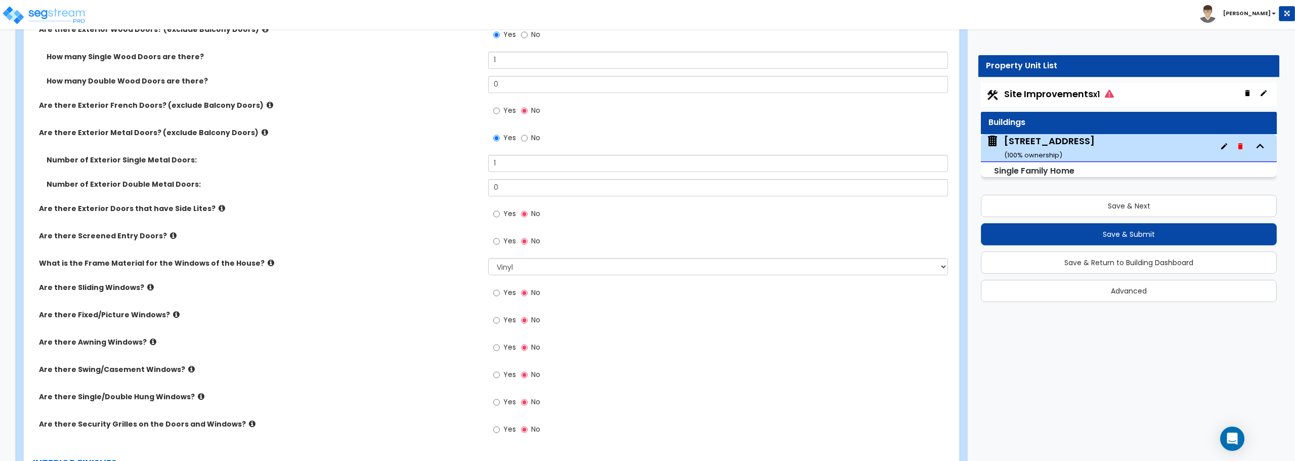
click at [501, 291] on label "Yes" at bounding box center [504, 293] width 23 height 17
click at [500, 291] on input "Yes" at bounding box center [496, 292] width 7 height 11
radio input "true"
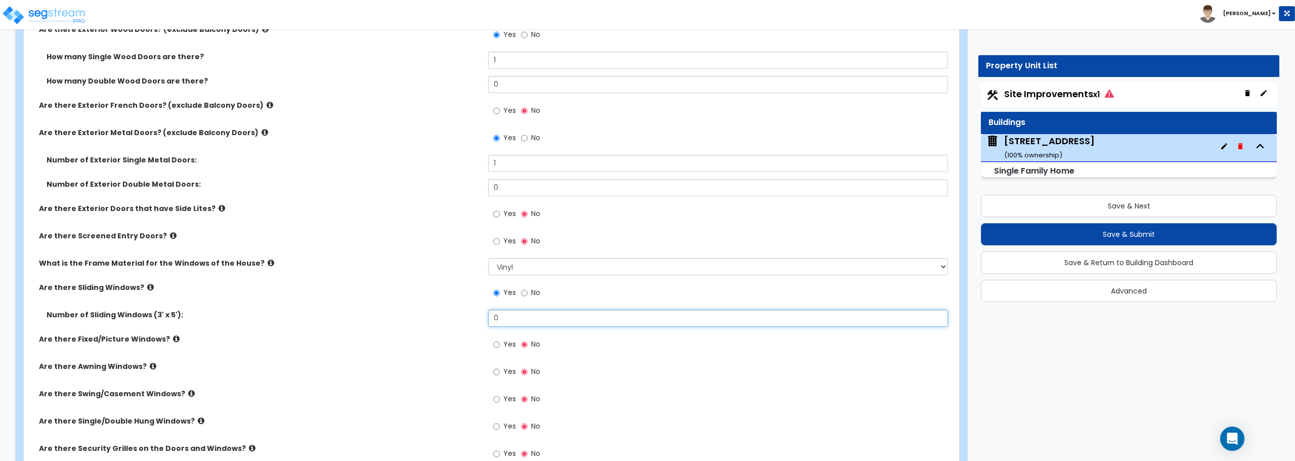
drag, startPoint x: 511, startPoint y: 315, endPoint x: 424, endPoint y: 312, distance: 86.5
click at [423, 312] on div "Number of Sliding Windows (3' x 5'): 0" at bounding box center [488, 322] width 929 height 24
type input "4"
click at [496, 342] on input "Yes" at bounding box center [496, 344] width 7 height 11
radio input "true"
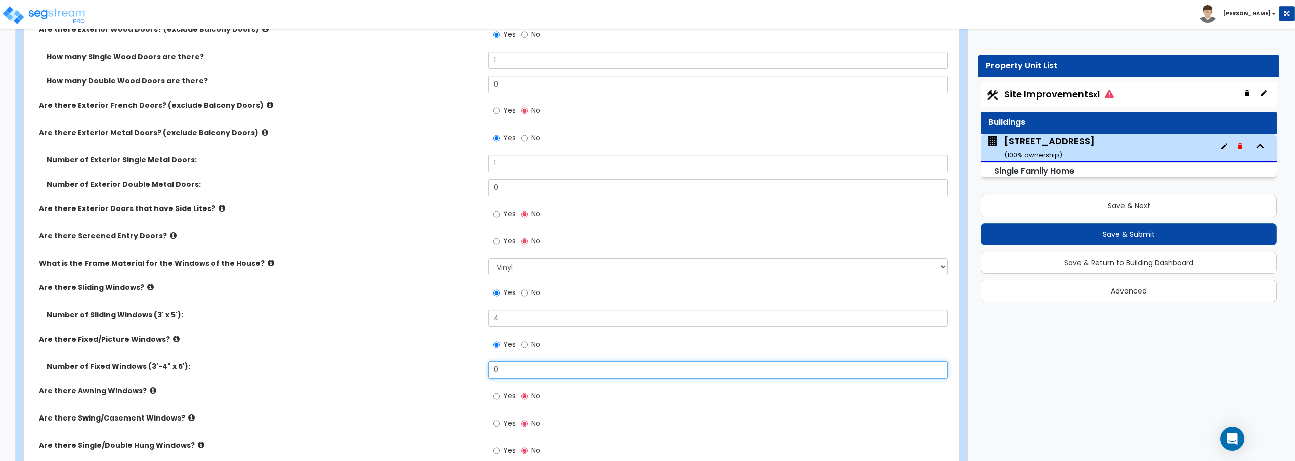
drag, startPoint x: 511, startPoint y: 368, endPoint x: 449, endPoint y: 366, distance: 61.7
click at [449, 366] on div "Number of Fixed Windows (3'-4" x 5'): 0" at bounding box center [488, 373] width 929 height 24
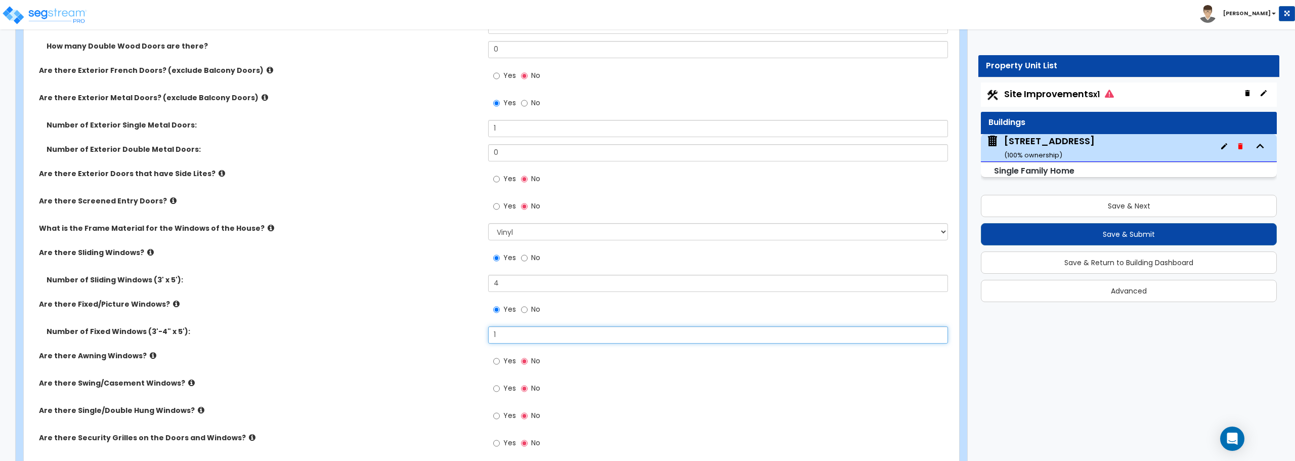
scroll to position [1517, 0]
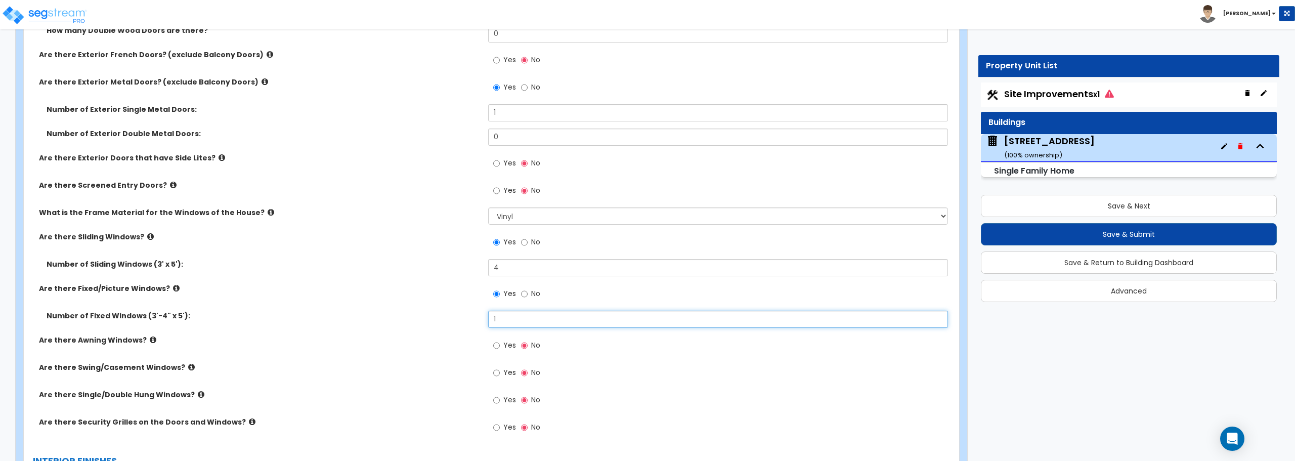
type input "1"
click at [500, 376] on input "Yes" at bounding box center [496, 372] width 7 height 11
radio input "true"
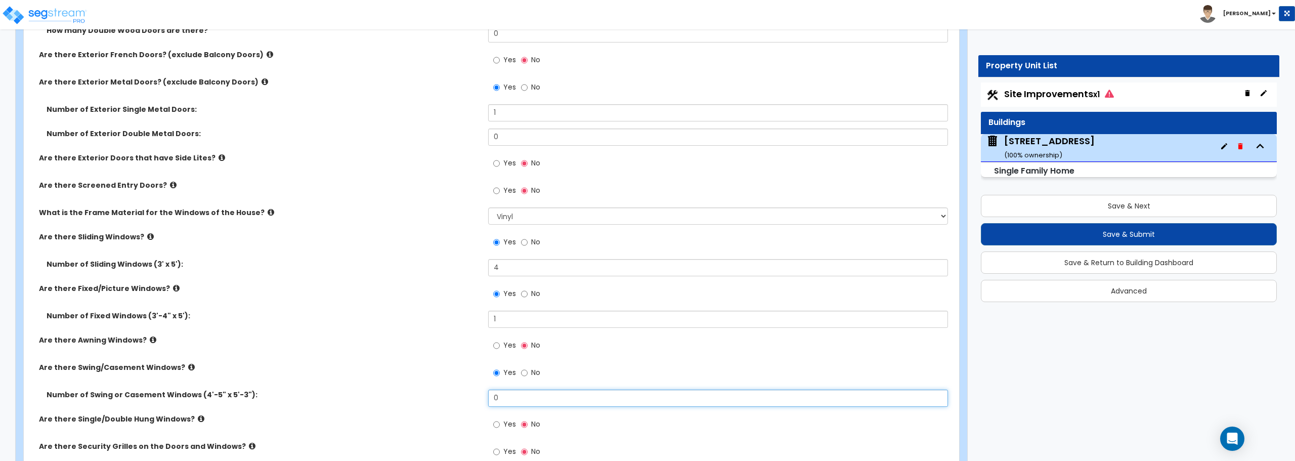
drag, startPoint x: 415, startPoint y: 399, endPoint x: 393, endPoint y: 399, distance: 21.2
click at [393, 399] on div "Number of Swing or Casement Windows (4'-5" x 5'-3"): 0" at bounding box center [488, 401] width 929 height 24
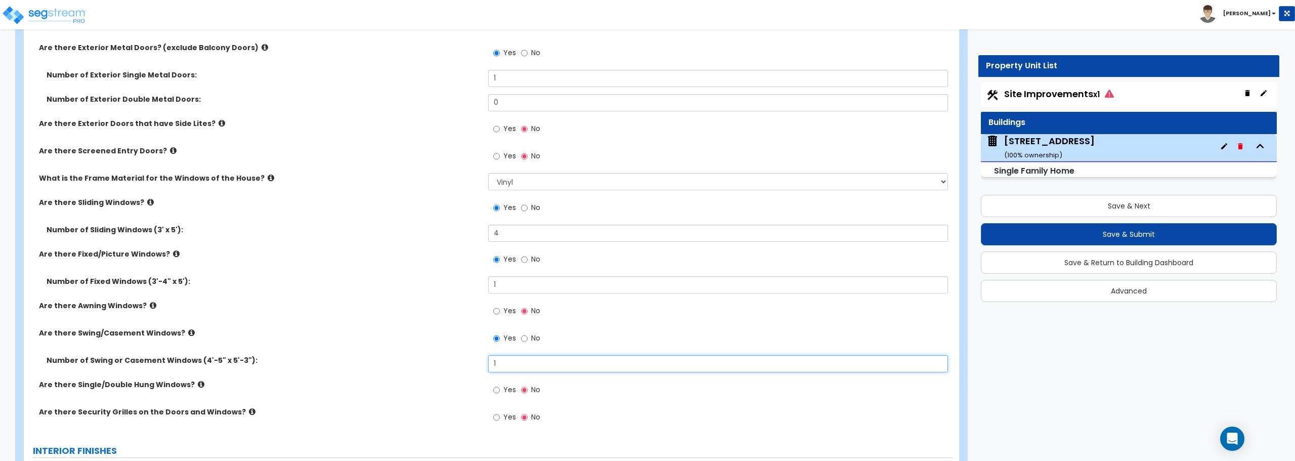
scroll to position [1669, 0]
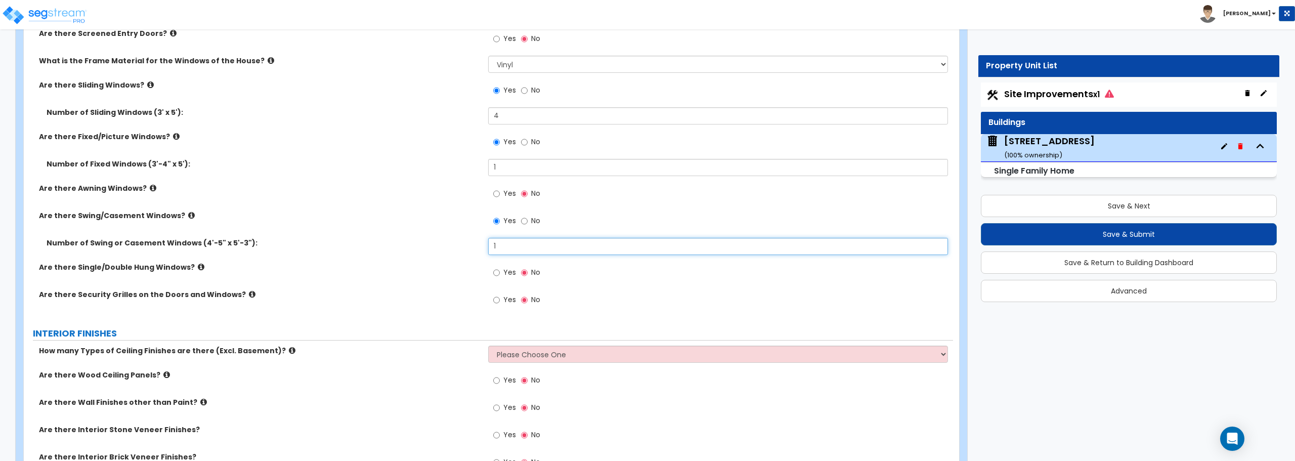
type input "1"
click at [496, 274] on input "Yes" at bounding box center [496, 272] width 7 height 11
radio input "true"
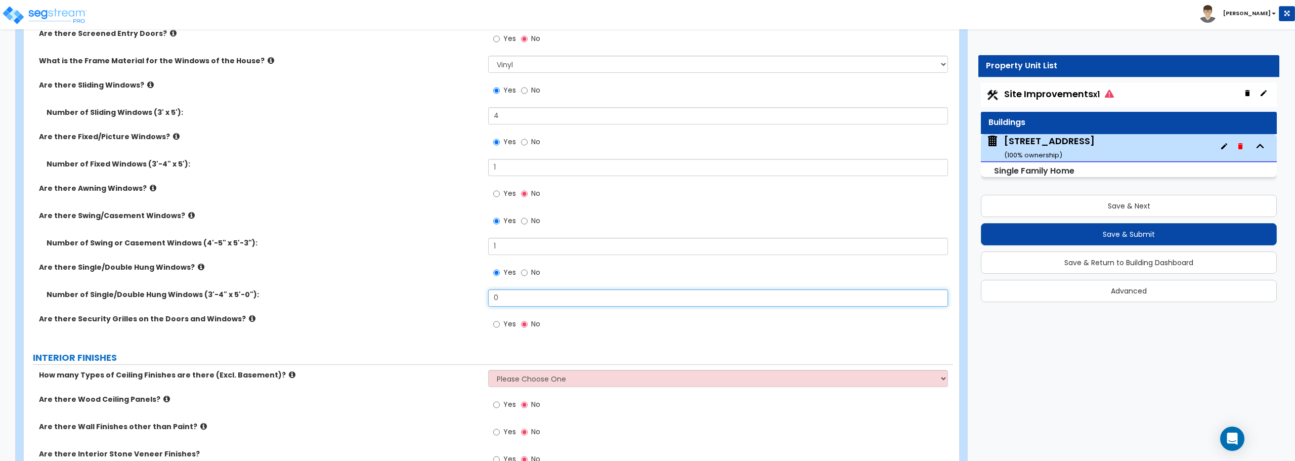
drag, startPoint x: 530, startPoint y: 295, endPoint x: 390, endPoint y: 297, distance: 139.6
click at [390, 297] on div "Number of Single/Double Hung Windows (3'-4" x 5'-0"): 0" at bounding box center [488, 301] width 929 height 24
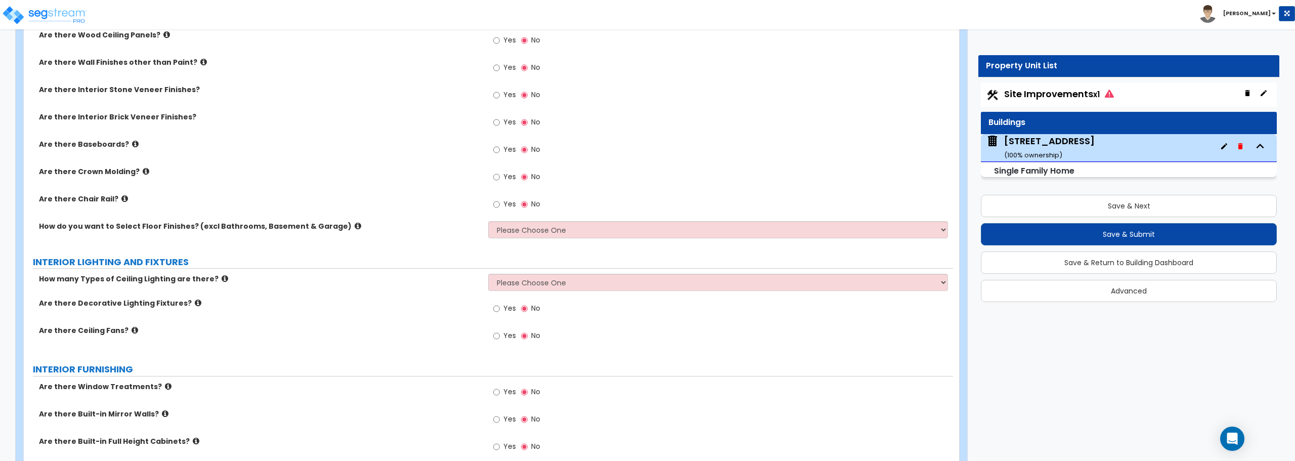
scroll to position [2074, 0]
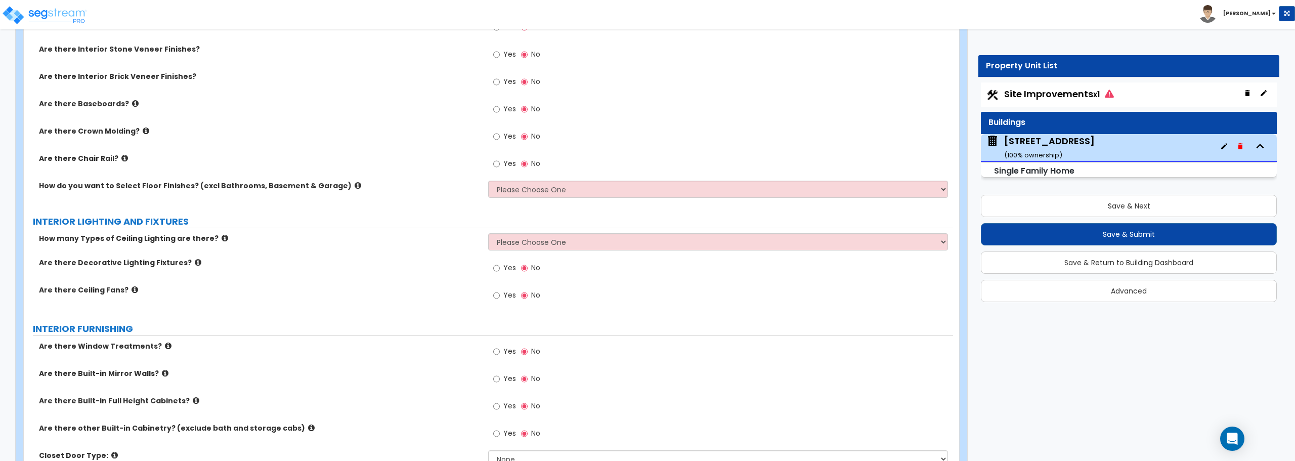
type input "6"
click at [520, 242] on select "Please Choose One 1 2 3" at bounding box center [717, 241] width 459 height 17
select select "1"
click at [488, 233] on select "Please Choose One 1 2 3" at bounding box center [717, 241] width 459 height 17
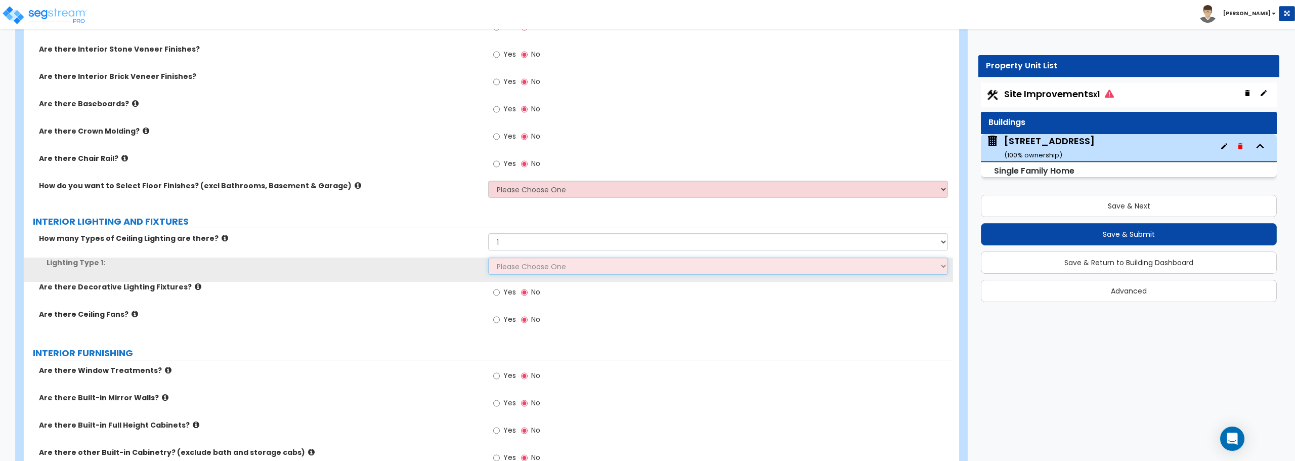
click at [518, 268] on select "Please Choose One LED Surface-Mounted LED Recessed Fluorescent Surface-Mounted …" at bounding box center [717, 265] width 459 height 17
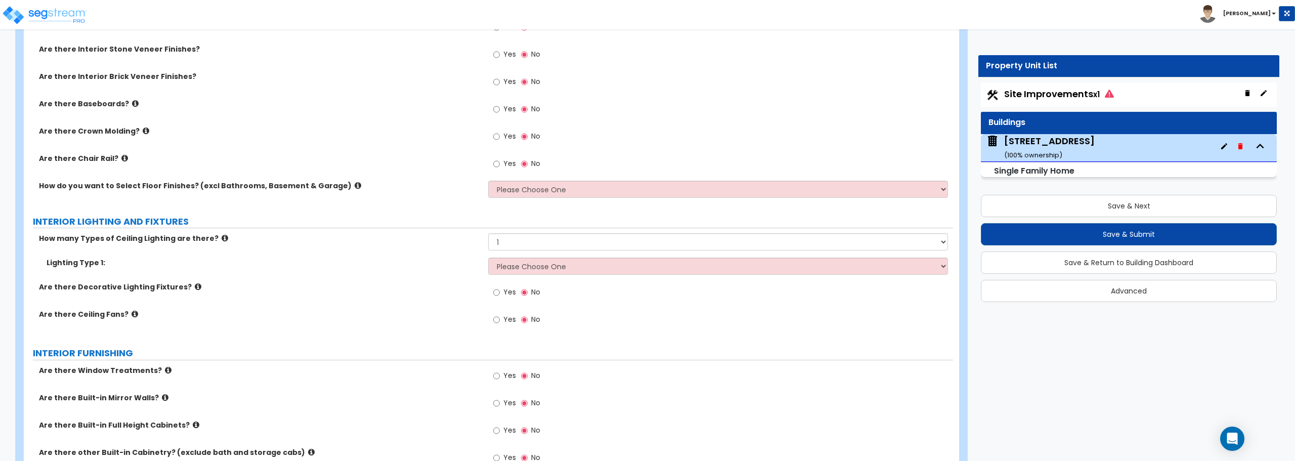
click at [379, 267] on label "Lighting Type 1:" at bounding box center [264, 262] width 434 height 10
click at [510, 189] on select "Please Choose One I want to Select Floor Finishes for the Areas of the House I …" at bounding box center [717, 189] width 459 height 17
click at [403, 175] on div "Are there Chair Rail? Yes No" at bounding box center [488, 166] width 929 height 27
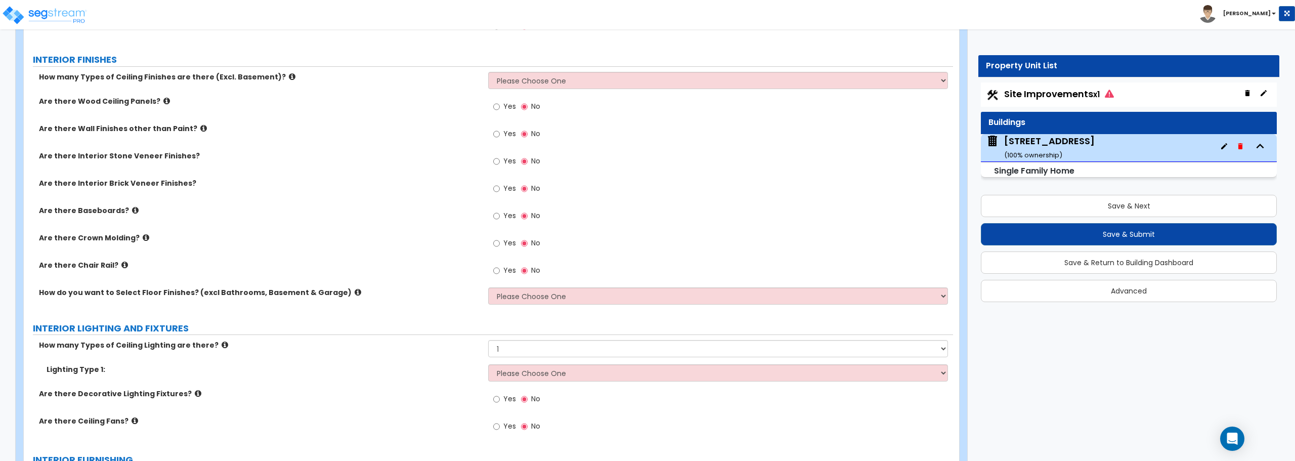
scroll to position [1922, 0]
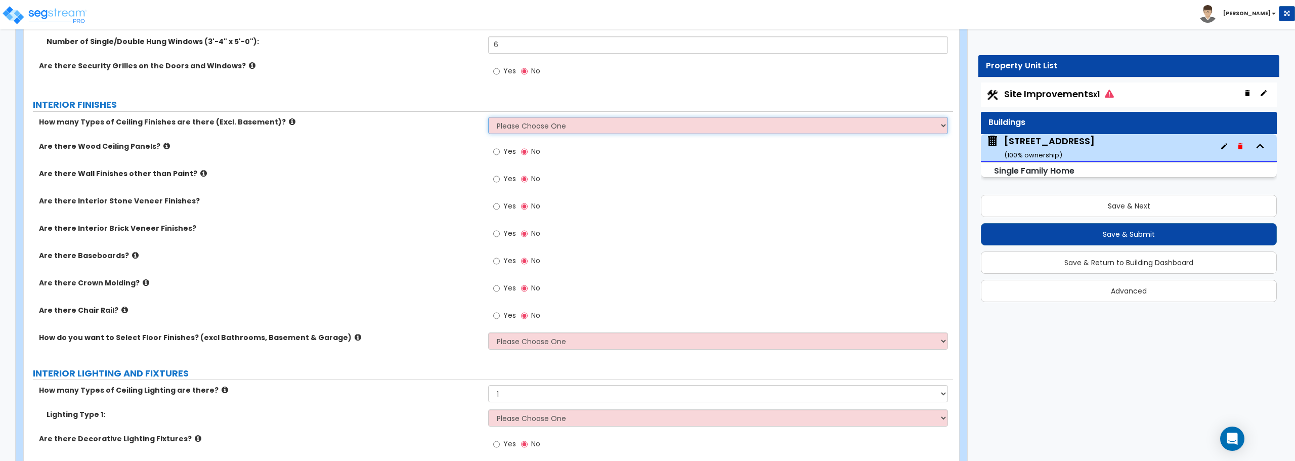
click at [558, 120] on select "Please Choose One 1 2 3" at bounding box center [717, 125] width 459 height 17
select select "1"
click at [488, 117] on select "Please Choose One 1 2 3" at bounding box center [717, 125] width 459 height 17
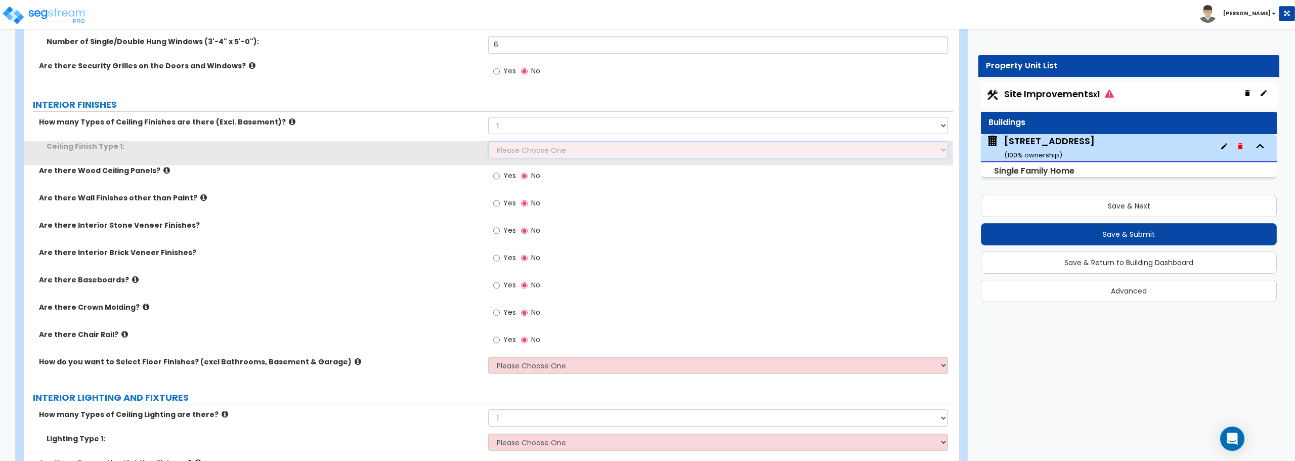
click at [559, 154] on select "Please Choose One Drop Ceiling Drywall Ceiling Open Ceiling" at bounding box center [717, 149] width 459 height 17
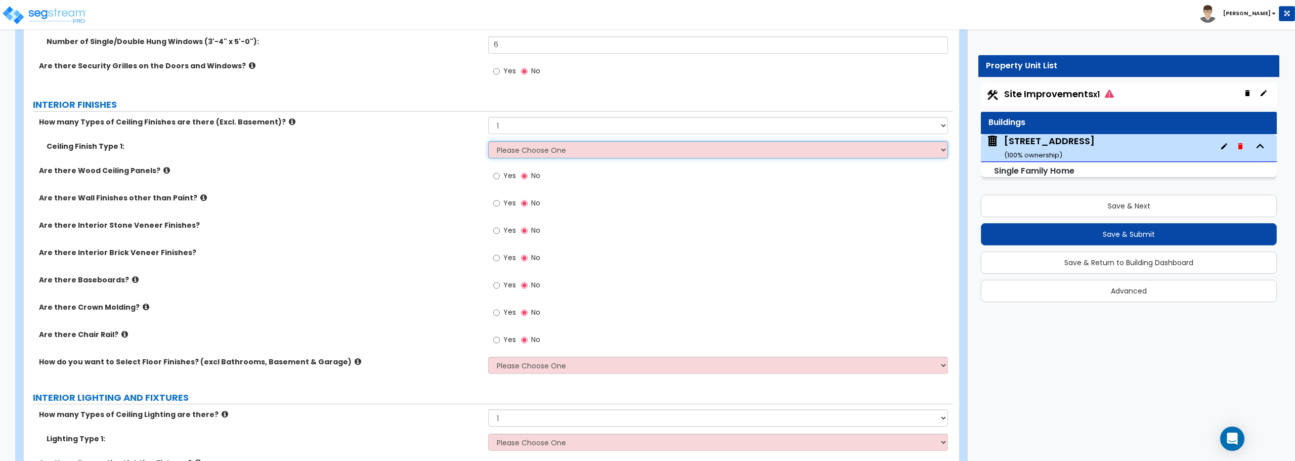
select select "2"
click at [488, 141] on select "Please Choose One Drop Ceiling Drywall Ceiling Open Ceiling" at bounding box center [717, 149] width 459 height 17
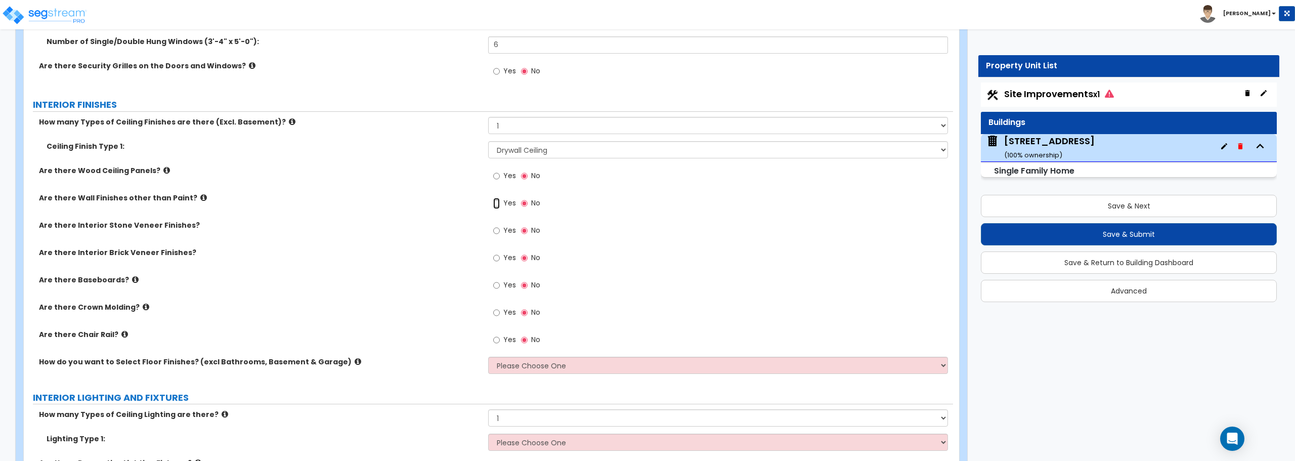
click at [500, 203] on input "Yes" at bounding box center [496, 203] width 7 height 11
radio input "true"
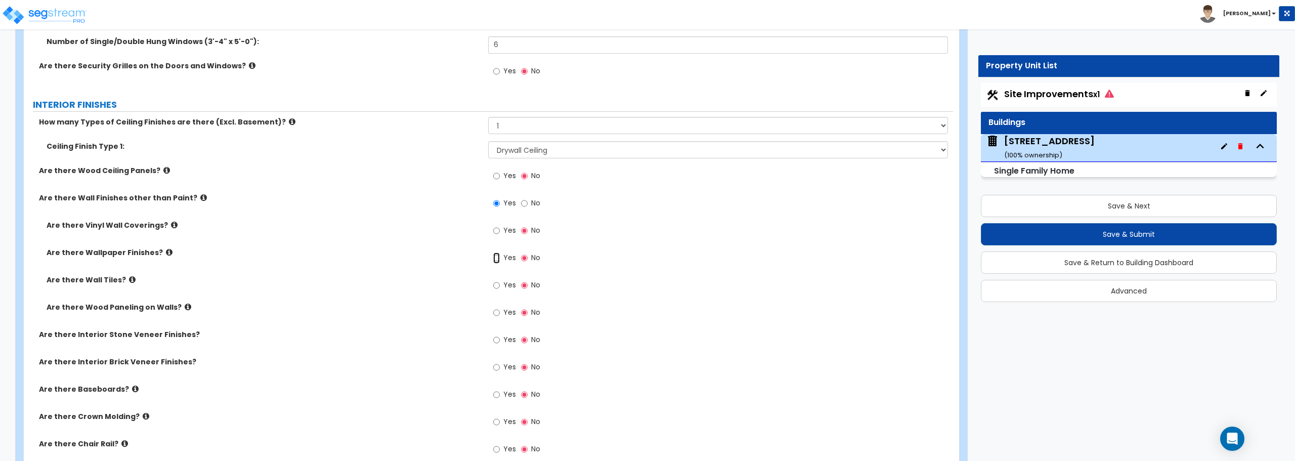
click at [496, 257] on input "Yes" at bounding box center [496, 257] width 7 height 11
radio input "true"
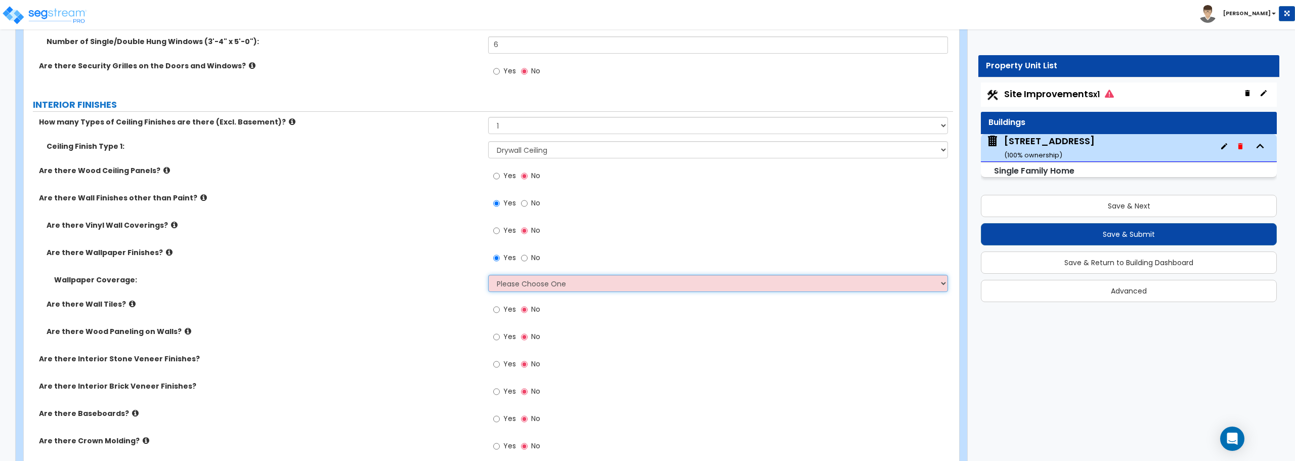
click at [607, 278] on select "Please Choose One Only a Small Portion of Walls are Covered Several Walls are C…" at bounding box center [717, 283] width 459 height 17
select select "5"
click at [488, 275] on select "Please Choose One Only a Small Portion of Walls are Covered Several Walls are C…" at bounding box center [717, 283] width 459 height 17
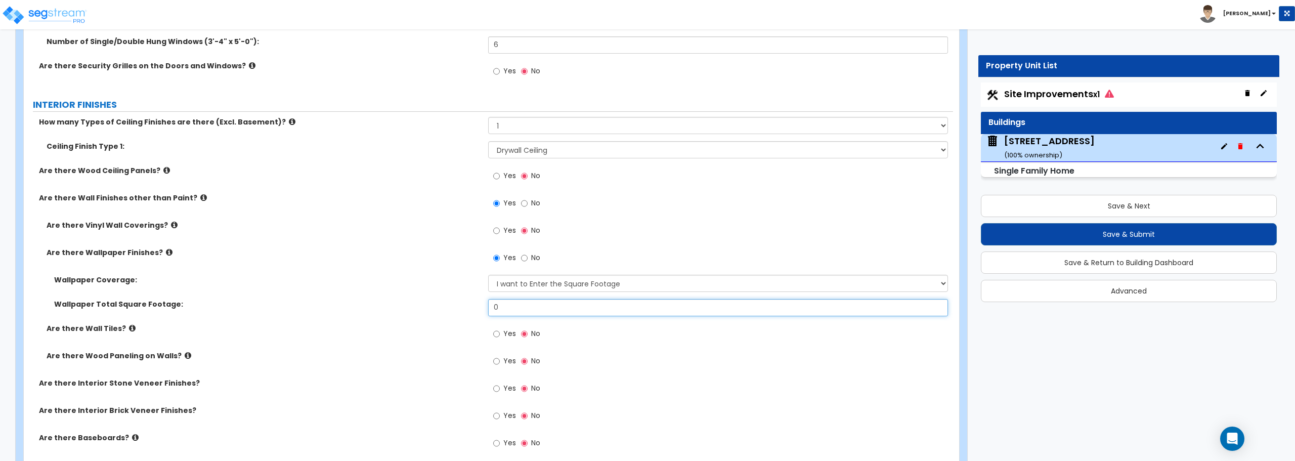
drag, startPoint x: 581, startPoint y: 307, endPoint x: 370, endPoint y: 298, distance: 211.1
click at [370, 299] on div "Wallpaper Total Square Footage: 0" at bounding box center [488, 311] width 929 height 24
type input "94"
click at [494, 363] on input "Yes" at bounding box center [496, 361] width 7 height 11
radio input "true"
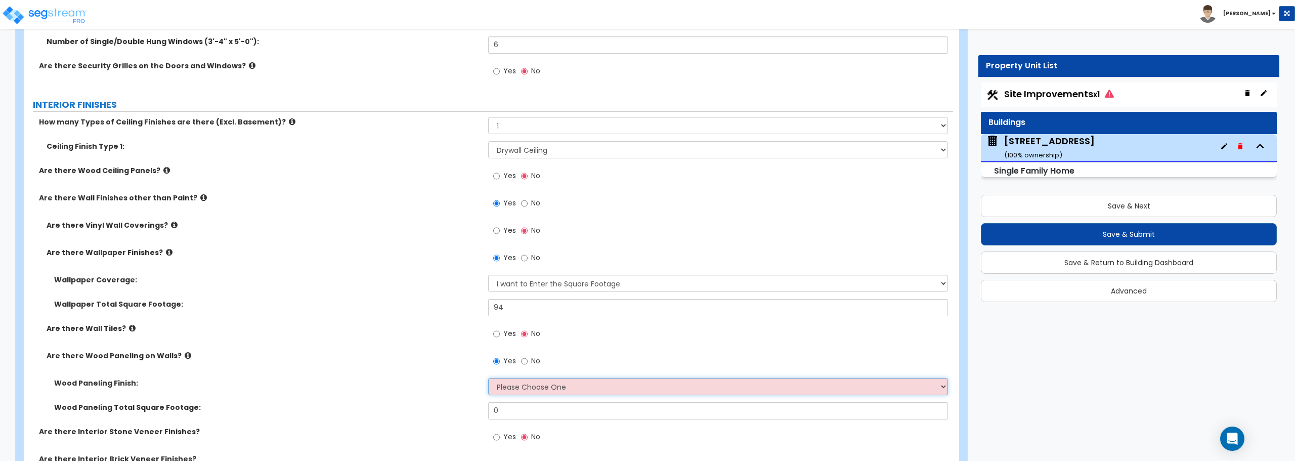
click at [540, 388] on select "Please Choose One Birch Mahogany Oak or Cherry Rosewood Teak I Don't Know, Plea…" at bounding box center [717, 386] width 459 height 17
select select "3"
click at [488, 378] on select "Please Choose One Birch Mahogany Oak or Cherry Rosewood Teak I Don't Know, Plea…" at bounding box center [717, 386] width 459 height 17
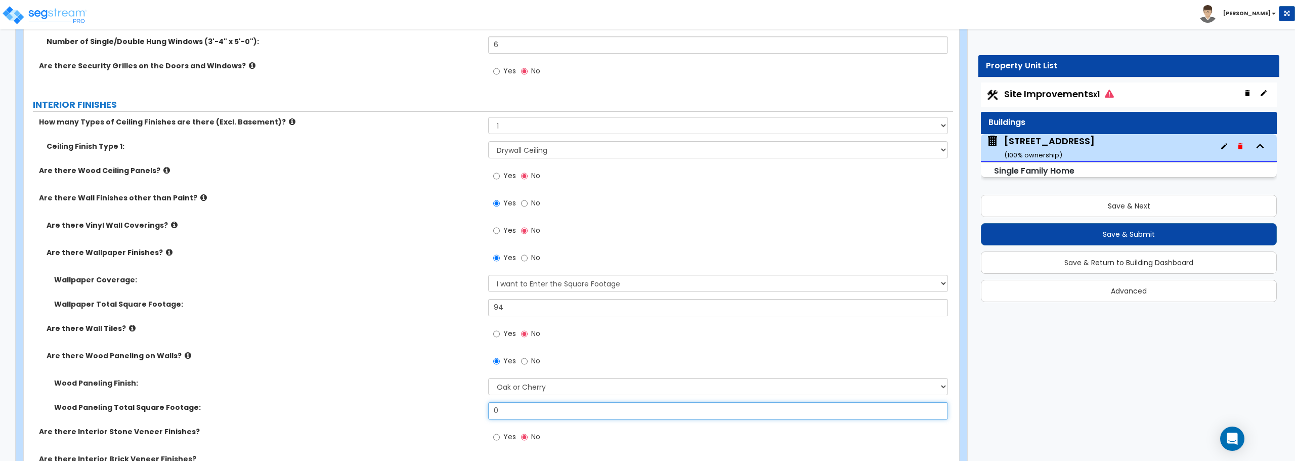
drag, startPoint x: 455, startPoint y: 413, endPoint x: 408, endPoint y: 412, distance: 47.5
click at [408, 412] on div "Wood Paneling Total Square Footage: 0" at bounding box center [488, 414] width 929 height 24
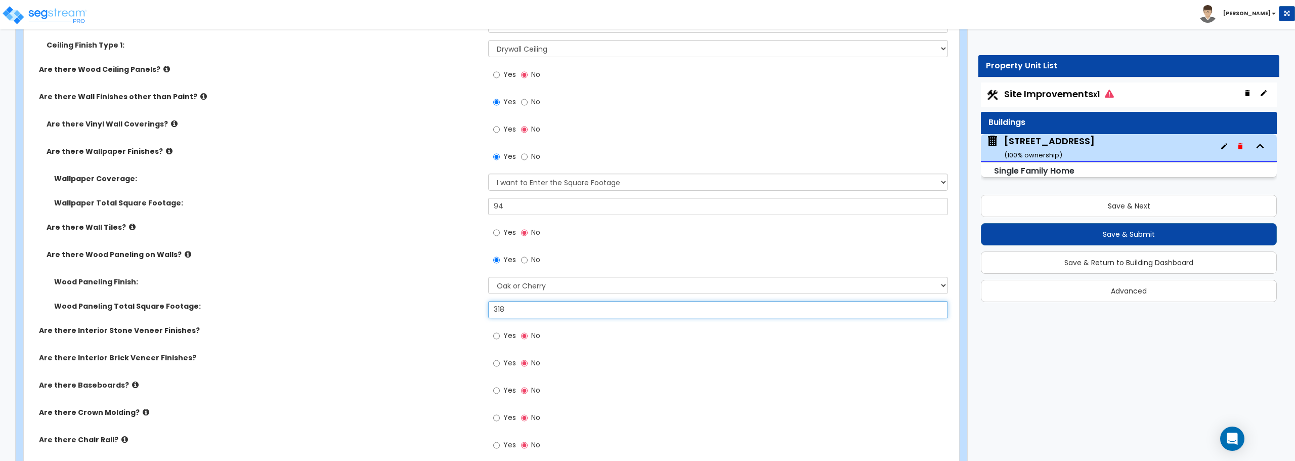
scroll to position [2074, 0]
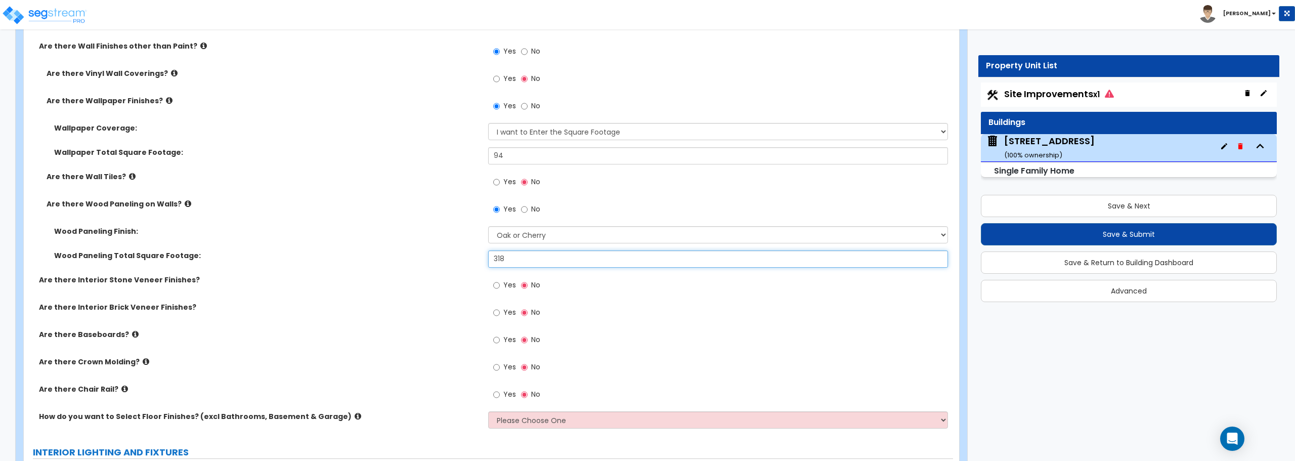
type input "318"
click at [496, 337] on input "Yes" at bounding box center [496, 339] width 7 height 11
radio input "true"
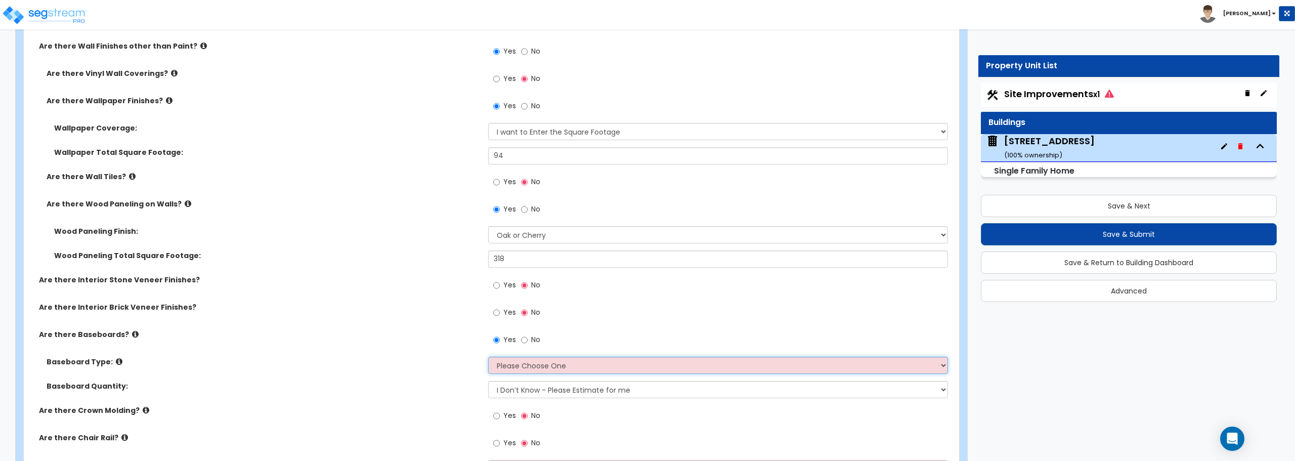
click at [555, 365] on select "Please Choose One Wood Vinyl Carpet Tile" at bounding box center [717, 365] width 459 height 17
select select "1"
click at [488, 357] on select "Please Choose One Wood Vinyl Carpet Tile" at bounding box center [717, 365] width 459 height 17
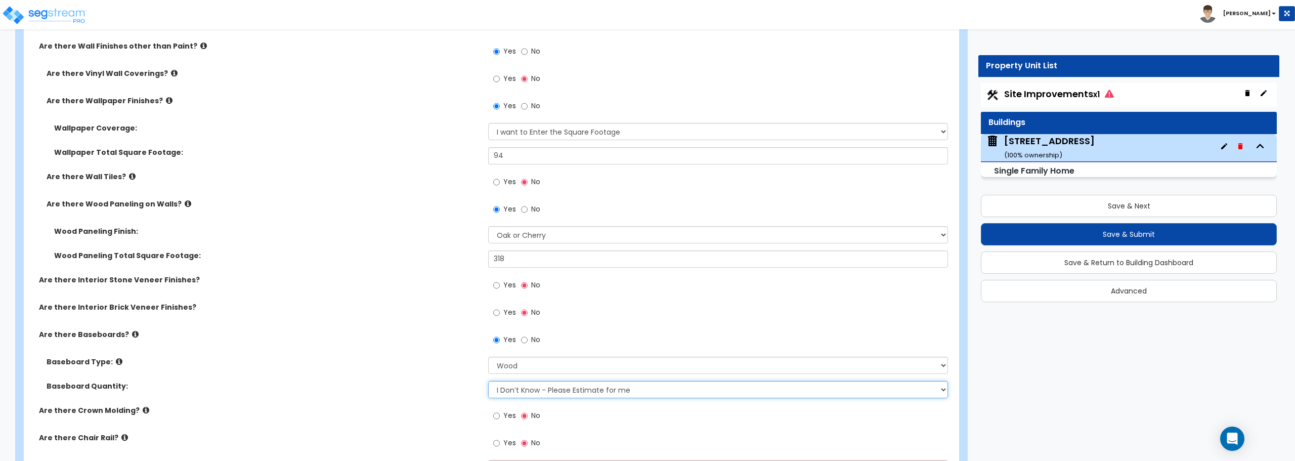
click at [562, 388] on select "I Don’t Know - Please Estimate for me I want to Enter the Linear Footage" at bounding box center [717, 389] width 459 height 17
select select "1"
click at [488, 381] on select "I Don’t Know - Please Estimate for me I want to Enter the Linear Footage" at bounding box center [717, 389] width 459 height 17
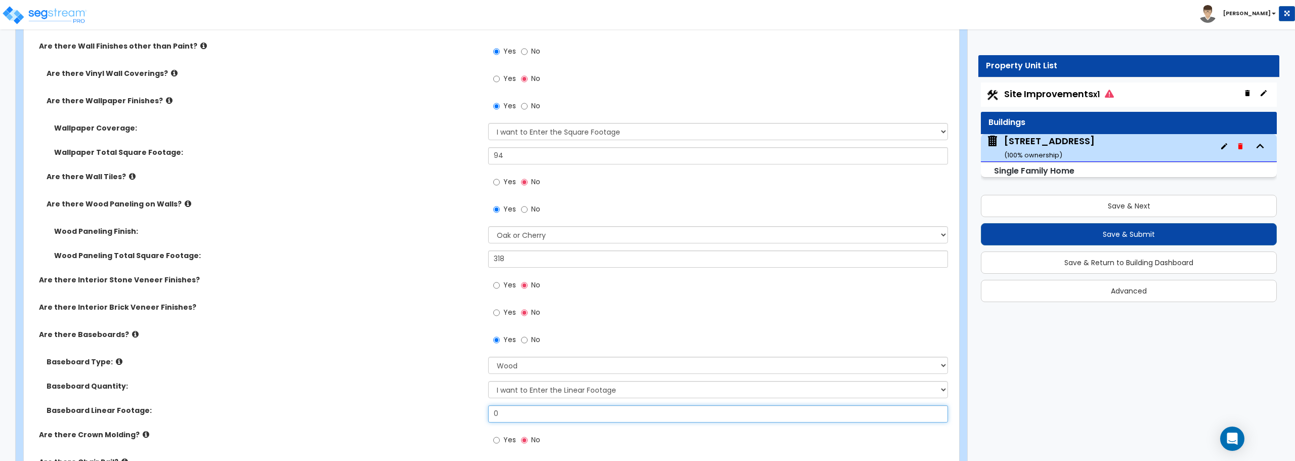
drag, startPoint x: 545, startPoint y: 412, endPoint x: 445, endPoint y: 414, distance: 100.2
click at [445, 414] on div "Baseboard Linear Footage: 0" at bounding box center [488, 417] width 929 height 24
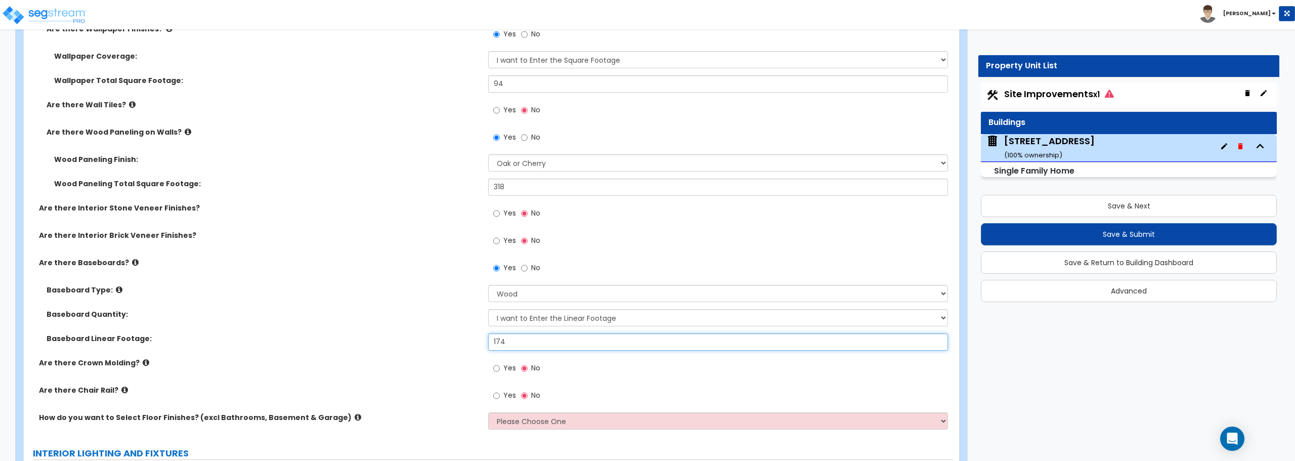
scroll to position [2175, 0]
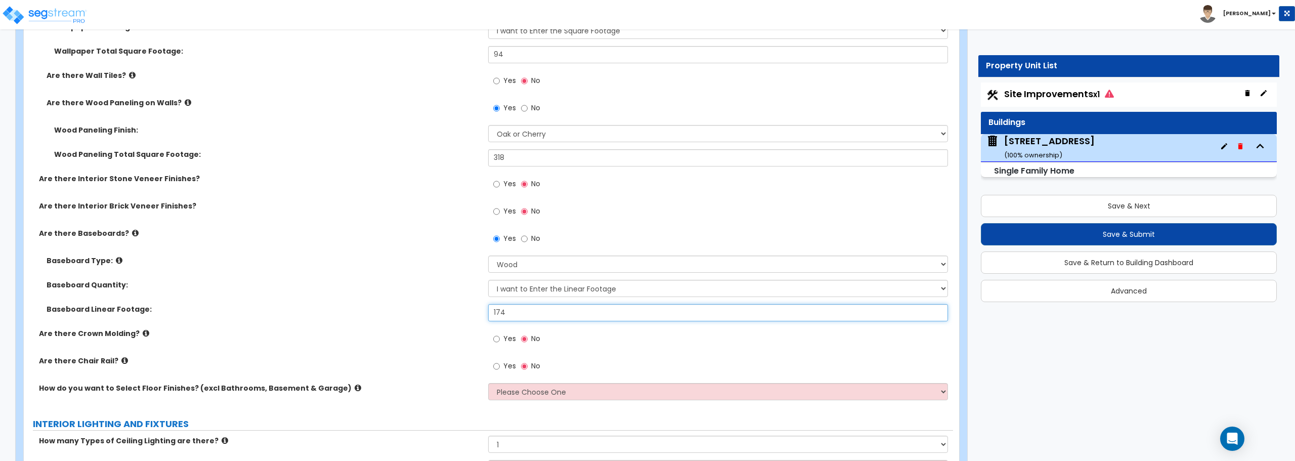
type input "174"
click at [494, 338] on input "Yes" at bounding box center [496, 338] width 7 height 11
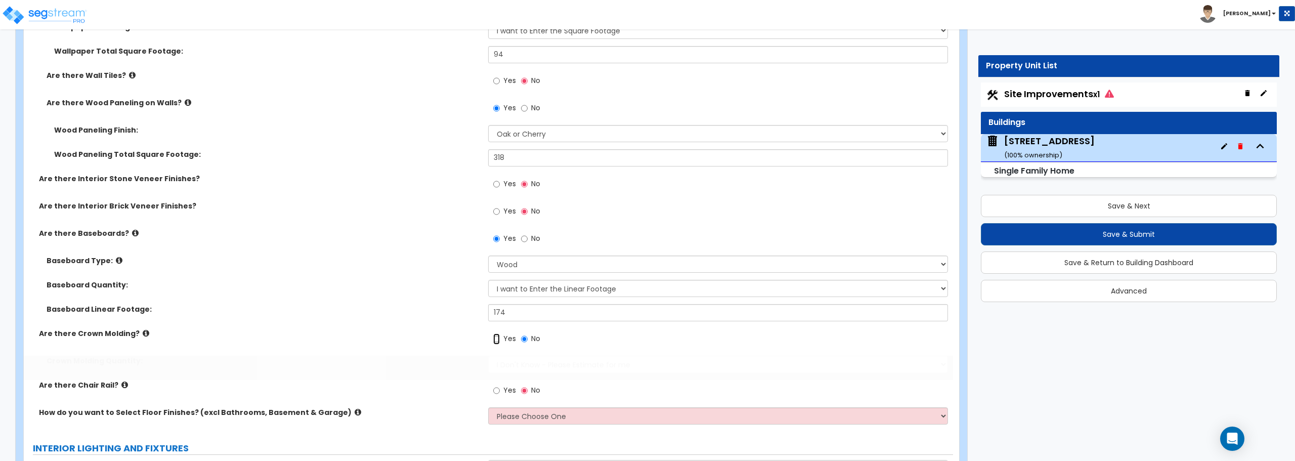
radio input "true"
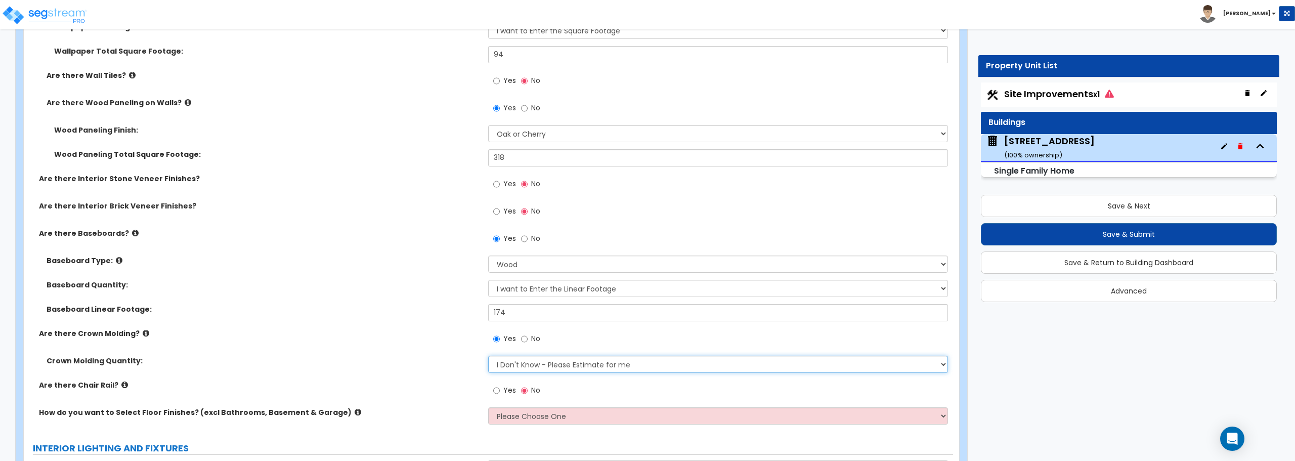
click at [535, 366] on select "I Don't Know - Please Estimate for me I want to Enter the Linear Footage" at bounding box center [717, 364] width 459 height 17
select select "1"
click at [488, 356] on select "I Don't Know - Please Estimate for me I want to Enter the Linear Footage" at bounding box center [717, 364] width 459 height 17
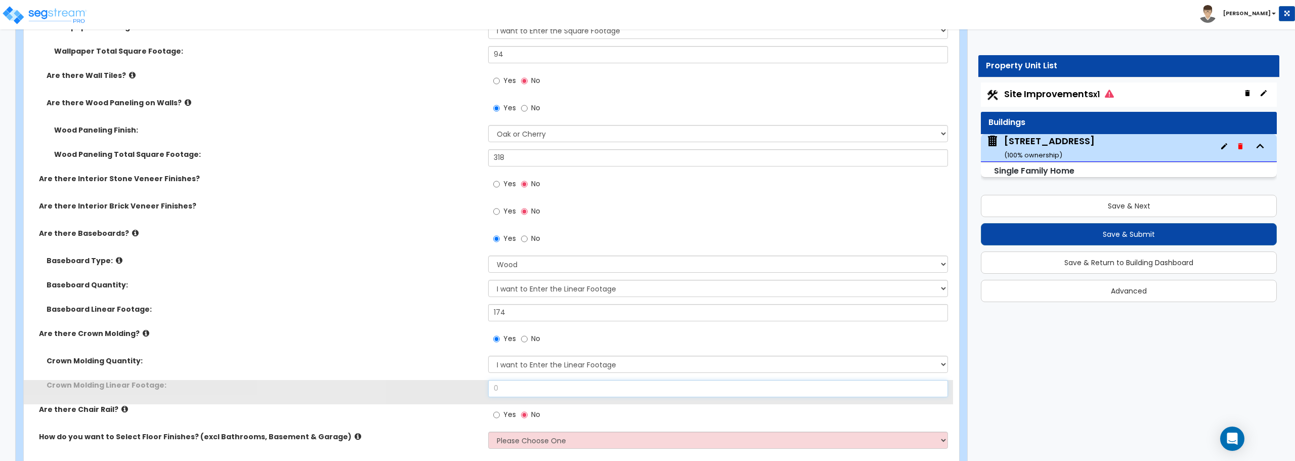
click at [534, 386] on input "0" at bounding box center [717, 388] width 459 height 17
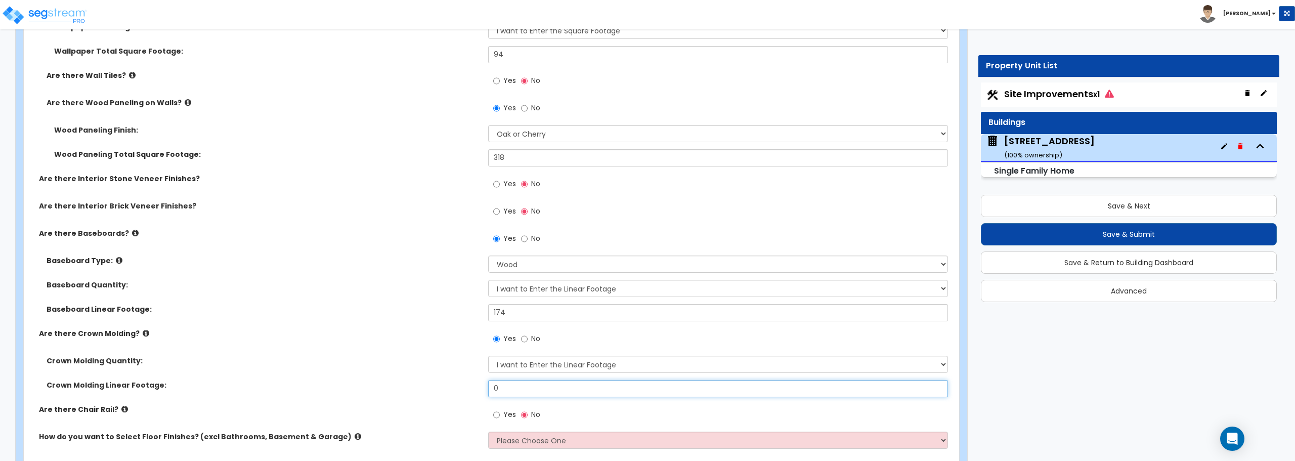
drag, startPoint x: 534, startPoint y: 386, endPoint x: 411, endPoint y: 377, distance: 123.8
click at [411, 377] on div "Crown Molding Quantity: I Don't Know - Please Estimate for me I want to Enter t…" at bounding box center [488, 380] width 914 height 49
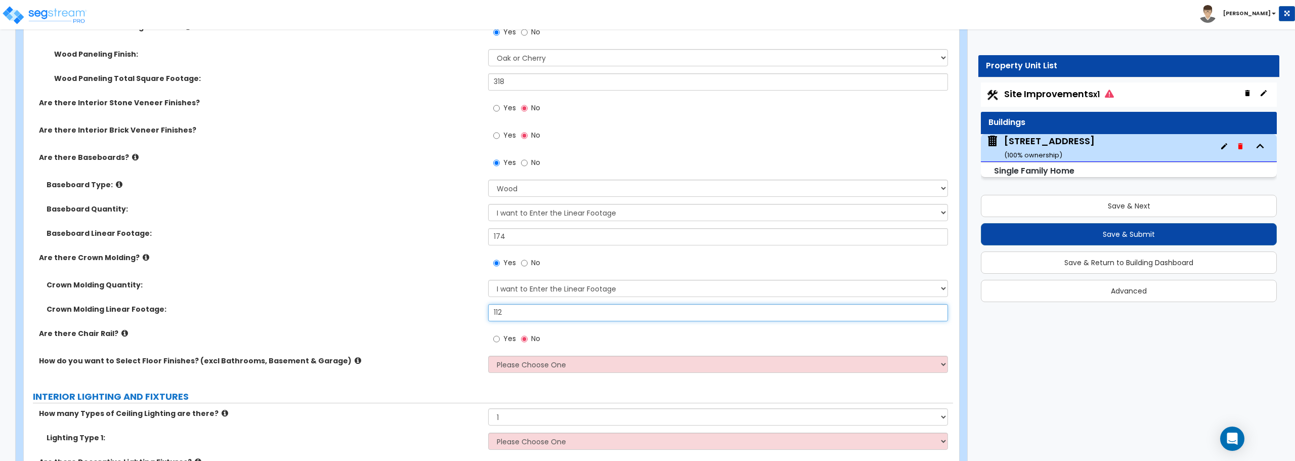
scroll to position [2276, 0]
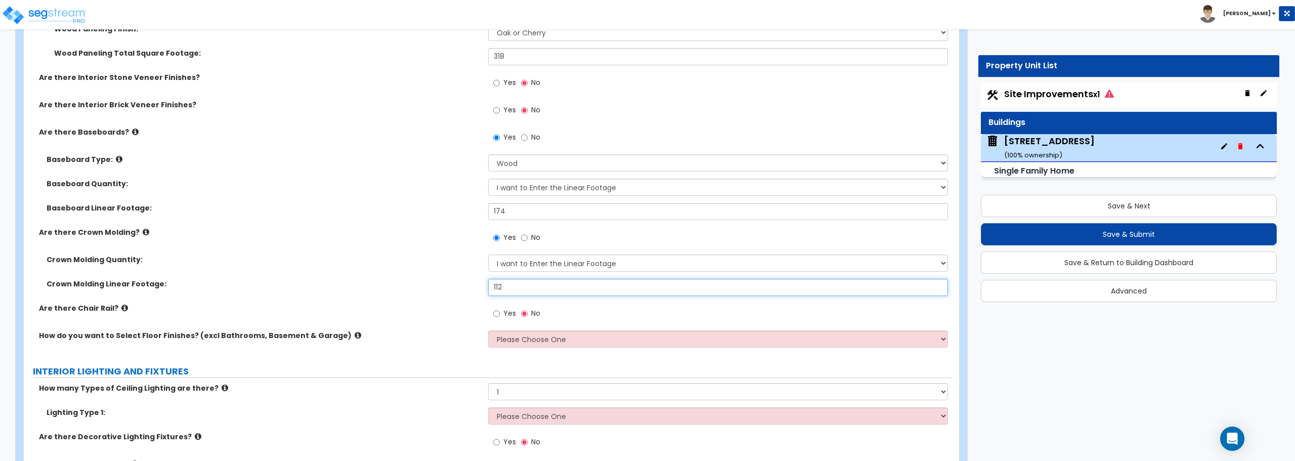
type input "112"
click at [498, 336] on select "Please Choose One I want to Select Floor Finishes for the Areas of the House I …" at bounding box center [717, 338] width 459 height 17
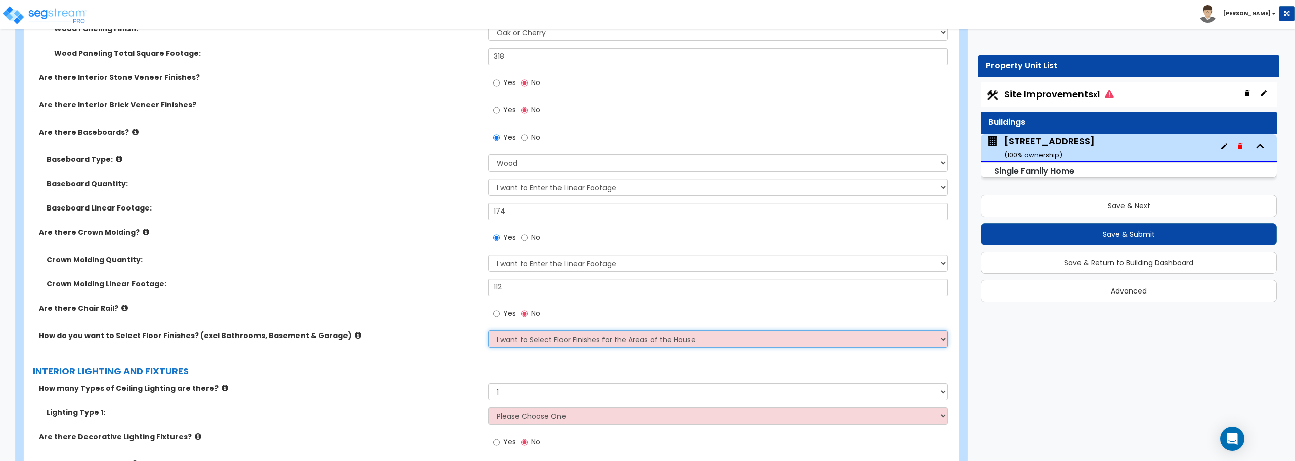
click at [488, 330] on select "Please Choose One I want to Select Floor Finishes for the Areas of the House I …" at bounding box center [717, 338] width 459 height 17
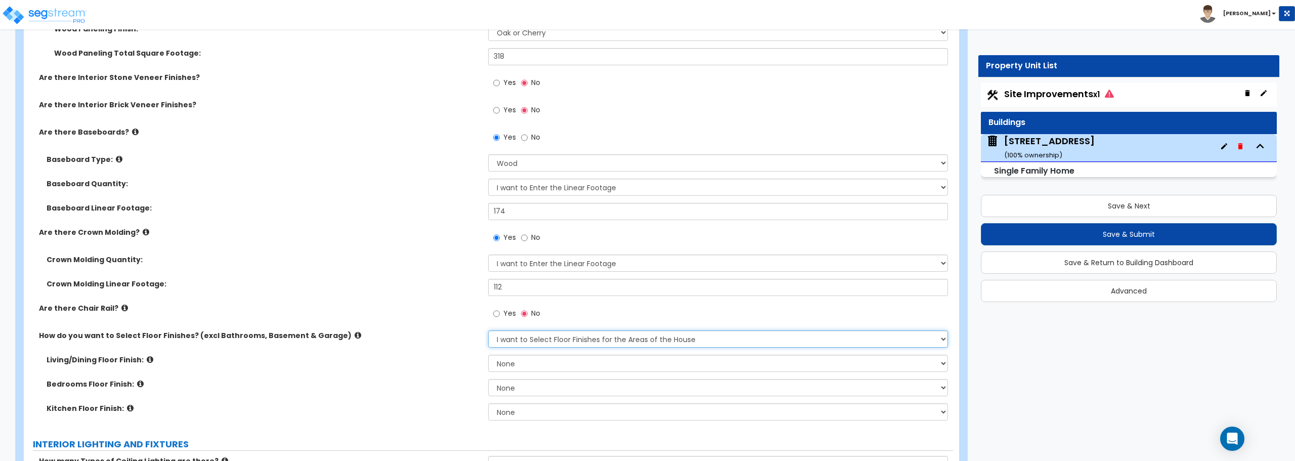
click at [515, 342] on select "Please Choose One I want to Select Floor Finishes for the Areas of the House I …" at bounding box center [717, 338] width 459 height 17
select select "2"
click at [488, 330] on select "Please Choose One I want to Select Floor Finishes for the Areas of the House I …" at bounding box center [717, 338] width 459 height 17
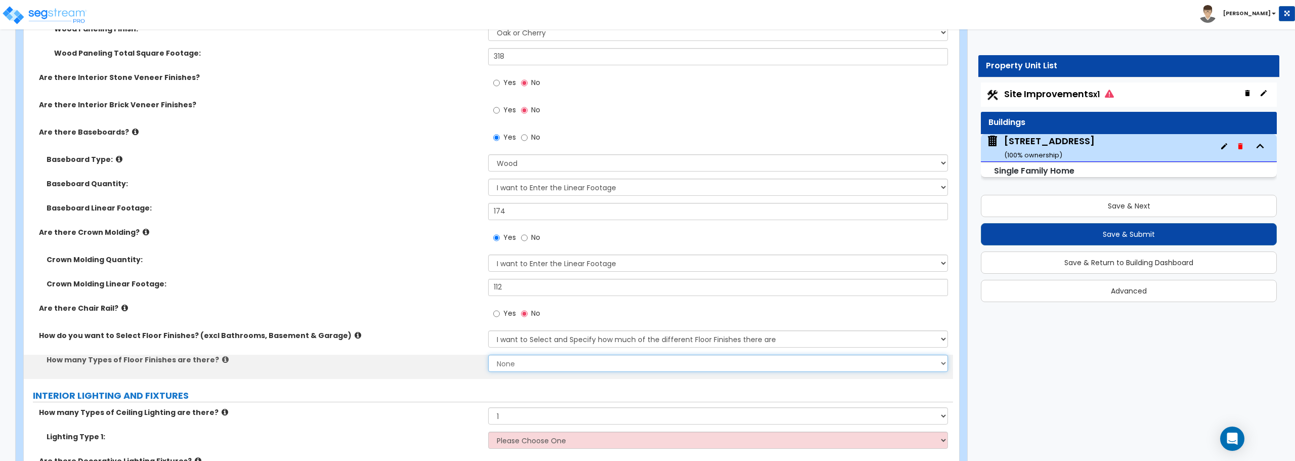
click at [515, 367] on select "None 1 2 3 4" at bounding box center [717, 363] width 459 height 17
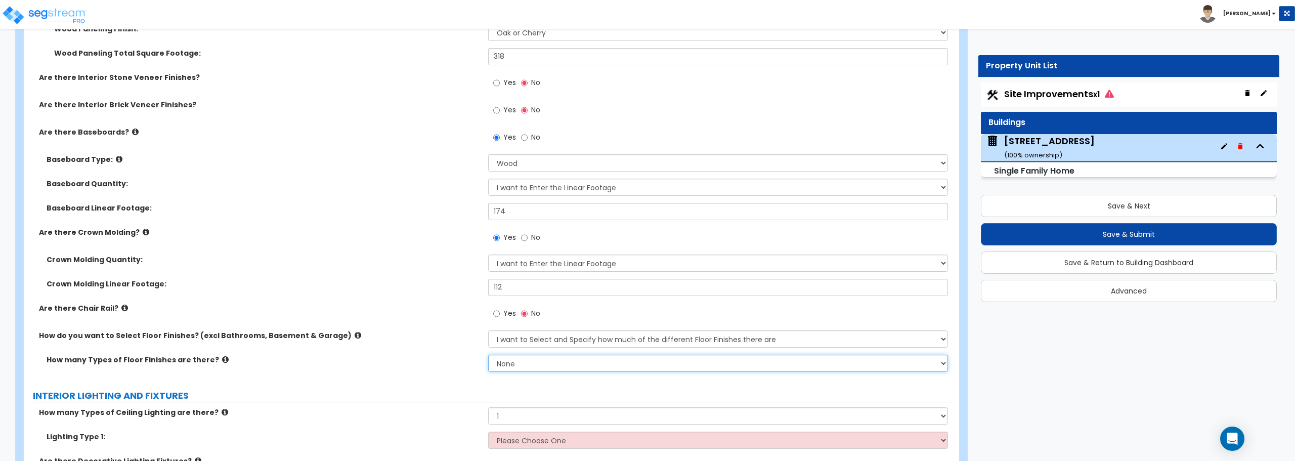
select select "1"
click at [488, 355] on select "None 1 2 3 4" at bounding box center [717, 363] width 459 height 17
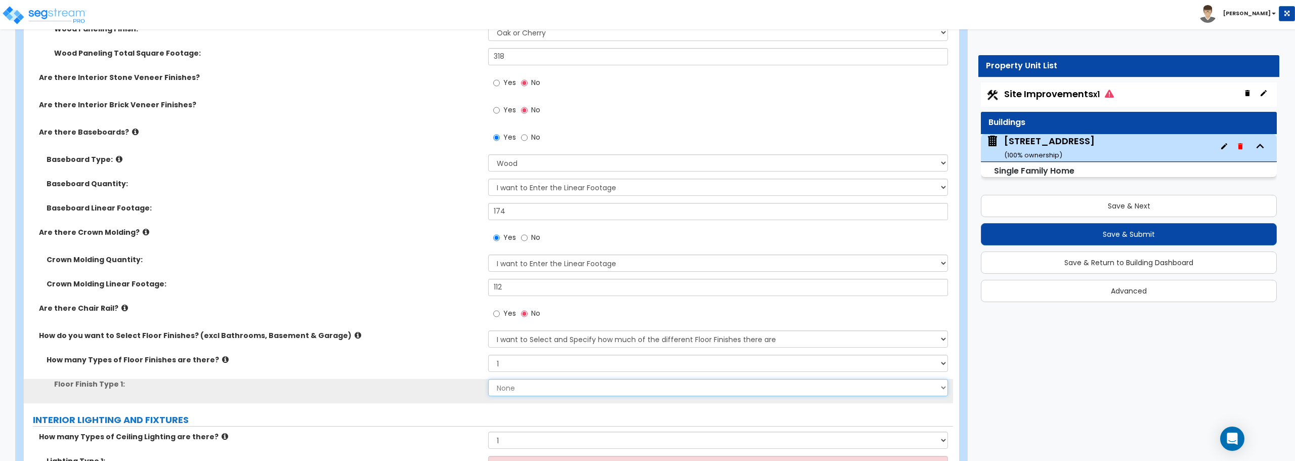
click at [521, 388] on select "None Tile Flooring Hardwood Flooring Resilient Laminate Flooring VCT Flooring S…" at bounding box center [717, 387] width 459 height 17
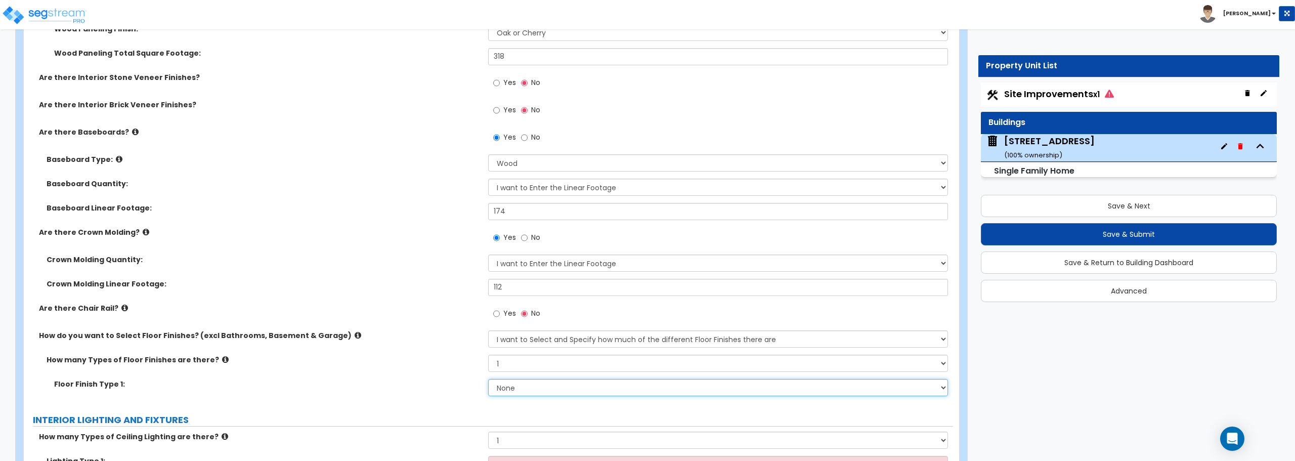
select select "6"
click at [488, 379] on select "None Tile Flooring Hardwood Flooring Resilient Laminate Flooring VCT Flooring S…" at bounding box center [717, 387] width 459 height 17
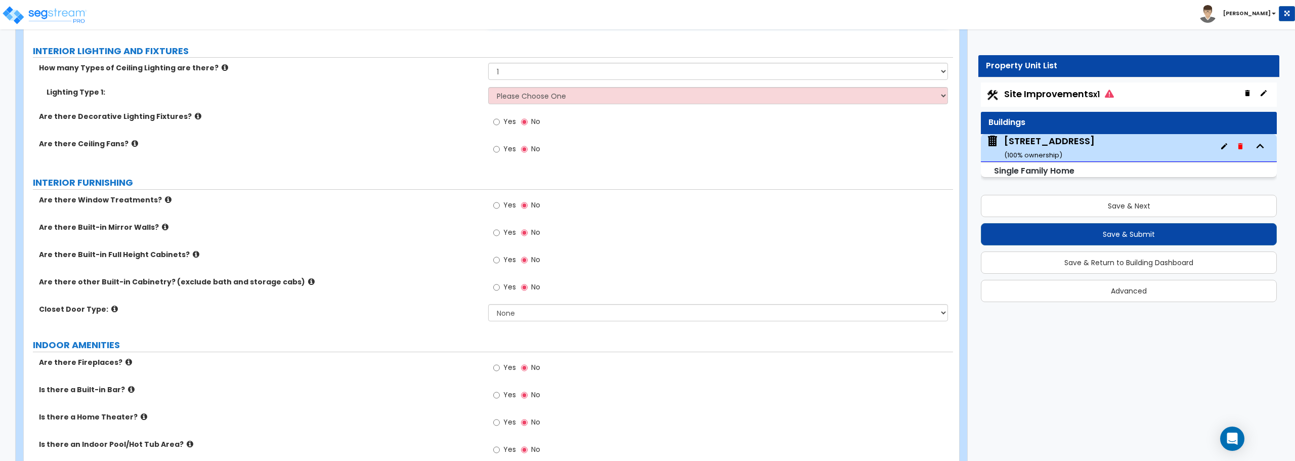
scroll to position [2630, 0]
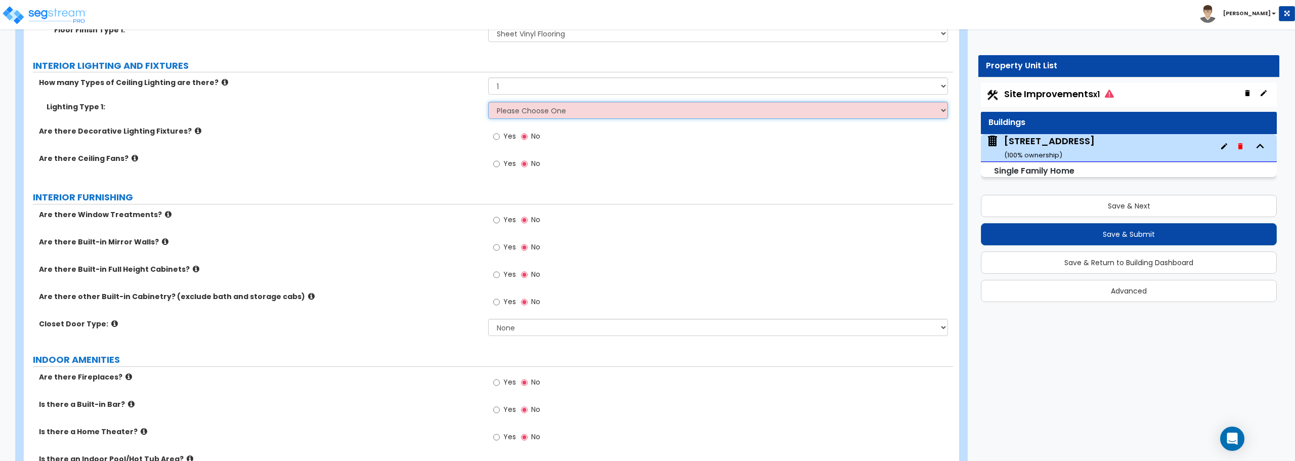
click at [541, 111] on select "Please Choose One LED Surface-Mounted LED Recessed Fluorescent Surface-Mounted …" at bounding box center [717, 110] width 459 height 17
click at [567, 113] on select "Please Choose One LED Surface-Mounted LED Recessed Fluorescent Surface-Mounted …" at bounding box center [717, 110] width 459 height 17
select select "2"
click at [488, 102] on select "Please Choose One LED Surface-Mounted LED Recessed Fluorescent Surface-Mounted …" at bounding box center [717, 110] width 459 height 17
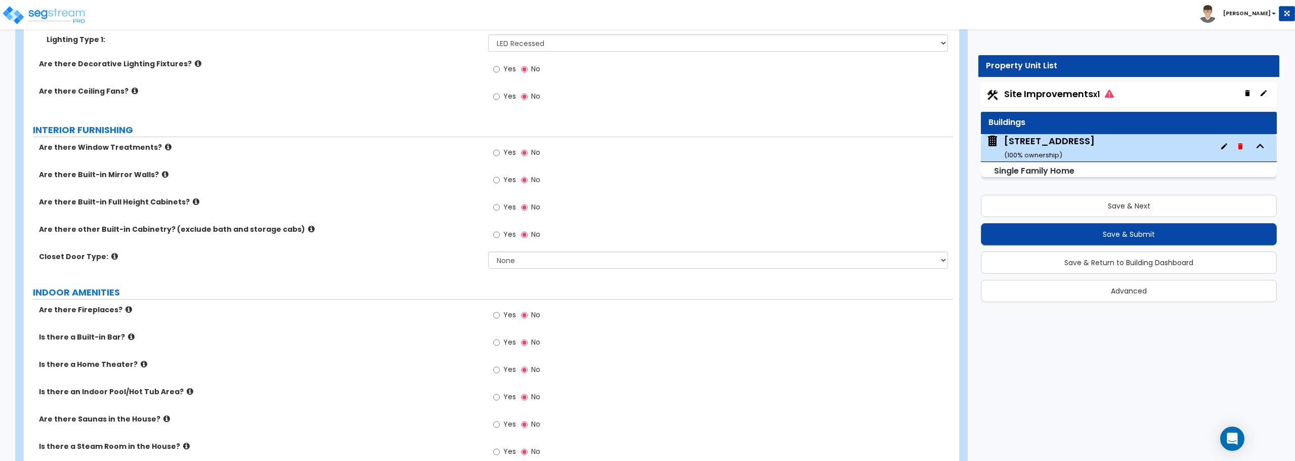
scroll to position [2680, 0]
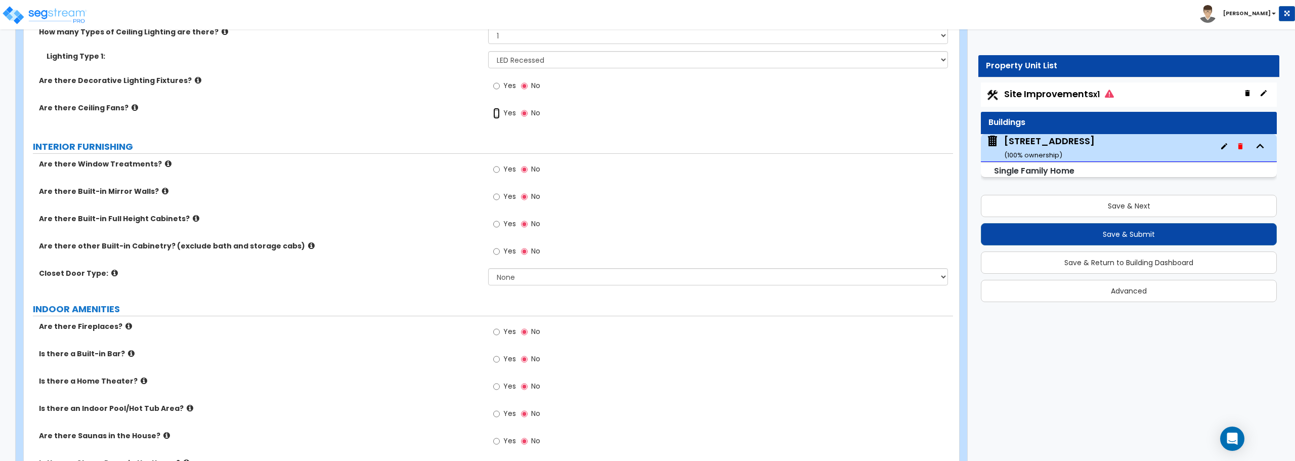
click at [494, 111] on input "Yes" at bounding box center [496, 113] width 7 height 11
radio input "true"
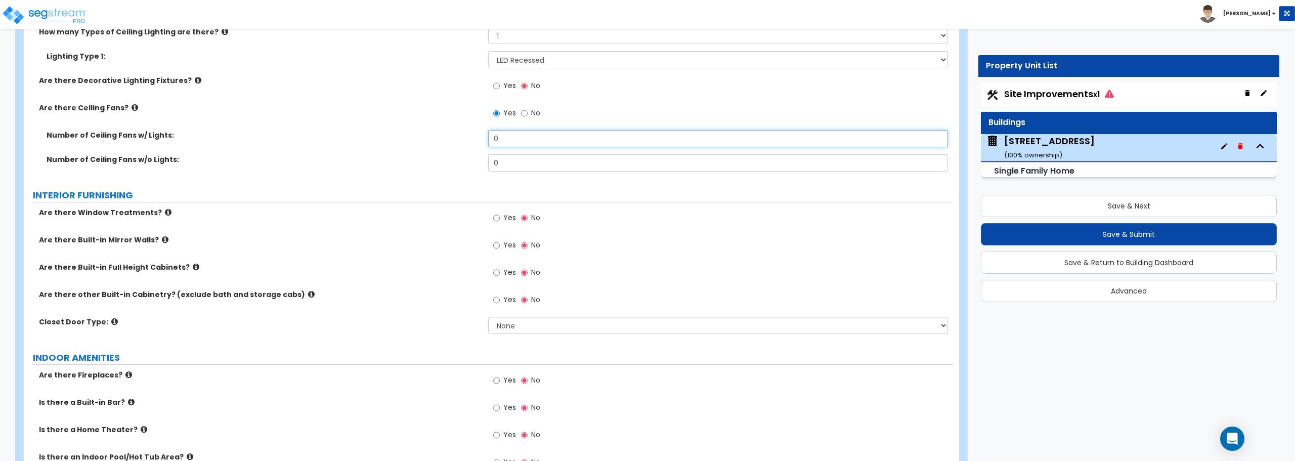
drag, startPoint x: 500, startPoint y: 139, endPoint x: 479, endPoint y: 139, distance: 21.2
click at [479, 139] on div "Number of Ceiling Fans w/ Lights: 0" at bounding box center [488, 142] width 929 height 24
type input "1"
click at [497, 217] on input "Yes" at bounding box center [496, 217] width 7 height 11
radio input "true"
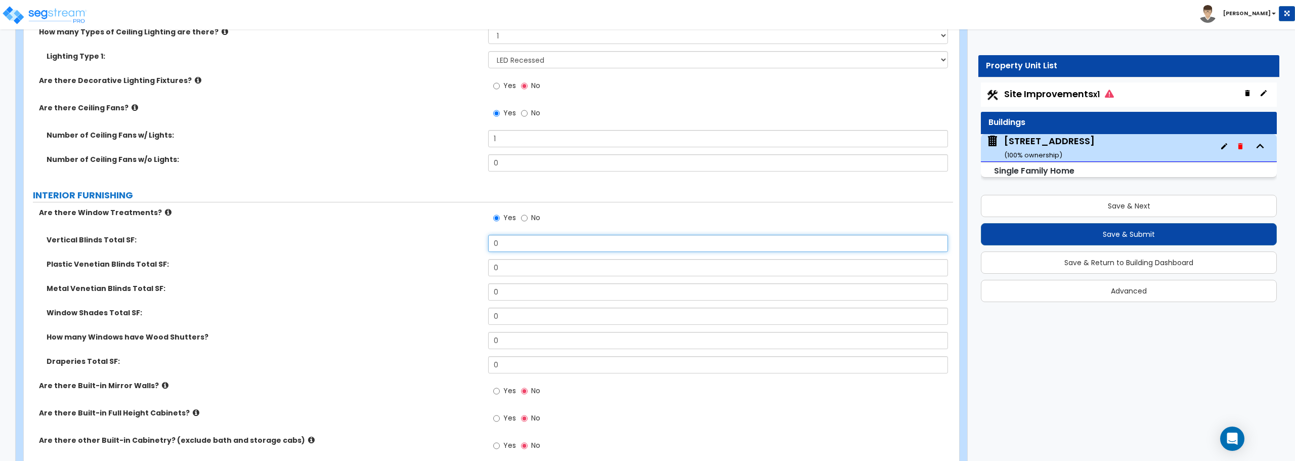
drag, startPoint x: 510, startPoint y: 242, endPoint x: 463, endPoint y: 242, distance: 47.0
click at [463, 242] on div "Vertical Blinds Total SF: 0" at bounding box center [488, 247] width 929 height 24
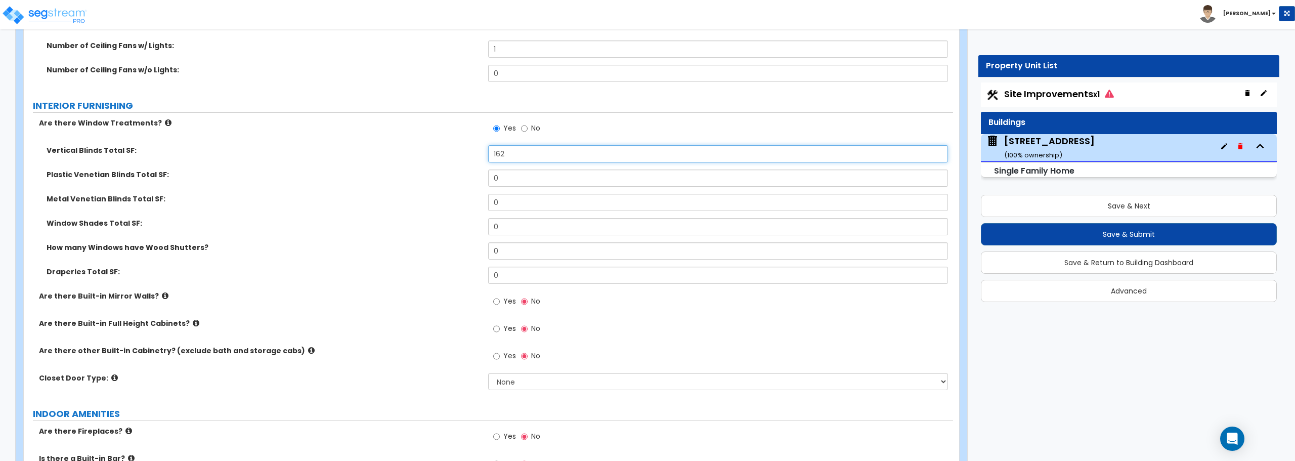
scroll to position [2832, 0]
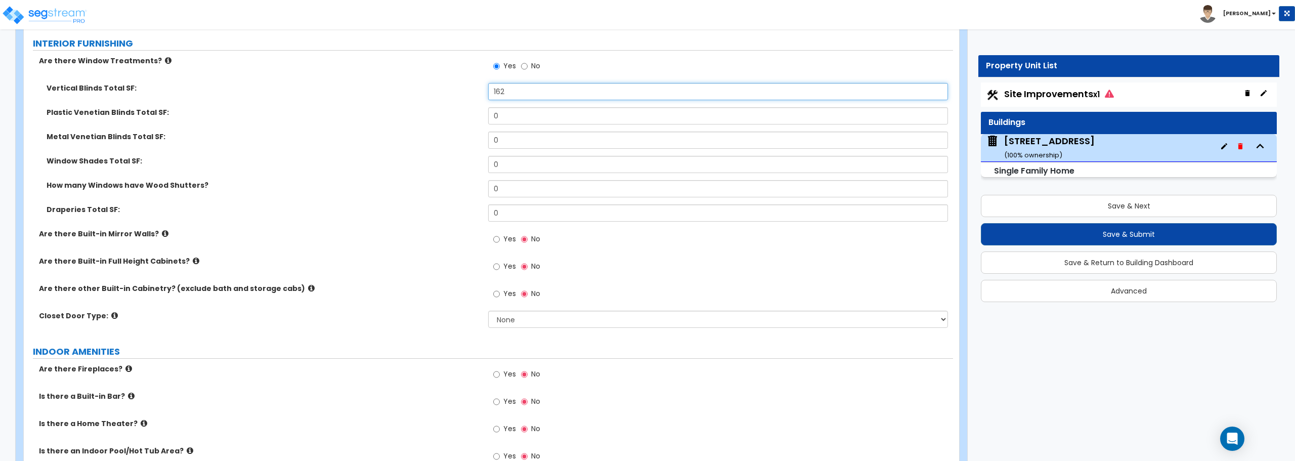
type input "162"
click at [530, 318] on select "None Bi-fold Louvered Doors Bi-fold Panel Doors Sliding Doors Hinged Wood Door" at bounding box center [717, 319] width 459 height 17
select select "3"
click at [488, 311] on select "None Bi-fold Louvered Doors Bi-fold Panel Doors Sliding Doors Hinged Wood Door" at bounding box center [717, 319] width 459 height 17
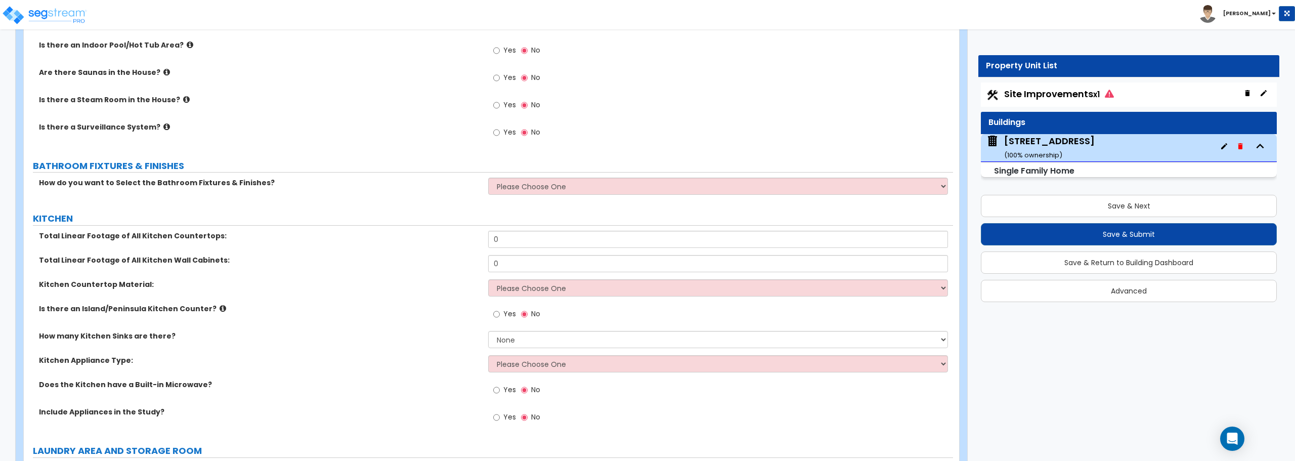
scroll to position [3287, 0]
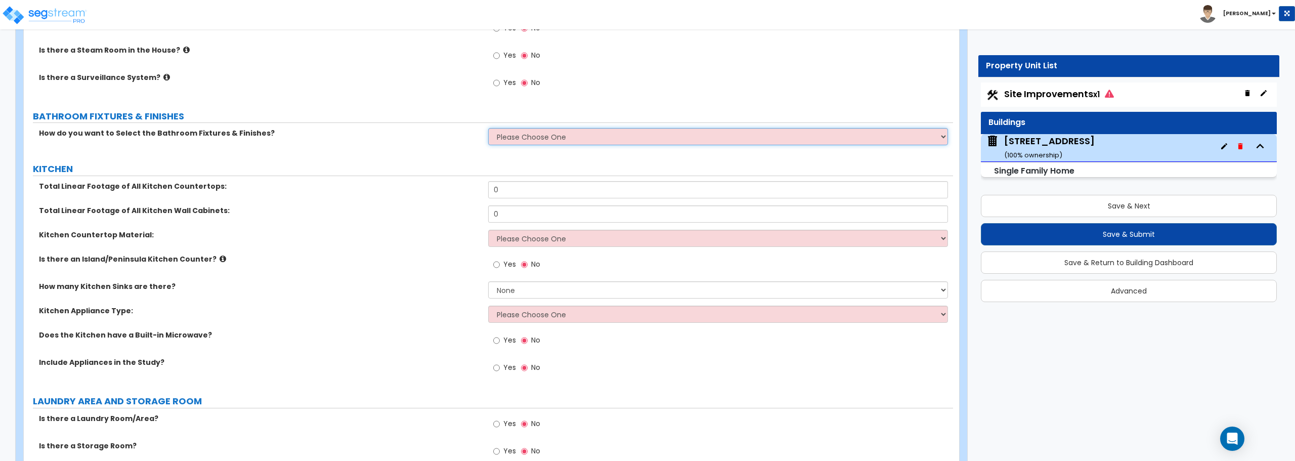
click at [562, 137] on select "Please Choose One I want to Select Fixtures and Finishes only for one Bath and …" at bounding box center [717, 136] width 459 height 17
click at [488, 128] on select "Please Choose One I want to Select Fixtures and Finishes only for one Bath and …" at bounding box center [717, 136] width 459 height 17
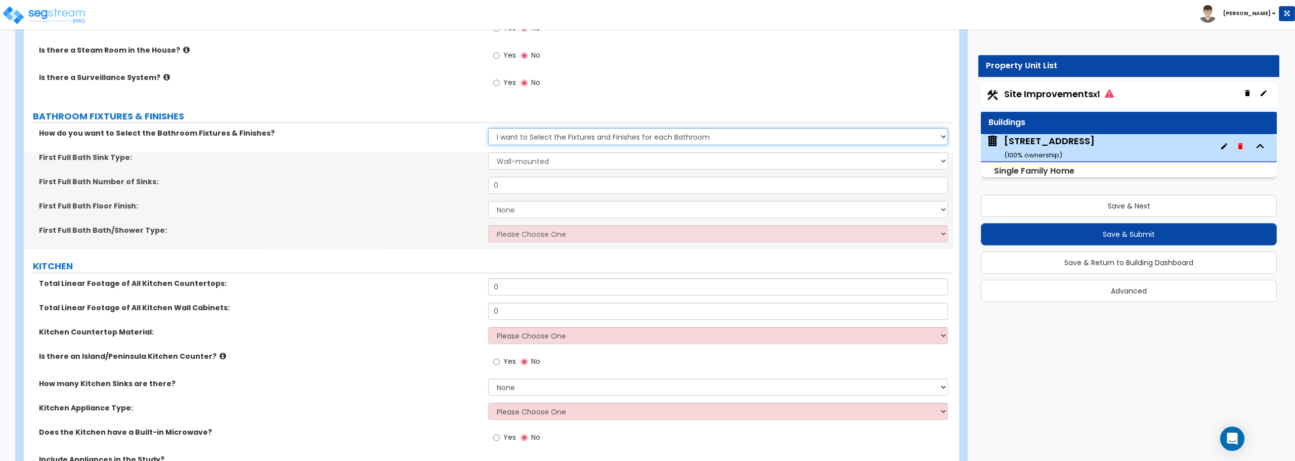
click at [571, 139] on select "Please Choose One I want to Select Fixtures and Finishes only for one Bath and …" at bounding box center [717, 136] width 459 height 17
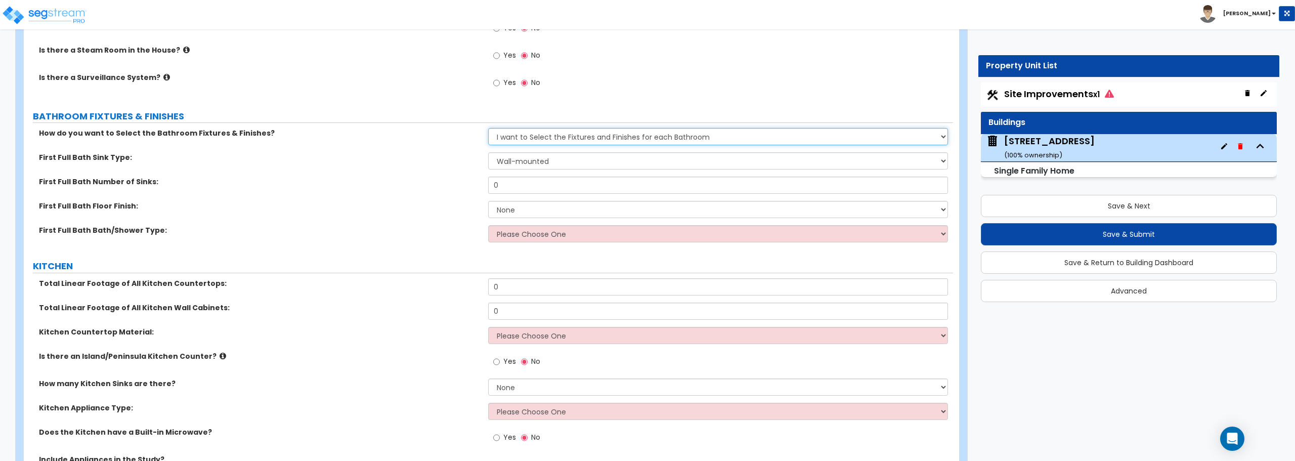
select select "1"
click at [488, 128] on select "Please Choose One I want to Select Fixtures and Finishes only for one Bath and …" at bounding box center [717, 136] width 459 height 17
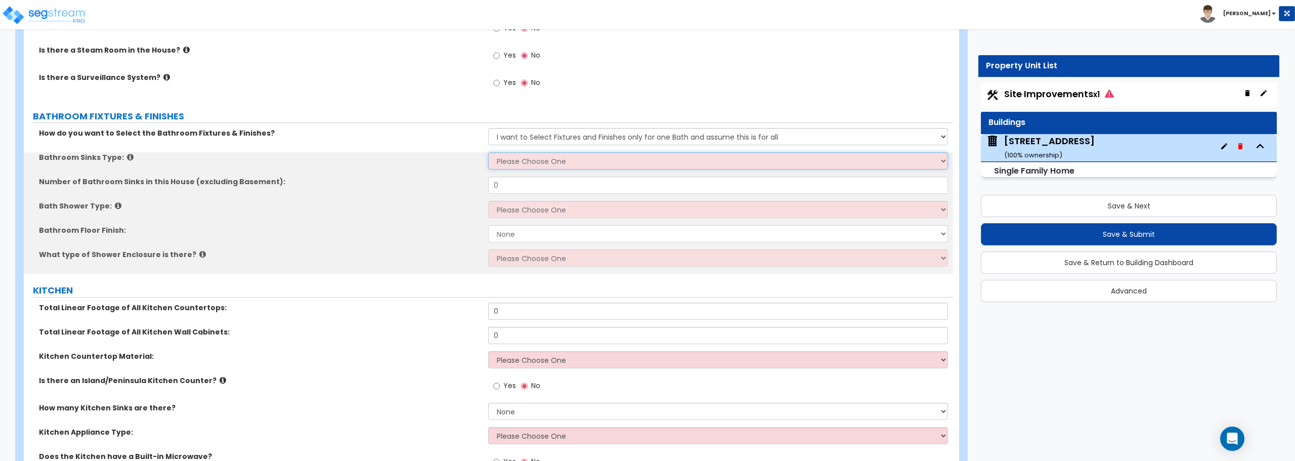
click at [576, 160] on select "Please Choose One Wall-mounted Pedestal-mounted Vanity-mounted" at bounding box center [717, 160] width 459 height 17
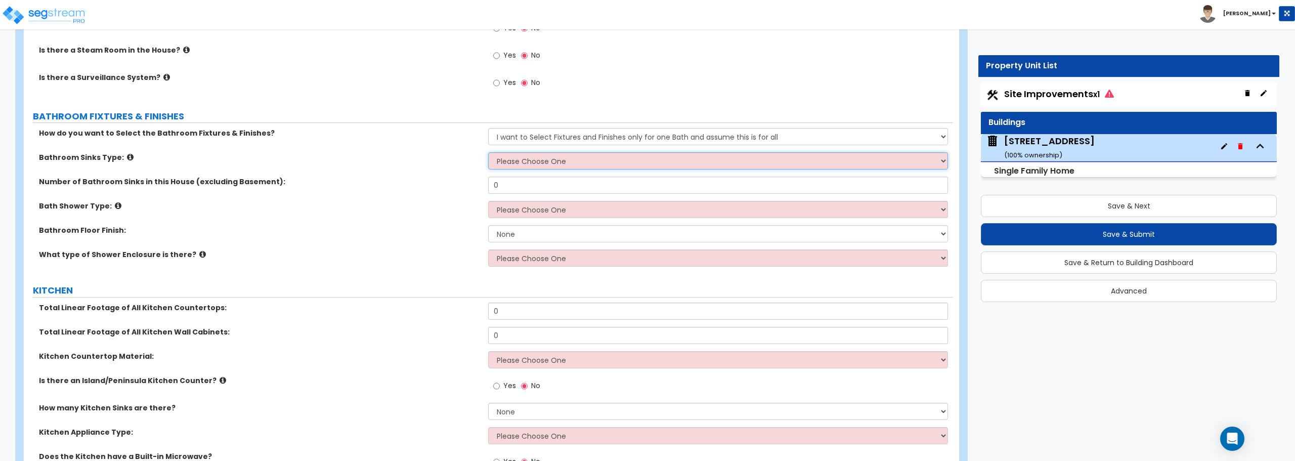
select select "3"
click at [488, 152] on select "Please Choose One Wall-mounted Pedestal-mounted Vanity-mounted" at bounding box center [717, 160] width 459 height 17
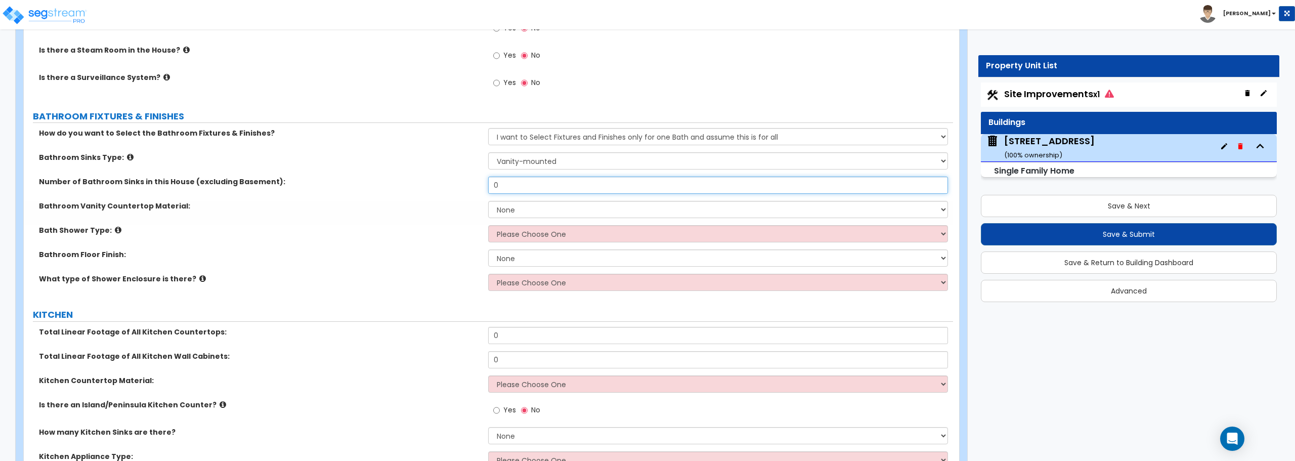
click at [576, 187] on input "0" at bounding box center [717, 185] width 459 height 17
drag, startPoint x: 576, startPoint y: 187, endPoint x: 431, endPoint y: 188, distance: 144.6
click at [431, 188] on div "Number of Bathroom Sinks in this House (excluding Basement): 0" at bounding box center [488, 189] width 929 height 24
type input "1"
click at [523, 211] on select "None Plastic Laminate Solid Surface Stone Quartz Marble Tile Wood Stainless Ste…" at bounding box center [717, 209] width 459 height 17
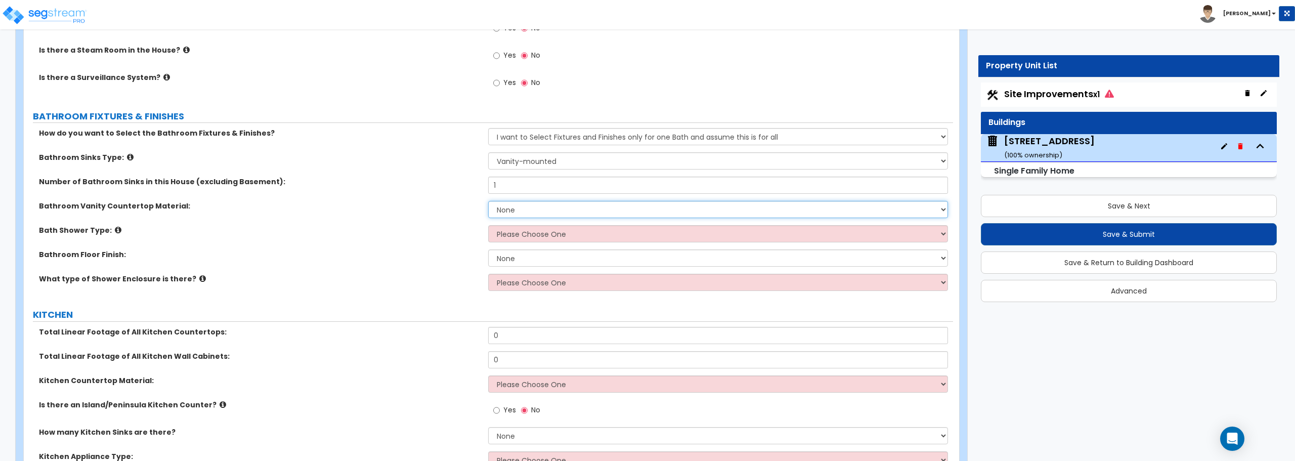
select select "5"
click at [488, 201] on select "None Plastic Laminate Solid Surface Stone Quartz Marble Tile Wood Stainless Ste…" at bounding box center [717, 209] width 459 height 17
click at [520, 235] on select "Please Choose One Standalone Shower Bathtub - Shower Combination" at bounding box center [717, 233] width 459 height 17
select select "2"
click at [488, 225] on select "Please Choose One Standalone Shower Bathtub - Shower Combination" at bounding box center [717, 233] width 459 height 17
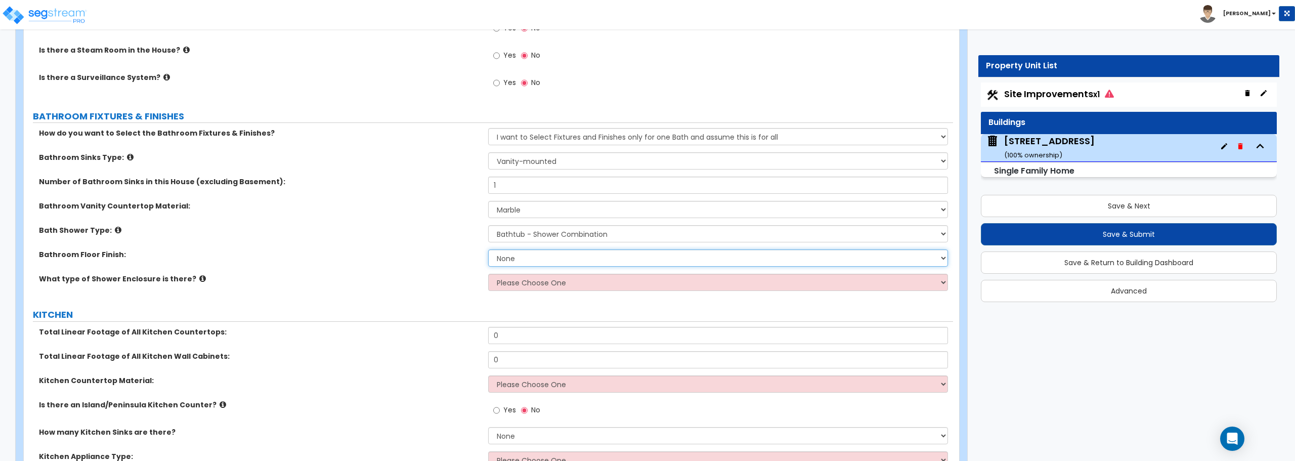
click at [549, 260] on select "None Tile Flooring Hardwood Flooring Resilient Laminate Flooring VCT Flooring S…" at bounding box center [717, 257] width 459 height 17
select select "5"
click at [488, 249] on select "None Tile Flooring Hardwood Flooring Resilient Laminate Flooring VCT Flooring S…" at bounding box center [717, 257] width 459 height 17
click at [541, 283] on select "Please Choose One Curtain & [PERSON_NAME] Sliding Doors Glass Hinged Doors" at bounding box center [717, 282] width 459 height 17
select select "1"
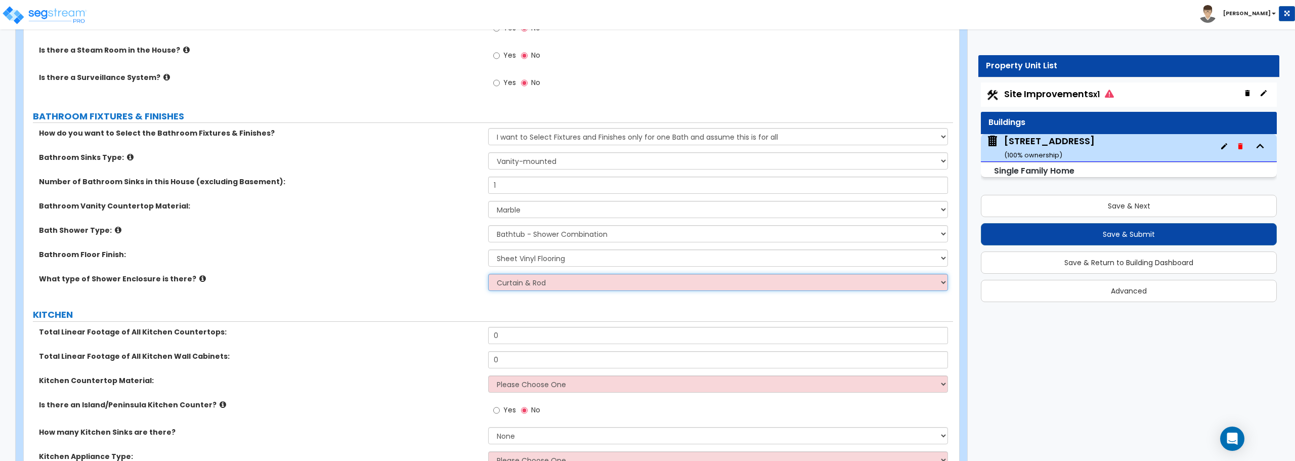
click at [488, 274] on select "Please Choose One Curtain & [PERSON_NAME] Sliding Doors Glass Hinged Doors" at bounding box center [717, 282] width 459 height 17
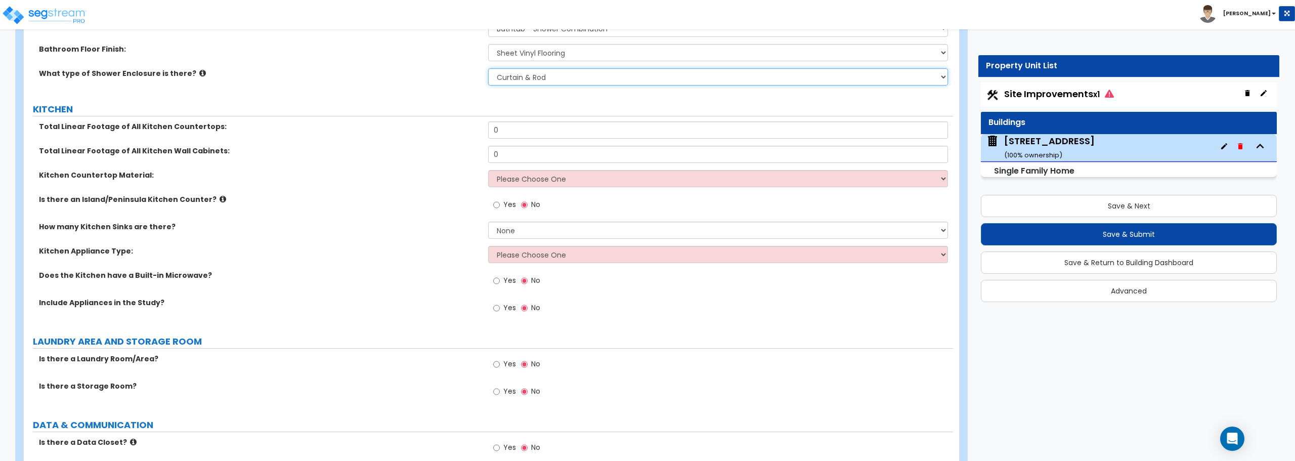
scroll to position [3540, 0]
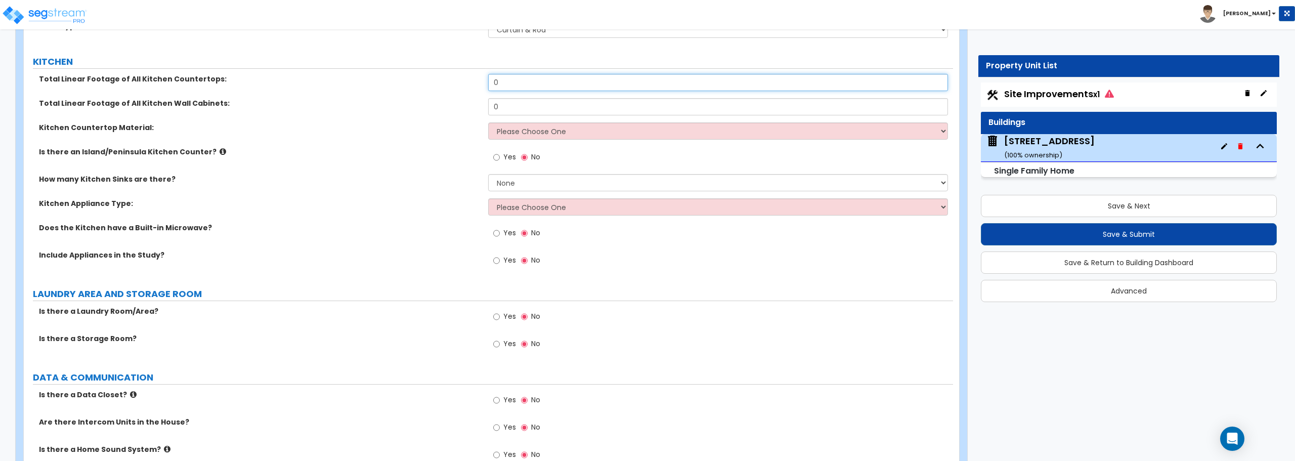
drag, startPoint x: 506, startPoint y: 90, endPoint x: 463, endPoint y: 90, distance: 43.0
click at [463, 90] on div "Total Linear Footage of All Kitchen Countertops: 0" at bounding box center [488, 86] width 929 height 24
type input "15"
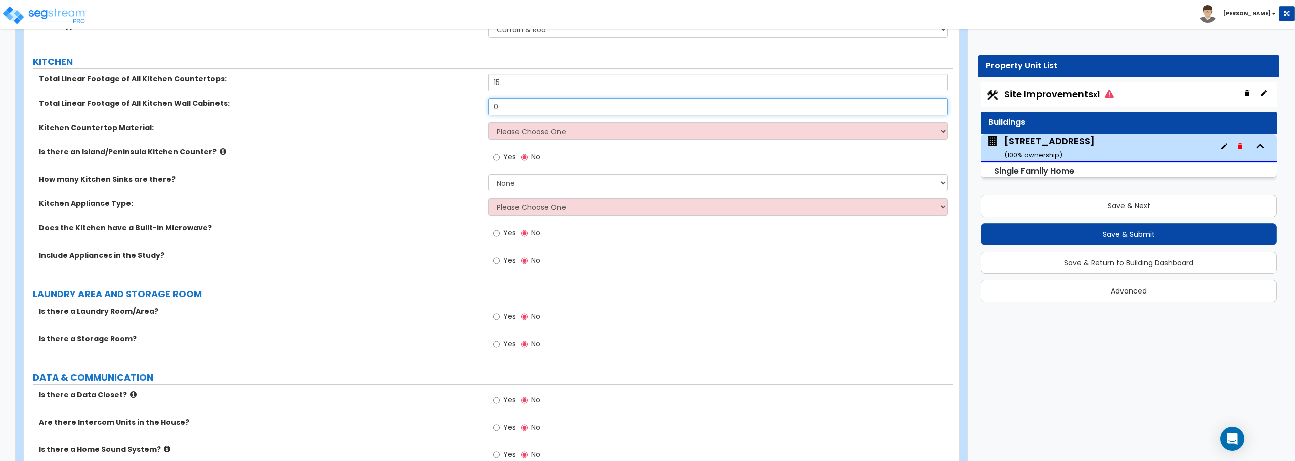
drag, startPoint x: 512, startPoint y: 109, endPoint x: 448, endPoint y: 109, distance: 63.7
click at [448, 109] on div "Total Linear Footage of All Kitchen Wall Cabinets: 0" at bounding box center [488, 110] width 929 height 24
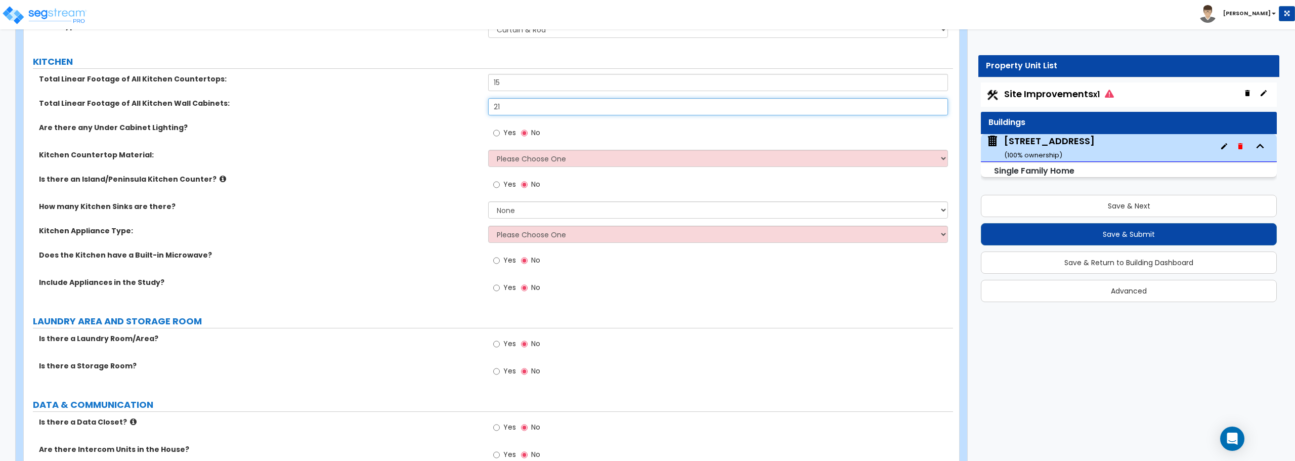
type input "21"
click at [498, 154] on select "Please Choose One Plastic Laminate Solid Surface Stone Quartz Marble Tile Wood …" at bounding box center [717, 158] width 459 height 17
select select "4"
click at [488, 150] on select "Please Choose One Plastic Laminate Solid Surface Stone Quartz Marble Tile Wood …" at bounding box center [717, 158] width 459 height 17
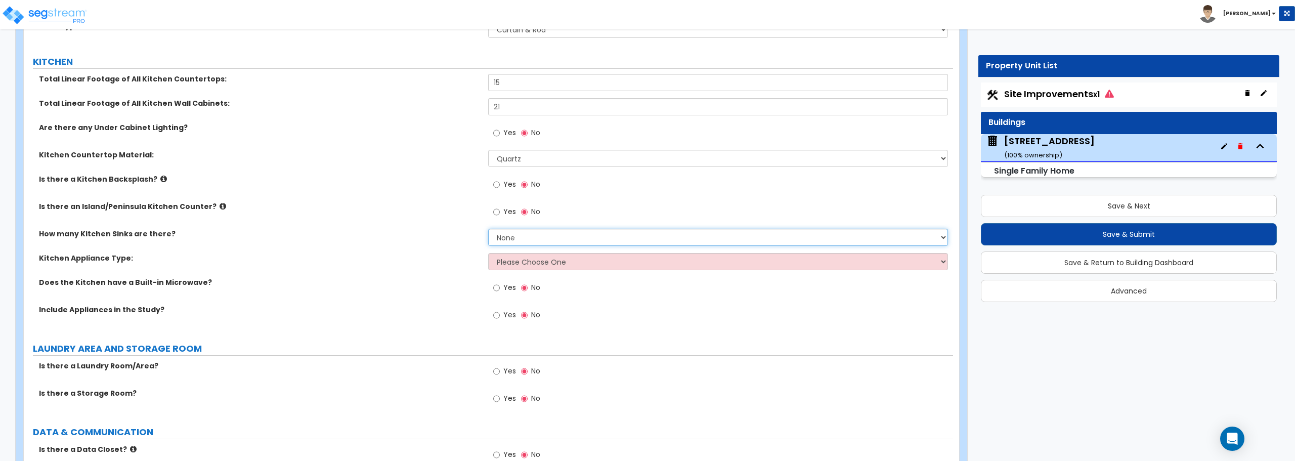
click at [524, 234] on select "None 1 2 3" at bounding box center [717, 237] width 459 height 17
select select "1"
click at [488, 229] on select "None 1 2 3" at bounding box center [717, 237] width 459 height 17
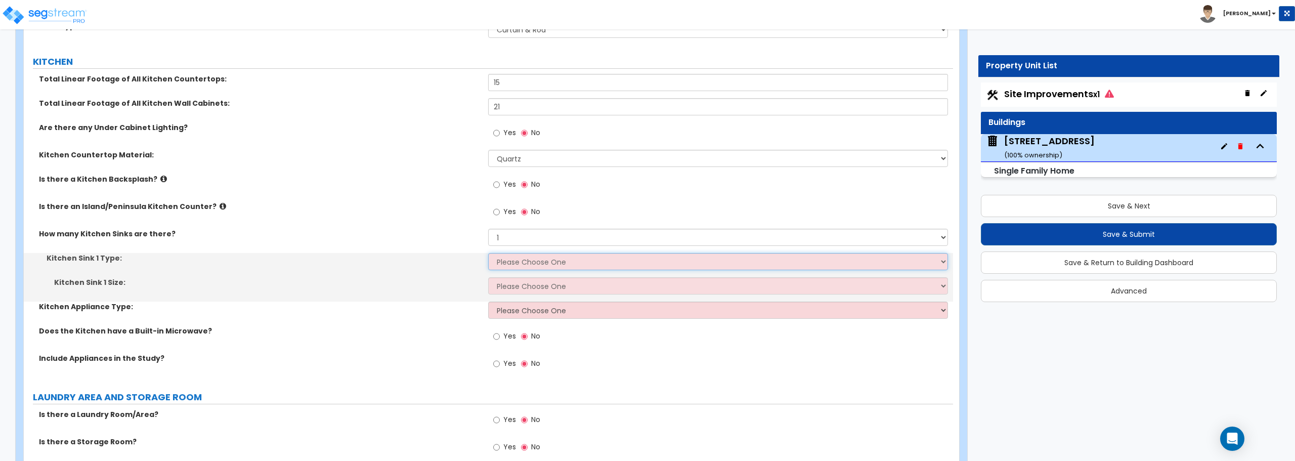
click at [522, 263] on select "Please Choose One Stainless Steel Porcelain Enamel Cast Iron Granite Composite" at bounding box center [717, 261] width 459 height 17
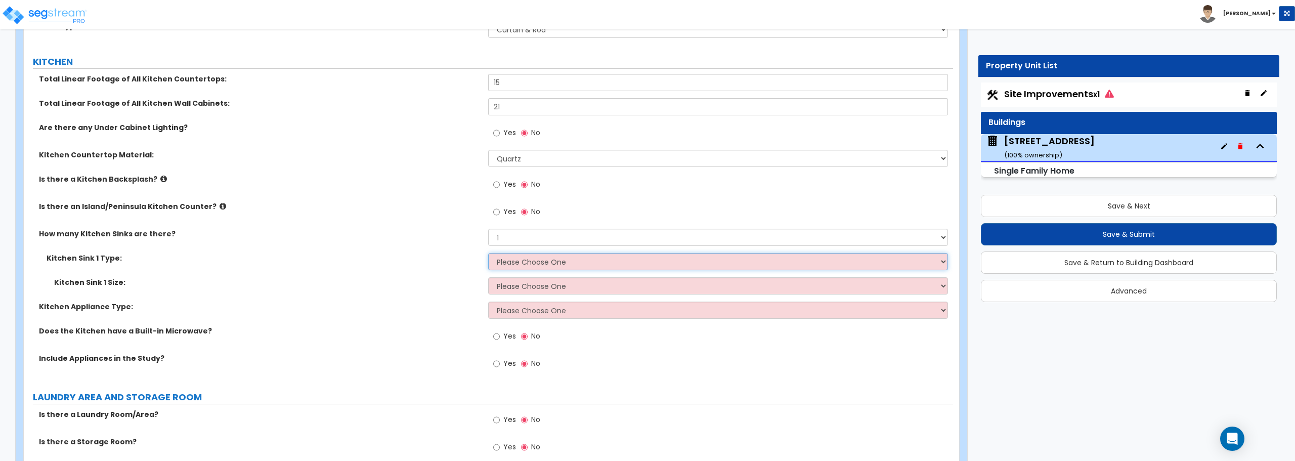
select select "2"
click at [488, 253] on select "Please Choose One Stainless Steel Porcelain Enamel Cast Iron Granite Composite" at bounding box center [717, 261] width 459 height 17
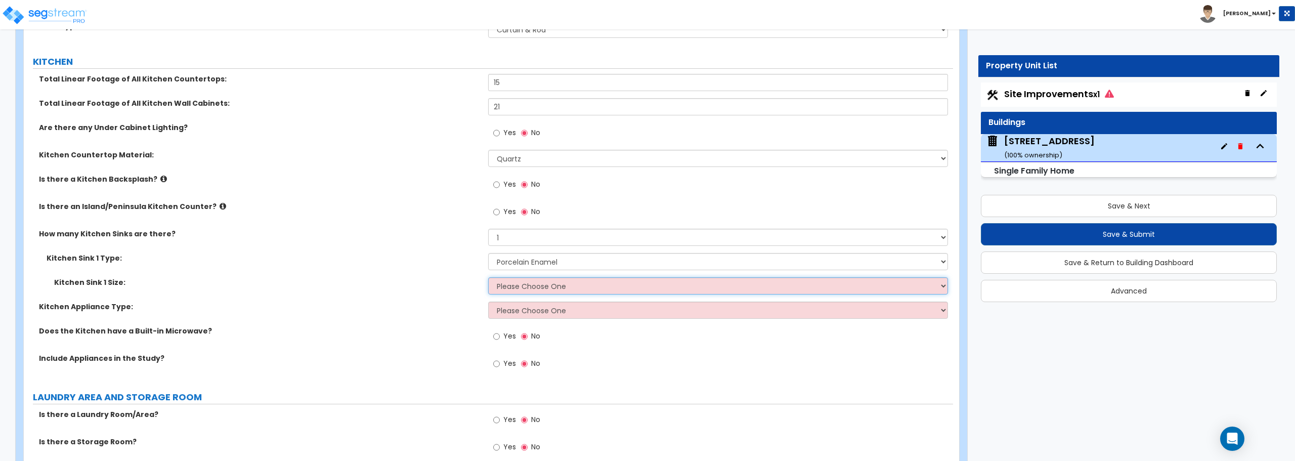
click at [521, 287] on select "Please Choose One Single Sink Double Sink" at bounding box center [717, 285] width 459 height 17
select select "2"
click at [488, 277] on select "Please Choose One Single Sink Double Sink" at bounding box center [717, 285] width 459 height 17
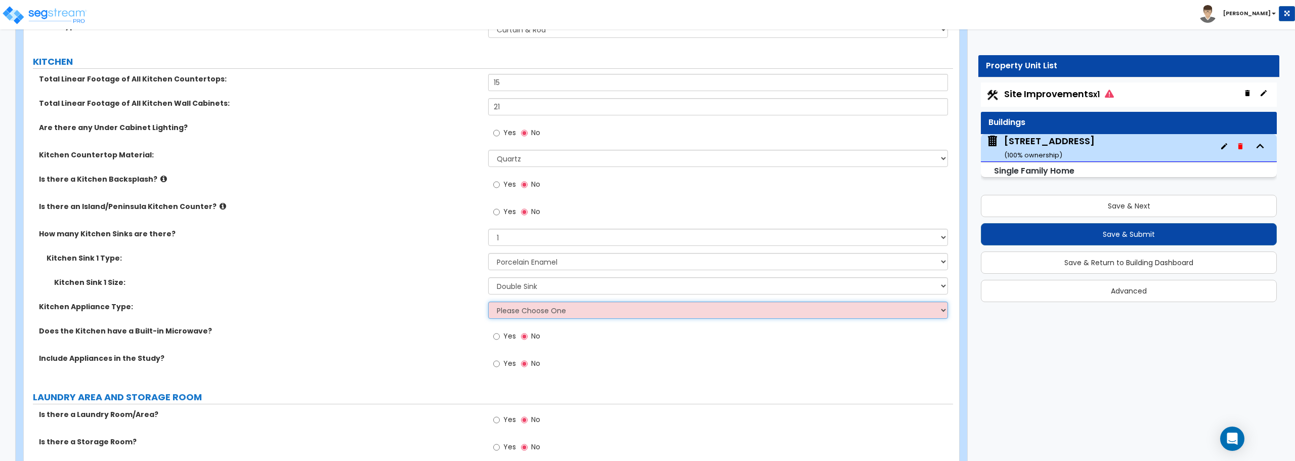
click at [521, 311] on select "Please Choose One Gas Electric" at bounding box center [717, 309] width 459 height 17
select select "1"
click at [488, 301] on select "Please Choose One Gas Electric" at bounding box center [717, 309] width 459 height 17
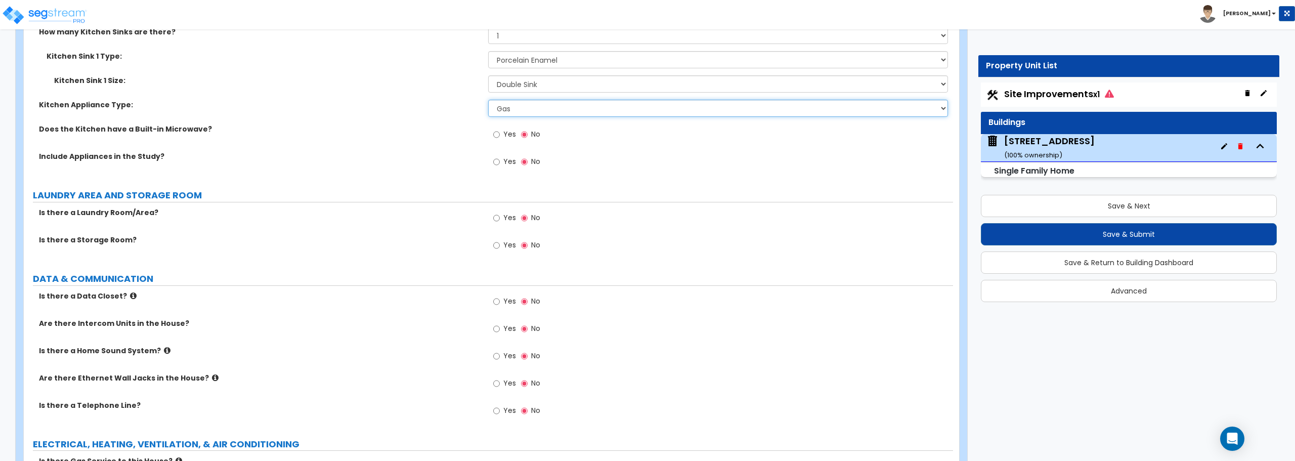
scroll to position [3743, 0]
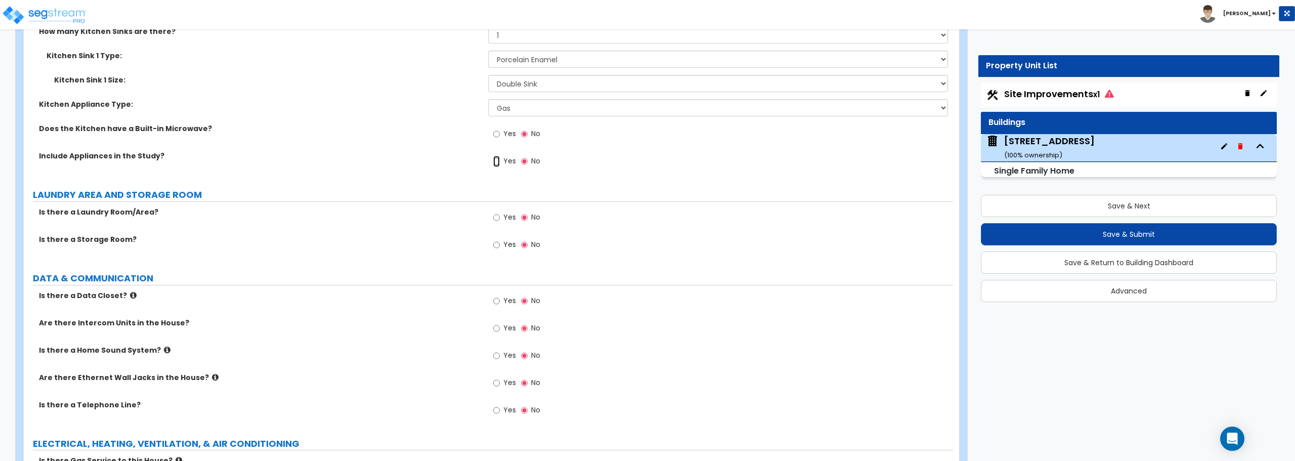
click at [496, 161] on input "Yes" at bounding box center [496, 161] width 7 height 11
radio input "true"
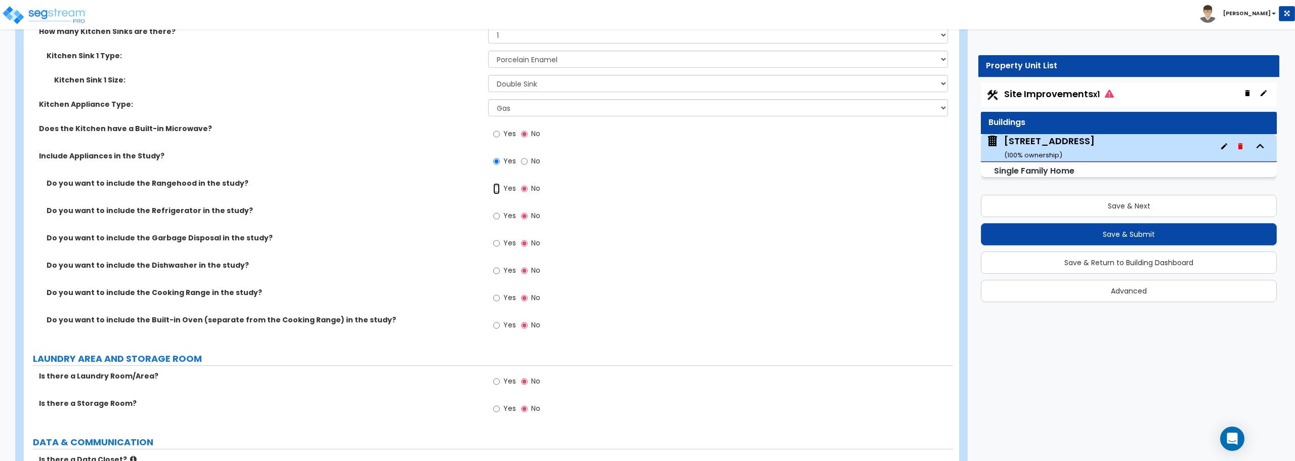
click at [499, 187] on input "Yes" at bounding box center [496, 188] width 7 height 11
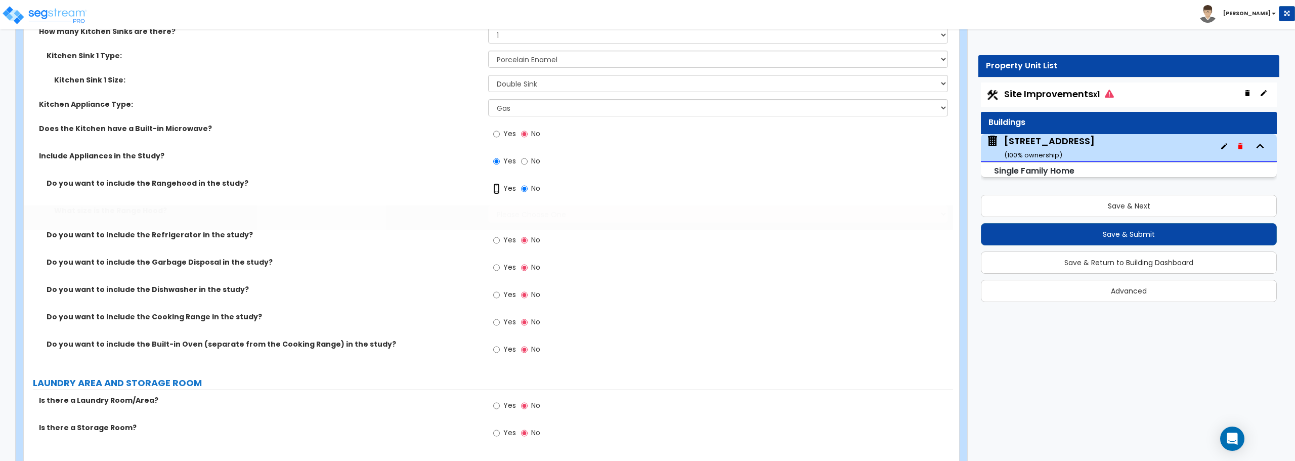
radio input "true"
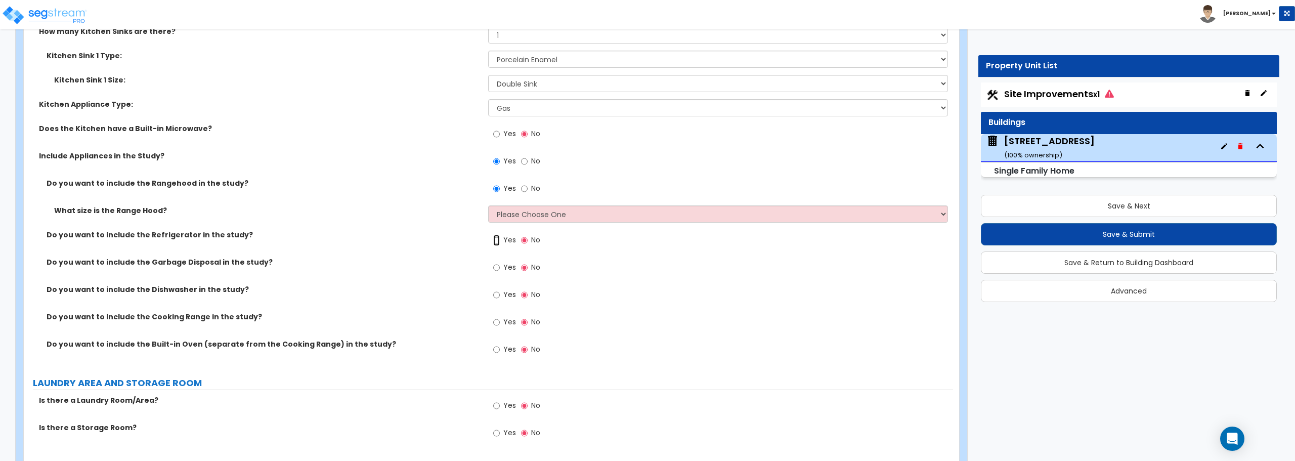
click at [494, 239] on input "Yes" at bounding box center [496, 240] width 7 height 11
radio input "true"
click at [524, 187] on input "No" at bounding box center [524, 188] width 7 height 11
radio input "false"
radio input "true"
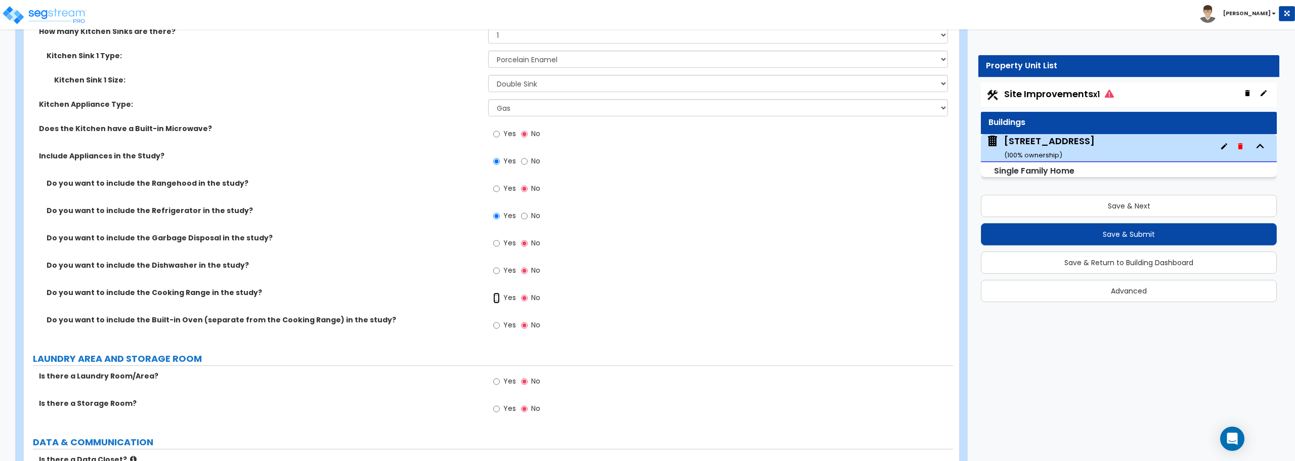
click at [495, 296] on input "Yes" at bounding box center [496, 297] width 7 height 11
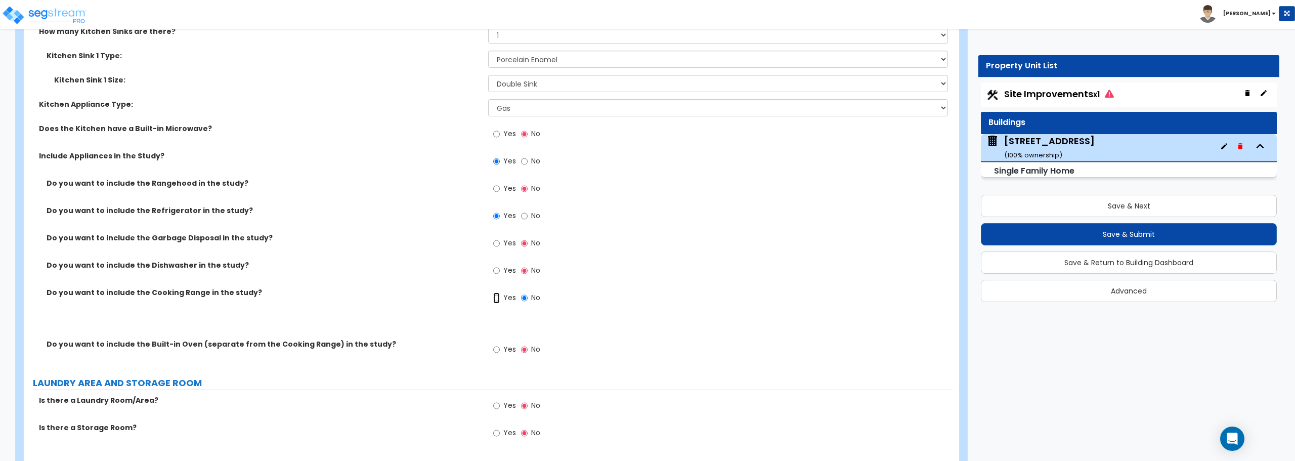
radio input "true"
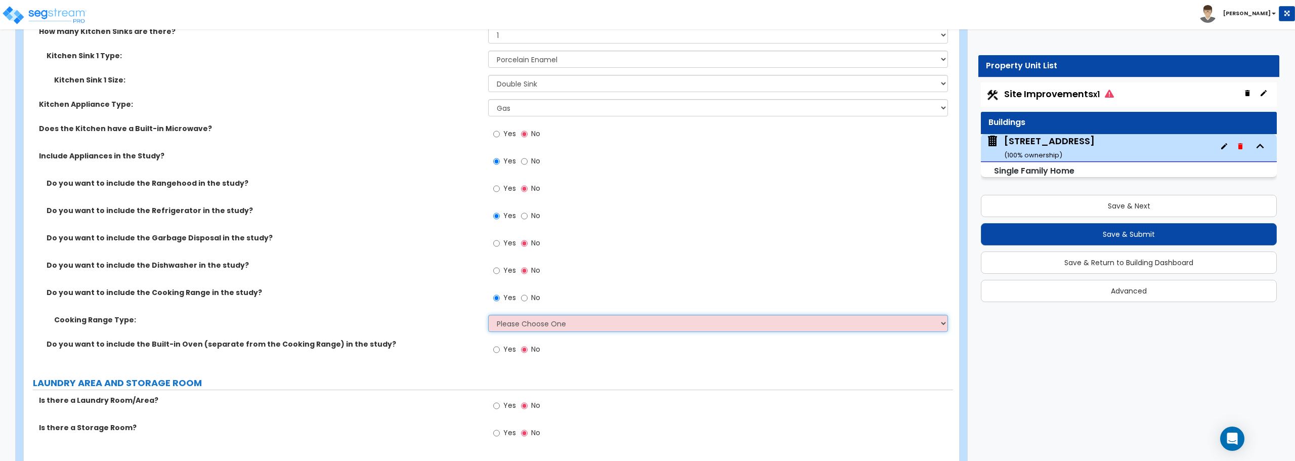
click at [502, 322] on select "Please Choose One Cook Top Only Range with Oven" at bounding box center [717, 323] width 459 height 17
select select "2"
click at [488, 315] on select "Please Choose One Cook Top Only Range with Oven" at bounding box center [717, 323] width 459 height 17
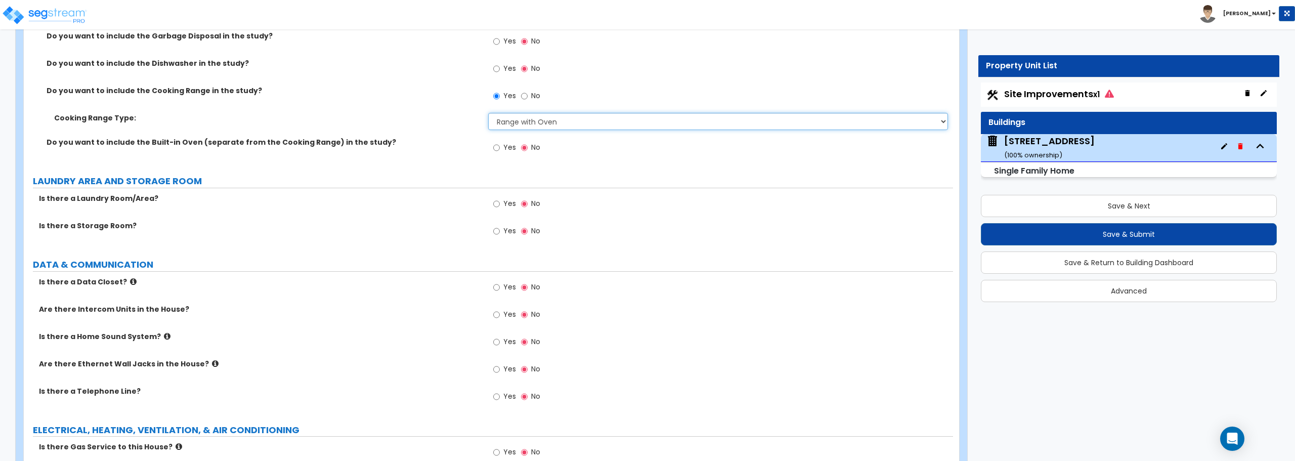
scroll to position [3995, 0]
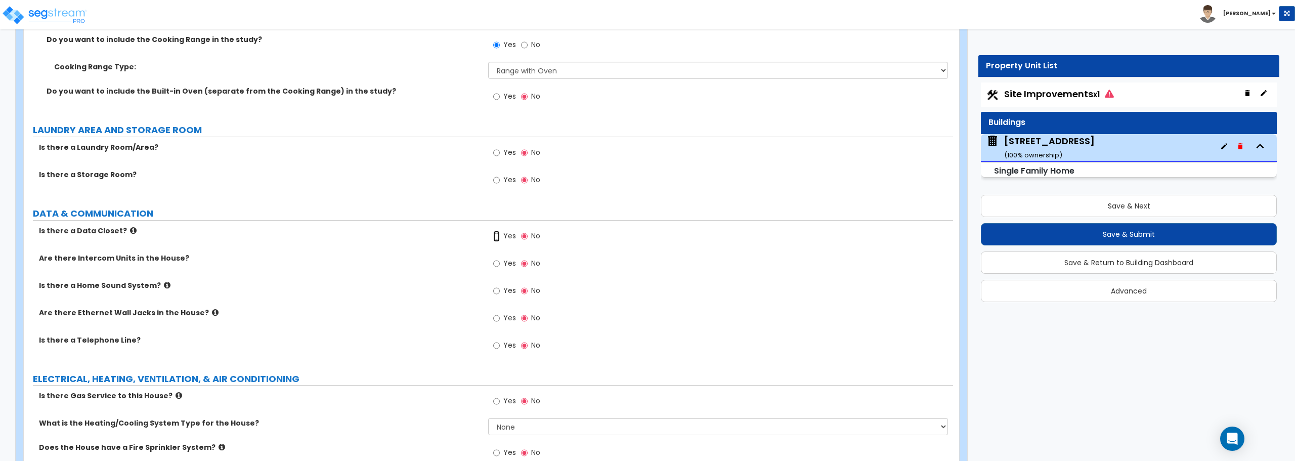
click at [498, 237] on input "Yes" at bounding box center [496, 236] width 7 height 11
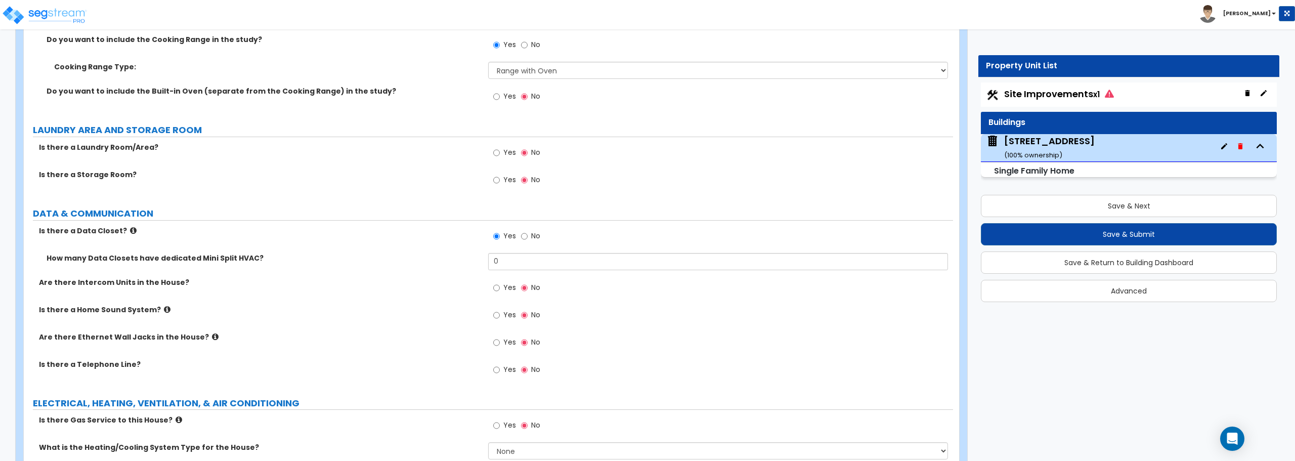
click at [520, 234] on div "Yes No" at bounding box center [516, 237] width 57 height 23
click at [524, 237] on input "No" at bounding box center [524, 236] width 7 height 11
radio input "false"
radio input "true"
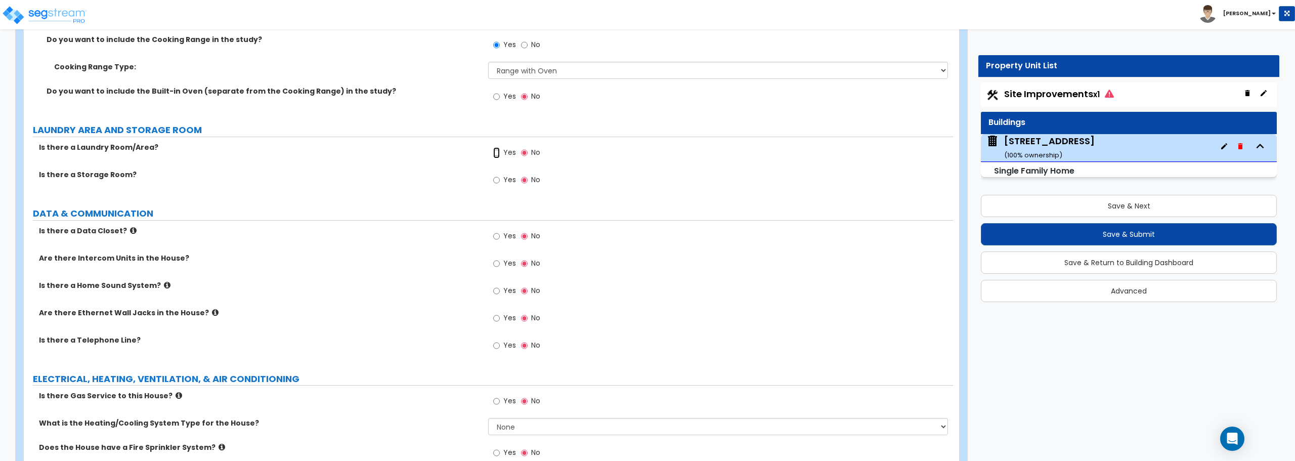
click at [493, 149] on input "Yes" at bounding box center [496, 152] width 7 height 11
radio input "true"
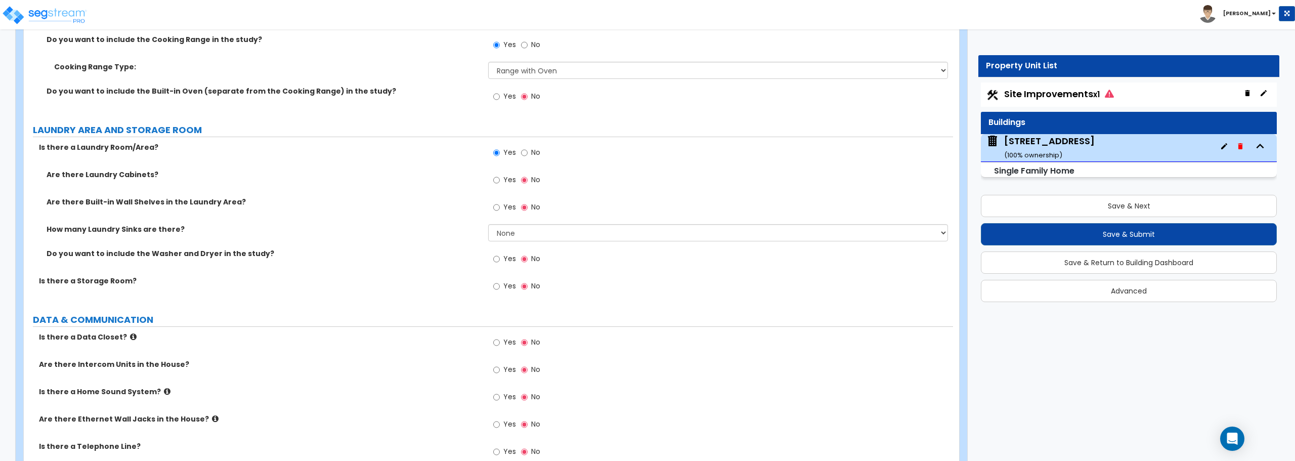
click at [493, 178] on div "Yes No" at bounding box center [516, 180] width 57 height 23
click at [497, 181] on input "Yes" at bounding box center [496, 179] width 7 height 11
radio input "true"
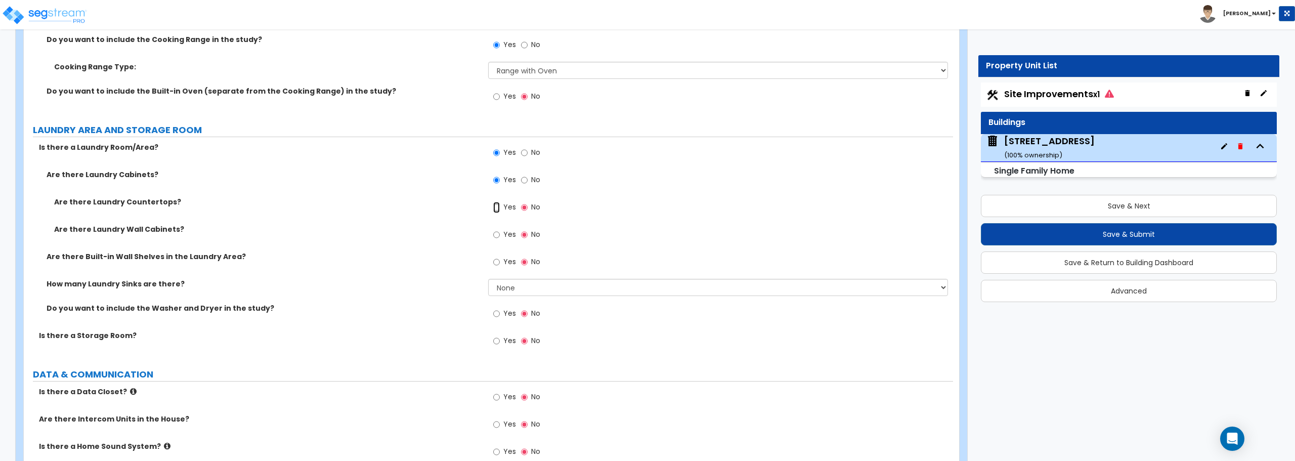
click at [495, 206] on input "Yes" at bounding box center [496, 207] width 7 height 11
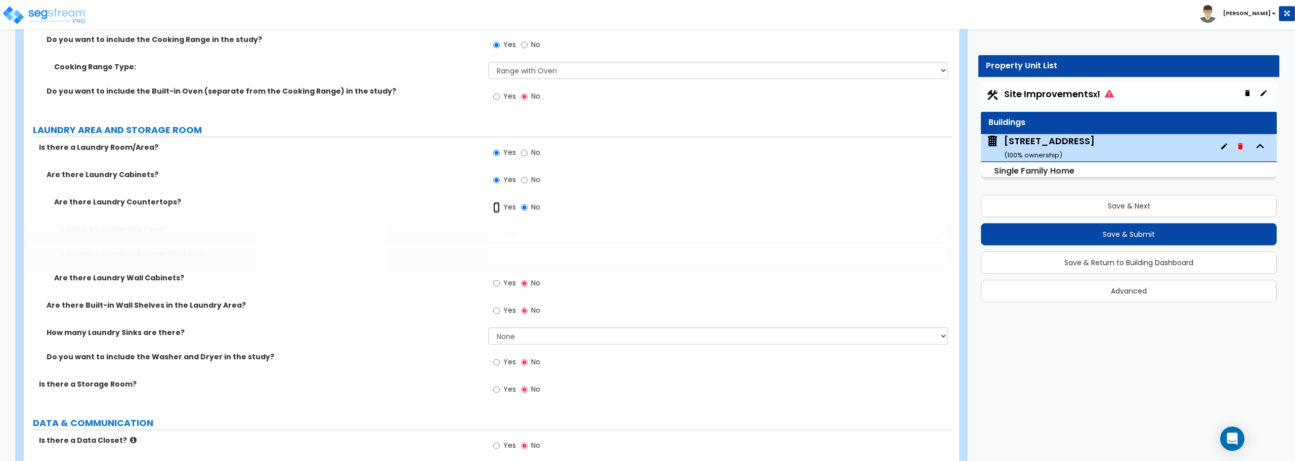
radio input "true"
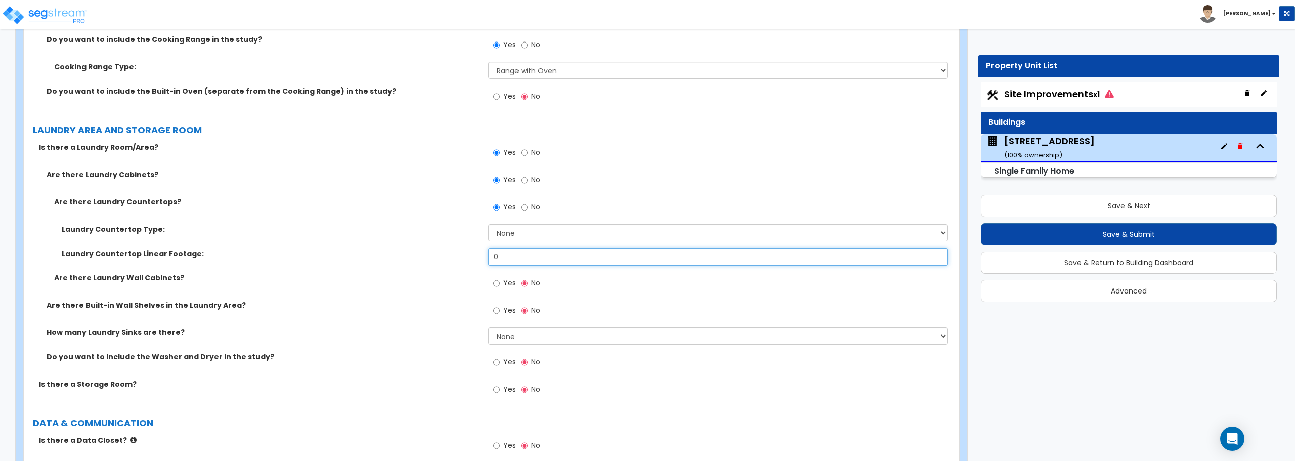
drag, startPoint x: 520, startPoint y: 254, endPoint x: 446, endPoint y: 255, distance: 74.4
click at [446, 255] on div "Laundry Countertop Linear Footage: 0" at bounding box center [488, 260] width 929 height 24
type input "9"
click at [521, 232] on select "None Plastic Laminate Solid Surface Stone Quartz Marble Tile Wood Stainless Ste…" at bounding box center [717, 232] width 459 height 17
select select "4"
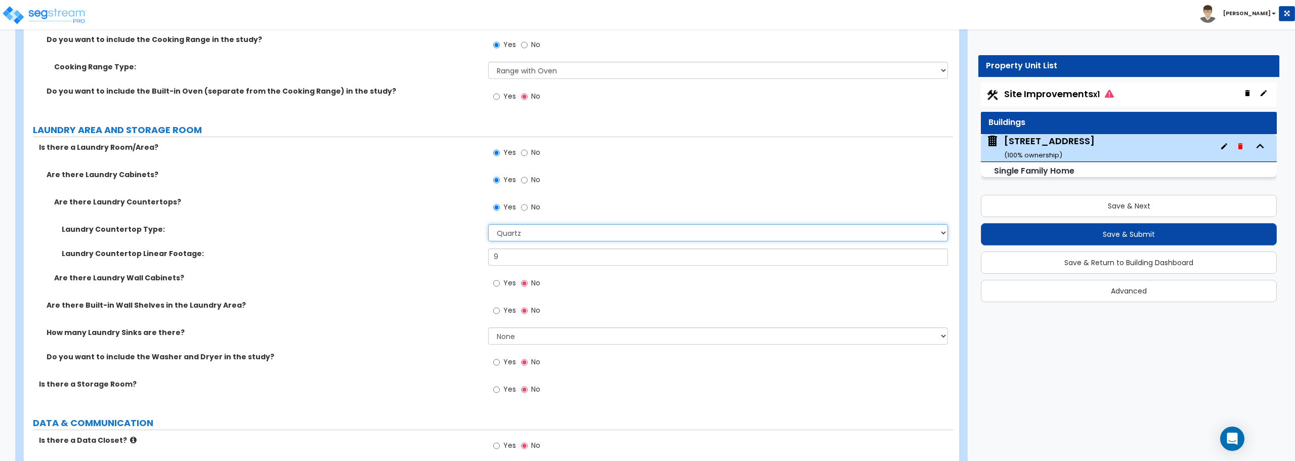
click at [488, 224] on select "None Plastic Laminate Solid Surface Stone Quartz Marble Tile Wood Stainless Ste…" at bounding box center [717, 232] width 459 height 17
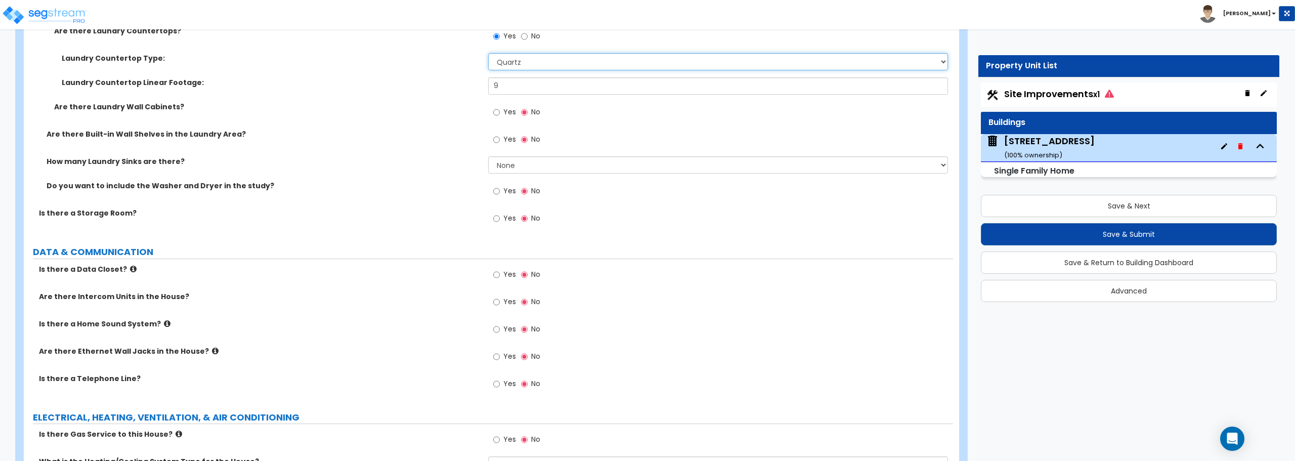
scroll to position [4198, 0]
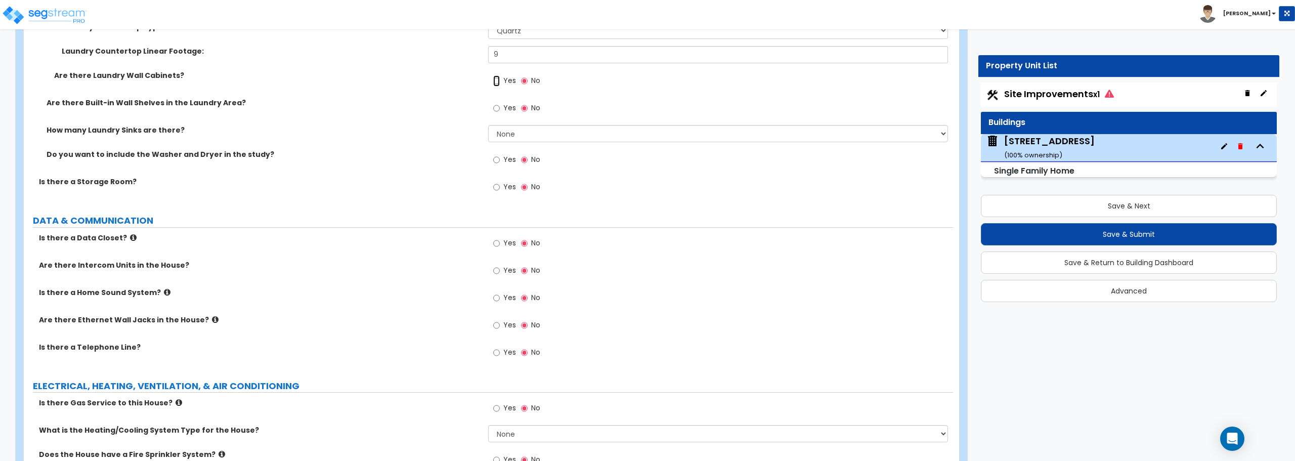
click at [494, 80] on input "Yes" at bounding box center [496, 80] width 7 height 11
radio input "true"
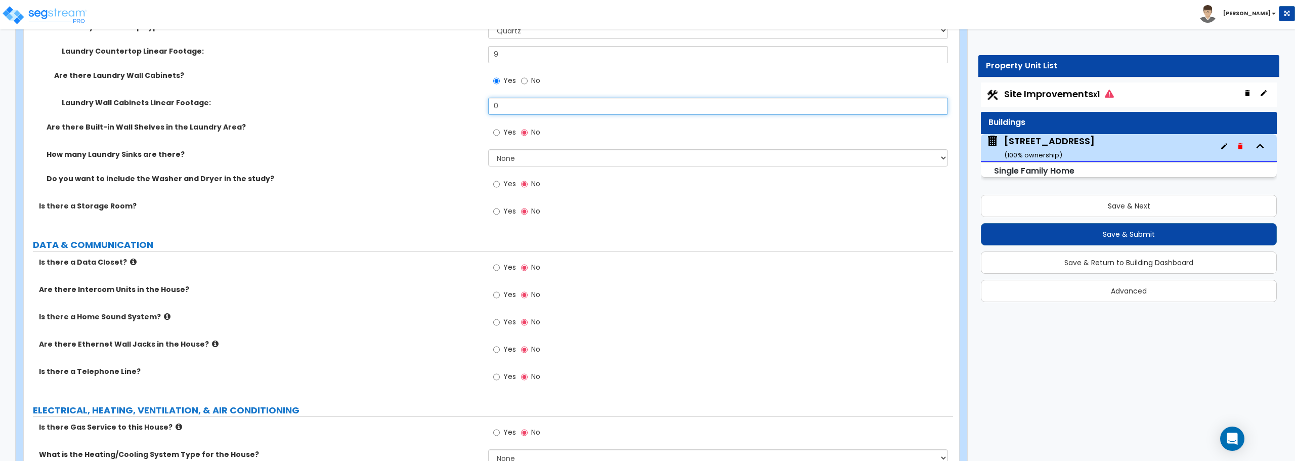
drag, startPoint x: 508, startPoint y: 106, endPoint x: 476, endPoint y: 106, distance: 31.4
click at [476, 106] on div "Laundry Wall Cabinets Linear Footage: 0" at bounding box center [488, 110] width 929 height 24
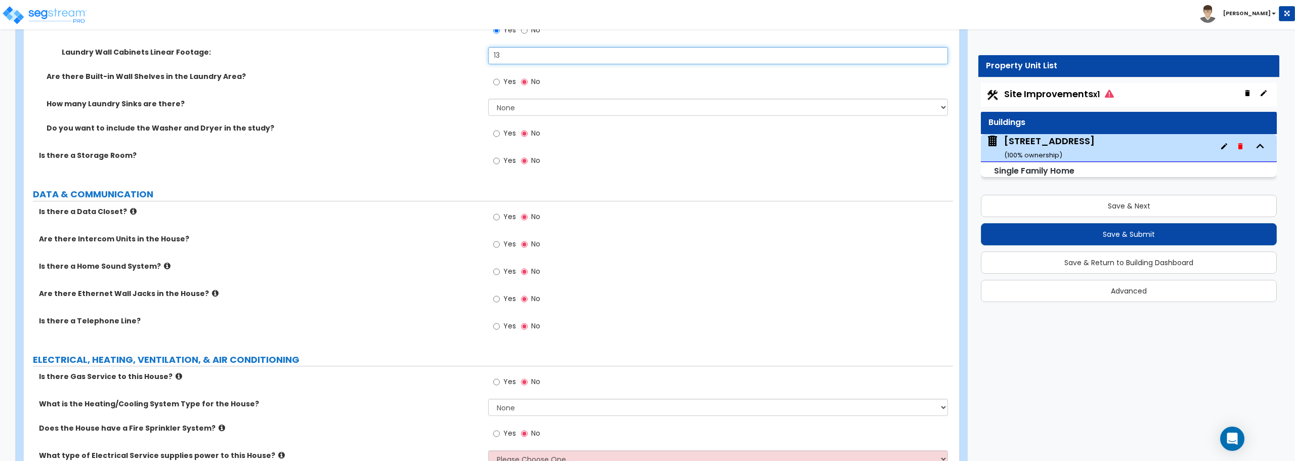
scroll to position [4336, 0]
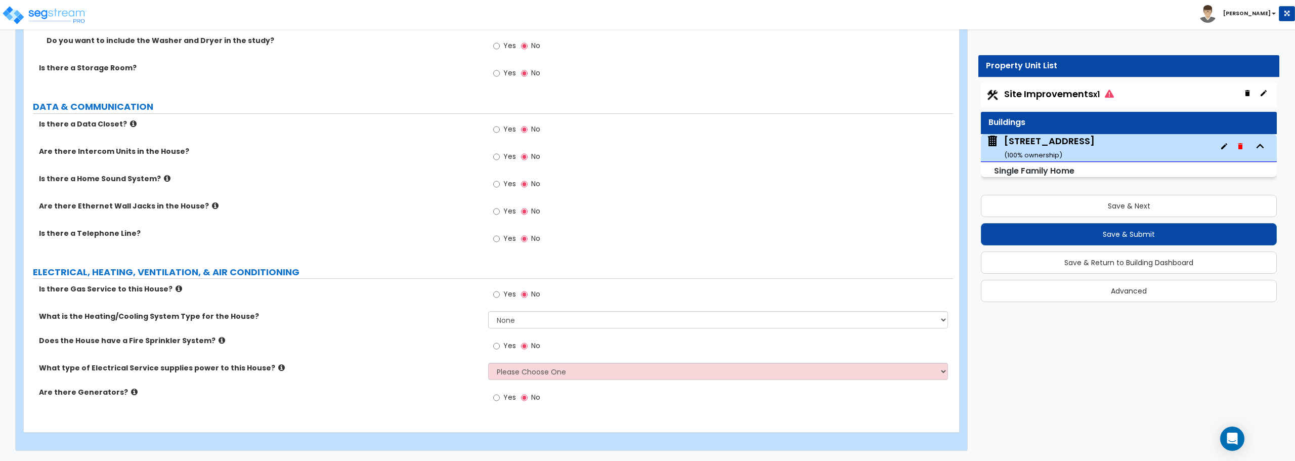
type input "13"
drag, startPoint x: 516, startPoint y: 312, endPoint x: 517, endPoint y: 317, distance: 5.3
click at [516, 312] on select "None Heat Only Centralized Heating & Cooling Thru Wall Air Conditioners Mini Sp…" at bounding box center [717, 319] width 459 height 17
select select "2"
click at [488, 311] on select "None Heat Only Centralized Heating & Cooling Thru Wall Air Conditioners Mini Sp…" at bounding box center [717, 319] width 459 height 17
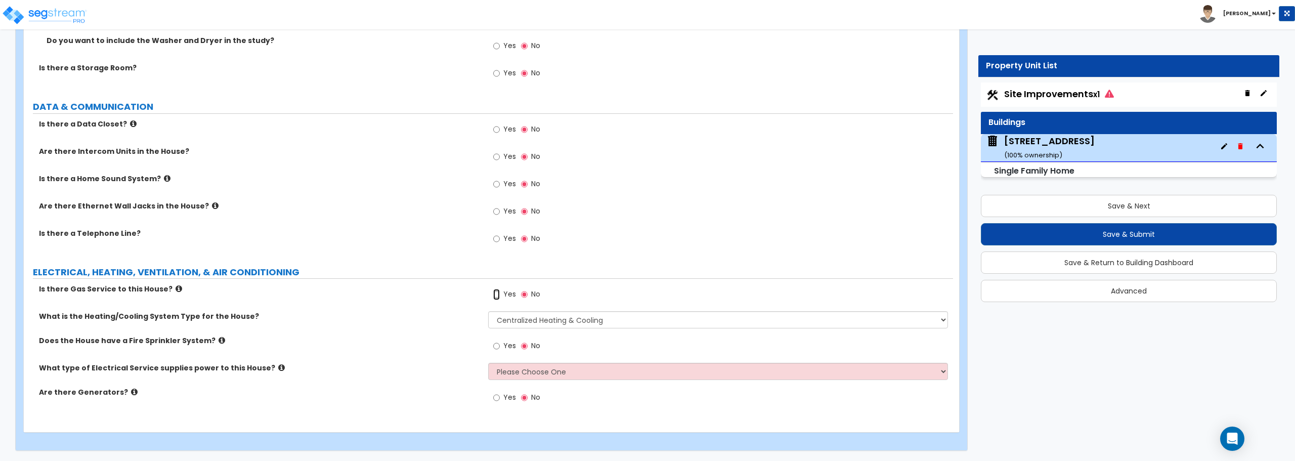
click at [495, 293] on input "Yes" at bounding box center [496, 294] width 7 height 11
radio input "true"
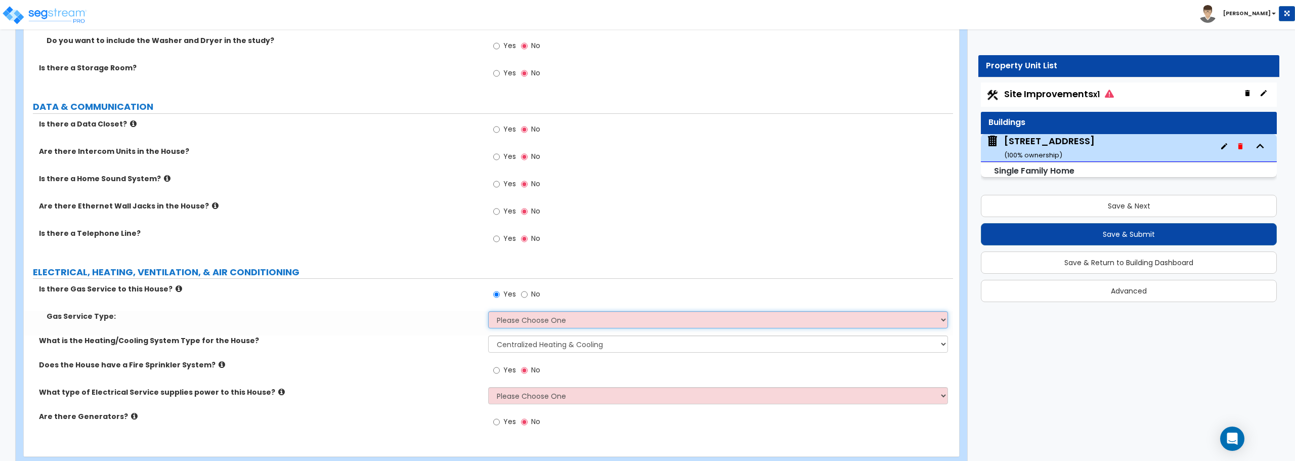
click at [514, 322] on select "Please Choose One Natural Gas Service Propane Tank On-site" at bounding box center [717, 319] width 459 height 17
select select "1"
click at [488, 311] on select "Please Choose One Natural Gas Service Propane Tank On-site" at bounding box center [717, 319] width 459 height 17
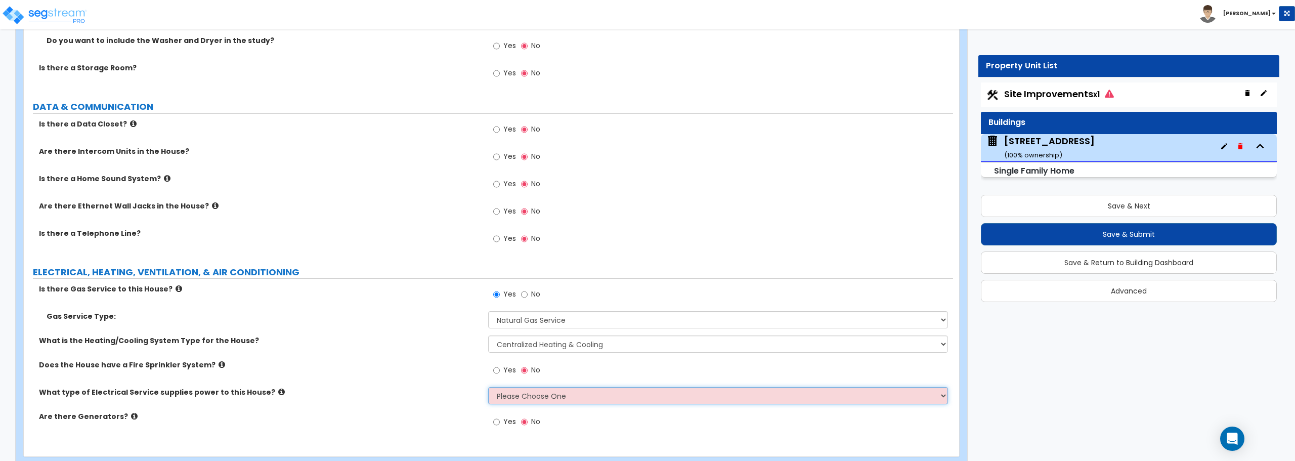
click at [537, 394] on select "Please Choose One Overhead Underground" at bounding box center [717, 395] width 459 height 17
select select "1"
click at [488, 387] on select "Please Choose One Overhead Underground" at bounding box center [717, 395] width 459 height 17
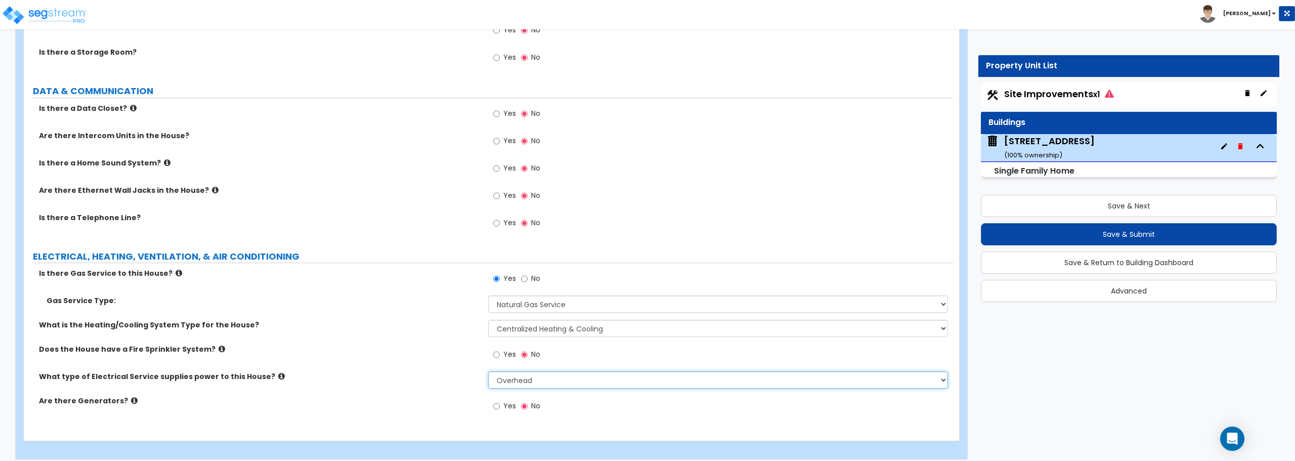
scroll to position [4360, 0]
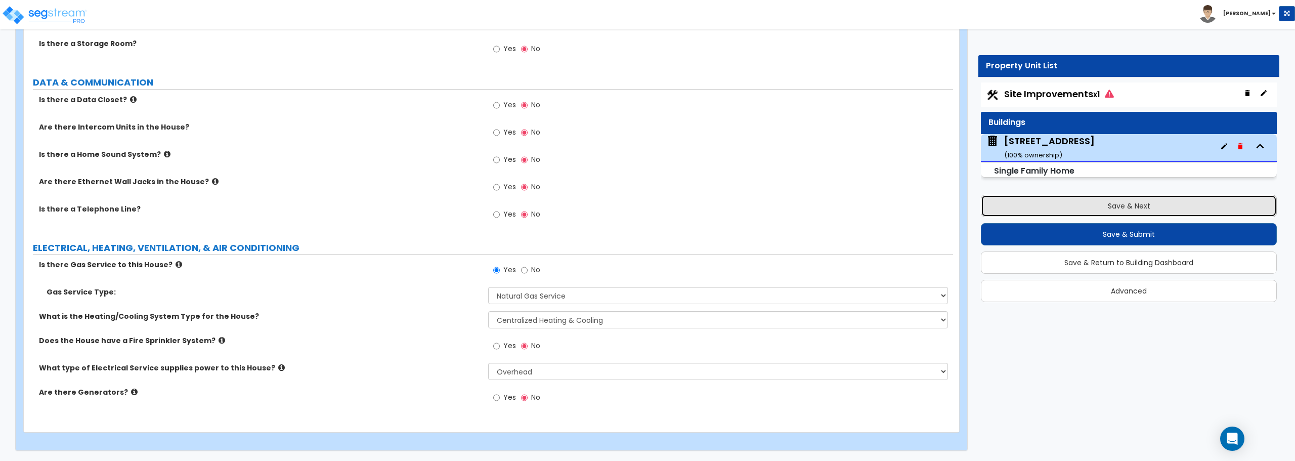
click at [1142, 209] on button "Save & Next" at bounding box center [1129, 206] width 296 height 22
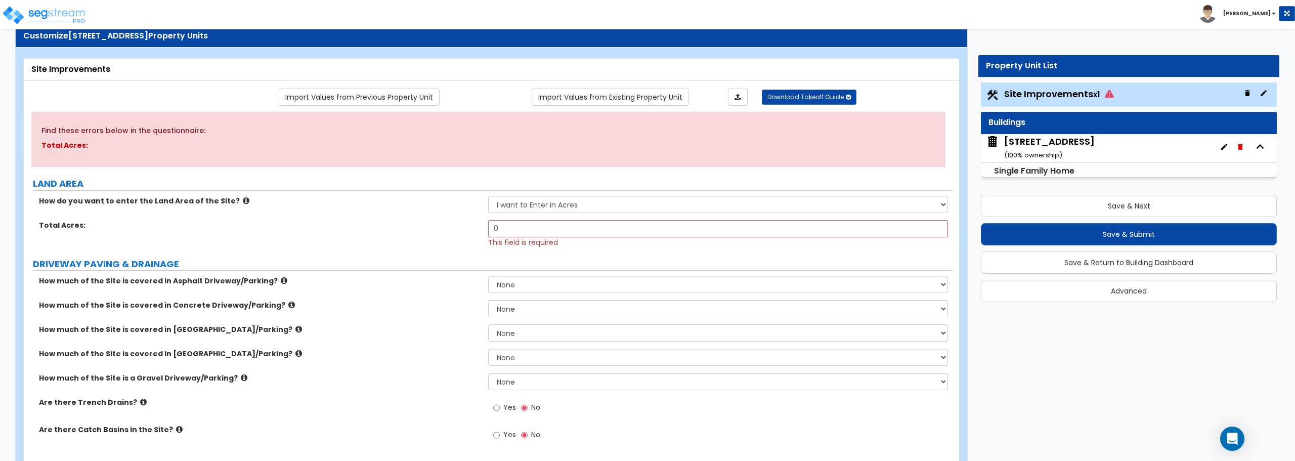
scroll to position [0, 0]
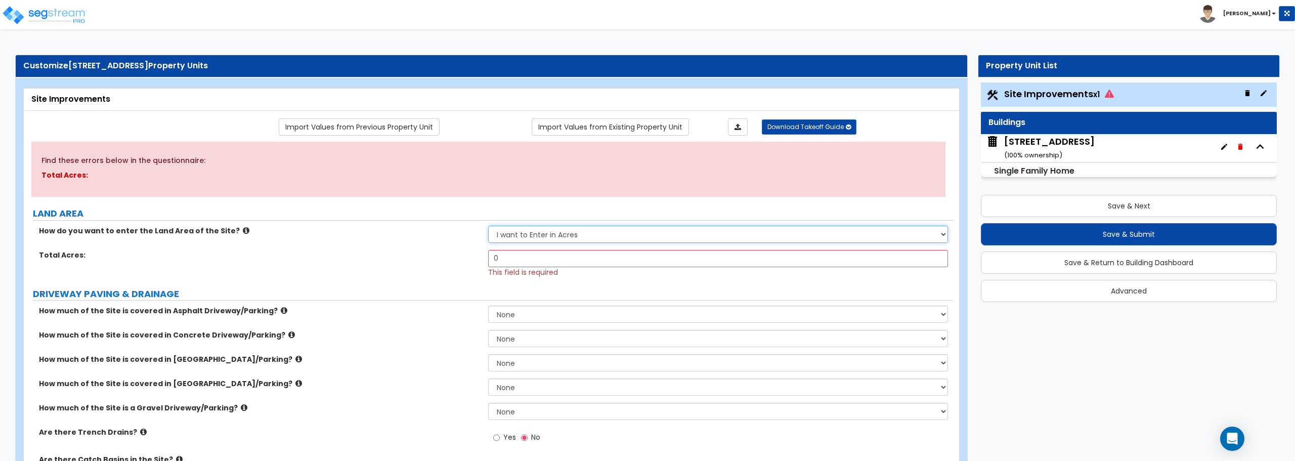
click at [588, 232] on select "I want to Enter in [GEOGRAPHIC_DATA] I want to Enter in Square Feet" at bounding box center [717, 234] width 459 height 17
select select "2"
click at [488, 226] on select "I want to Enter in [GEOGRAPHIC_DATA] I want to Enter in Square Feet" at bounding box center [717, 234] width 459 height 17
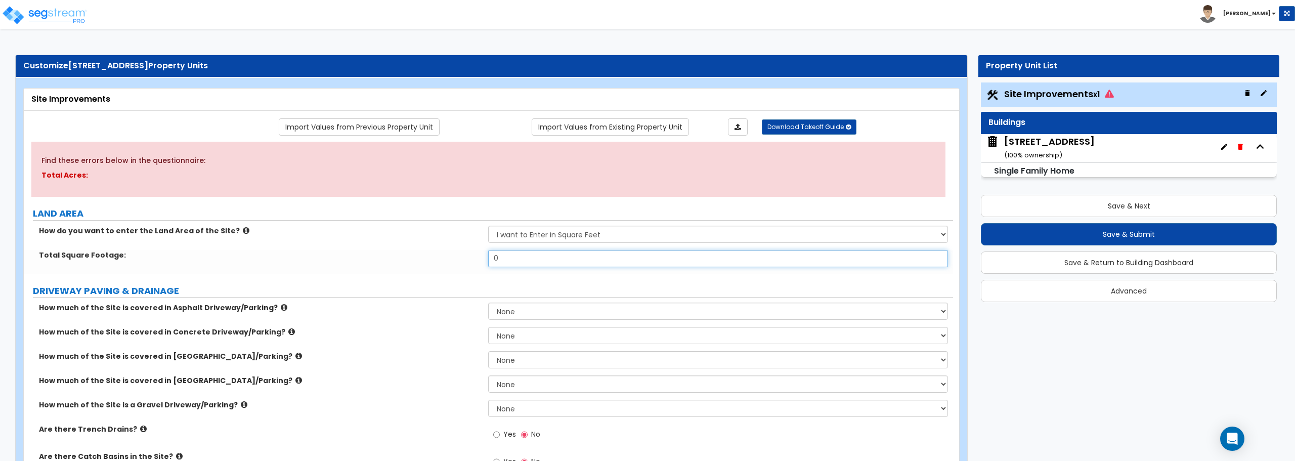
drag, startPoint x: 547, startPoint y: 255, endPoint x: 405, endPoint y: 255, distance: 142.1
click at [405, 255] on div "Total Square Footage: 0" at bounding box center [488, 262] width 929 height 24
type input "9,775"
drag, startPoint x: 520, startPoint y: 408, endPoint x: 528, endPoint y: 409, distance: 7.7
click at [521, 408] on select "None I want to Enter an Approximate Percentage I want to Enter the Square Foota…" at bounding box center [717, 408] width 459 height 17
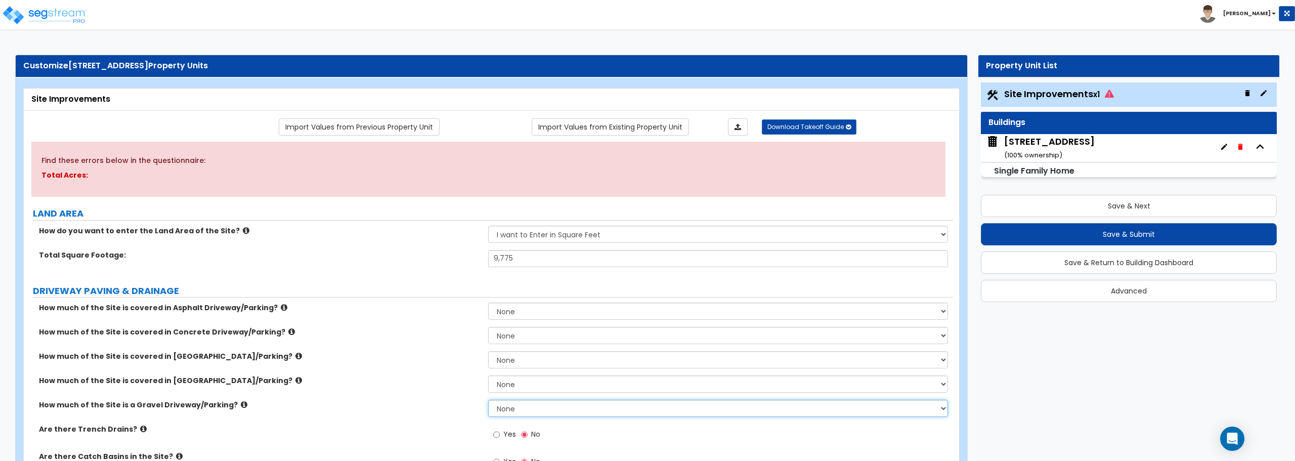
select select "2"
click at [488, 400] on select "None I want to Enter an Approximate Percentage I want to Enter the Square Foota…" at bounding box center [717, 408] width 459 height 17
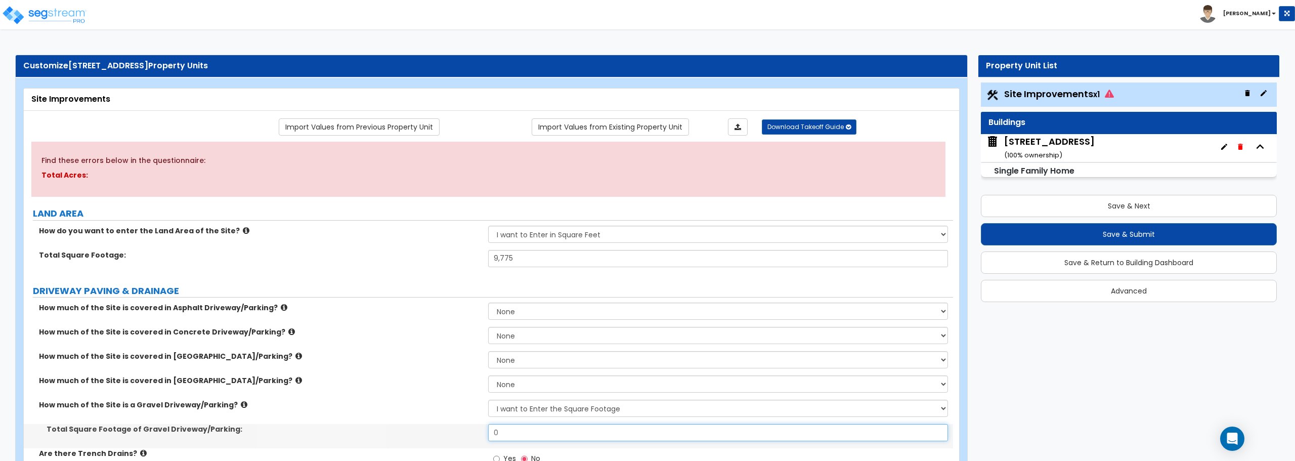
drag, startPoint x: 534, startPoint y: 427, endPoint x: 449, endPoint y: 430, distance: 85.0
click at [449, 430] on div "Total Square Footage of [GEOGRAPHIC_DATA]/Parking: 0" at bounding box center [488, 436] width 929 height 24
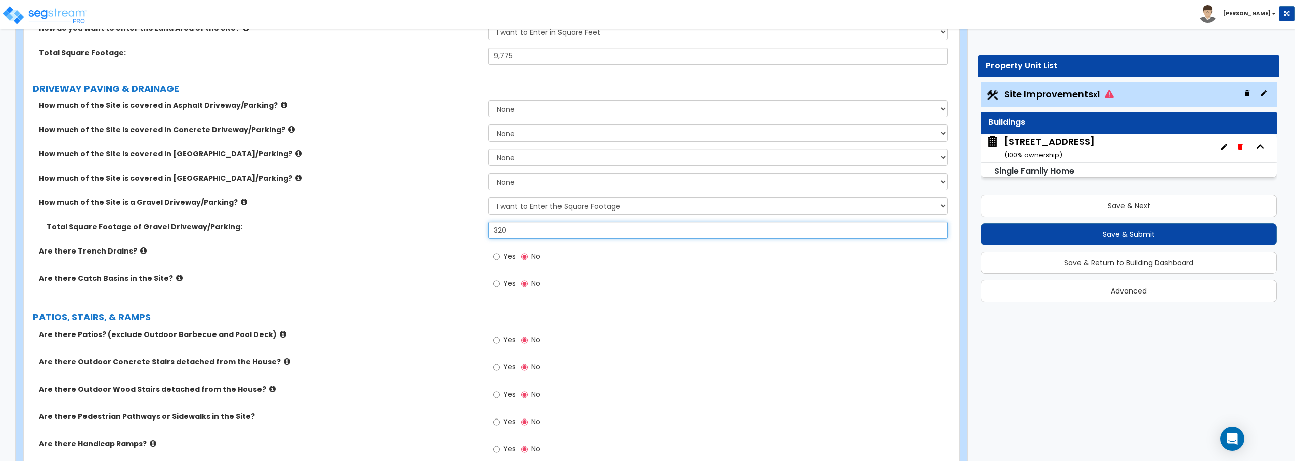
scroll to position [303, 0]
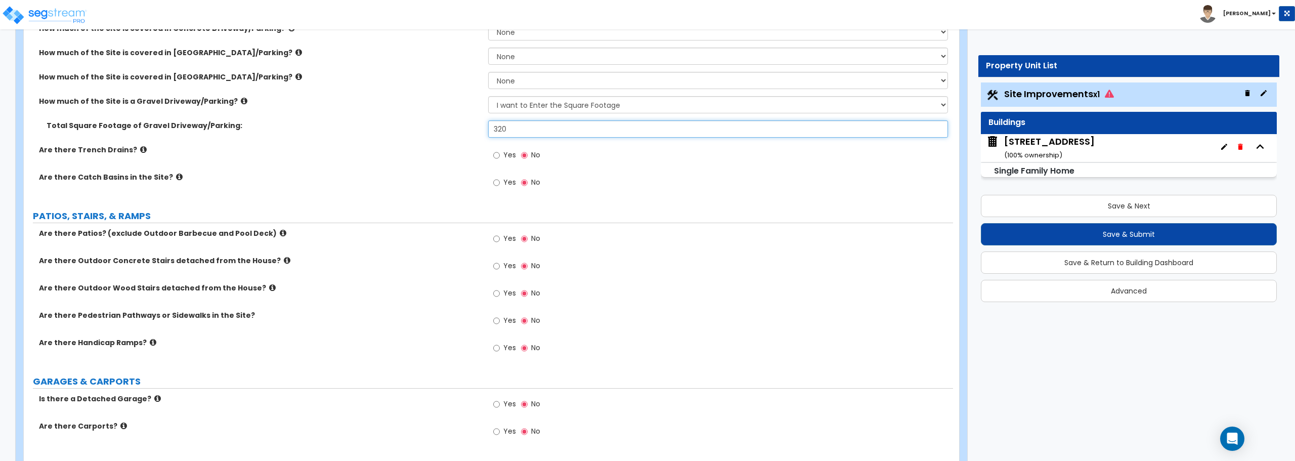
type input "320"
click at [499, 237] on input "Yes" at bounding box center [496, 238] width 7 height 11
radio input "true"
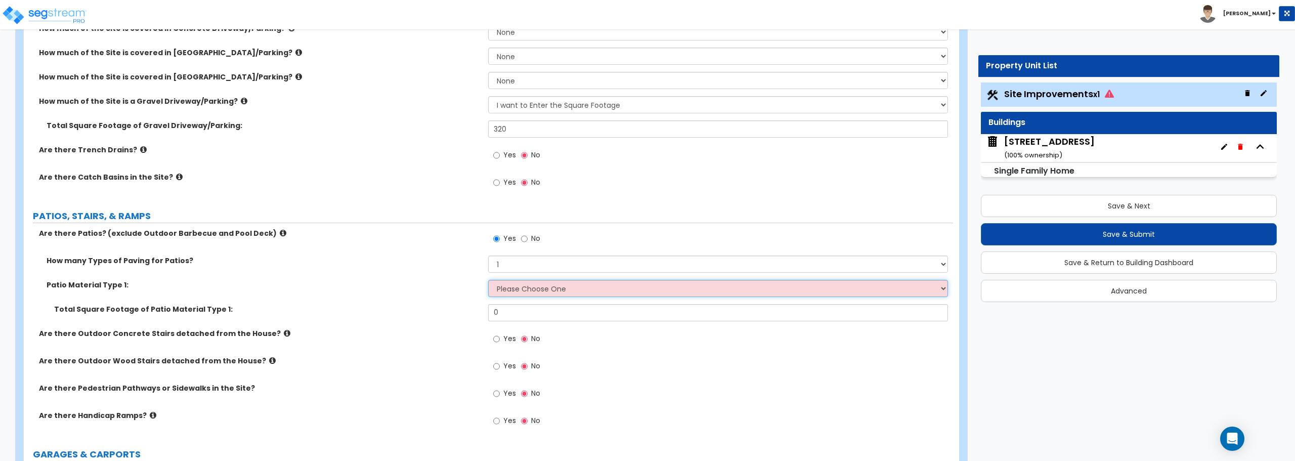
drag, startPoint x: 533, startPoint y: 282, endPoint x: 534, endPoint y: 292, distance: 10.6
click at [533, 282] on select "Please Choose One Bare Concrete Stamped Concrete Brick Pavers Stone Pavers Tile…" at bounding box center [717, 288] width 459 height 17
select select "1"
click at [488, 280] on select "Please Choose One Bare Concrete Stamped Concrete Brick Pavers Stone Pavers Tile…" at bounding box center [717, 288] width 459 height 17
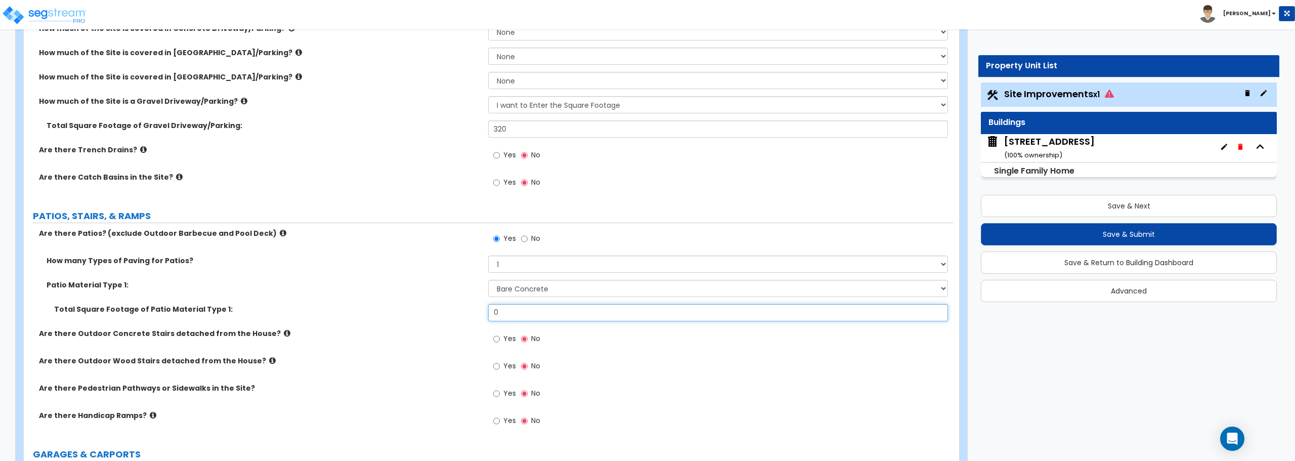
drag, startPoint x: 519, startPoint y: 310, endPoint x: 442, endPoint y: 310, distance: 77.9
click at [442, 310] on div "Total Square Footage of Patio Material Type 1: 0" at bounding box center [488, 316] width 929 height 24
type input "513"
click at [495, 394] on input "Yes" at bounding box center [496, 393] width 7 height 11
radio input "true"
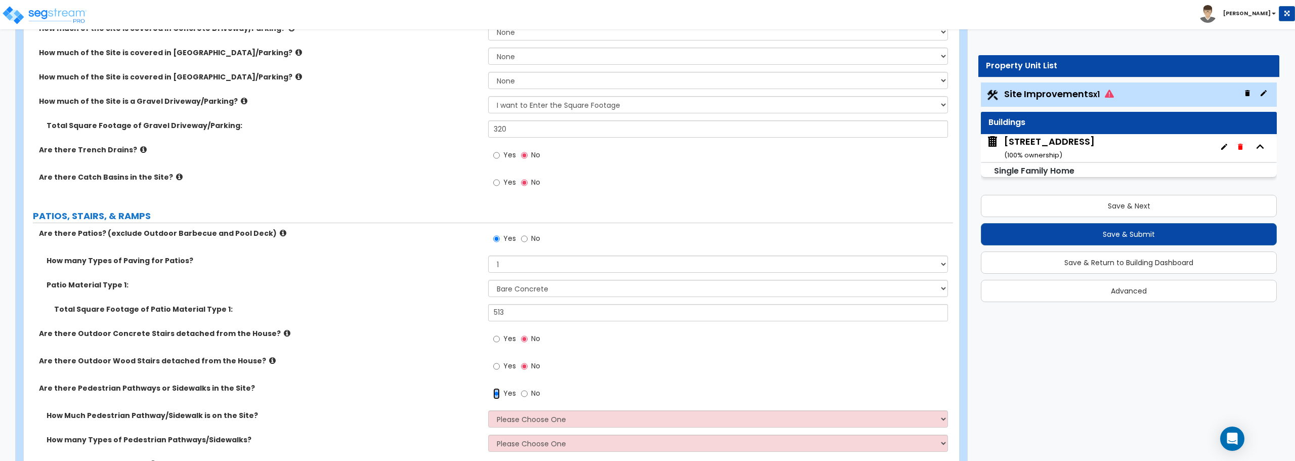
scroll to position [354, 0]
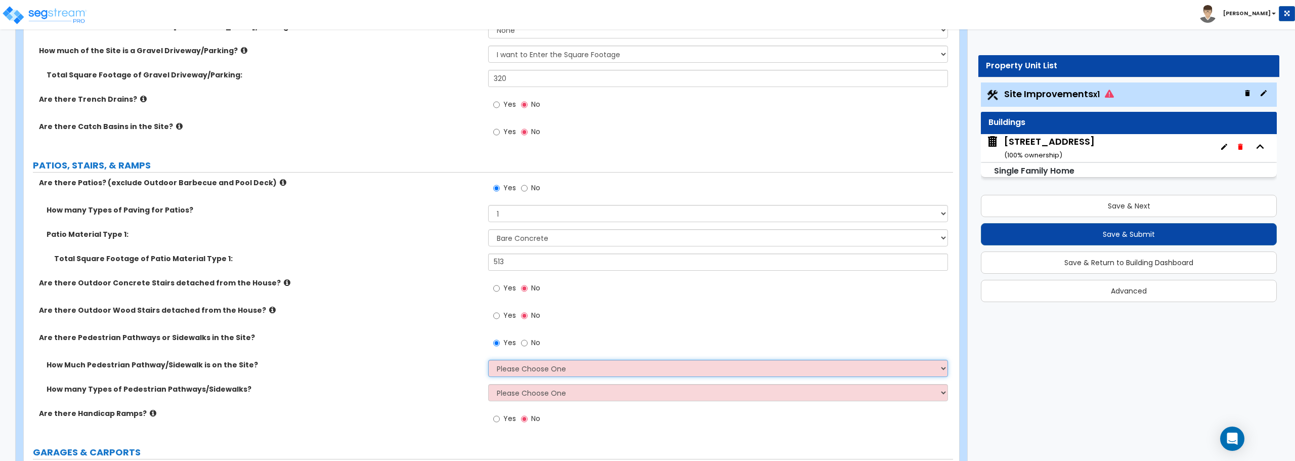
click at [499, 371] on select "Please Choose One I Don't Know, Please Estimate For Me Enter Linear Footage" at bounding box center [717, 368] width 459 height 17
select select "2"
click at [488, 360] on select "Please Choose One I Don't Know, Please Estimate For Me Enter Linear Footage" at bounding box center [717, 368] width 459 height 17
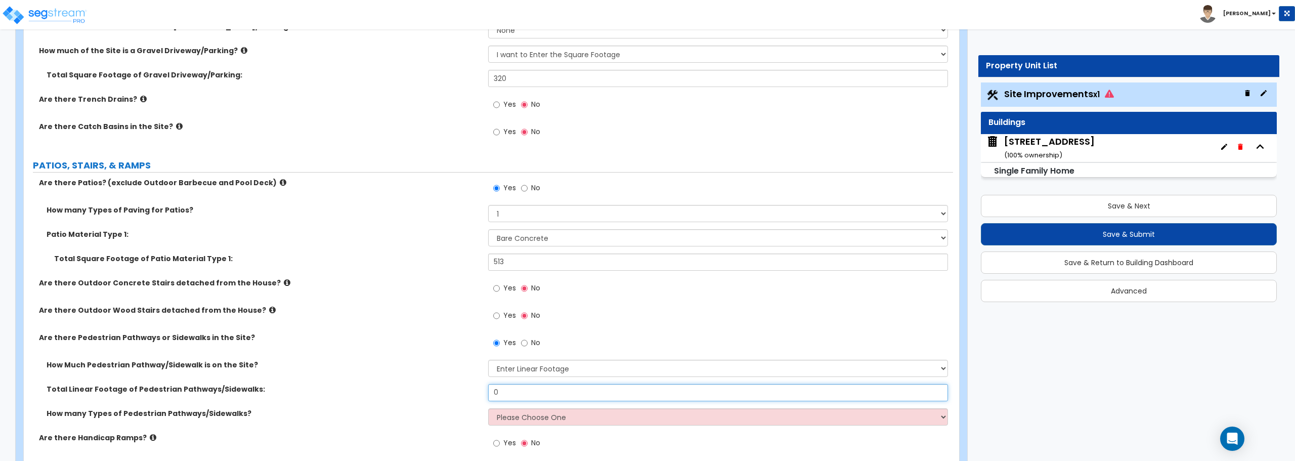
drag, startPoint x: 515, startPoint y: 390, endPoint x: 464, endPoint y: 391, distance: 50.6
click at [464, 391] on div "Total Linear Footage of Pedestrian Pathways/Sidewalks: 0" at bounding box center [488, 396] width 929 height 24
type input "21"
click at [517, 412] on select "Please Choose One 1 2 3" at bounding box center [717, 416] width 459 height 17
select select "1"
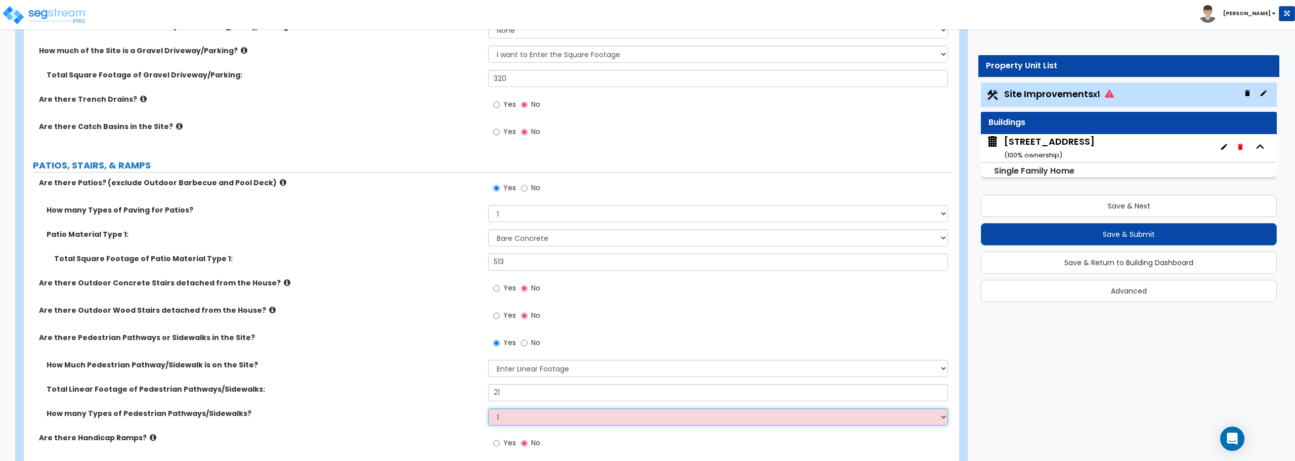
click at [488, 408] on select "Please Choose One 1 2 3" at bounding box center [717, 416] width 459 height 17
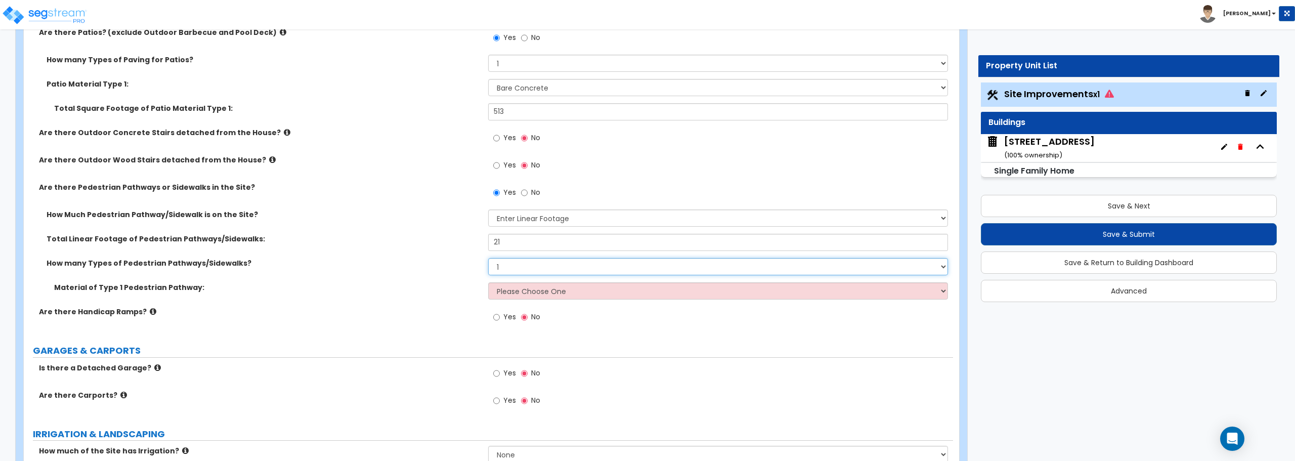
scroll to position [506, 0]
click at [522, 284] on select "Please Choose One Bare Concrete Stamped Concrete Brick Pavers Stone Pavers Wood…" at bounding box center [717, 289] width 459 height 17
select select "1"
click at [488, 281] on select "Please Choose One Bare Concrete Stamped Concrete Brick Pavers Stone Pavers Wood…" at bounding box center [717, 289] width 459 height 17
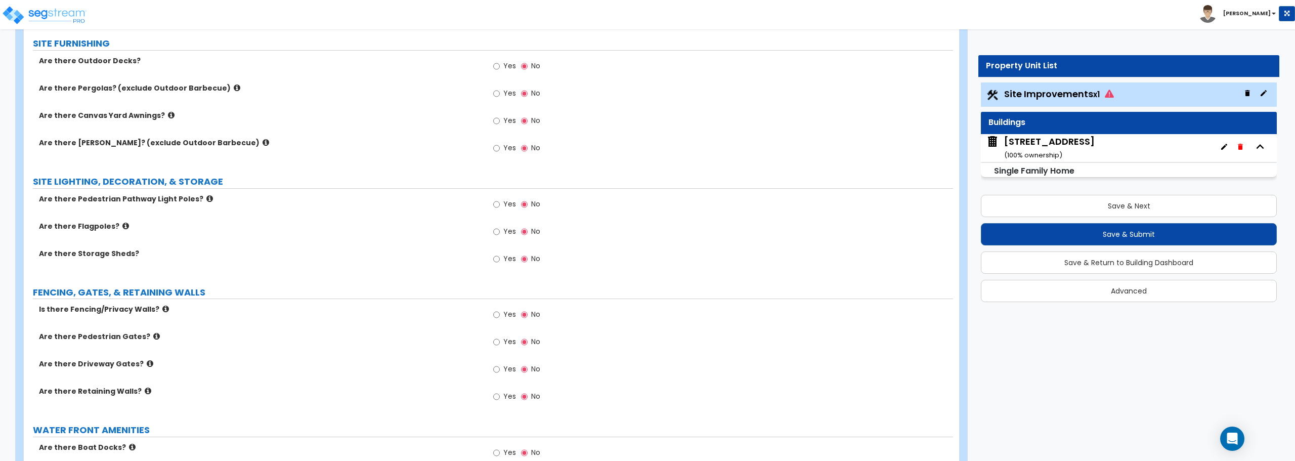
scroll to position [1415, 0]
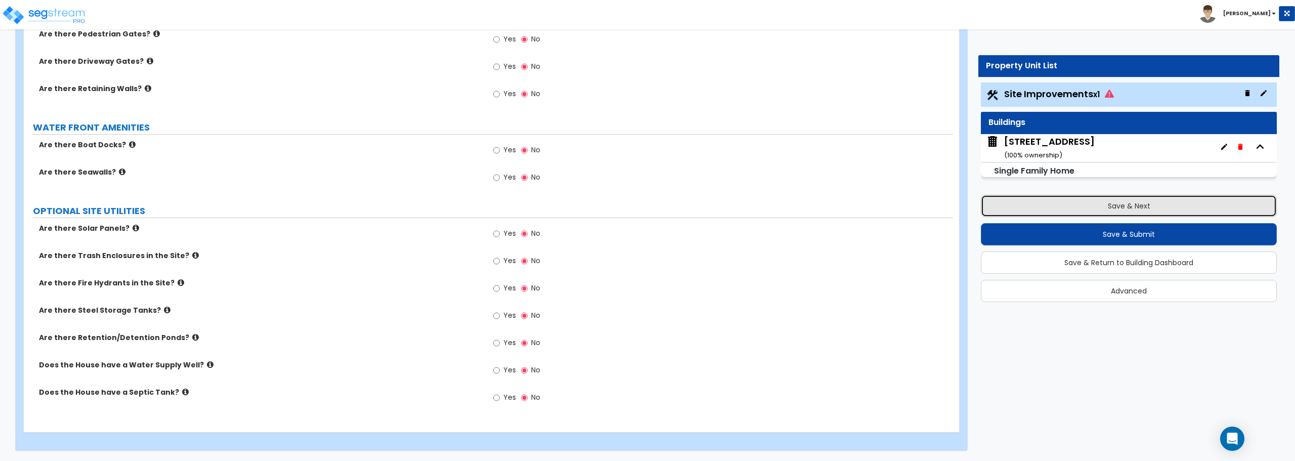
click at [1114, 209] on button "Save & Next" at bounding box center [1129, 206] width 296 height 22
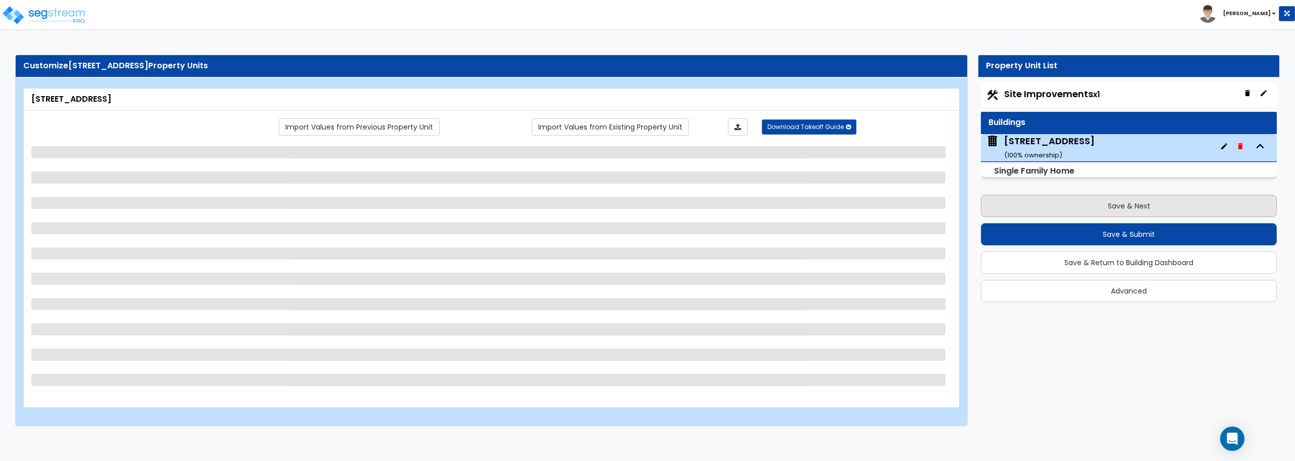
select select "1"
select select "7"
select select "1"
select select "2"
select select "11"
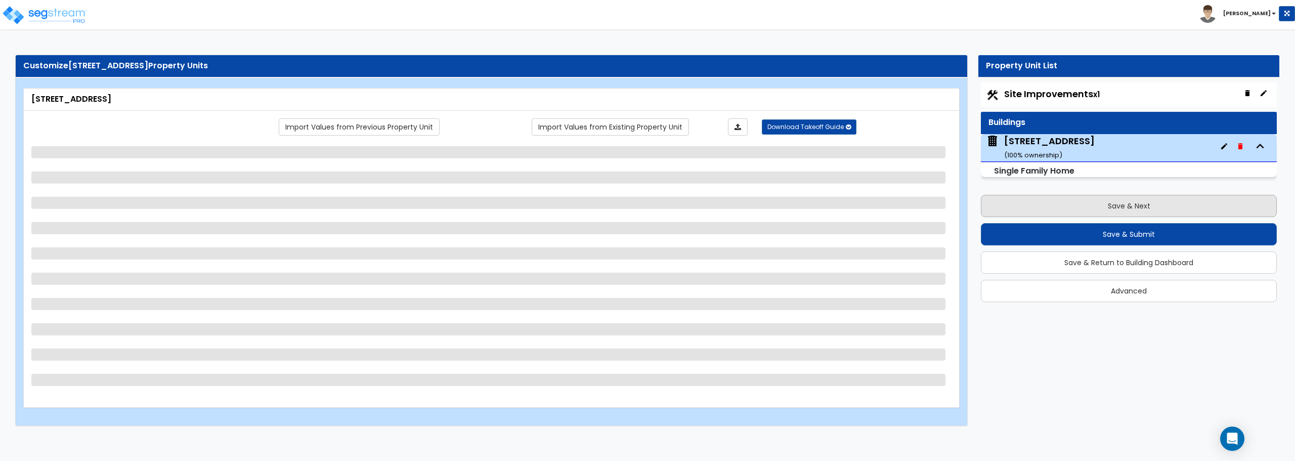
select select "3"
select select "1"
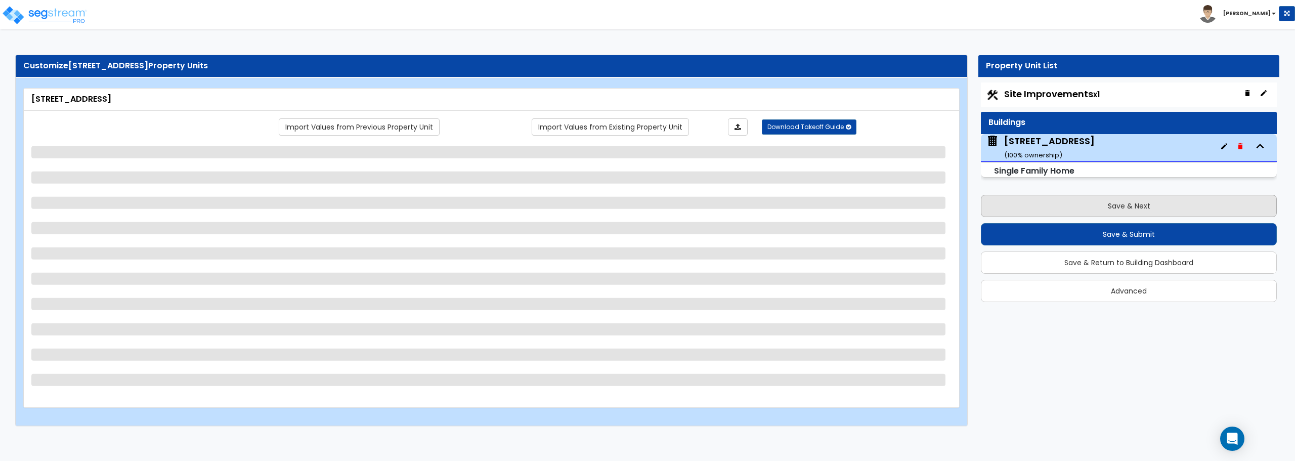
select select "5"
select select "3"
select select "1"
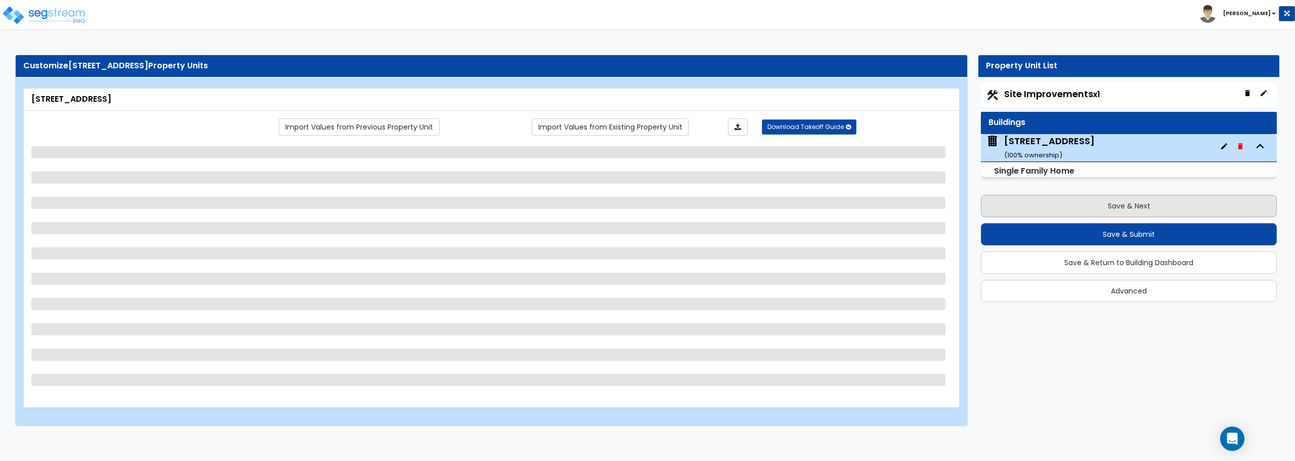
select select "2"
select select "1"
select select "6"
select select "1"
select select "2"
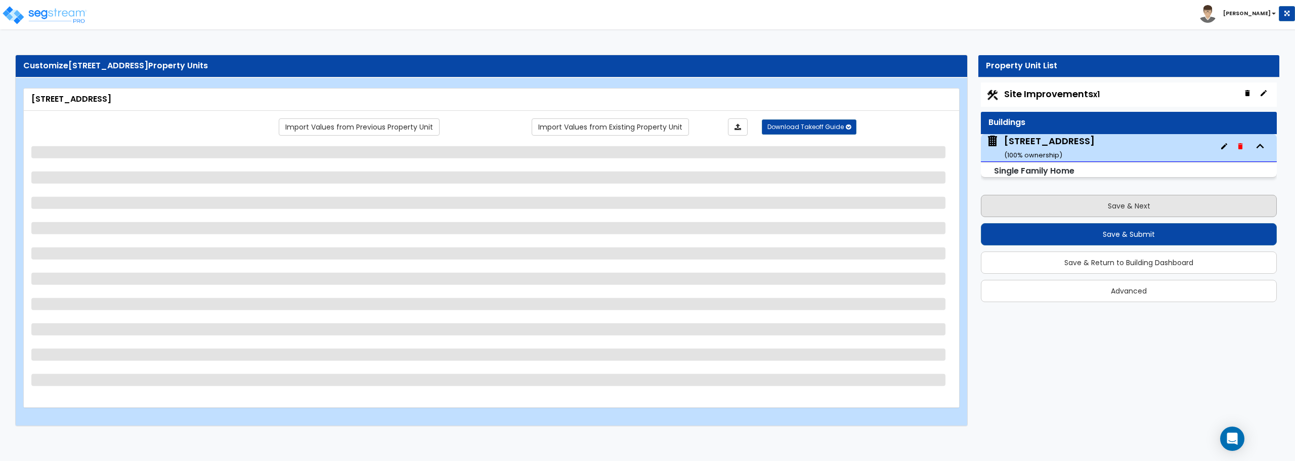
select select "3"
select select "1"
select select "3"
select select "5"
select select "2"
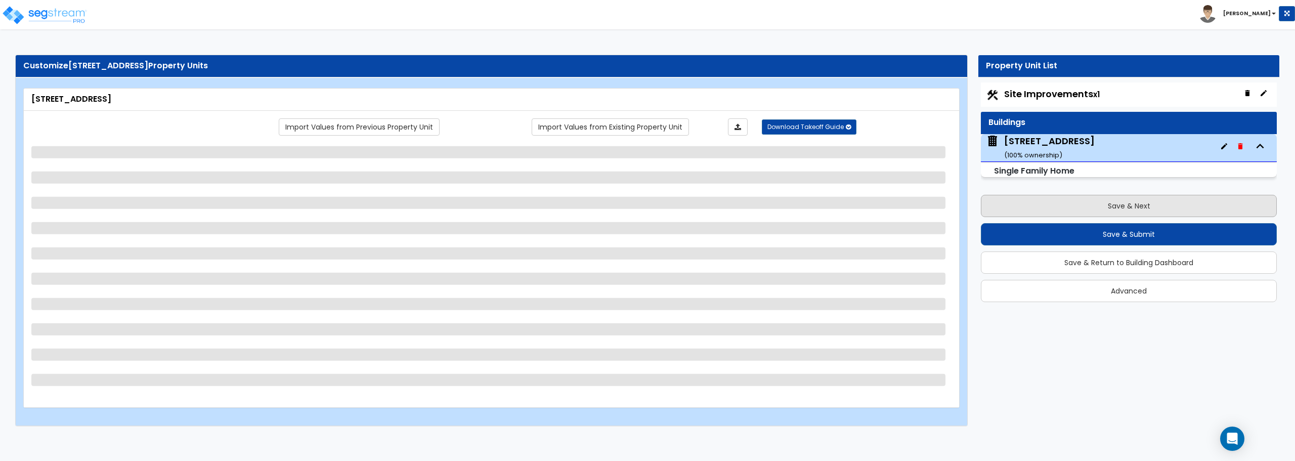
select select "5"
select select "1"
select select "4"
select select "1"
select select "2"
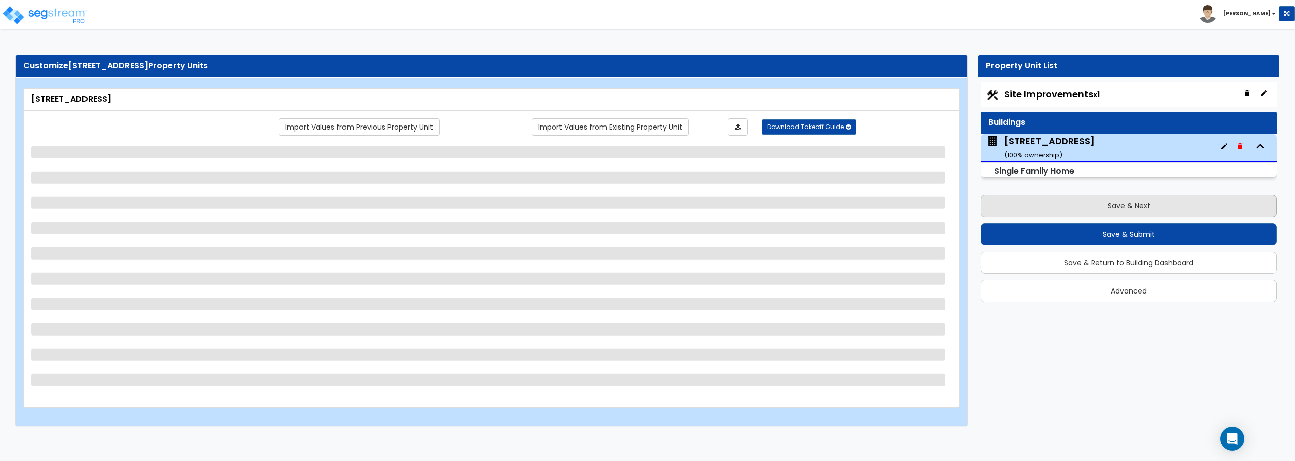
select select "2"
select select "1"
select select "2"
select select "4"
select select "1"
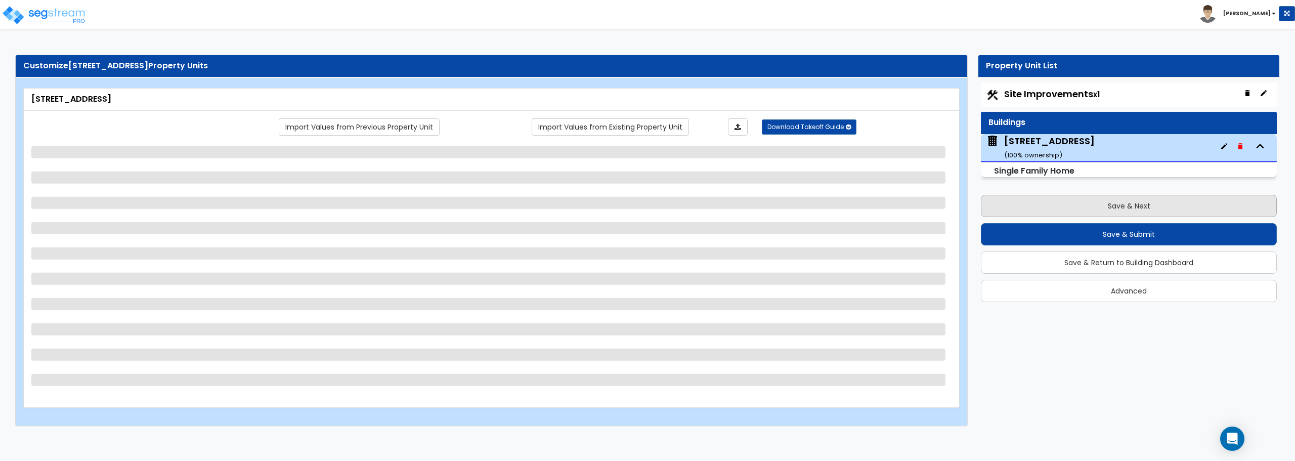
select select "2"
select select "1"
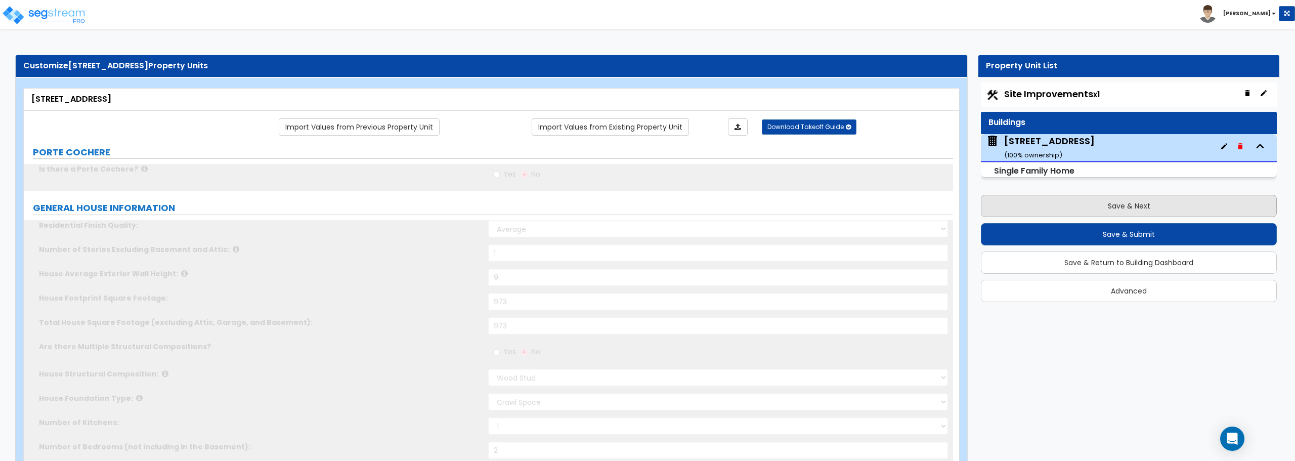
type input "2"
select select "2"
type input "1"
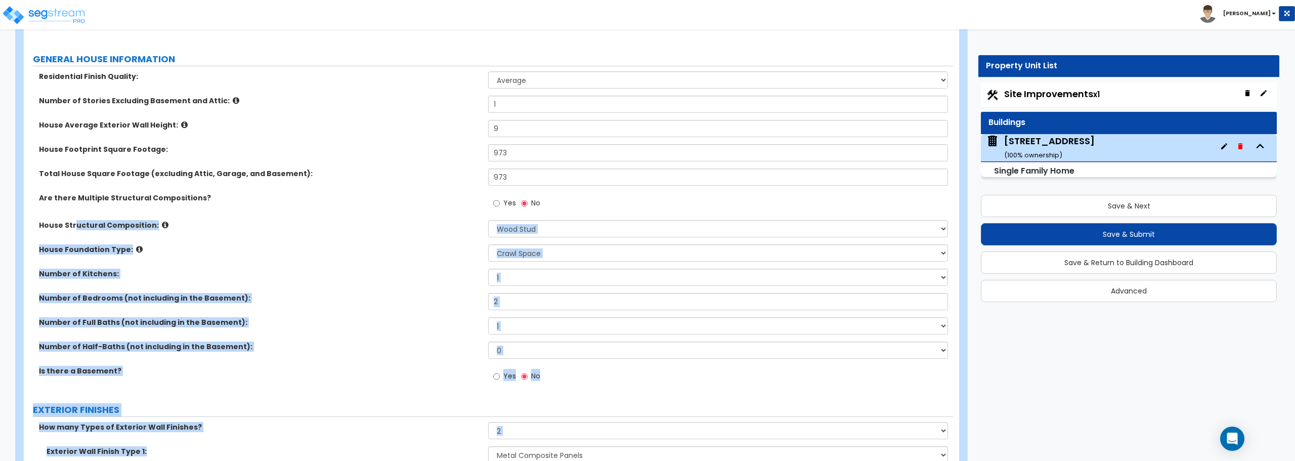
drag, startPoint x: 537, startPoint y: 485, endPoint x: 717, endPoint y: 485, distance: 180.0
